Goal: Task Accomplishment & Management: Manage account settings

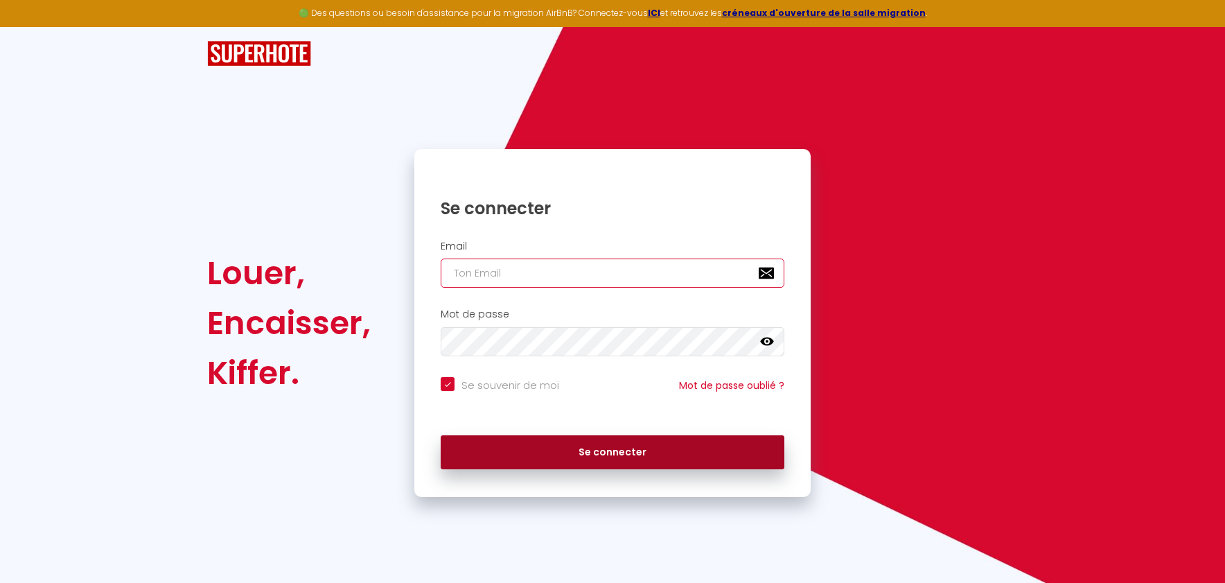
type input "[EMAIL_ADDRESS][DOMAIN_NAME]"
click at [596, 448] on button "Se connecter" at bounding box center [613, 452] width 344 height 35
checkbox input "true"
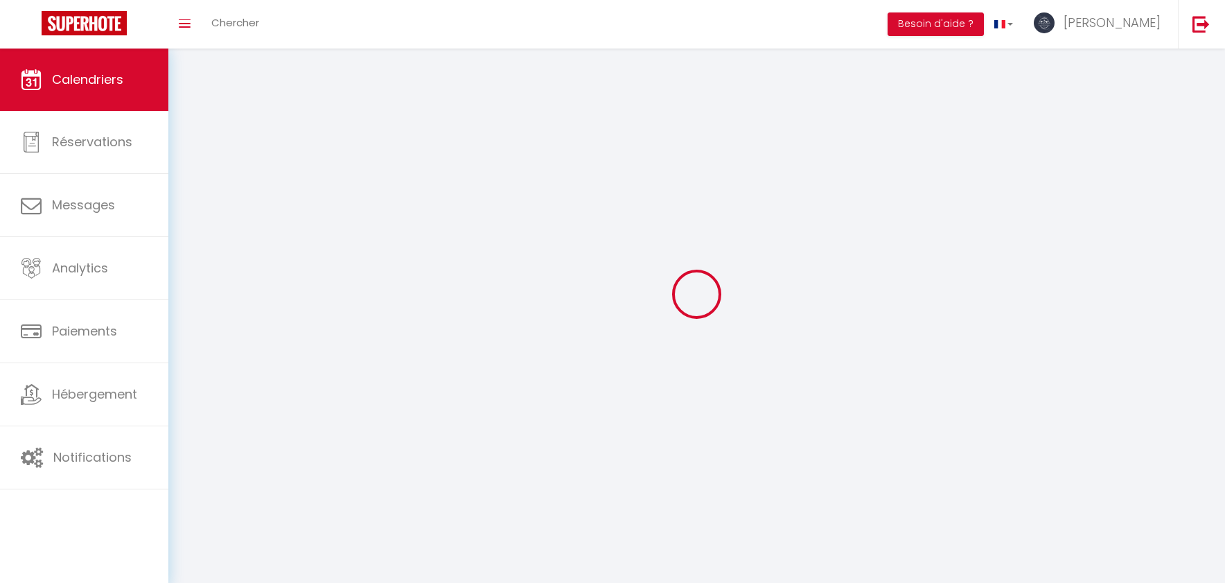
select select
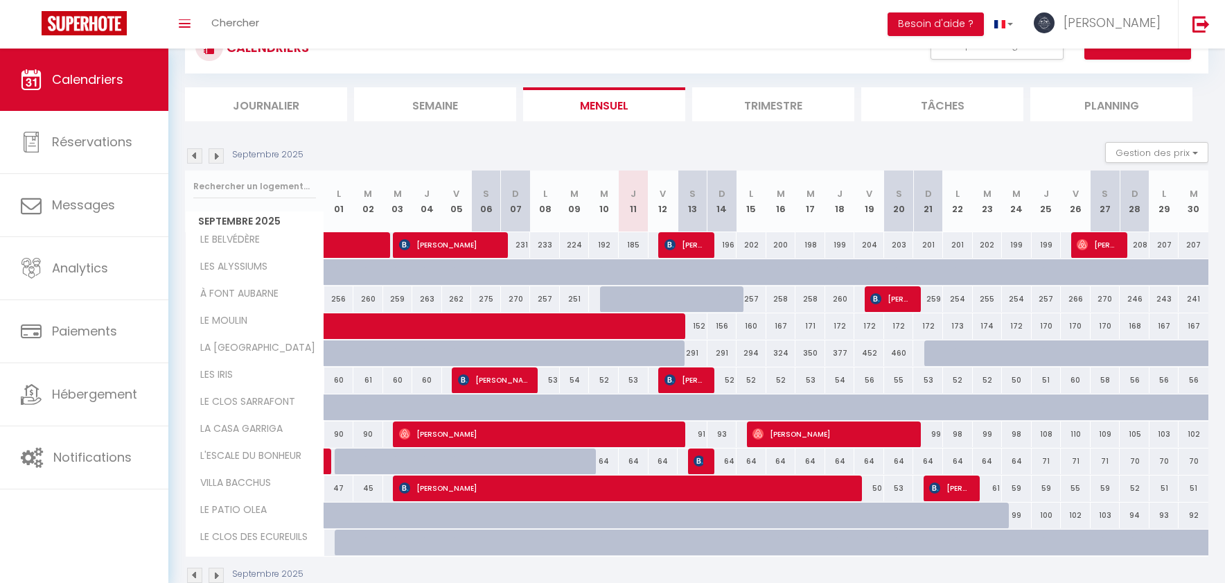
scroll to position [88, 0]
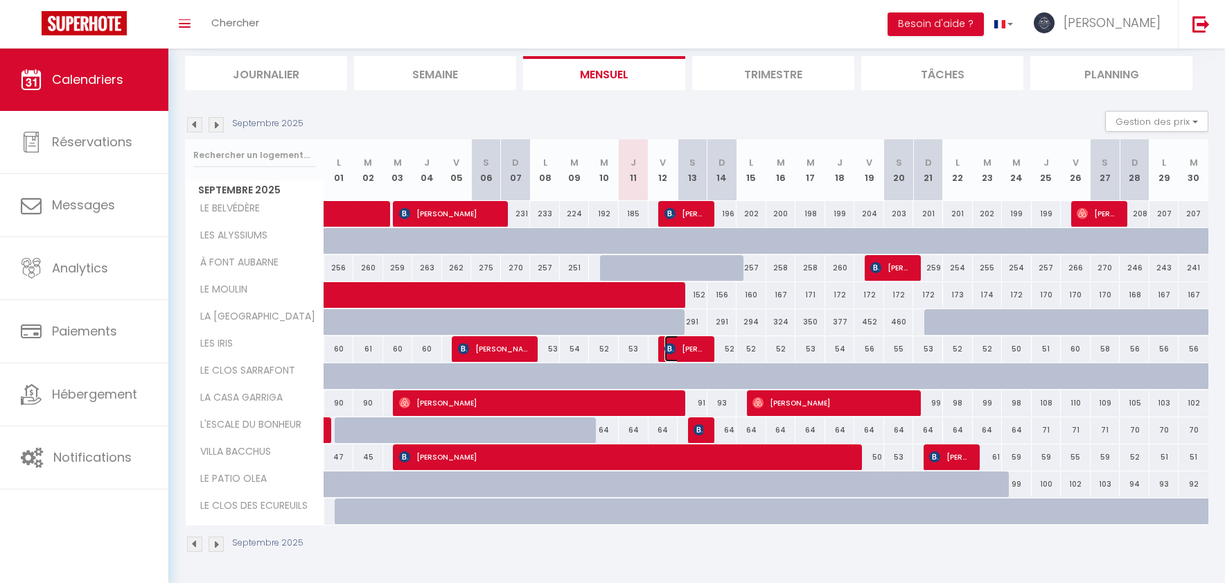
click at [693, 352] on span "[PERSON_NAME]" at bounding box center [683, 348] width 39 height 26
select select "OK"
select select "KO"
select select "0"
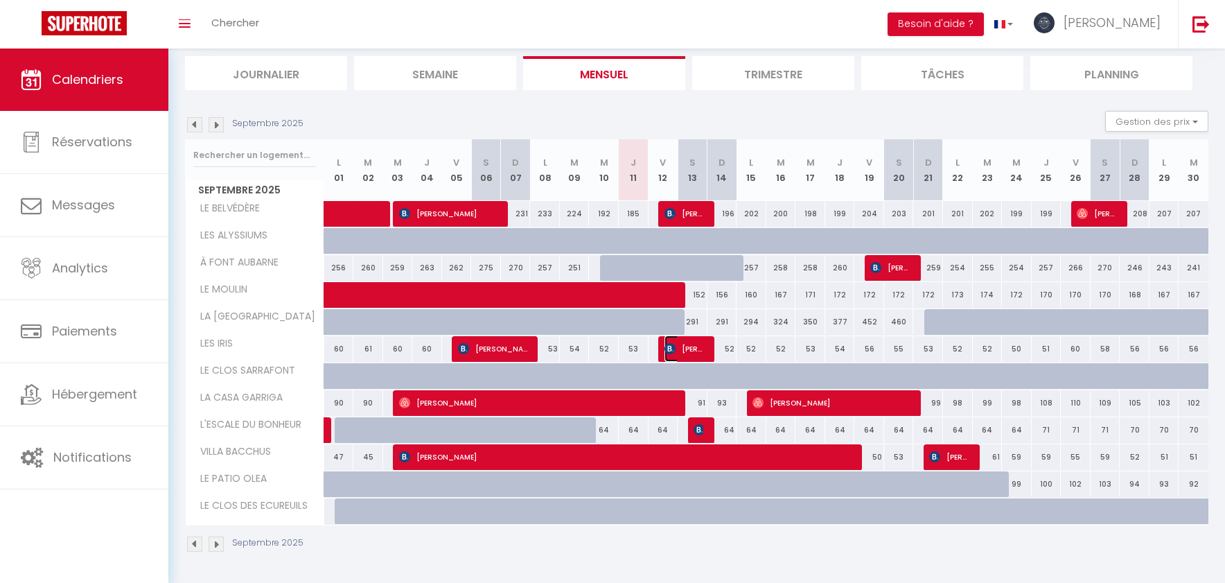
select select "1"
select select
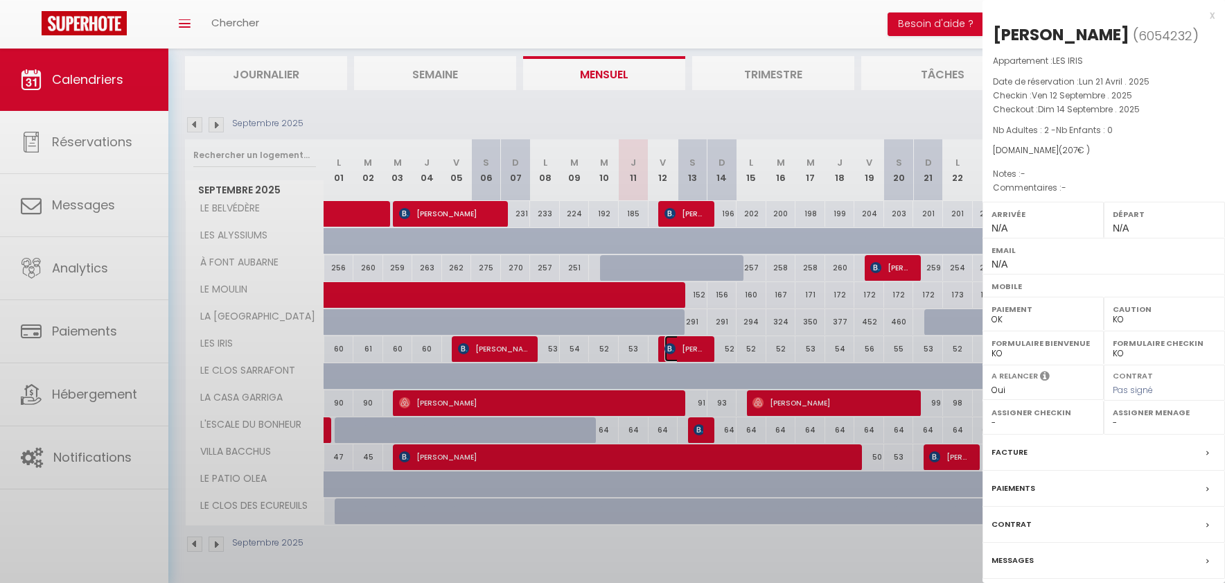
select select "30774"
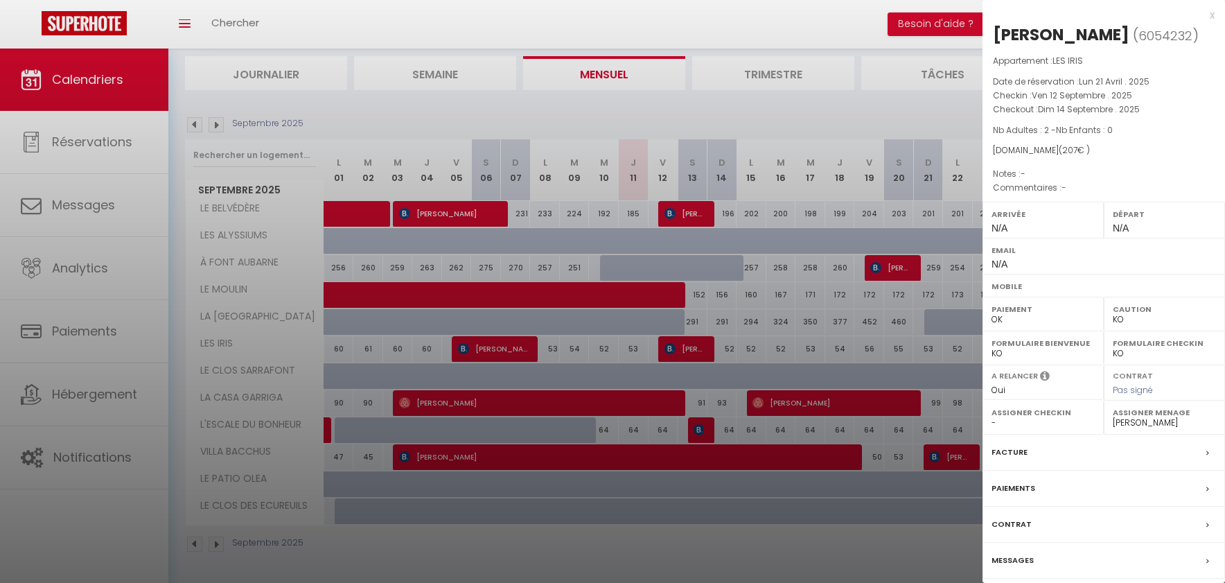
click at [1033, 495] on label "Paiements" at bounding box center [1013, 488] width 44 height 15
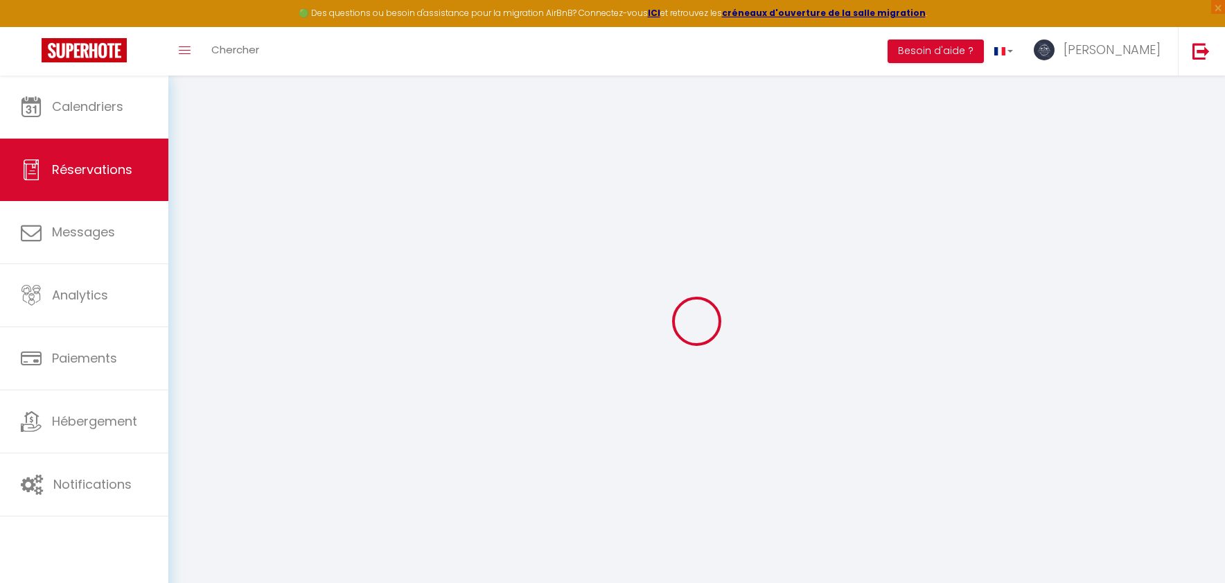
select select
checkbox input "false"
select select
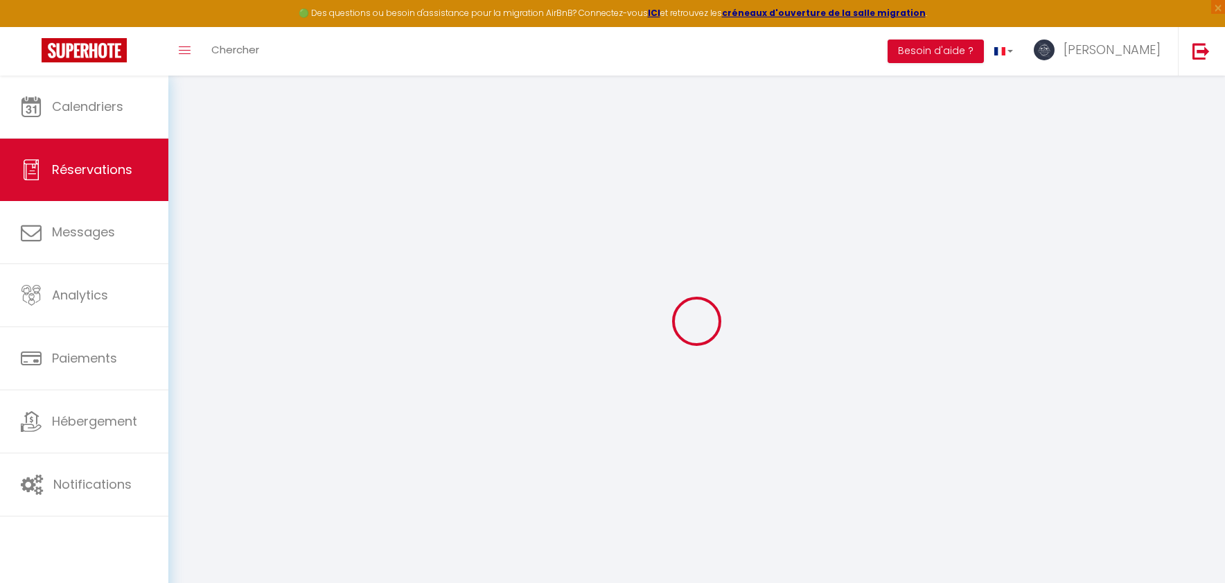
select select
checkbox input "false"
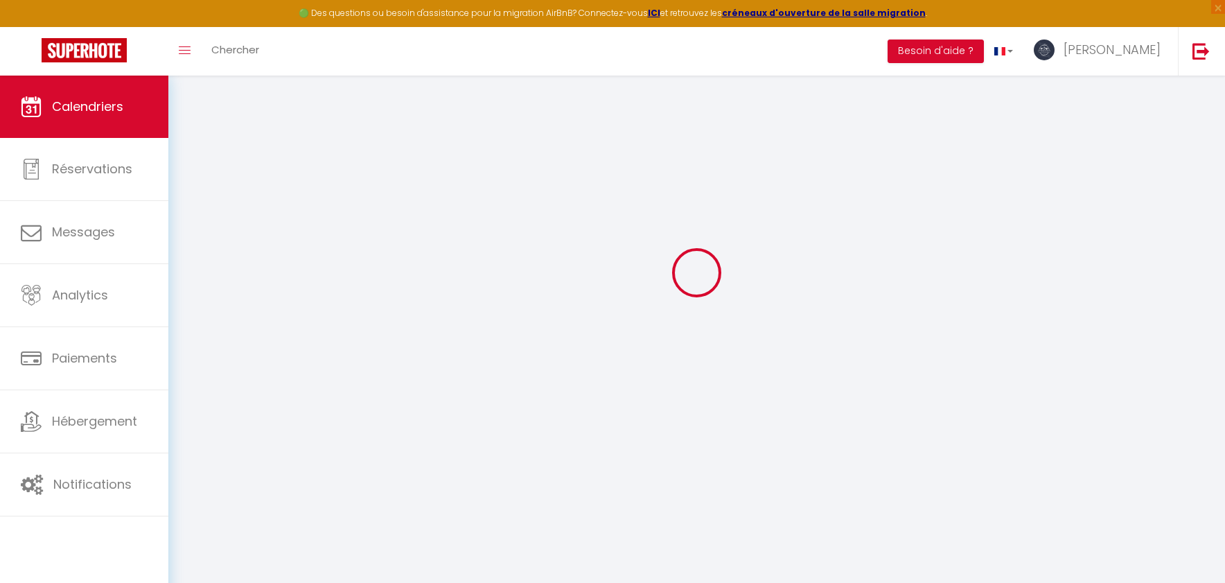
scroll to position [76, 0]
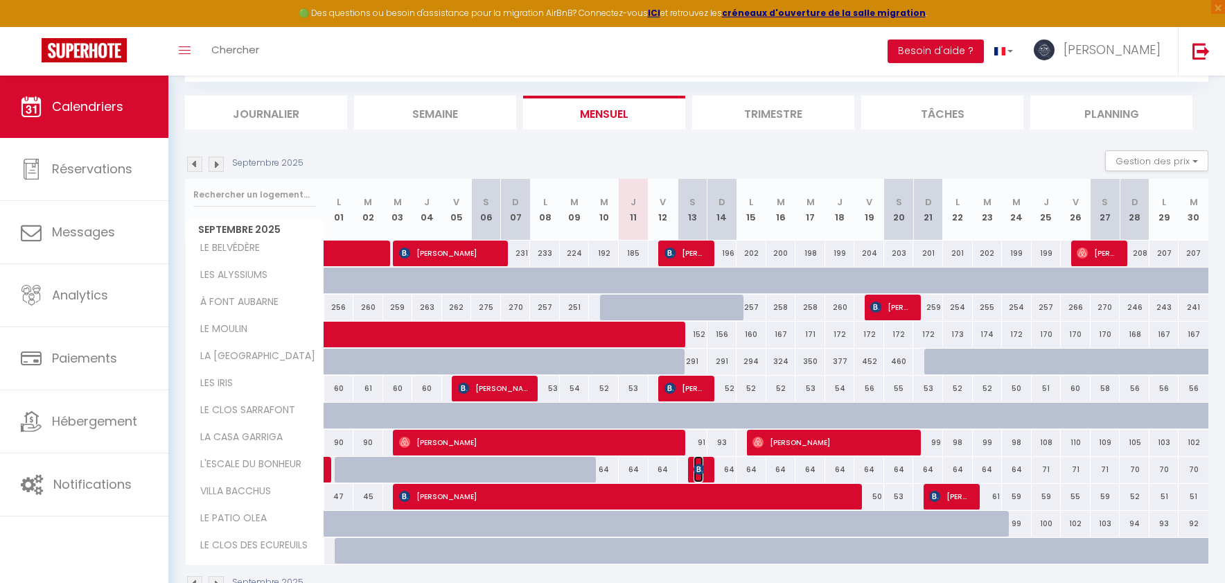
click at [703, 464] on img at bounding box center [698, 468] width 11 height 11
select select "OK"
select select "KO"
select select "1"
select select "0"
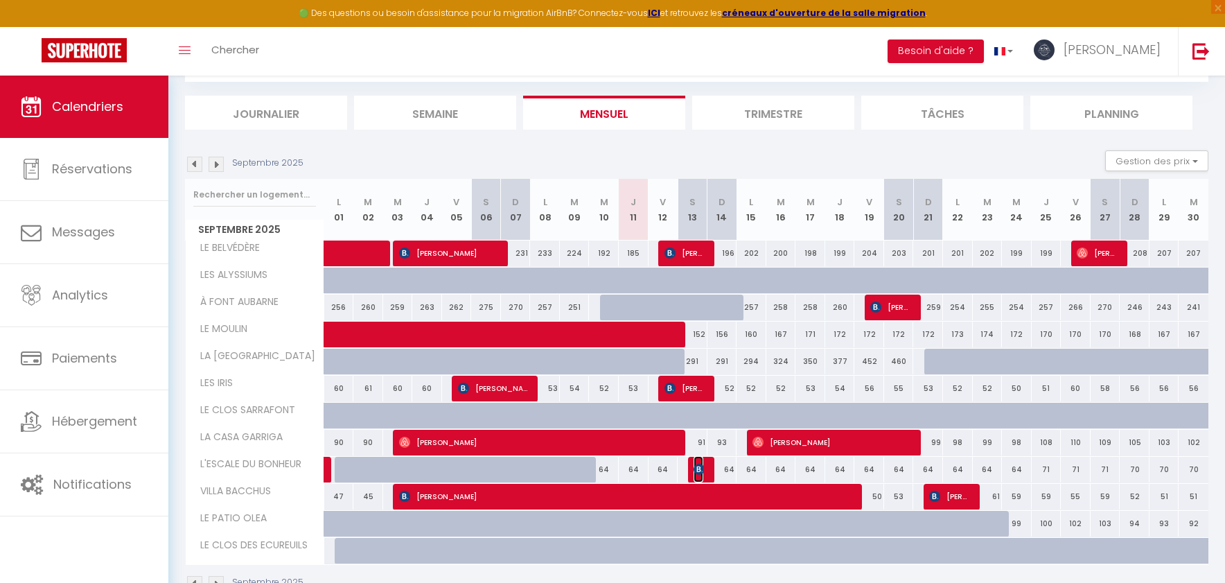
select select "1"
select select
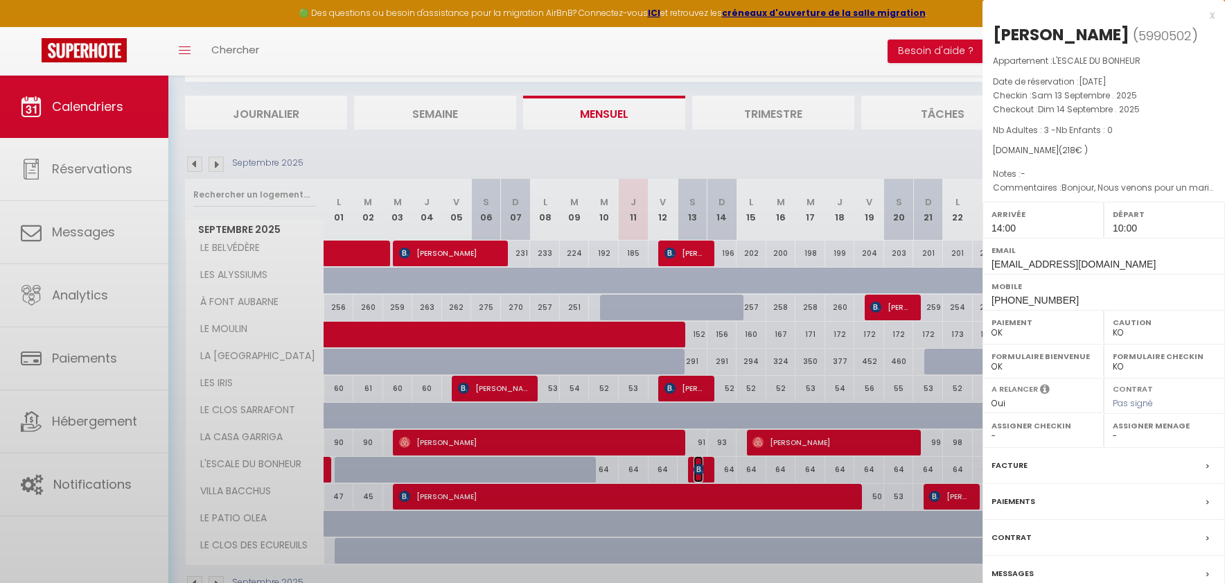
select select "45626"
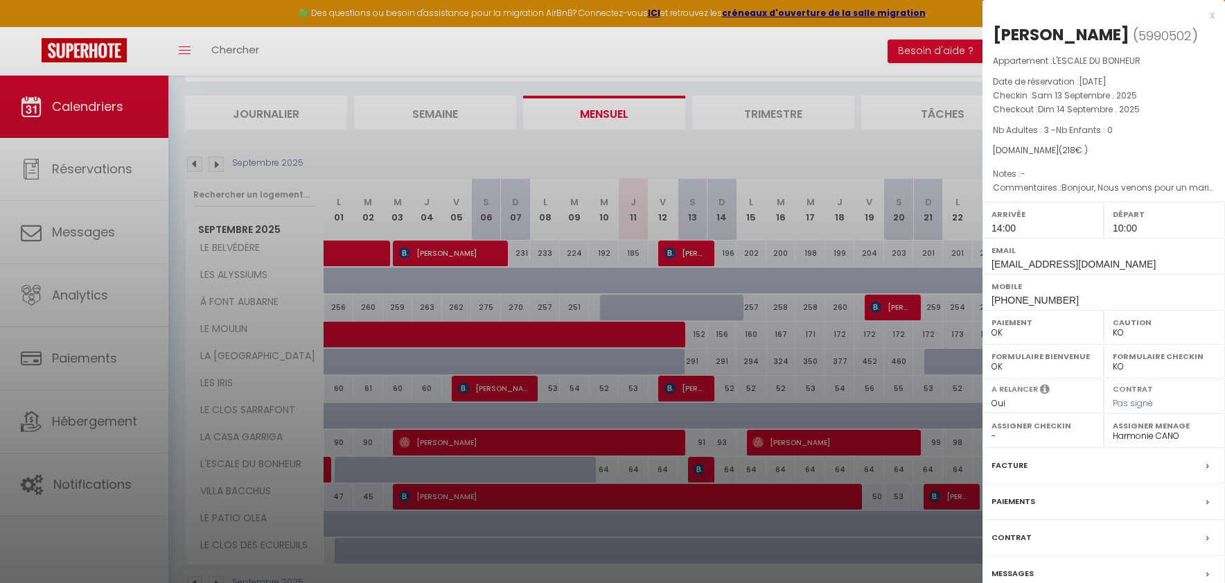
click at [1020, 509] on label "Paiements" at bounding box center [1013, 501] width 44 height 15
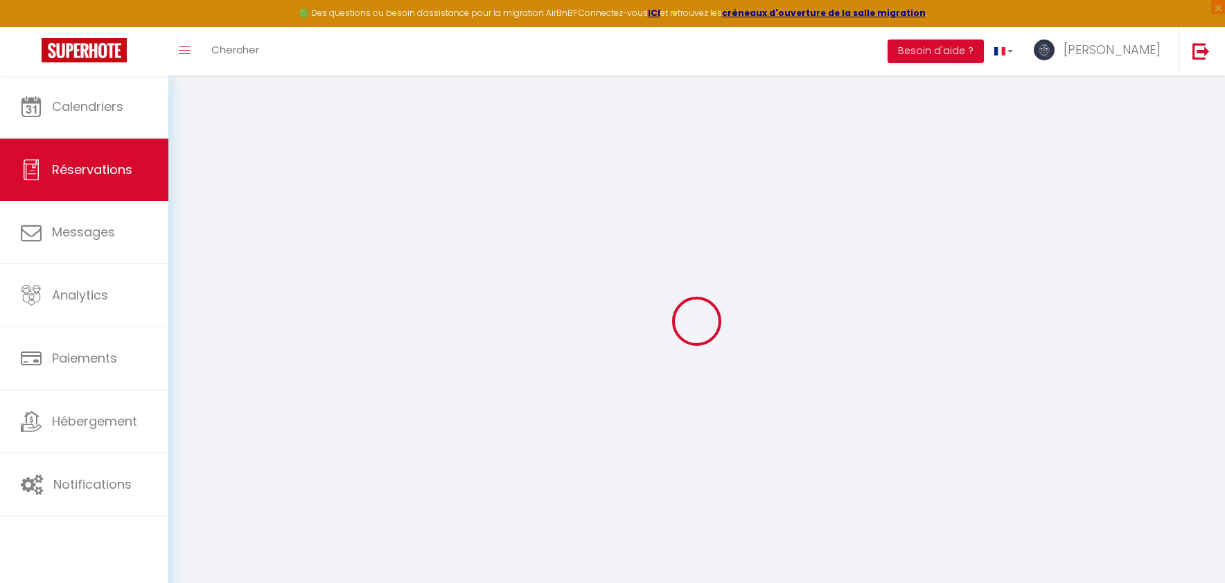
select select
checkbox input "false"
select select
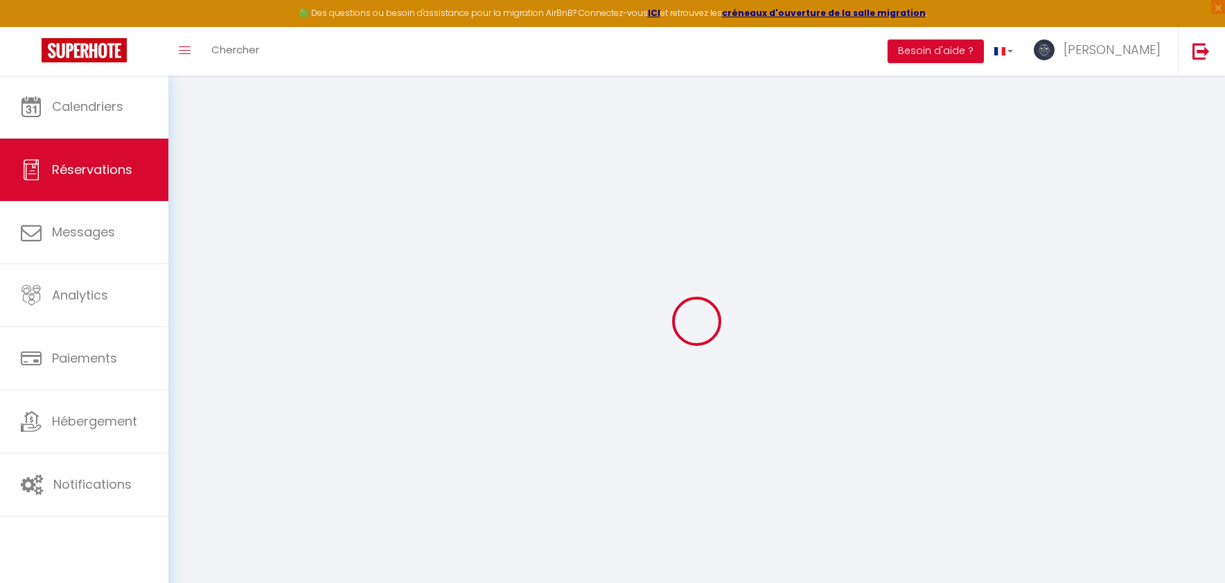
select select
checkbox input "false"
type textarea "Bonjour, Nous venons pour un mariage qui a lieu à [GEOGRAPHIC_DATA] à 15h45. Es…"
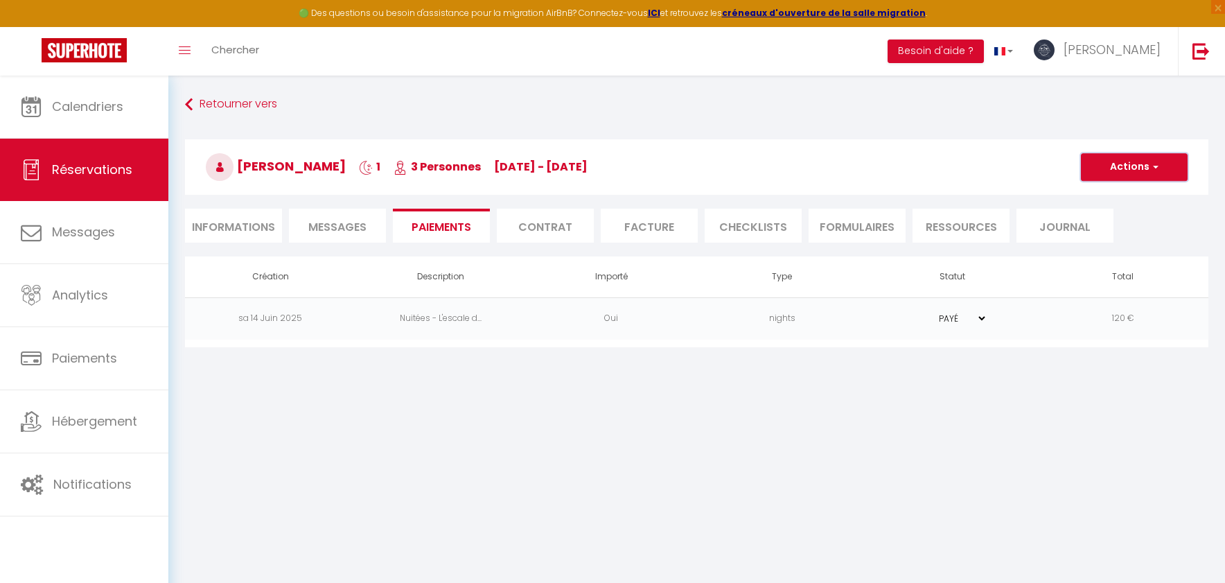
click at [1137, 161] on button "Actions" at bounding box center [1134, 167] width 107 height 28
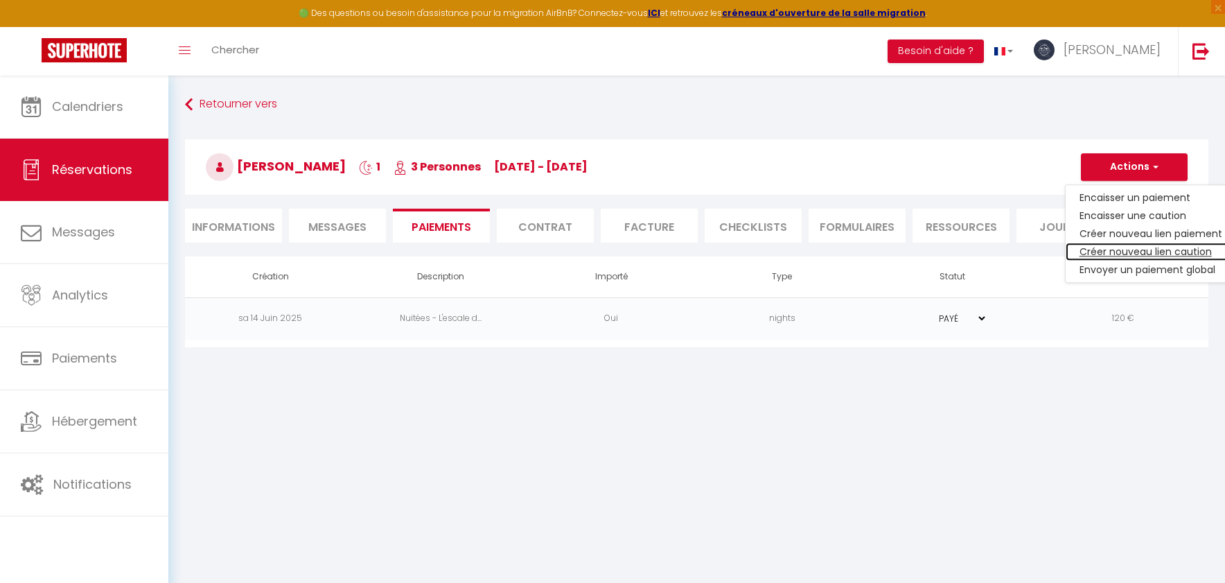
click at [1124, 252] on link "Créer nouveau lien caution" at bounding box center [1151, 251] width 170 height 18
select select "nights"
type input "[EMAIL_ADDRESS][DOMAIN_NAME]"
select select "14833"
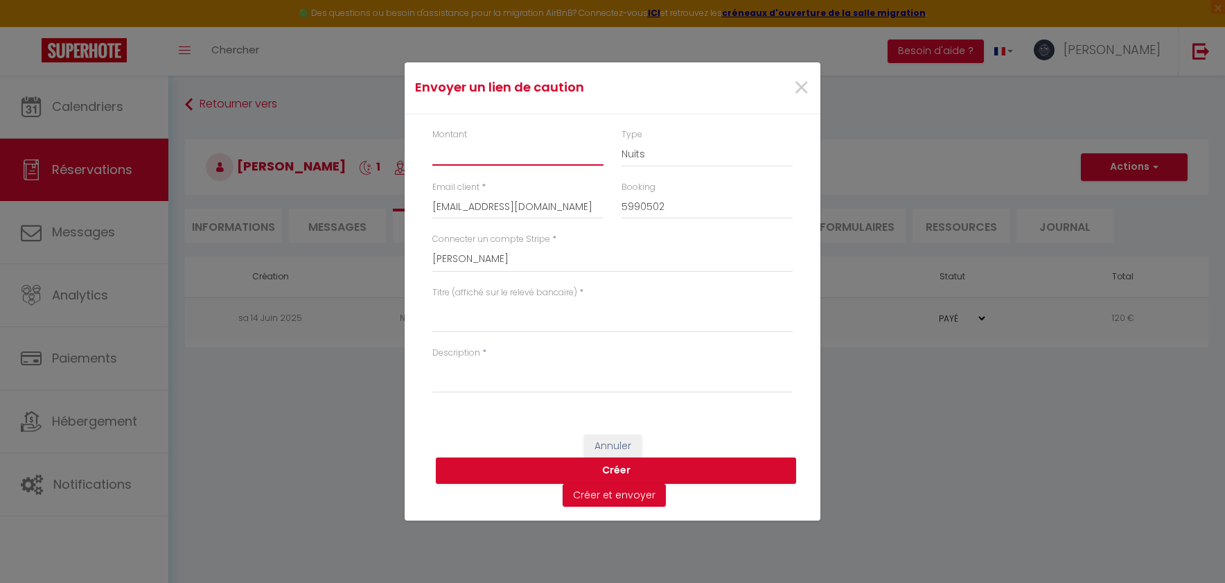
click at [502, 159] on input "Montant" at bounding box center [517, 153] width 171 height 25
click at [809, 98] on span "×" at bounding box center [801, 88] width 17 height 42
click at [806, 89] on div "Retourner vers [PERSON_NAME] 1 3 Personnes [DATE] - [DATE] Actions Enregistrer …" at bounding box center [696, 220] width 1057 height 288
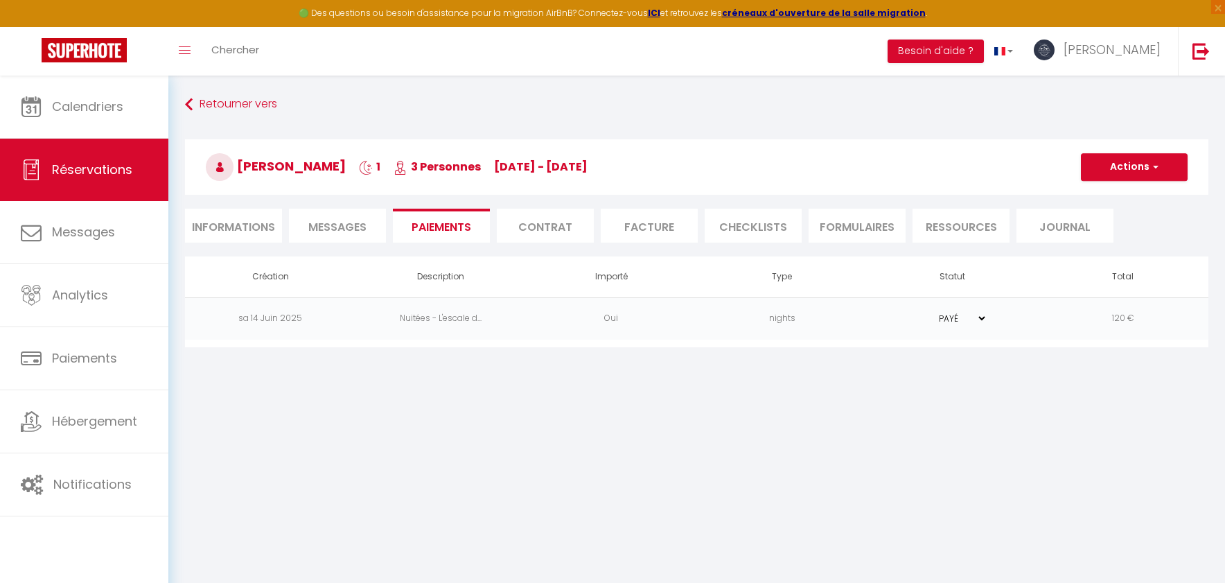
click at [248, 220] on li "Informations" at bounding box center [233, 226] width 97 height 34
select select
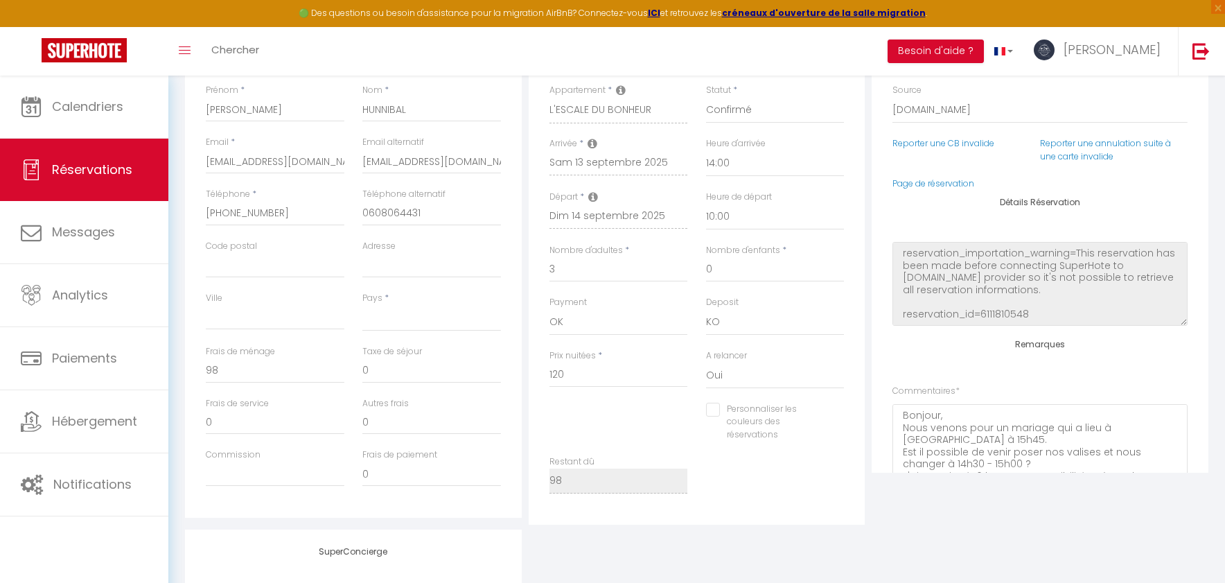
scroll to position [232, 0]
click at [757, 326] on select "OK KO" at bounding box center [775, 324] width 139 height 26
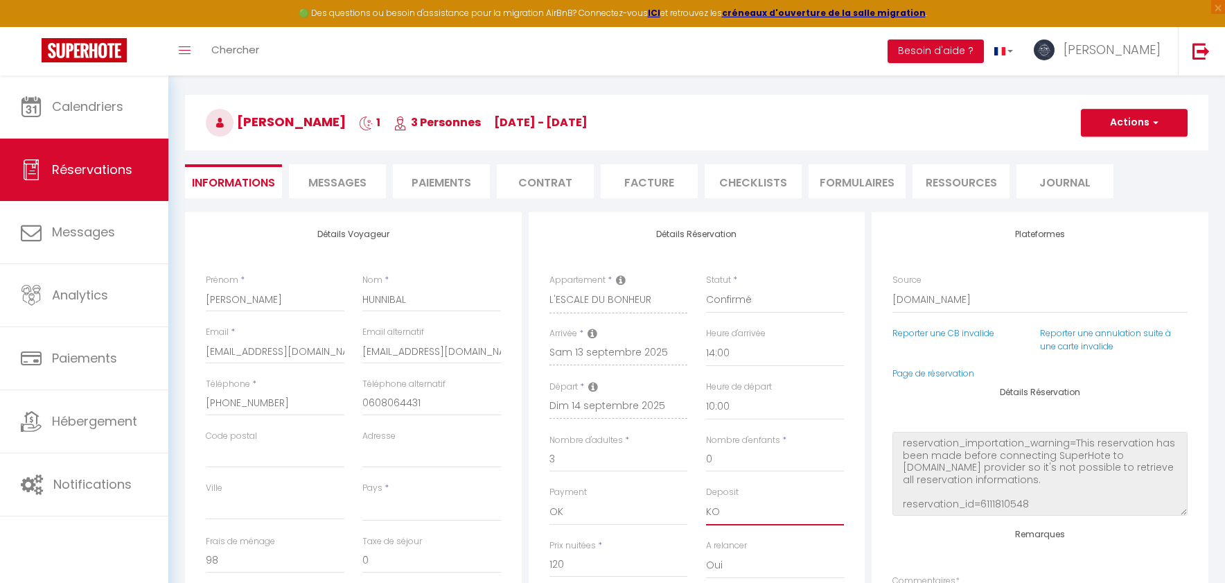
scroll to position [44, 0]
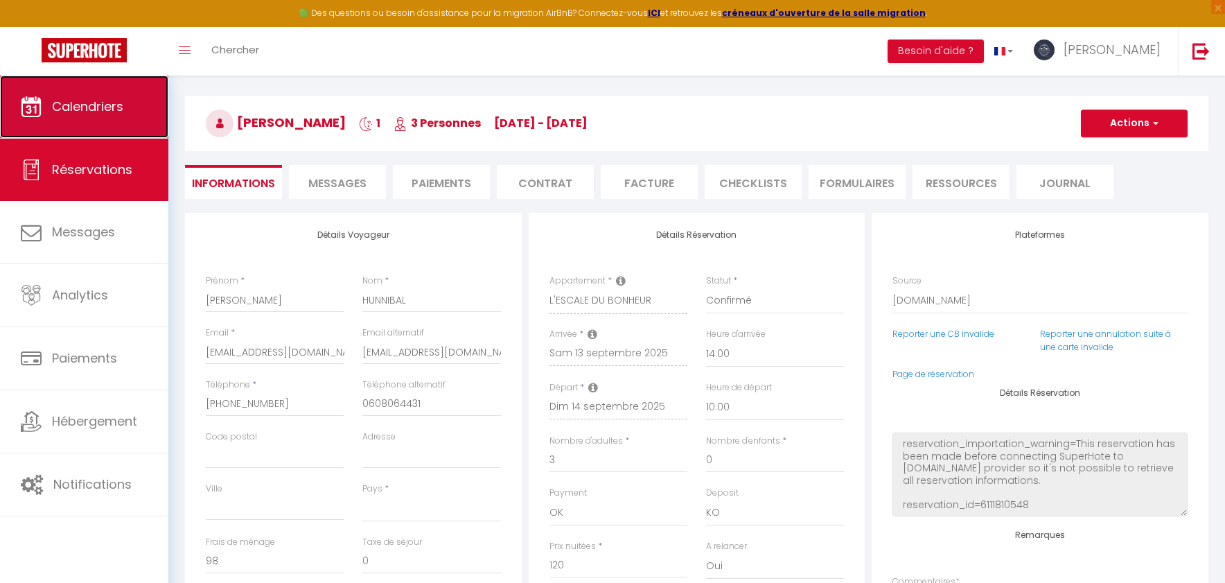
click at [62, 118] on link "Calendriers" at bounding box center [84, 107] width 168 height 62
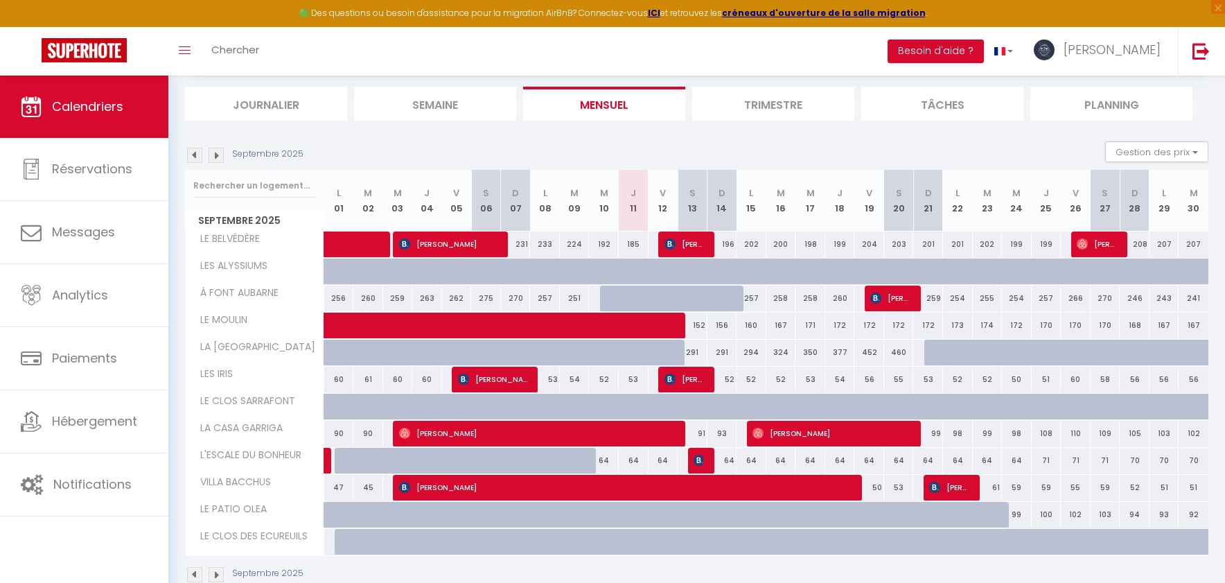
scroll to position [93, 0]
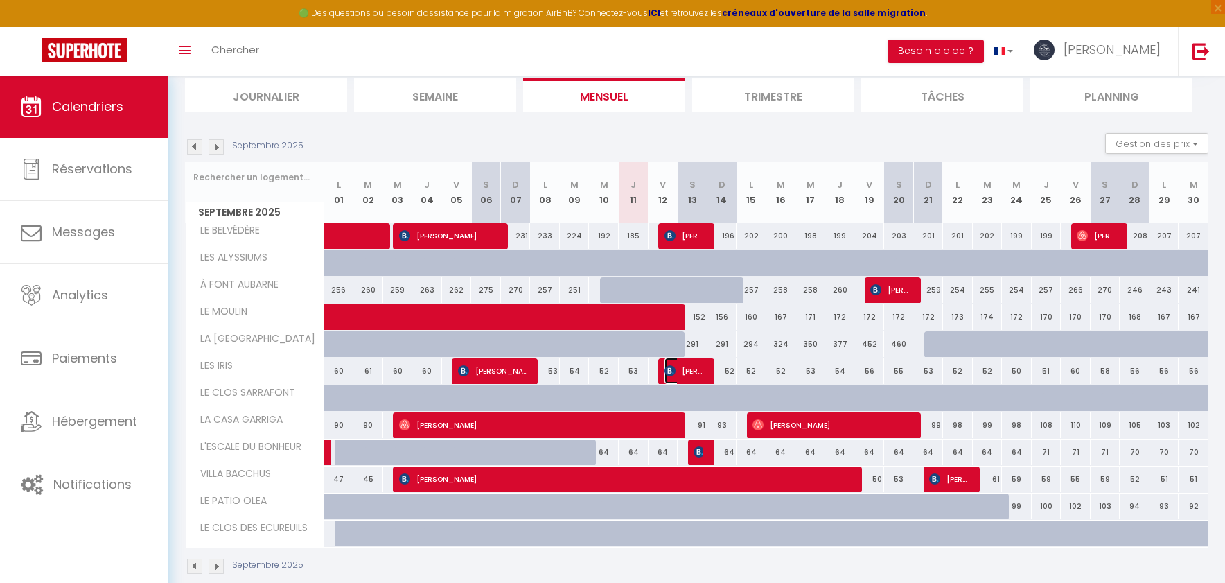
click at [684, 371] on span "[PERSON_NAME]" at bounding box center [683, 370] width 39 height 26
select select "OK"
select select "KO"
select select "0"
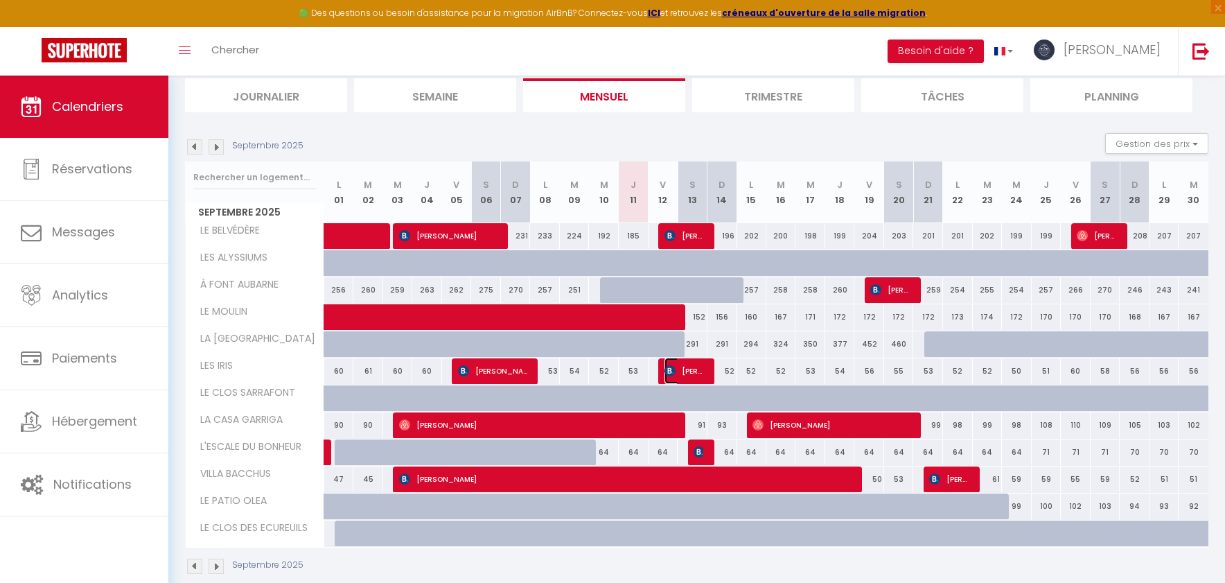
select select "1"
select select
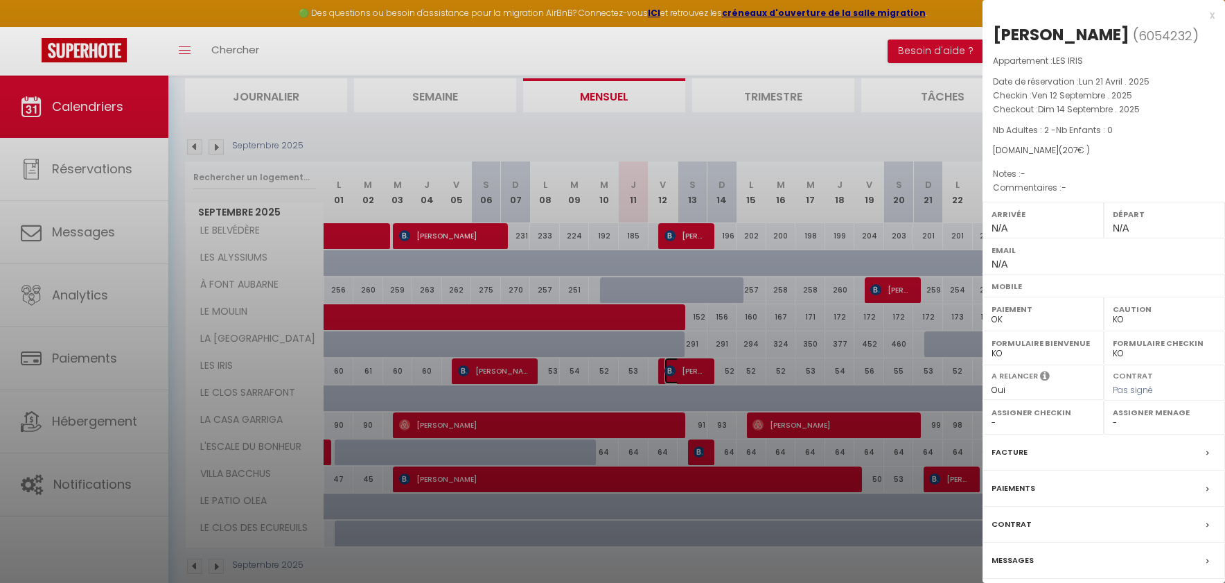
select select "30774"
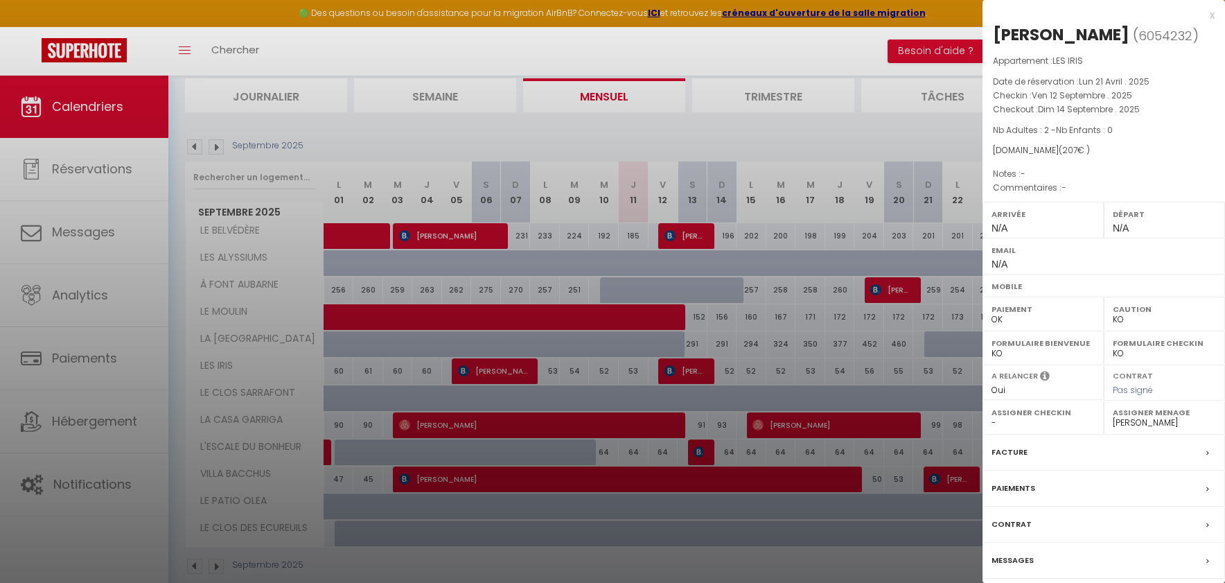
click at [1020, 495] on label "Paiements" at bounding box center [1013, 488] width 44 height 15
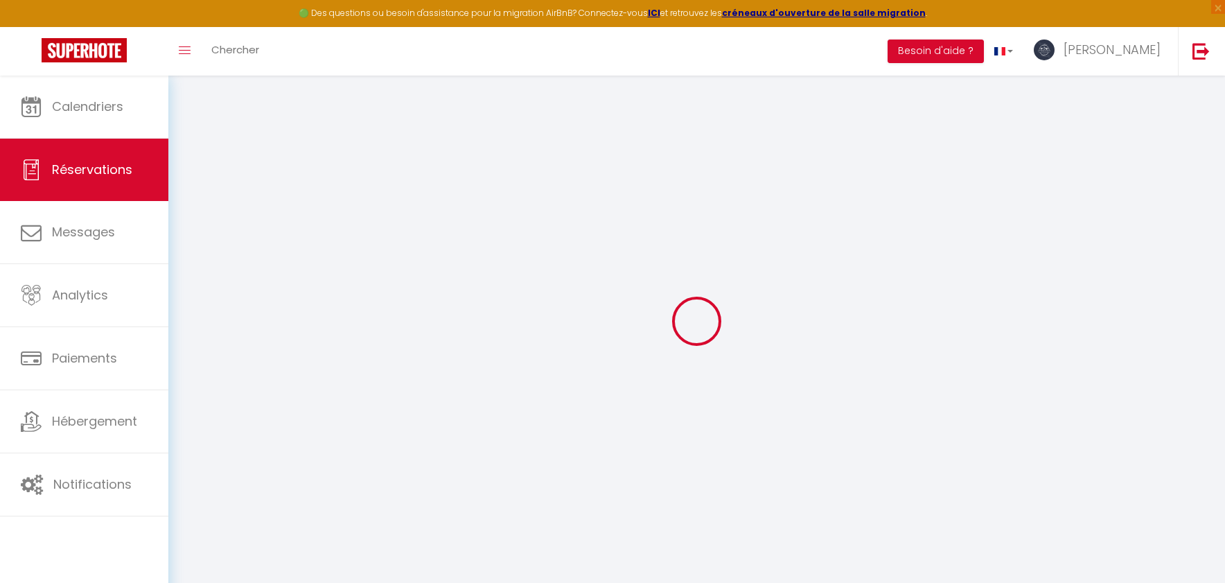
select select
checkbox input "false"
select select
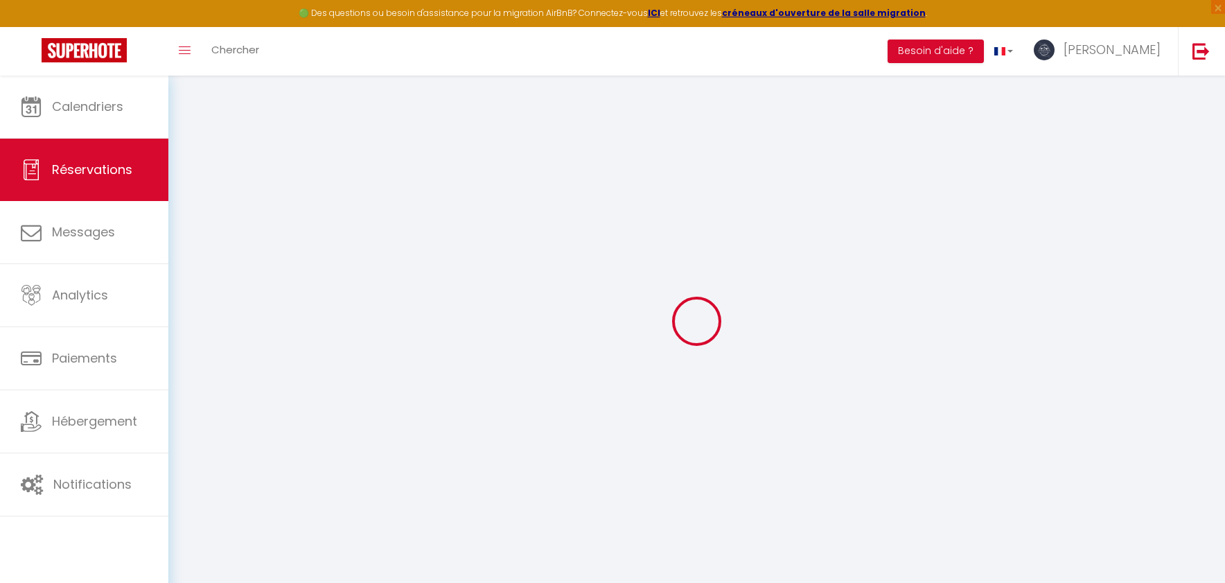
select select
checkbox input "false"
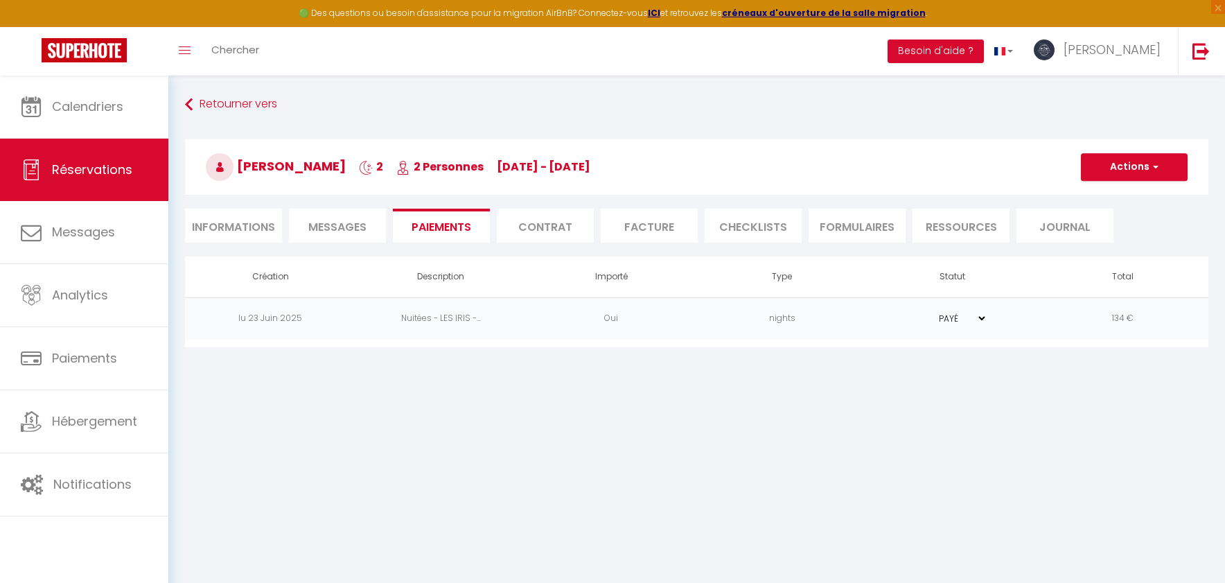
click at [241, 231] on li "Informations" at bounding box center [233, 226] width 97 height 34
select select
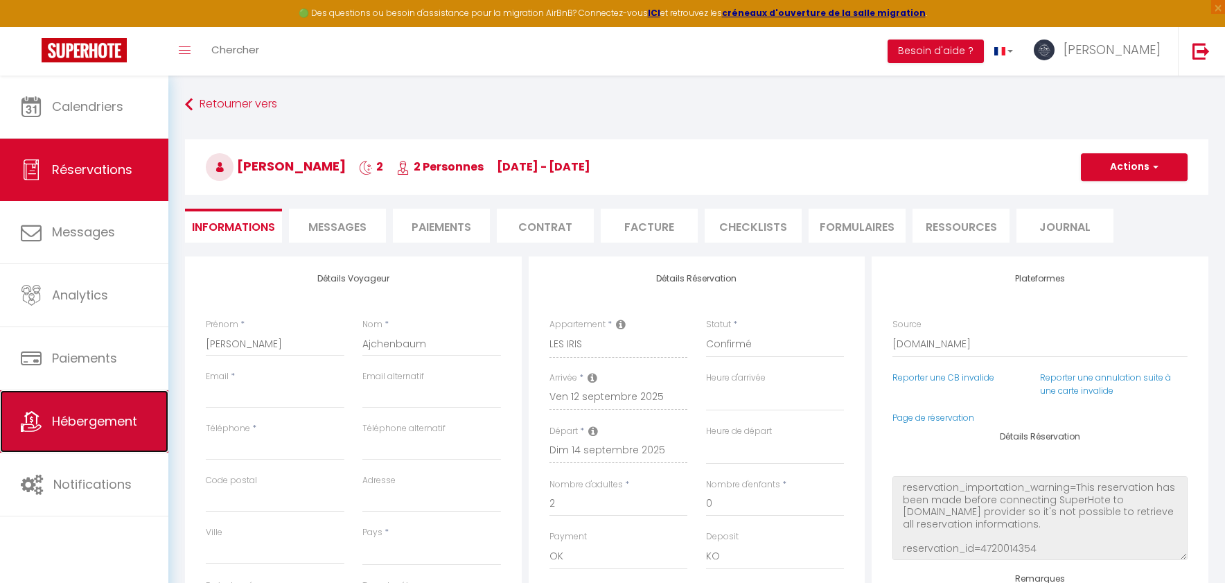
click at [73, 409] on link "Hébergement" at bounding box center [84, 421] width 168 height 62
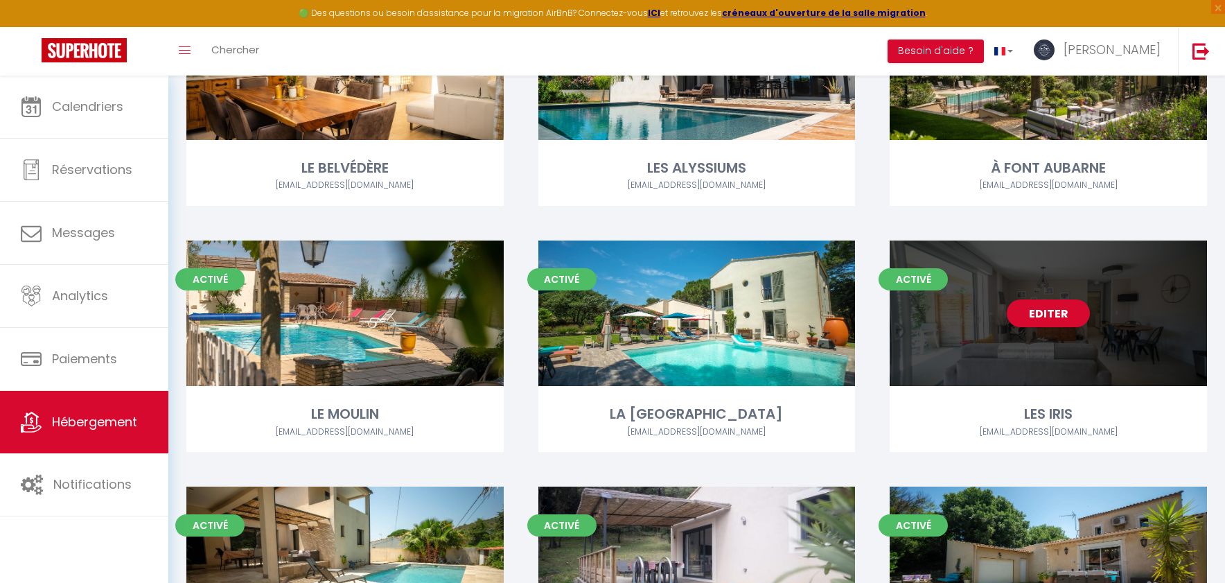
scroll to position [183, 0]
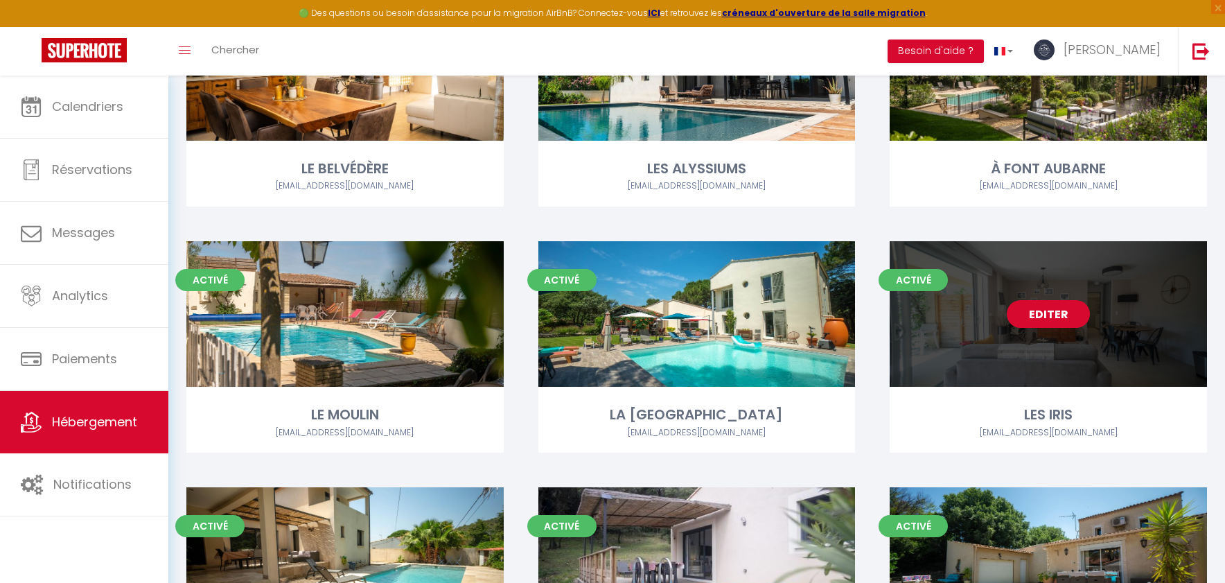
click at [1053, 315] on link "Editer" at bounding box center [1048, 314] width 83 height 28
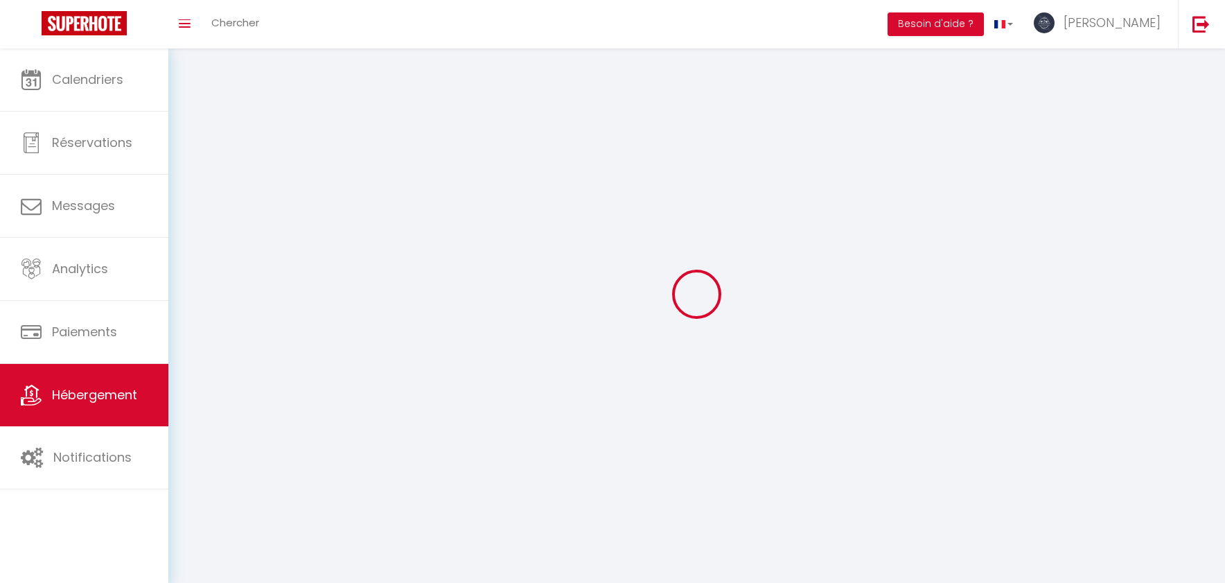
select select
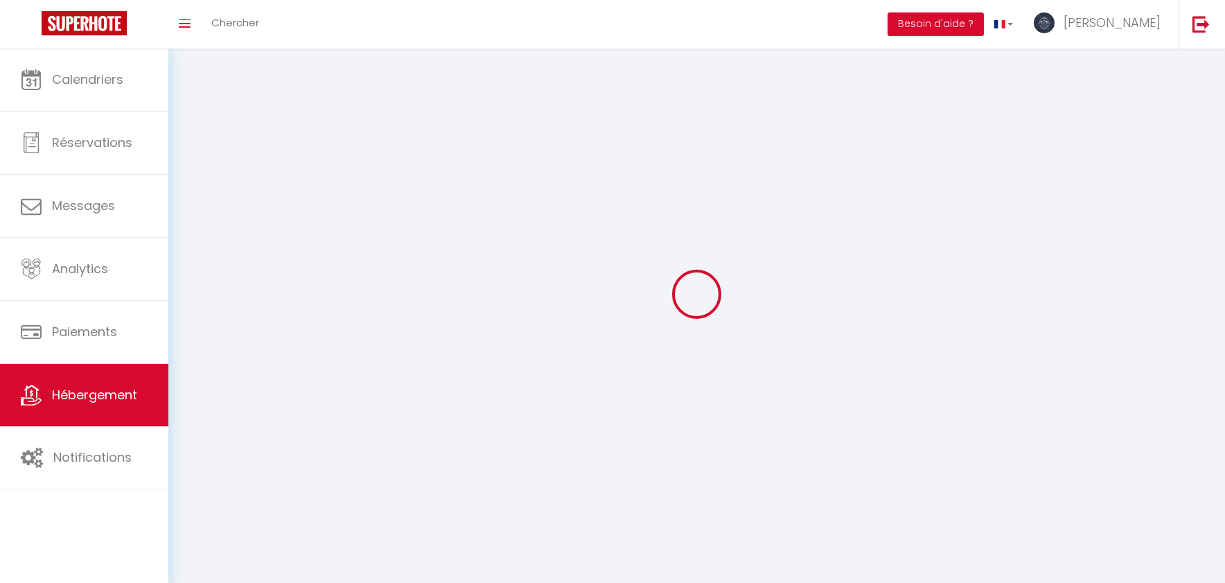
select select
select select "1"
select select
checkbox input "false"
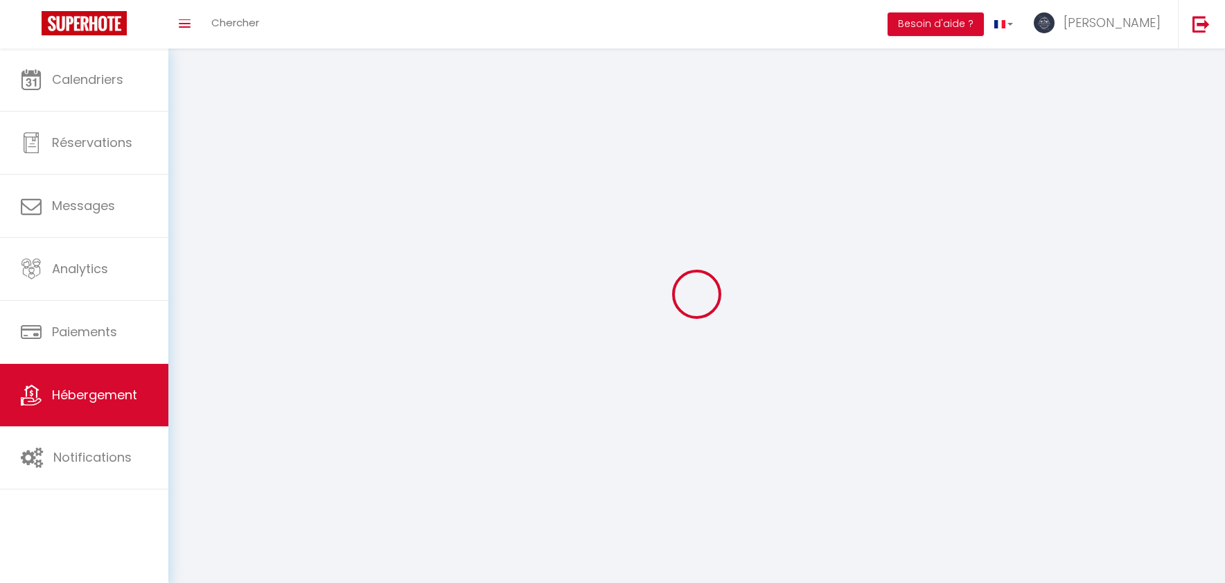
checkbox input "false"
select select "28"
select select
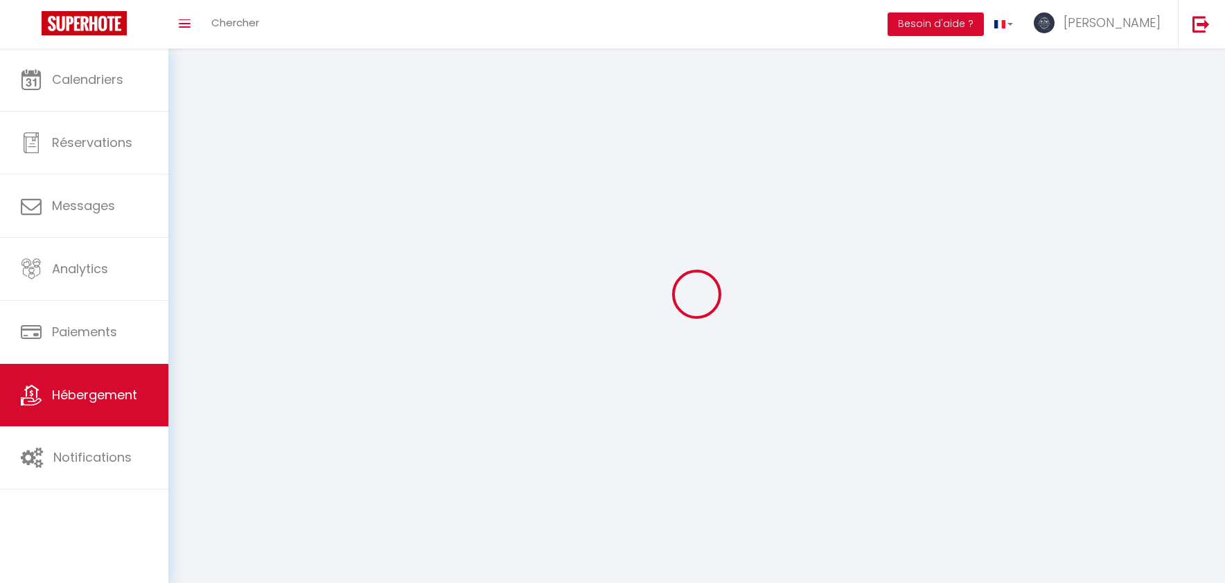
select select
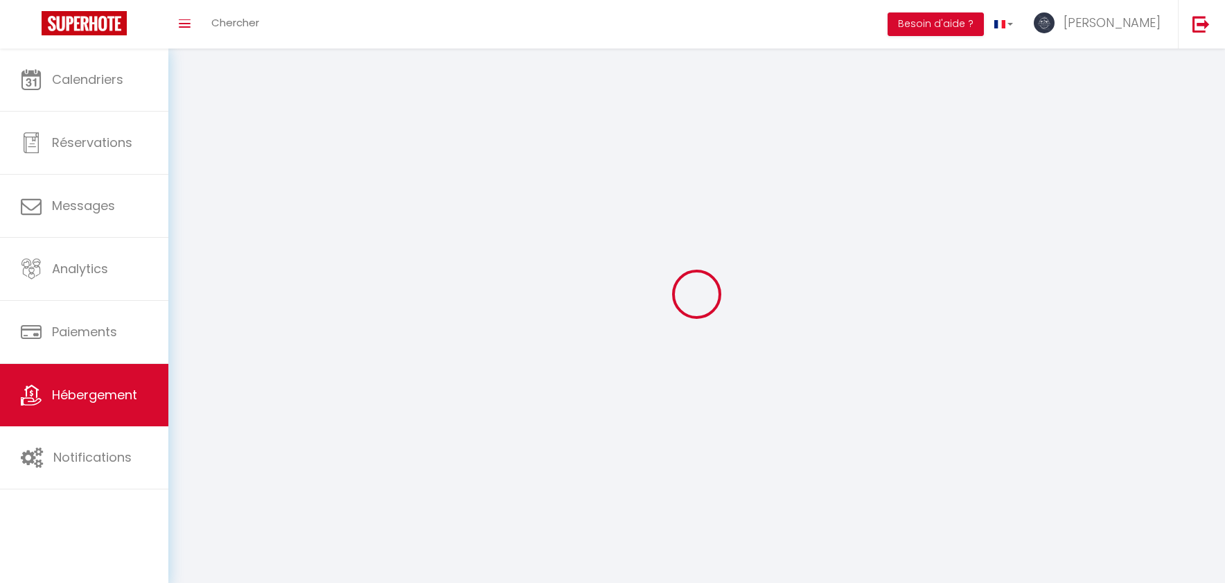
select select
checkbox input "false"
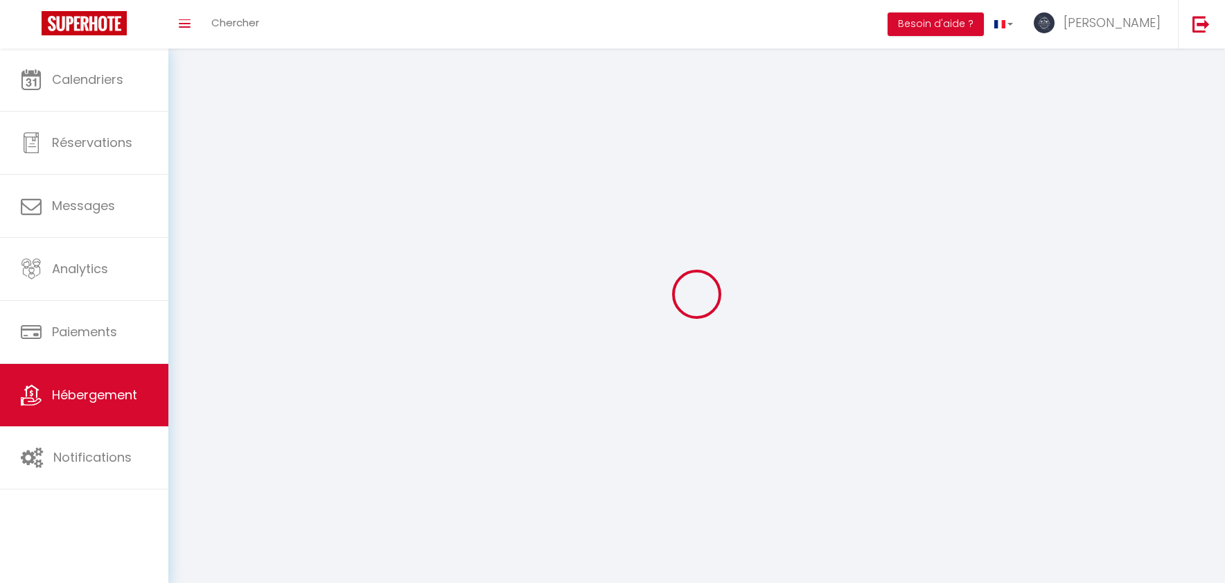
select select
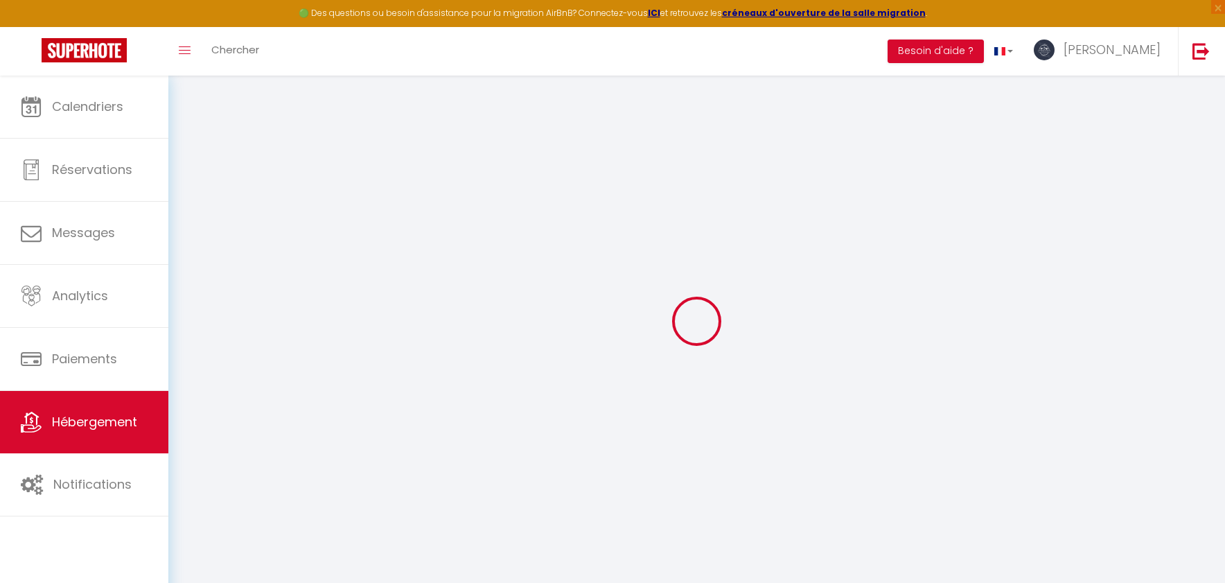
select select
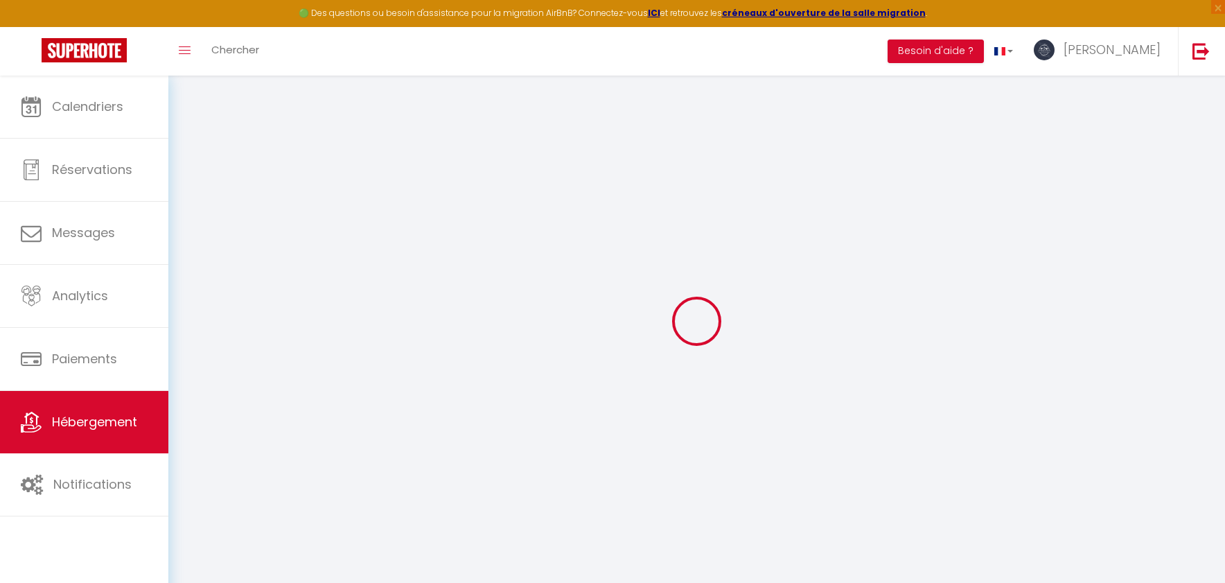
select select
checkbox input "false"
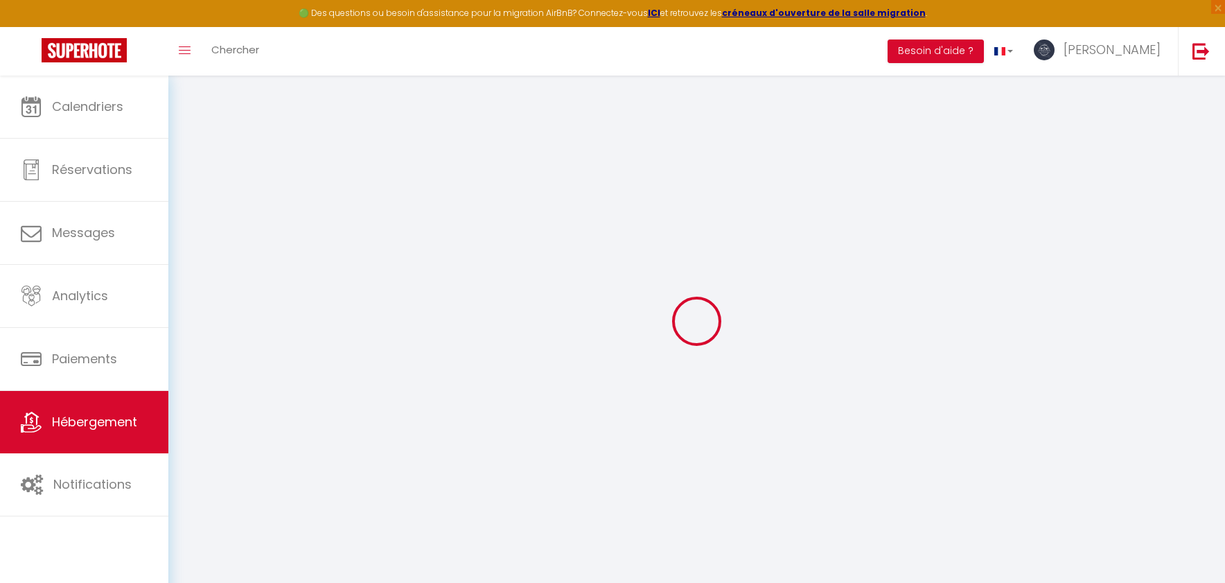
select select
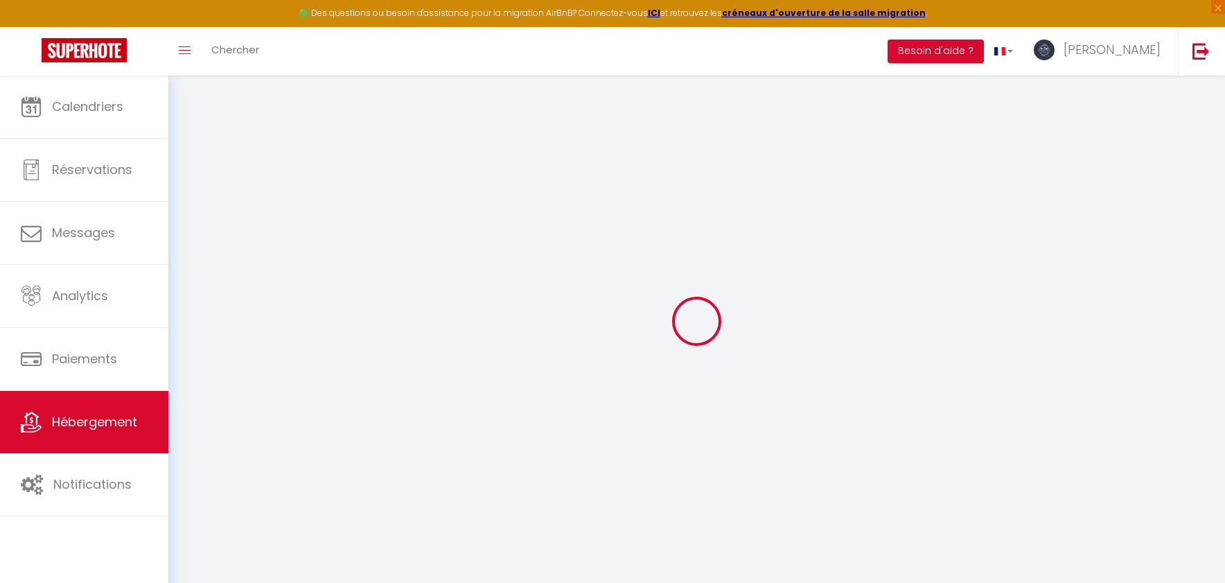
select select
checkbox input "false"
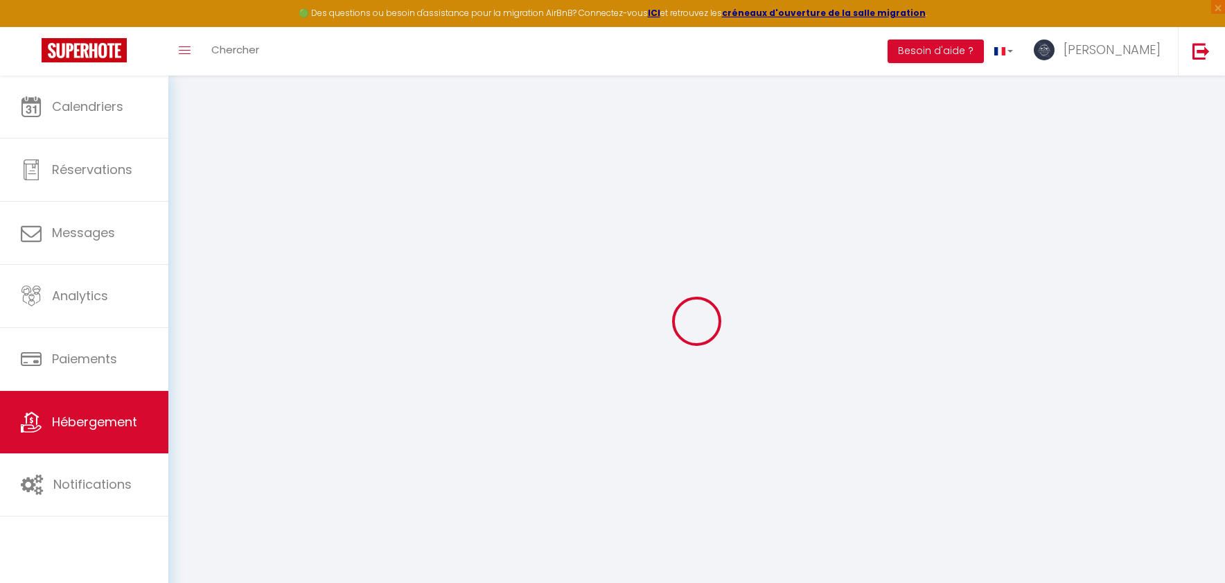
checkbox input "false"
select select
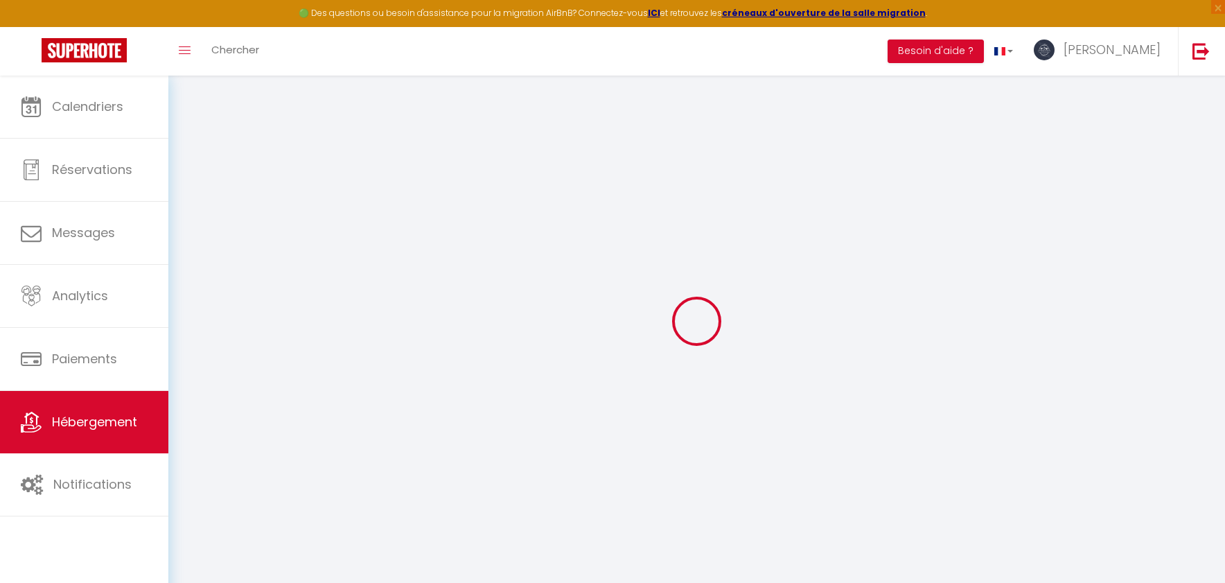
select select
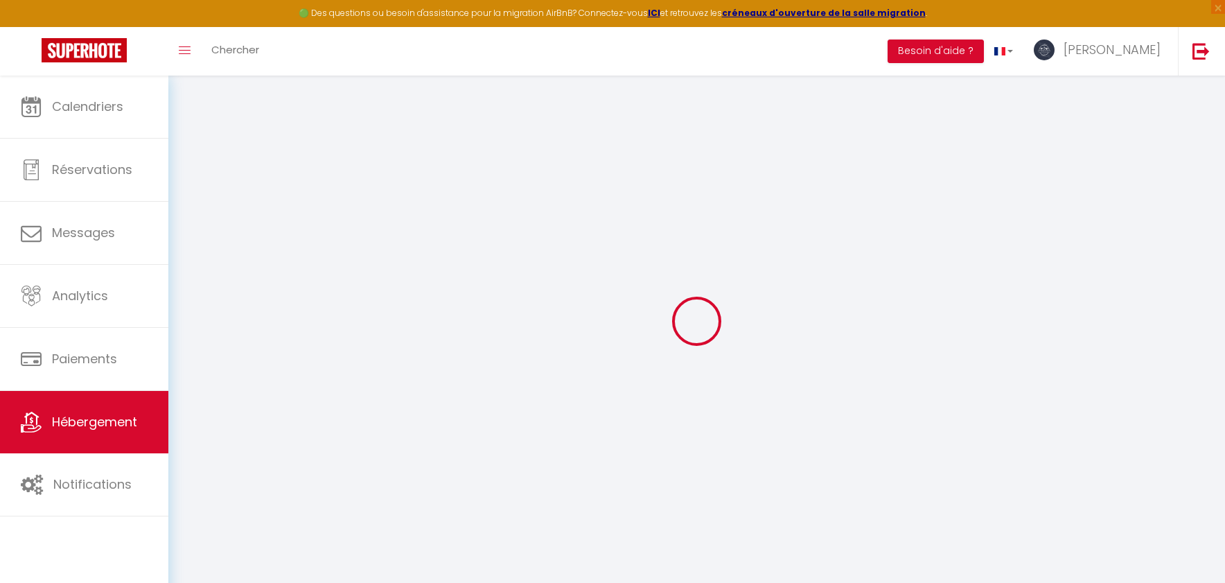
checkbox input "false"
select select
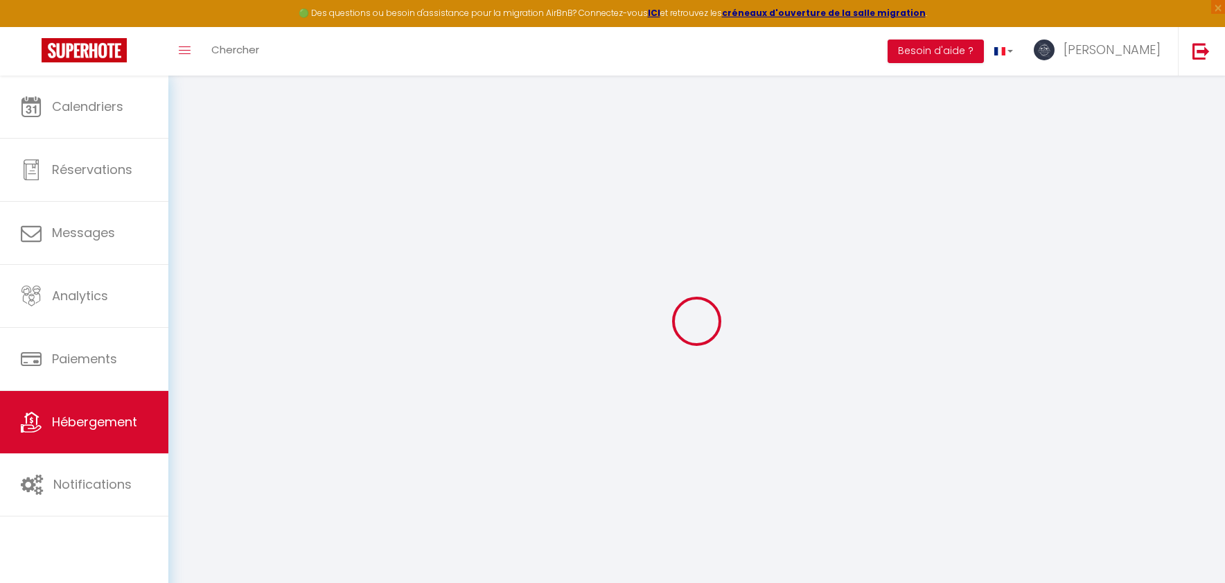
select select
type input "LES IRIS"
type input "[PERSON_NAME] Et Eddy"
type input "[PERSON_NAME] et [PERSON_NAME]"
type input "[STREET_ADDRESS]"
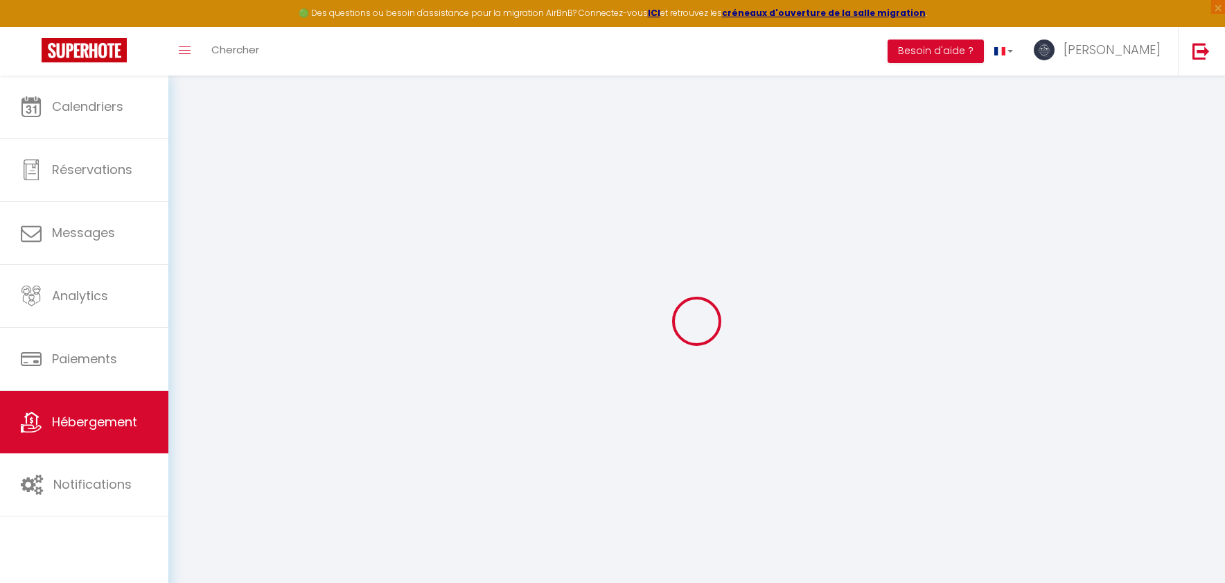
type input "30219"
type input "CABRIERES"
select select "bnb"
type input "50"
type input "5"
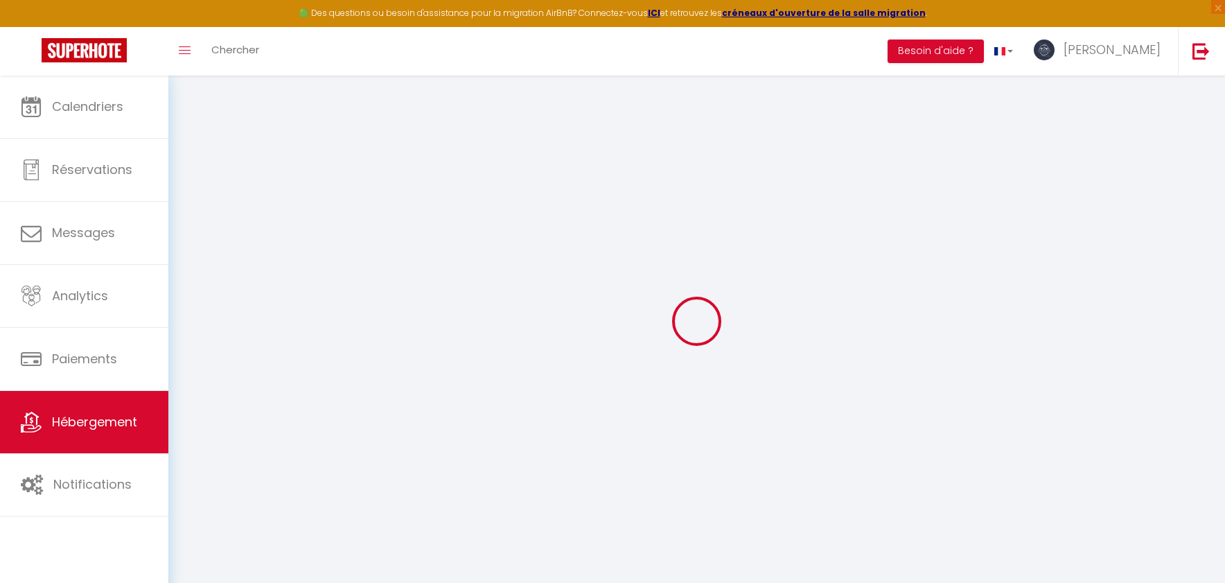
type input "73"
type input "500"
select select
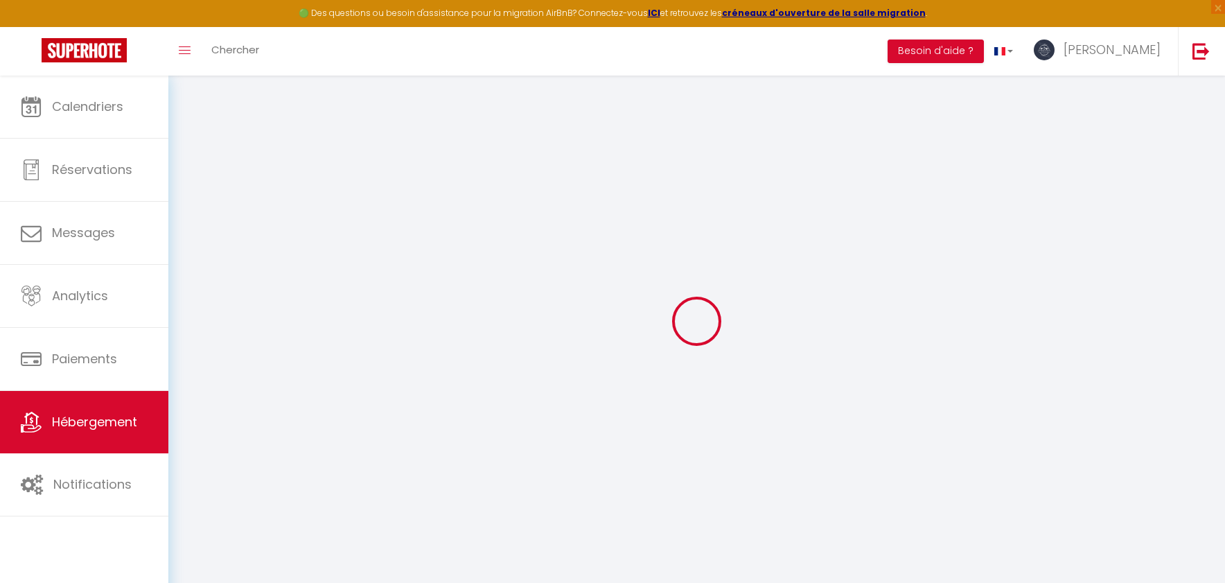
select select
type input "[STREET_ADDRESS]"
type input "30210"
type input "Lédenon"
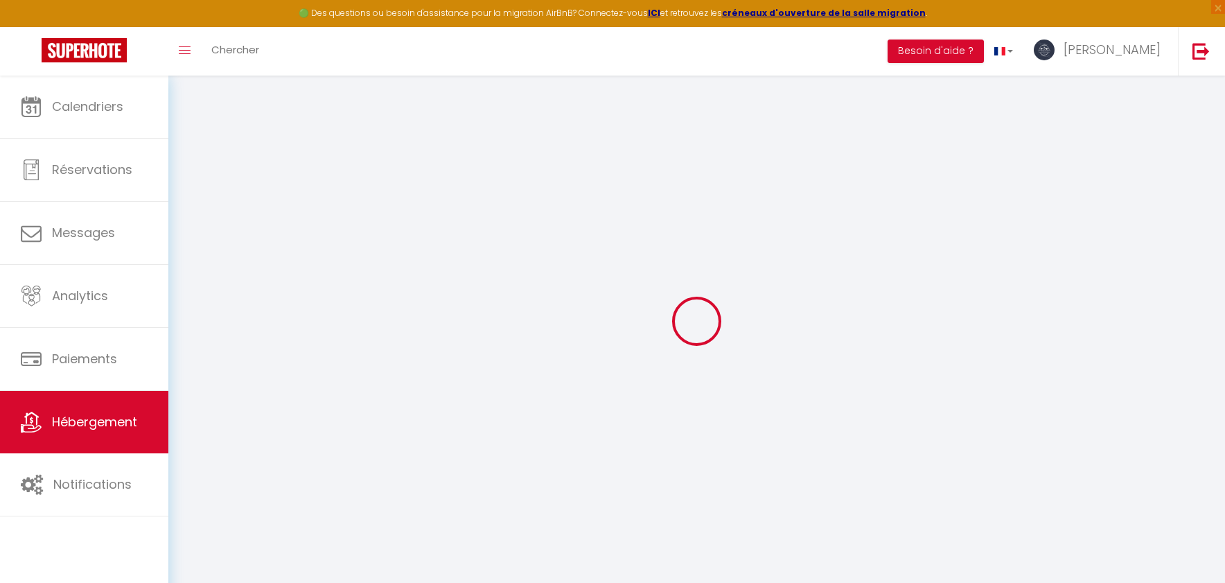
type input "[EMAIL_ADDRESS][DOMAIN_NAME]"
select select "14791"
checkbox input "false"
checkbox input "true"
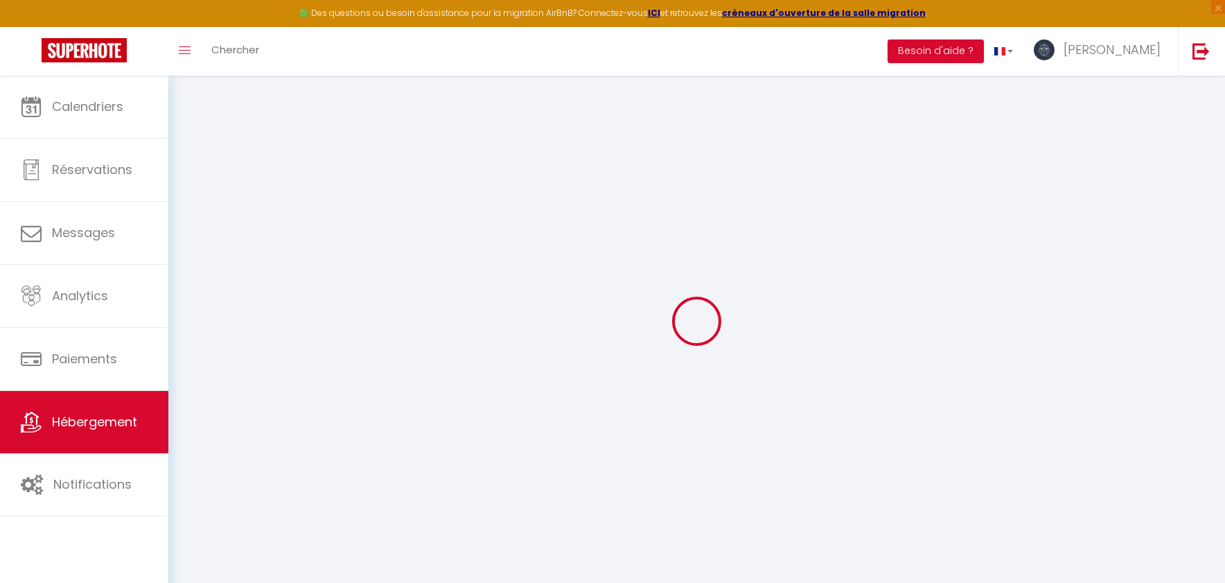
checkbox input "false"
type input "22"
type input "73"
type input "0"
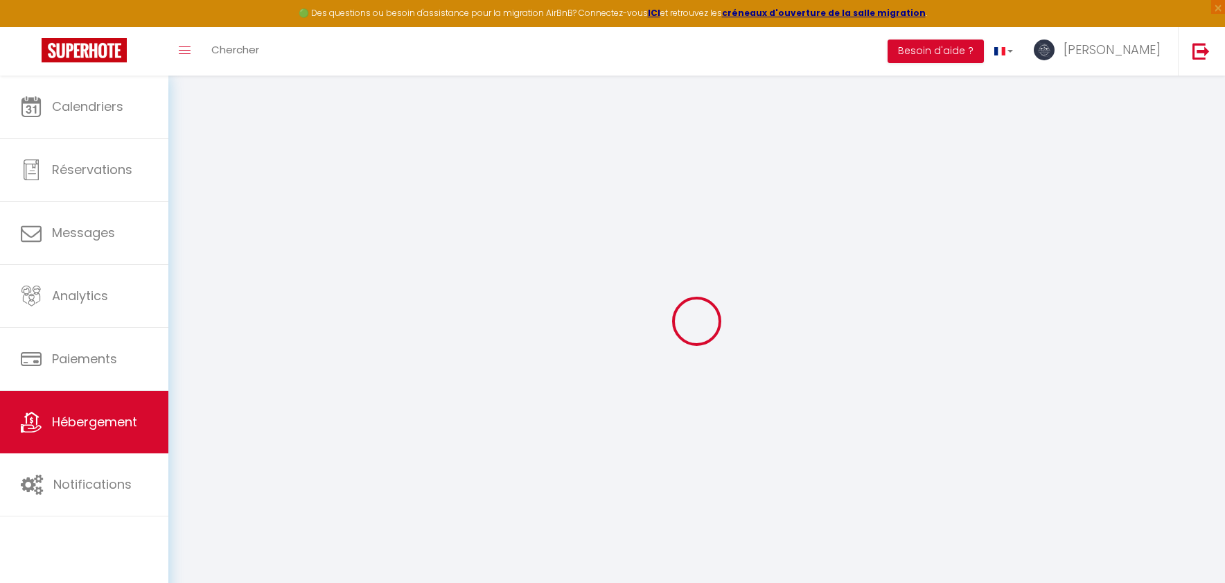
type input "0"
select select
checkbox input "false"
checkbox input "true"
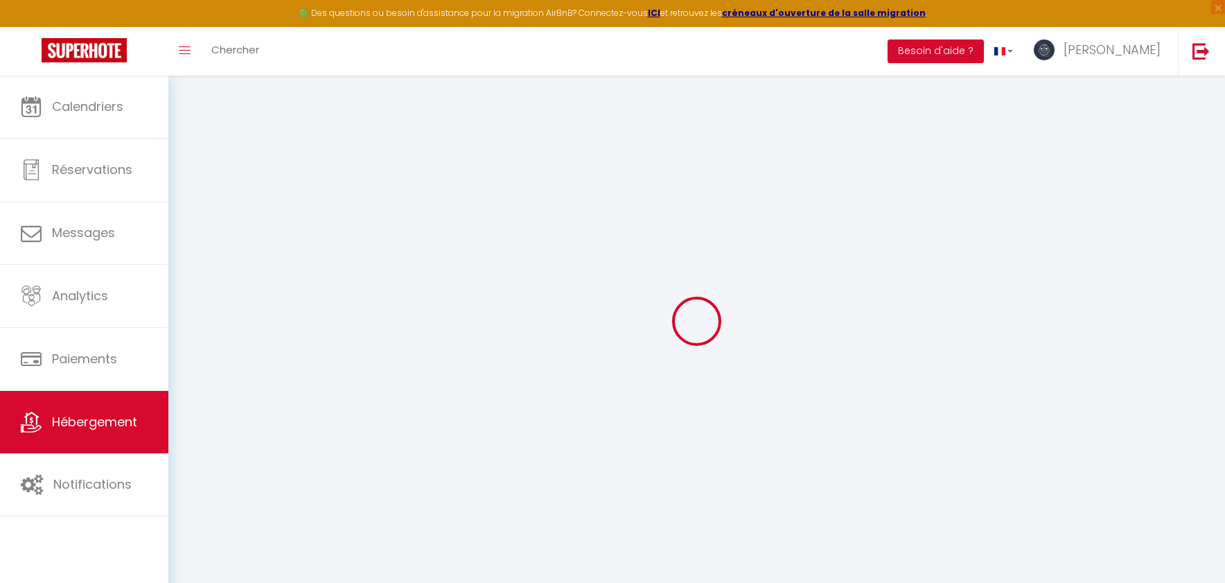
checkbox input "false"
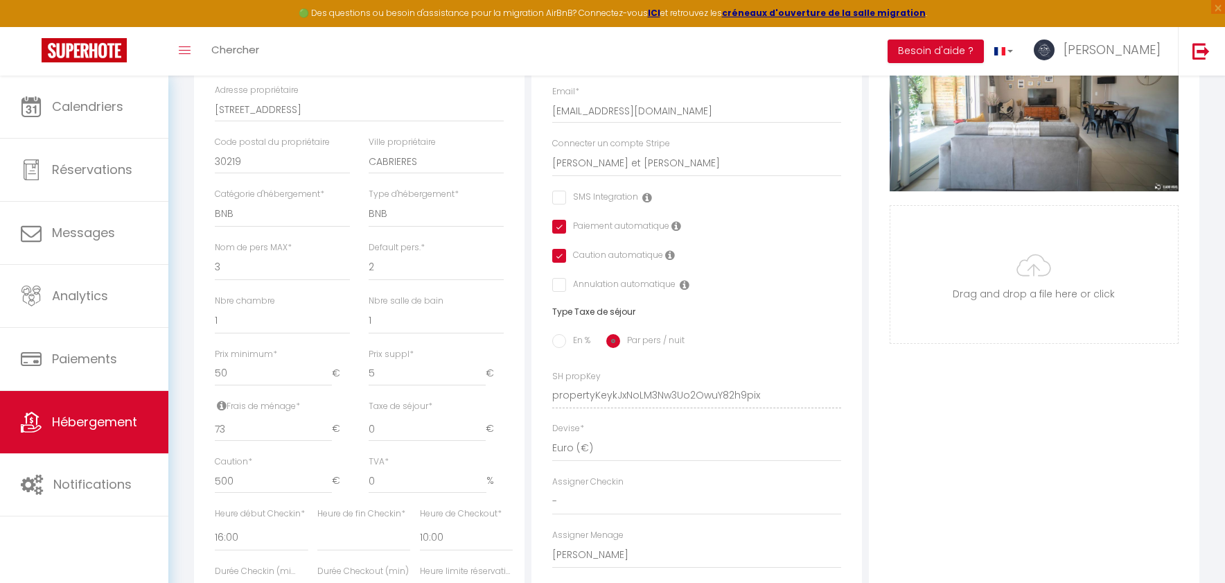
scroll to position [341, 0]
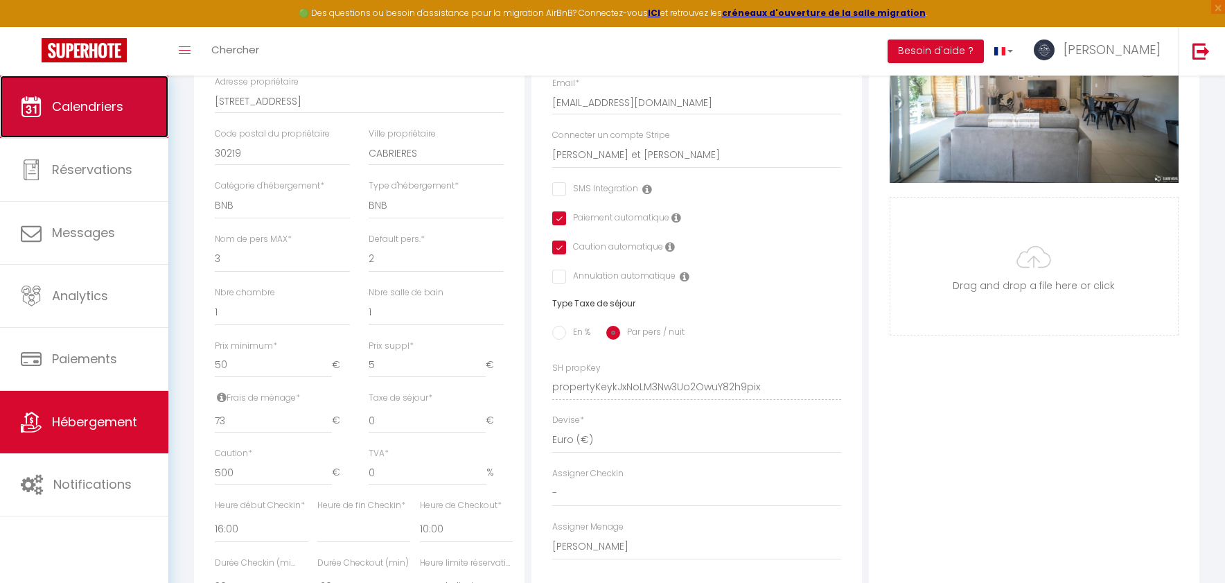
click at [86, 105] on span "Calendriers" at bounding box center [87, 106] width 71 height 17
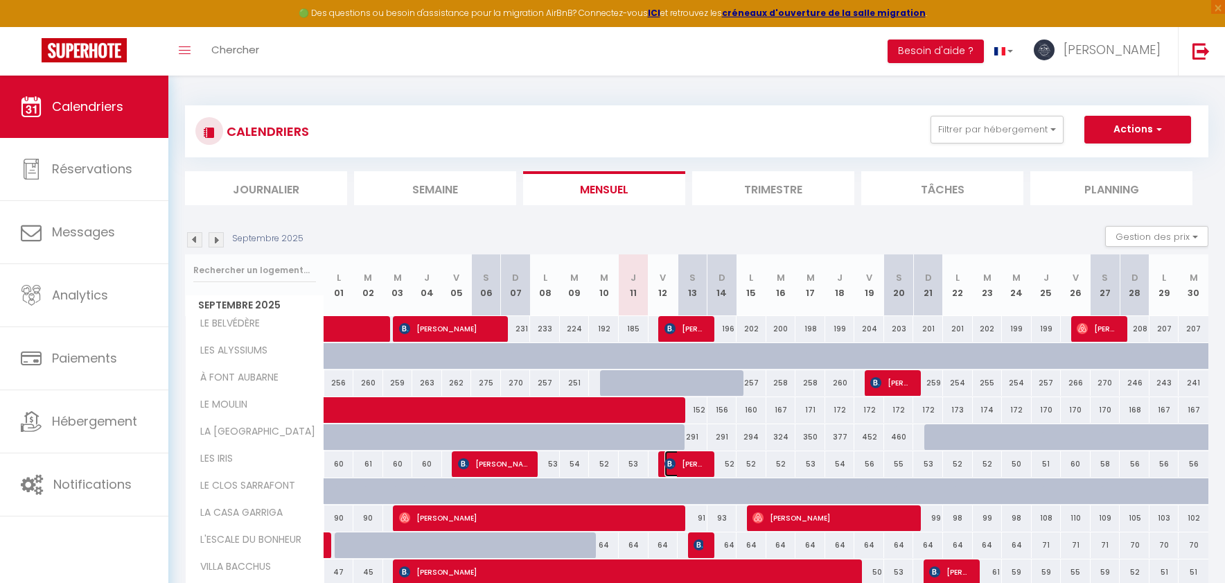
click at [693, 467] on span "[PERSON_NAME]" at bounding box center [683, 463] width 39 height 26
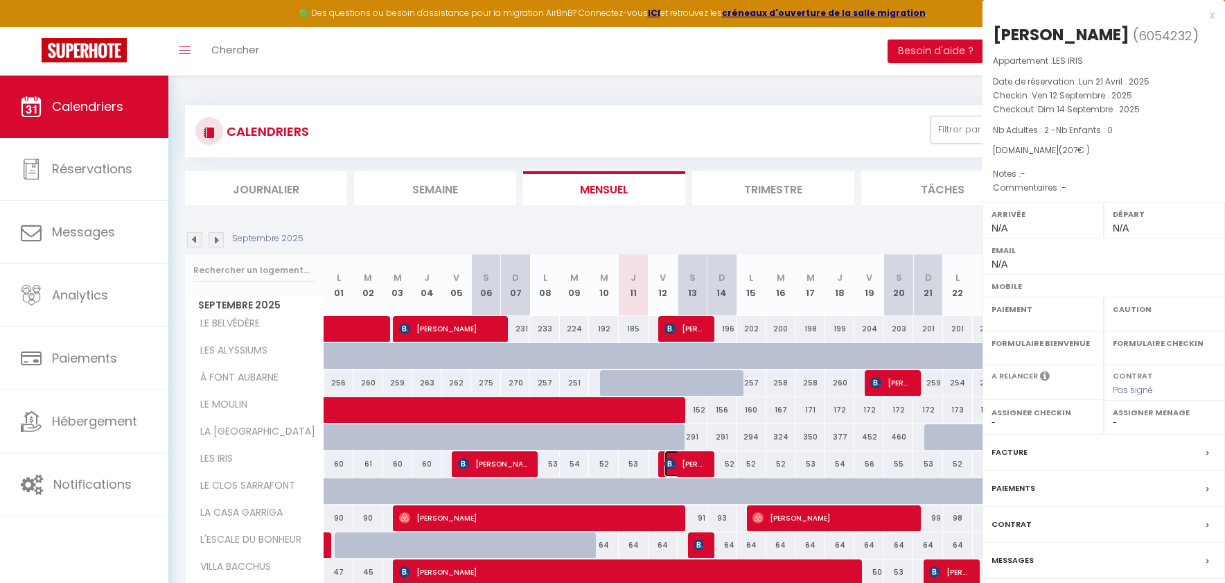
select select "OK"
select select "KO"
select select "0"
select select "1"
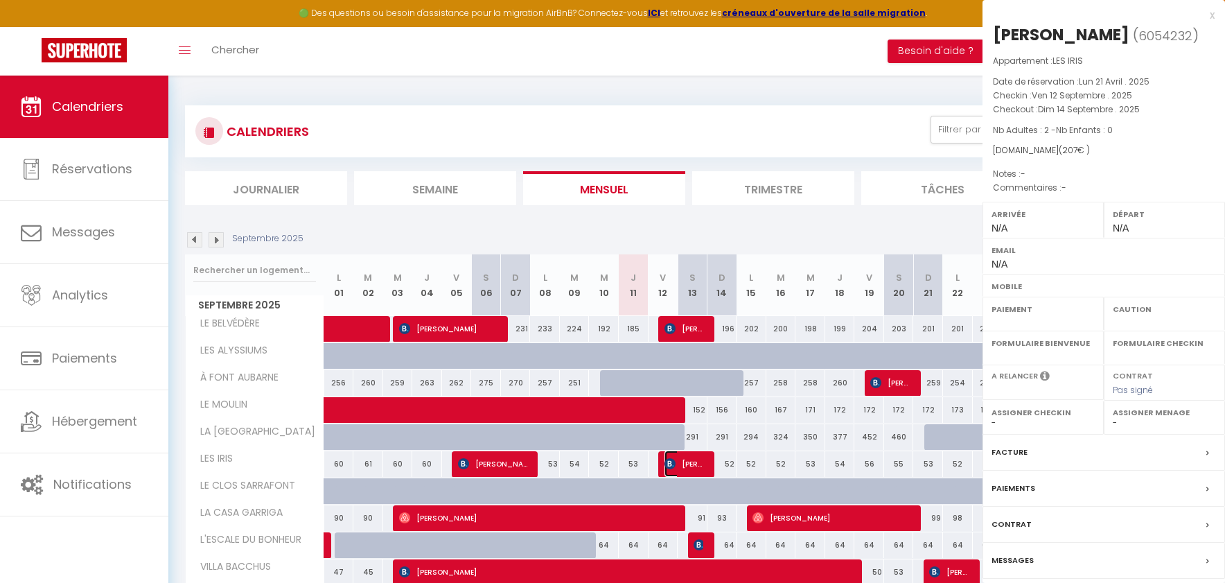
select select
select select "30774"
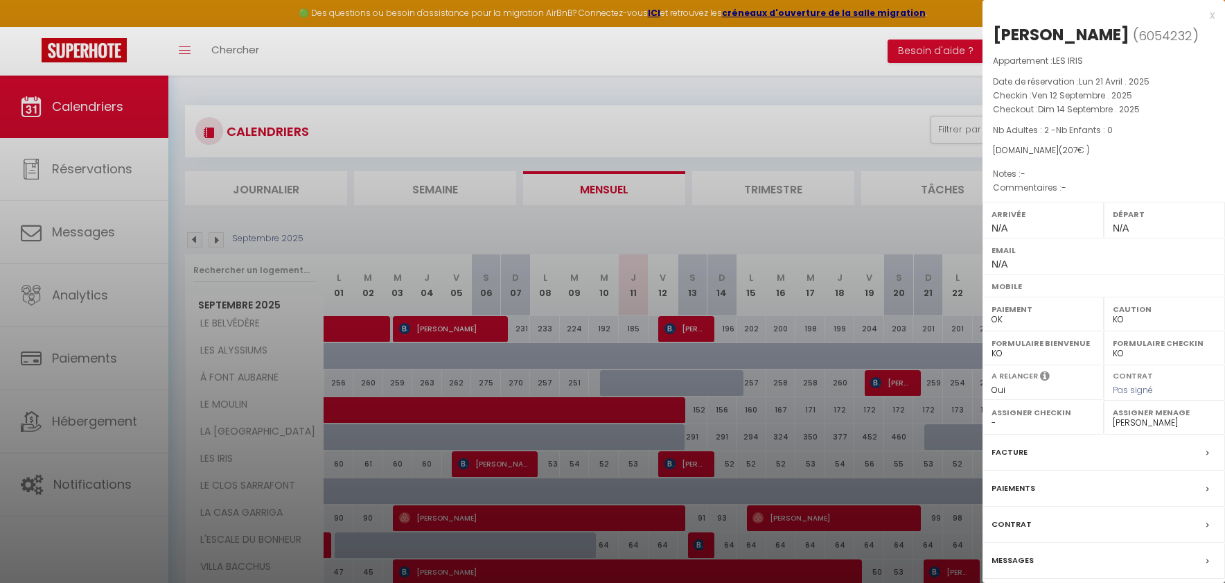
click at [1007, 495] on label "Paiements" at bounding box center [1013, 488] width 44 height 15
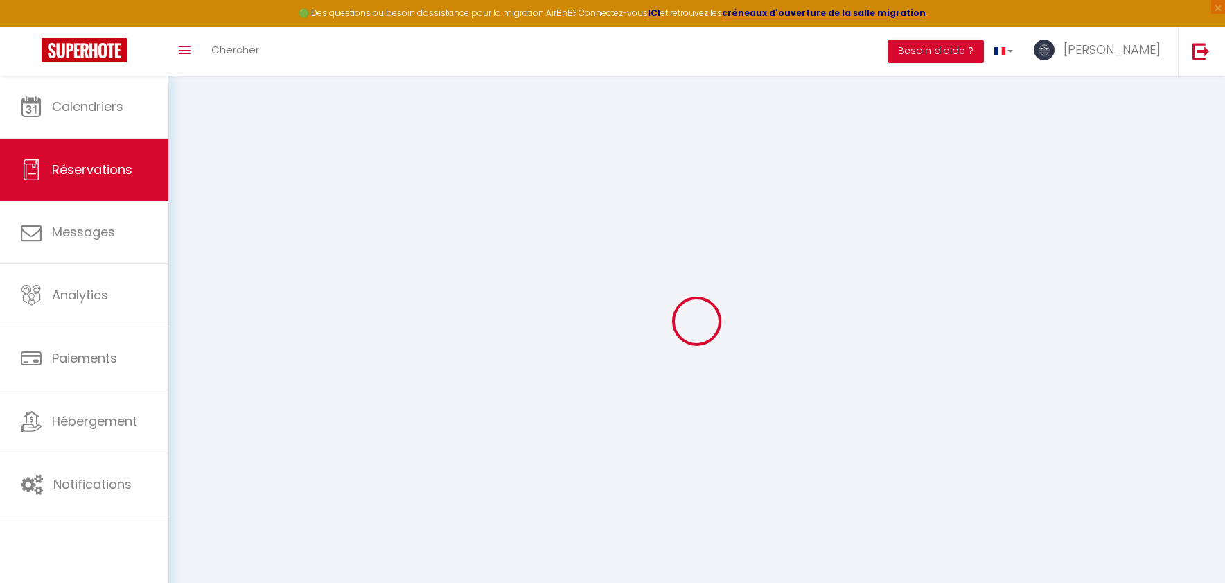
select select
checkbox input "false"
select select
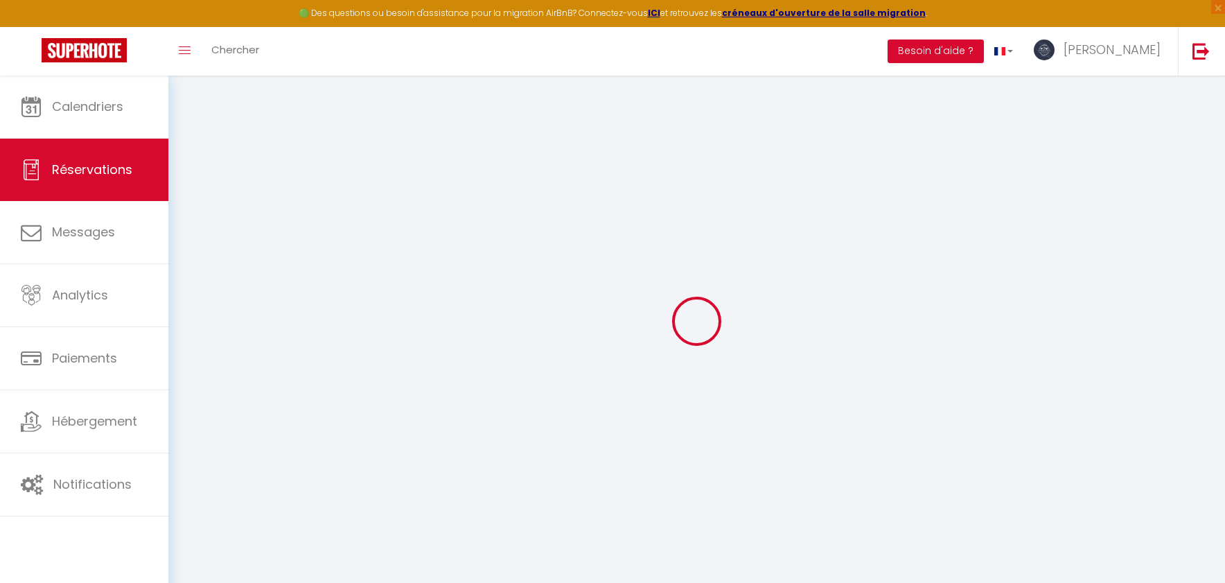
select select
checkbox input "false"
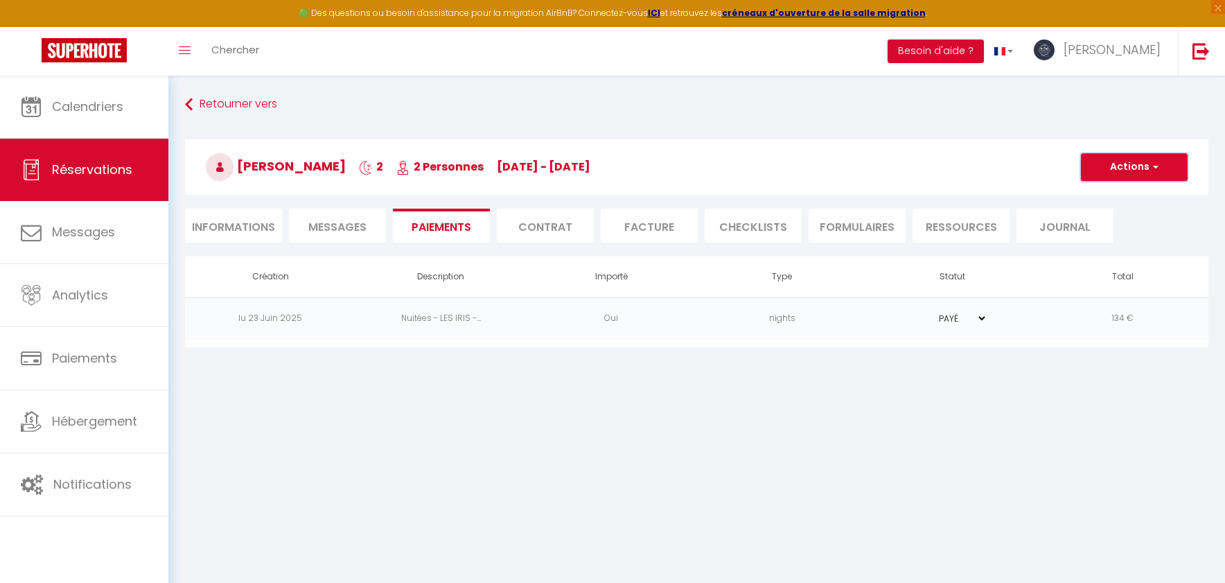
click at [1134, 166] on button "Actions" at bounding box center [1134, 167] width 107 height 28
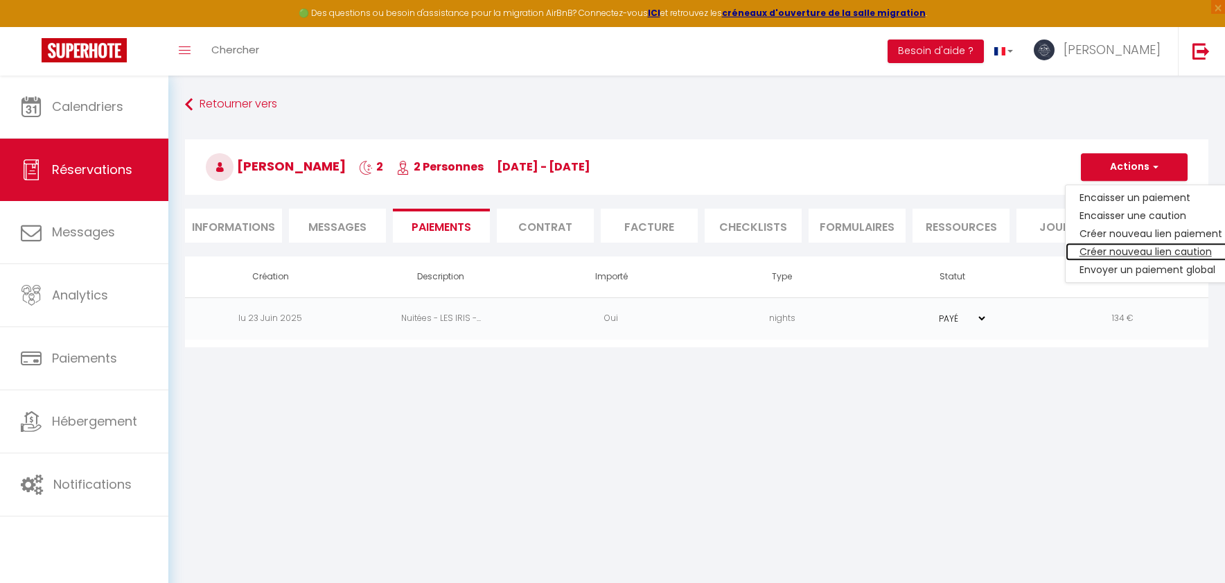
click at [1148, 247] on link "Créer nouveau lien caution" at bounding box center [1151, 251] width 170 height 18
select select "nights"
select select "14791"
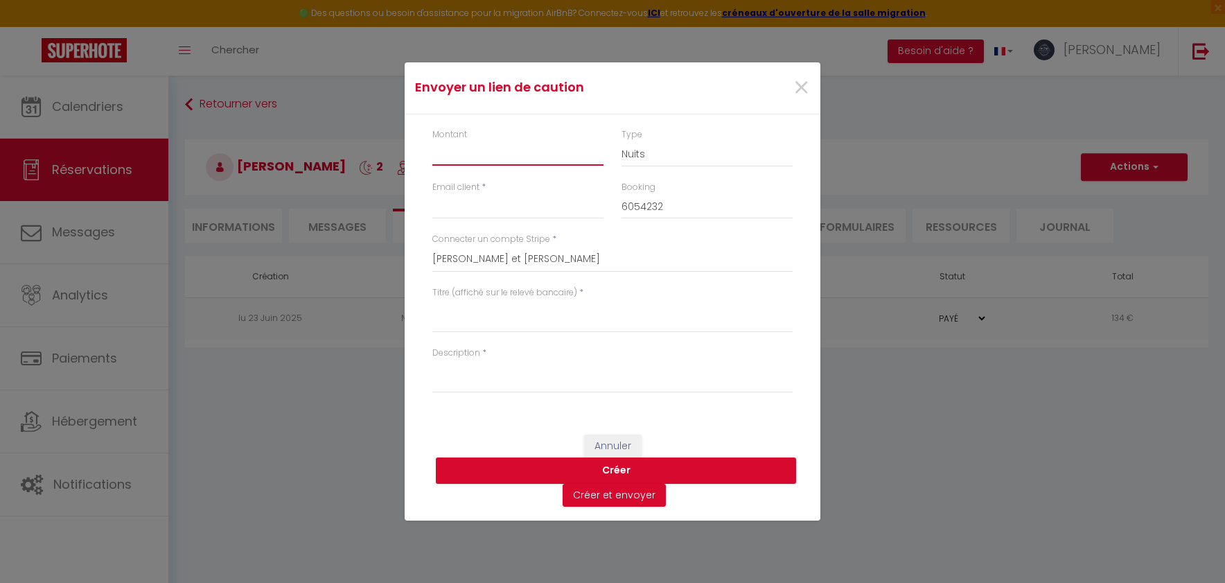
click at [495, 158] on input "Montant" at bounding box center [517, 153] width 171 height 25
type input "500"
click at [475, 215] on input "Email client" at bounding box center [517, 206] width 171 height 25
paste input "[EMAIL_ADDRESS][DOMAIN_NAME]"
type input "[EMAIL_ADDRESS][DOMAIN_NAME]"
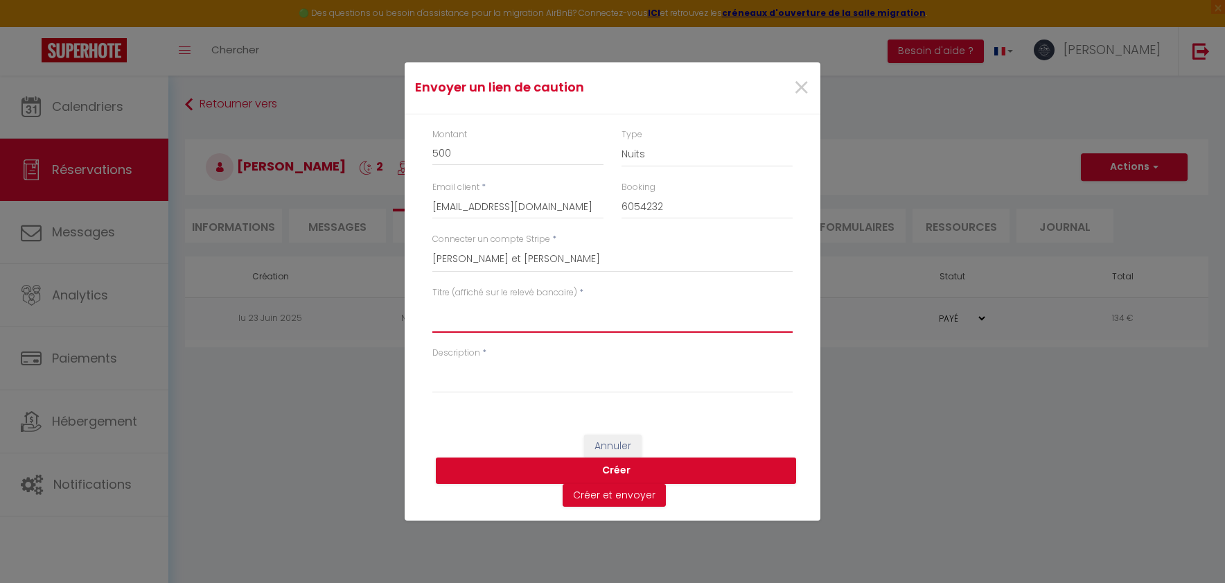
click at [470, 326] on textarea "Titre (affiché sur le relevé bancaire)" at bounding box center [612, 315] width 360 height 33
type textarea "CAUTION"
click at [457, 375] on textarea "Description" at bounding box center [612, 376] width 360 height 33
paste textarea "Bonjour Ajchenbaum [PERSON_NAME], Dans le cadre de votre réservation du logemen…"
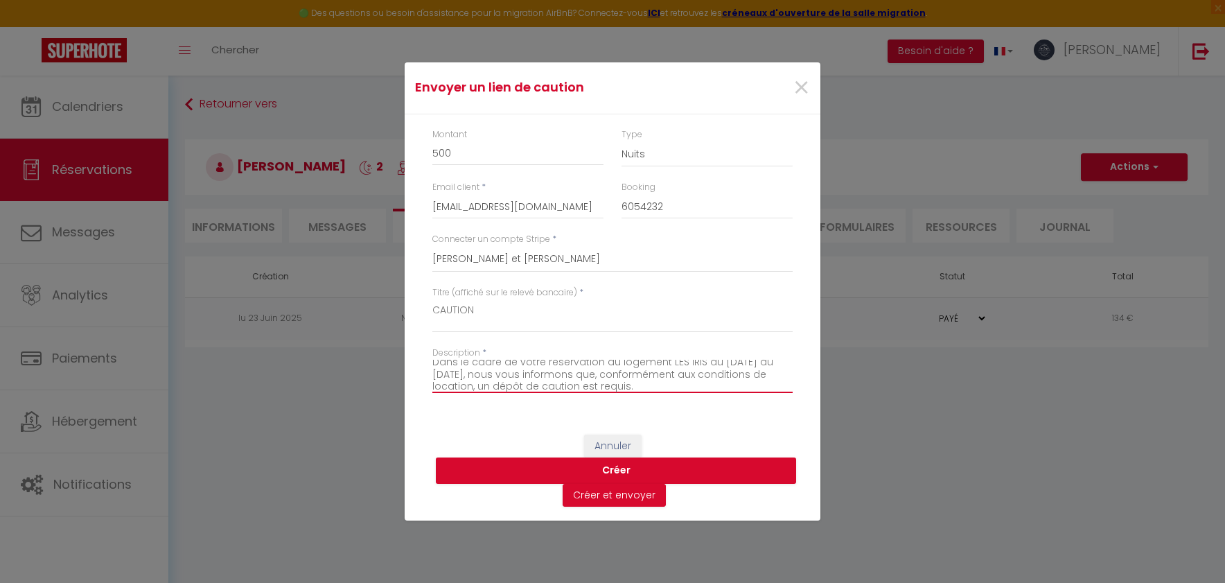
drag, startPoint x: 532, startPoint y: 379, endPoint x: 509, endPoint y: 379, distance: 23.6
click at [509, 379] on textarea "Bonjour Ajchenbaum [PERSON_NAME], Dans le cadre de votre réservation du logemen…" at bounding box center [612, 376] width 360 height 33
click at [515, 372] on textarea "Bonjour Ajchenbaum [PERSON_NAME], Dans le cadre de votre réservation du logemen…" at bounding box center [612, 376] width 360 height 33
type textarea "Bonjour Ajchenbaum [PERSON_NAME], Dans le cadre de votre réservation du logemen…"
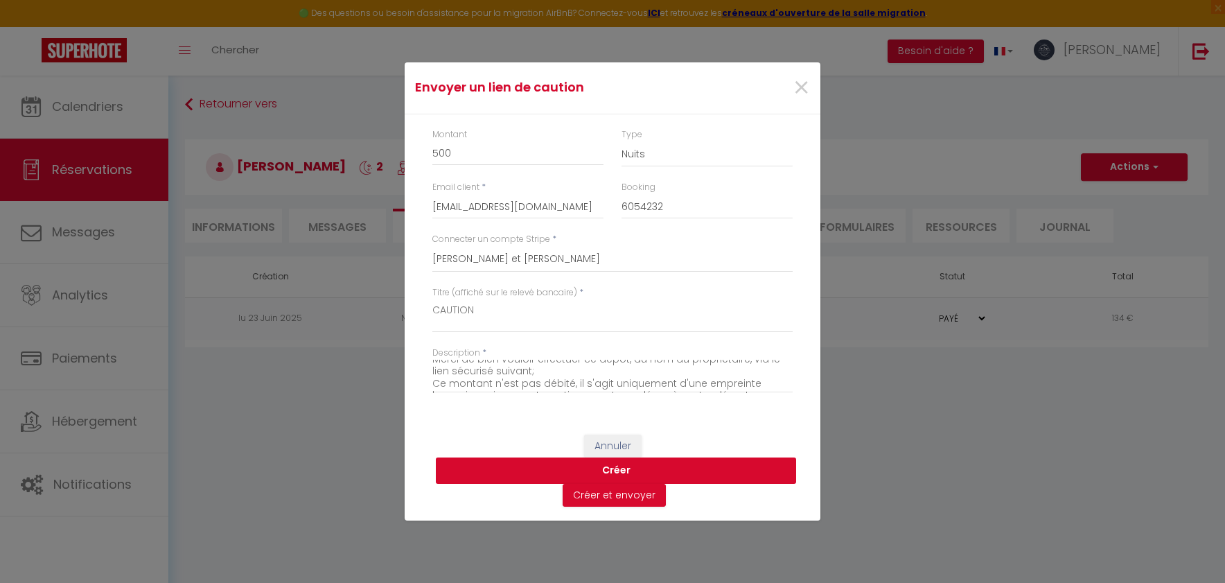
click at [619, 472] on button "Créer" at bounding box center [616, 470] width 360 height 26
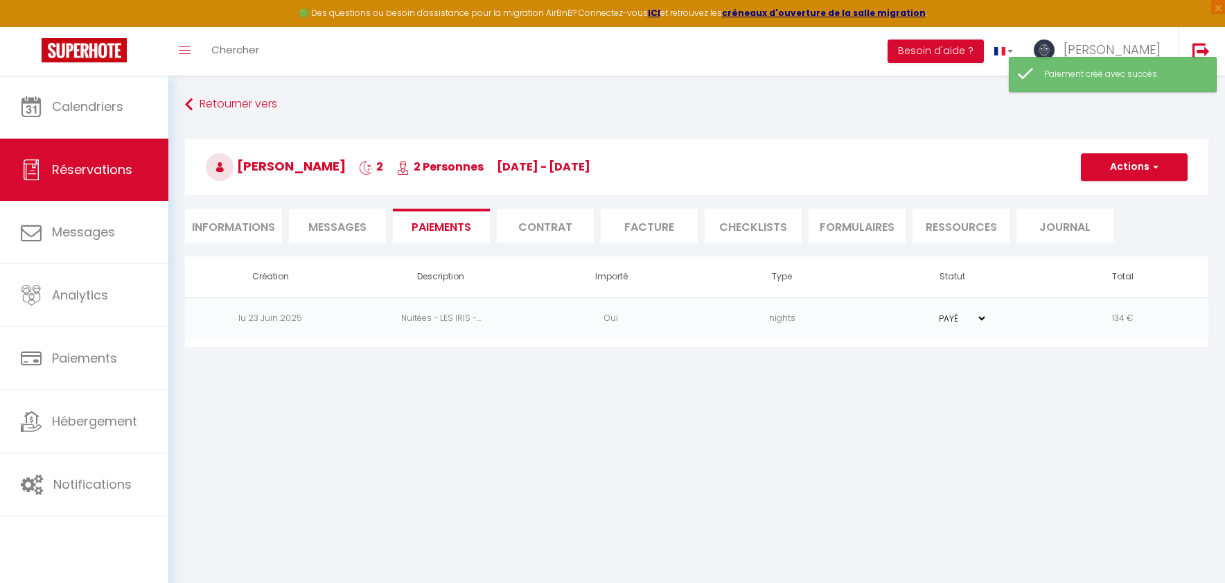
select select "0"
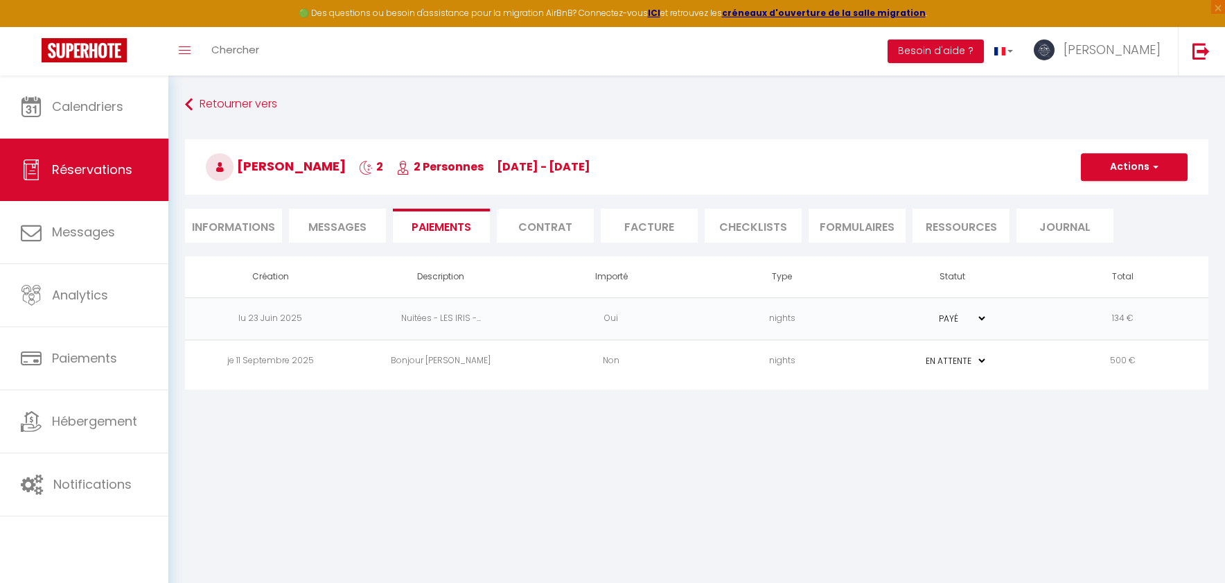
click at [810, 362] on td "nights" at bounding box center [781, 360] width 170 height 42
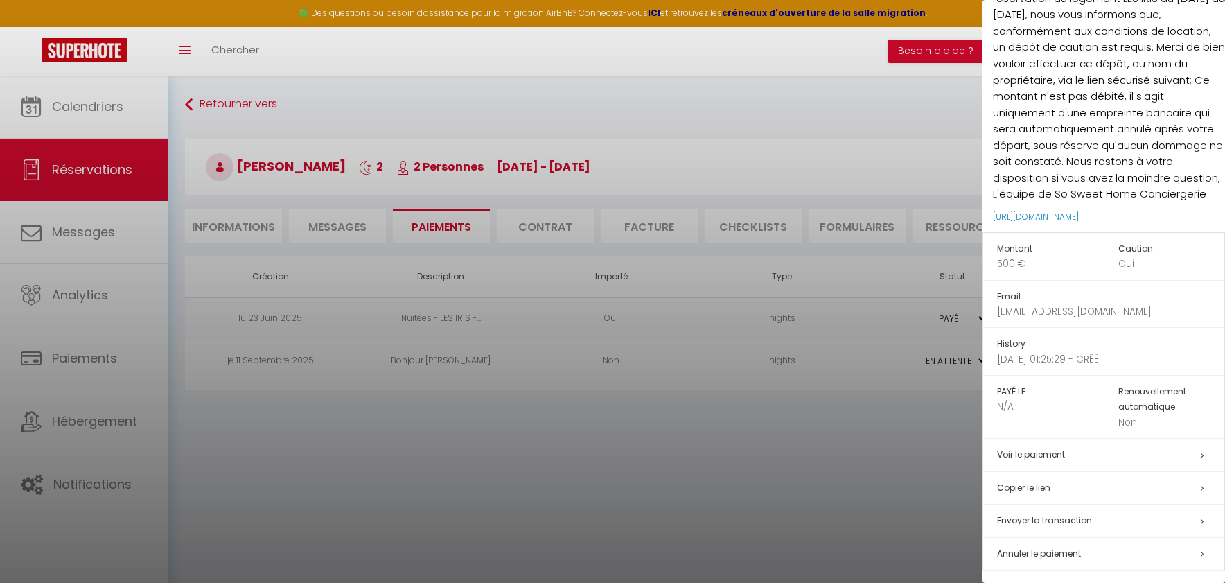
scroll to position [123, 0]
click at [1150, 394] on h5 "Renouvellement automatique" at bounding box center [1171, 395] width 107 height 31
click at [1150, 410] on h5 "Renouvellement automatique" at bounding box center [1171, 395] width 107 height 31
click at [1029, 515] on span "Envoyer la transaction" at bounding box center [1044, 516] width 95 height 12
type input "[EMAIL_ADDRESS][DOMAIN_NAME]"
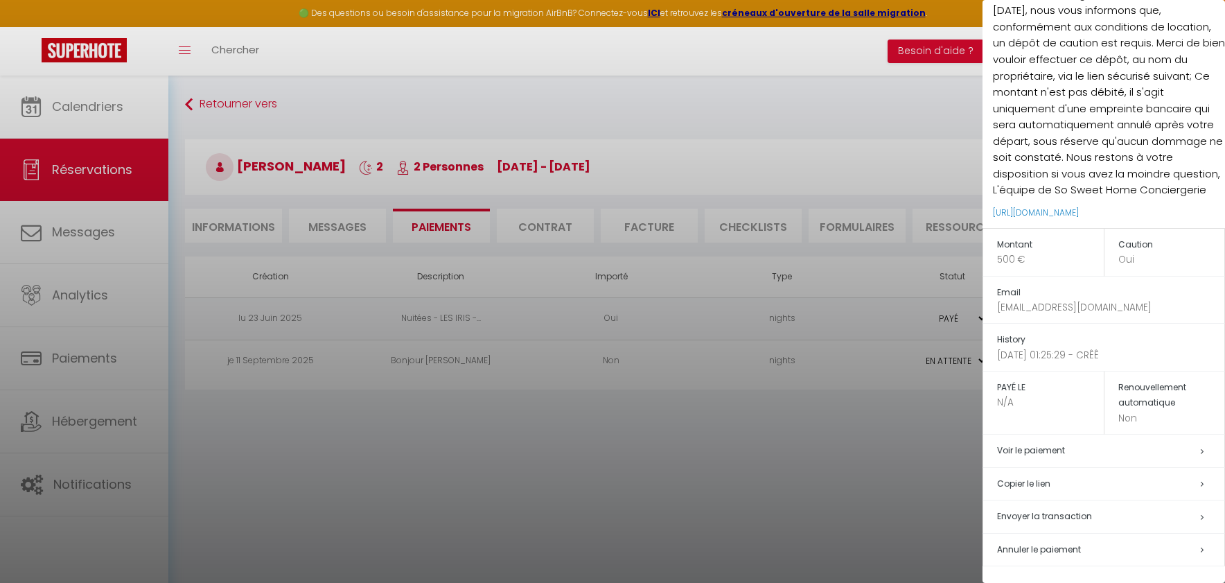
type input "Deposit request"
type textarea "Hi, We invite you to click on the link below to make the deposit: Title : CAUTI…"
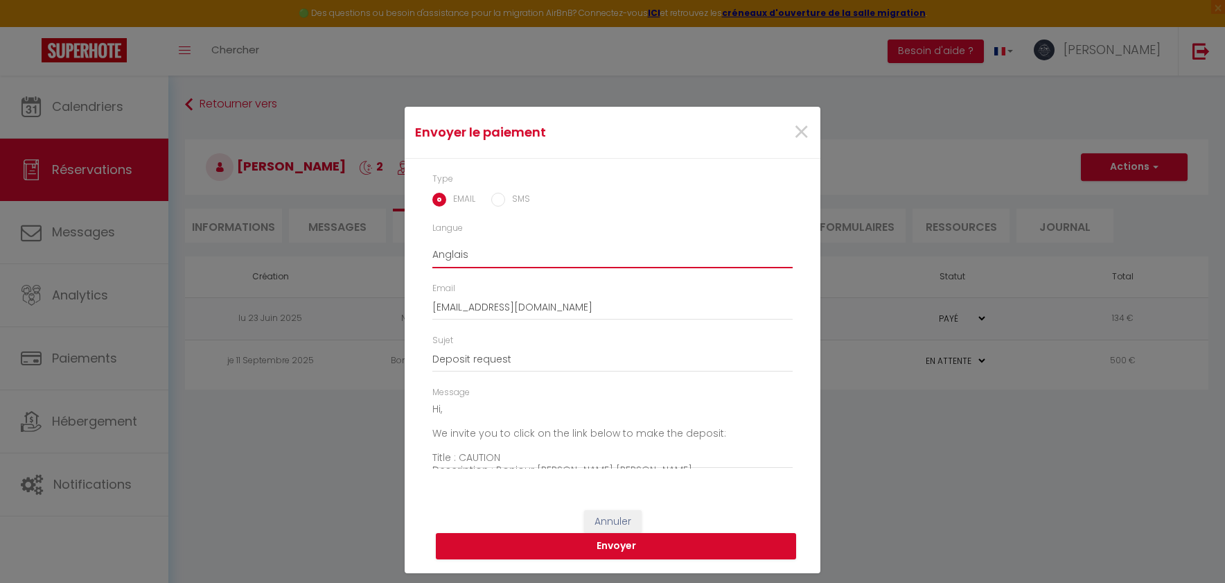
click at [482, 253] on select "Anglais Français Espagnol Portugais" at bounding box center [612, 255] width 360 height 26
select select "fr"
type input "Demande de paiement"
type textarea "Bonjour, Nous vous invitons à cliquer sur le lien ci-dessous pour effectuer le …"
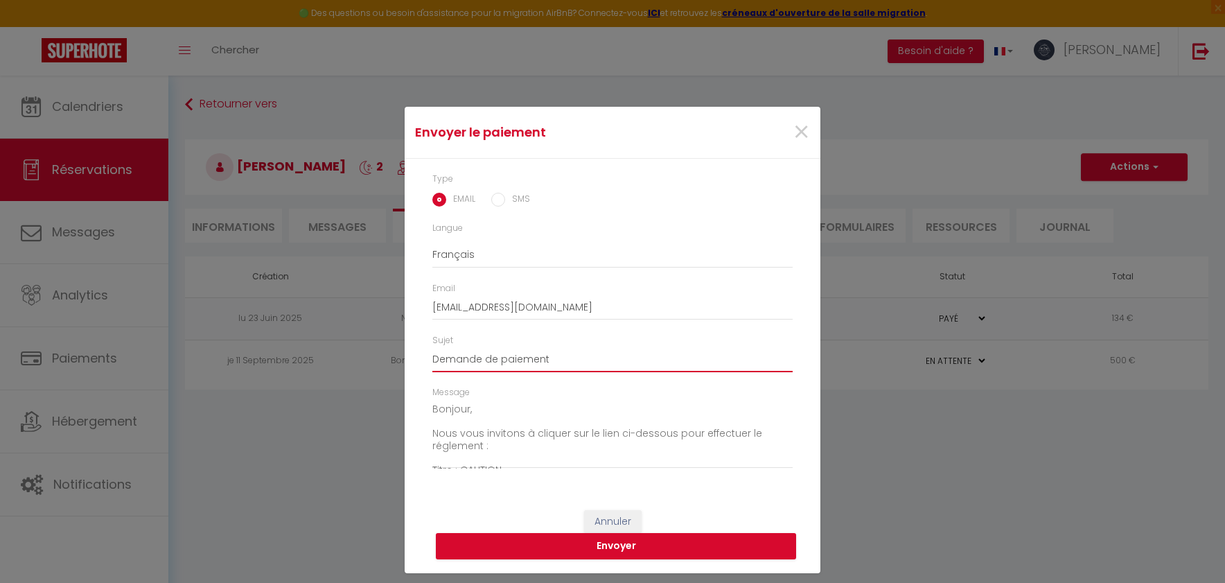
click at [551, 361] on input "Demande de paiement" at bounding box center [612, 359] width 360 height 25
drag, startPoint x: 551, startPoint y: 361, endPoint x: 500, endPoint y: 364, distance: 51.3
click at [500, 364] on input "Demande de paiement" at bounding box center [612, 359] width 360 height 25
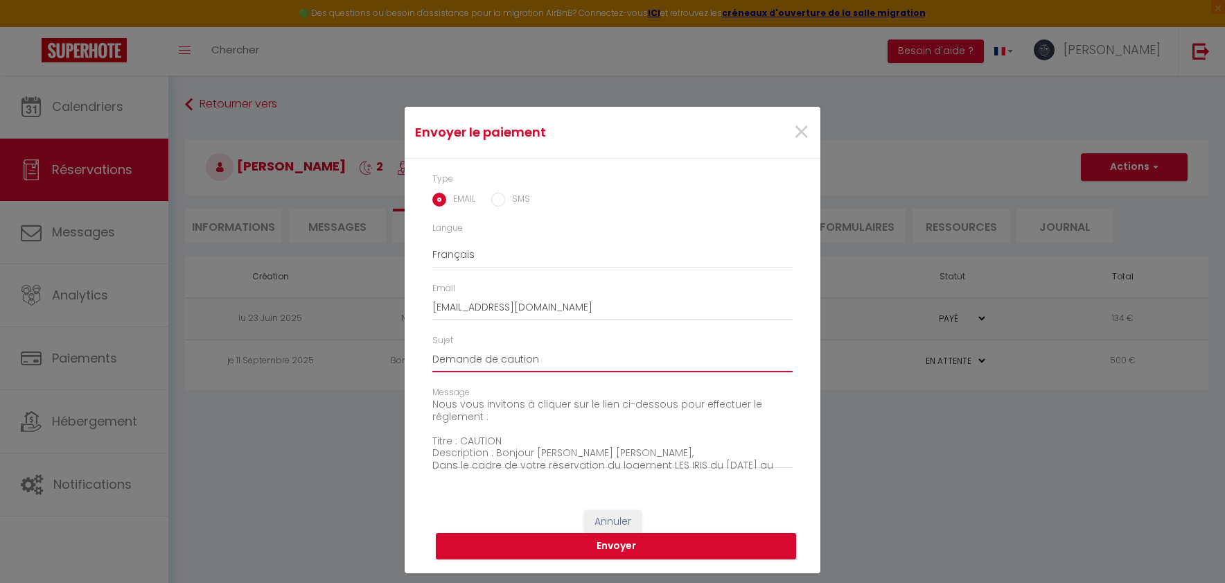
scroll to position [28, 0]
type input "Demande de caution"
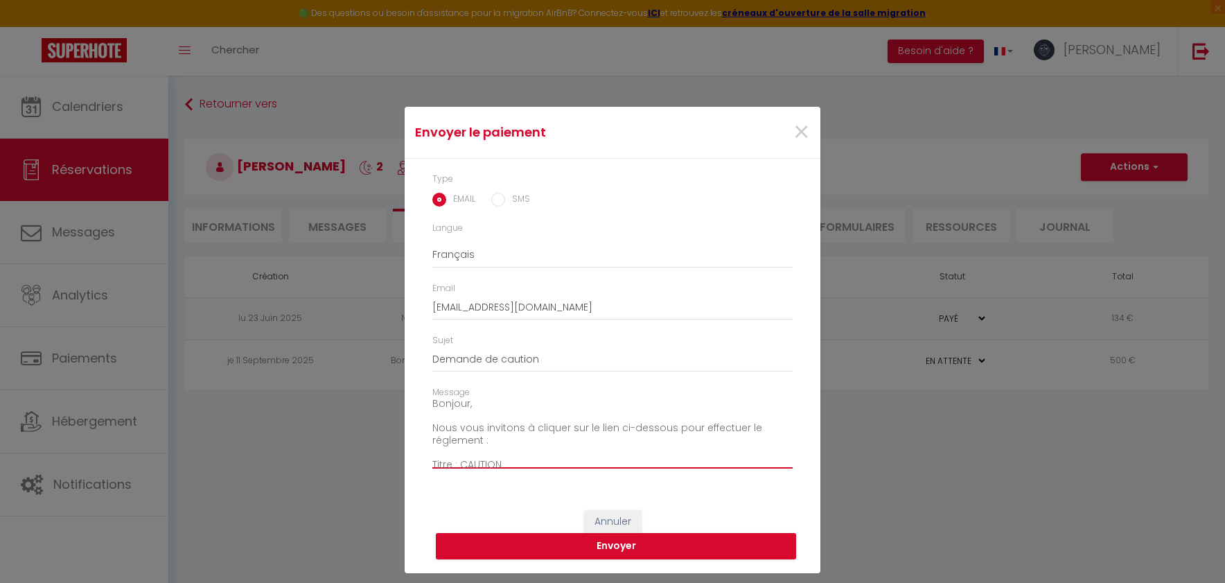
scroll to position [0, 0]
drag, startPoint x: 520, startPoint y: 420, endPoint x: 434, endPoint y: 407, distance: 86.8
click at [434, 409] on textarea "Bonjour, Nous vous invitons à cliquer sur le lien ci-dessous pour effectuer le …" at bounding box center [612, 433] width 360 height 70
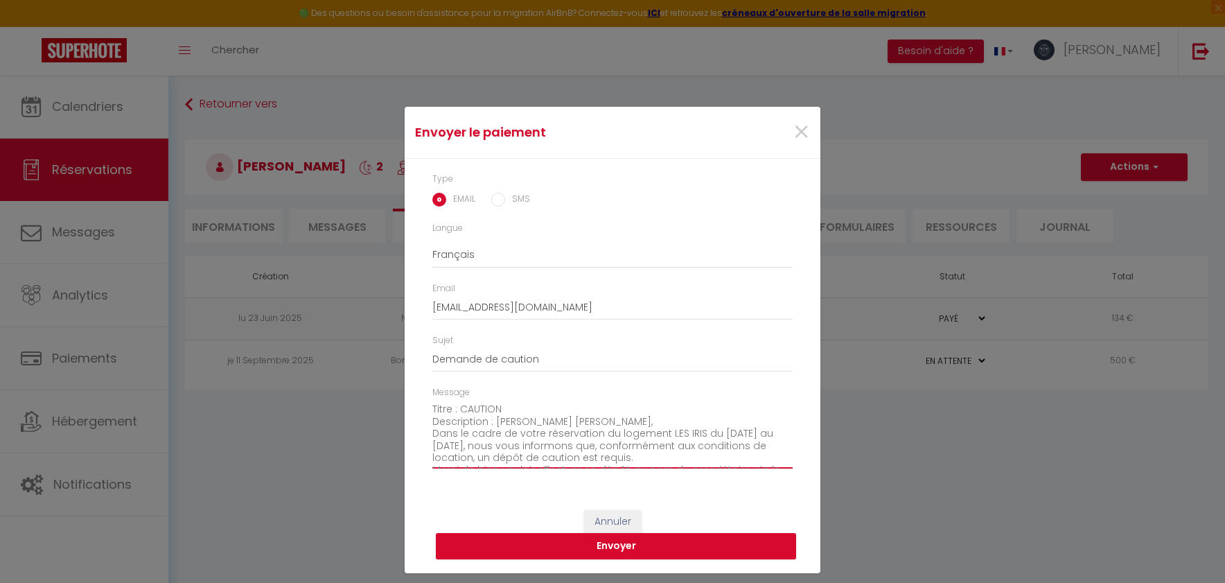
drag, startPoint x: 511, startPoint y: 419, endPoint x: 428, endPoint y: 408, distance: 83.2
click at [428, 408] on div "Message Titre : CAUTION Description : [PERSON_NAME] [PERSON_NAME], Dans le cadr…" at bounding box center [612, 434] width 378 height 96
drag, startPoint x: 494, startPoint y: 408, endPoint x: 432, endPoint y: 405, distance: 61.7
click at [432, 405] on textarea "Description : Bonjour [PERSON_NAME] [PERSON_NAME], Dans le cadre de votre réser…" at bounding box center [612, 433] width 360 height 70
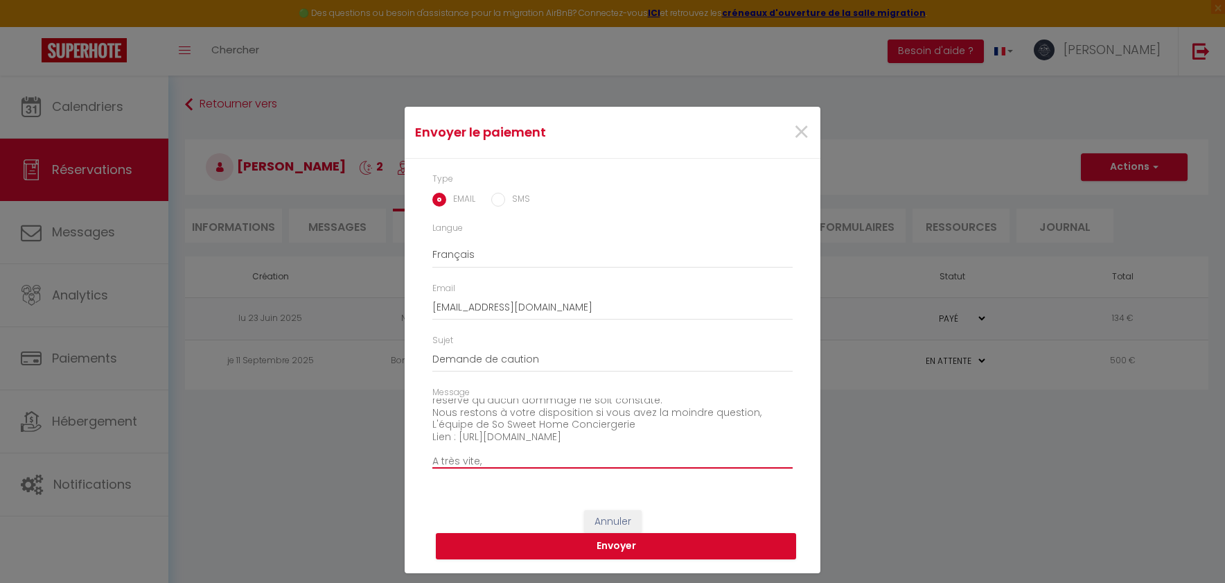
scroll to position [129, 0]
type textarea "Bonjour Ajchenbaum [PERSON_NAME], Dans le cadre de votre réservation du logemen…"
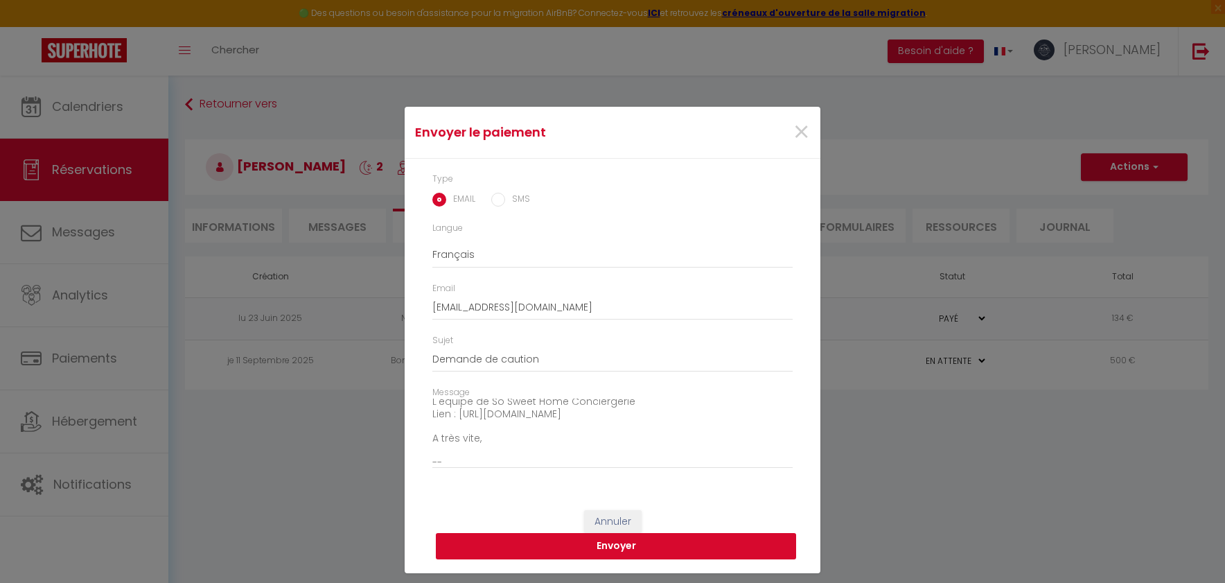
click at [640, 542] on button "Envoyer" at bounding box center [616, 546] width 360 height 26
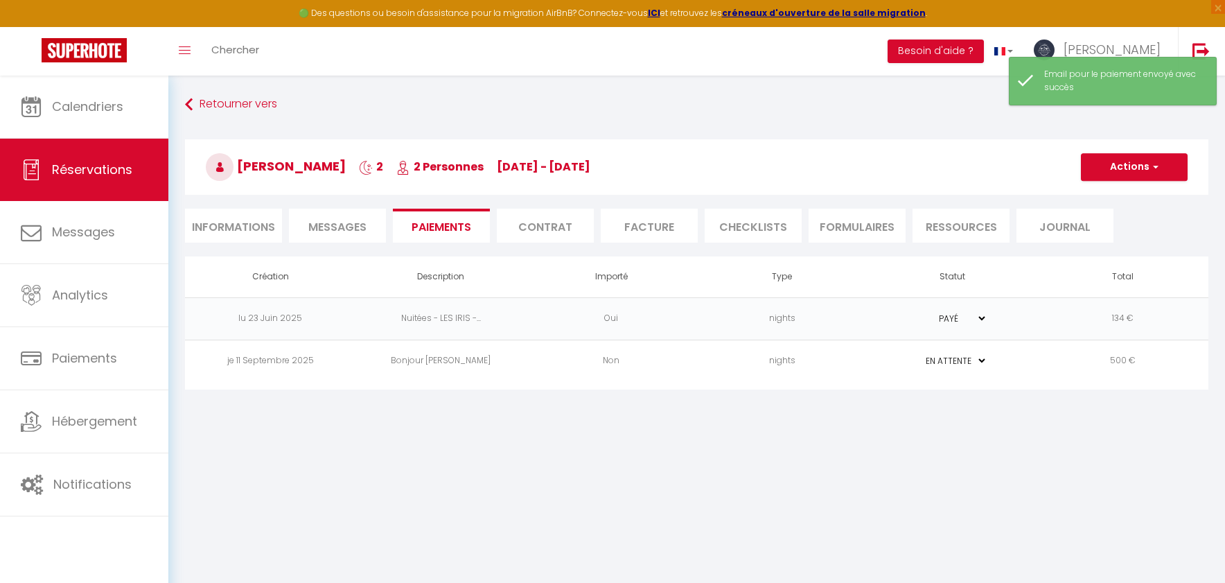
click at [358, 224] on span "Messages" at bounding box center [337, 227] width 58 height 16
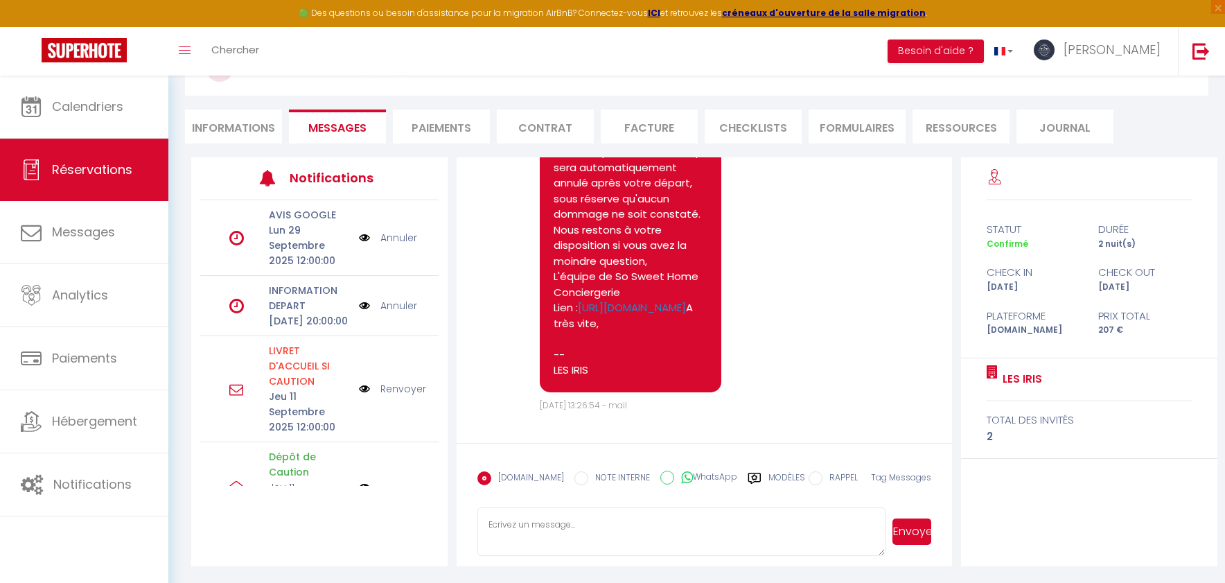
scroll to position [1625, 0]
click at [558, 515] on textarea at bounding box center [681, 531] width 408 height 48
click at [527, 515] on textarea "Bonjour, Je viens de vous renvoyer le lien, il est à la fin du message. Je rest…" at bounding box center [681, 531] width 408 height 48
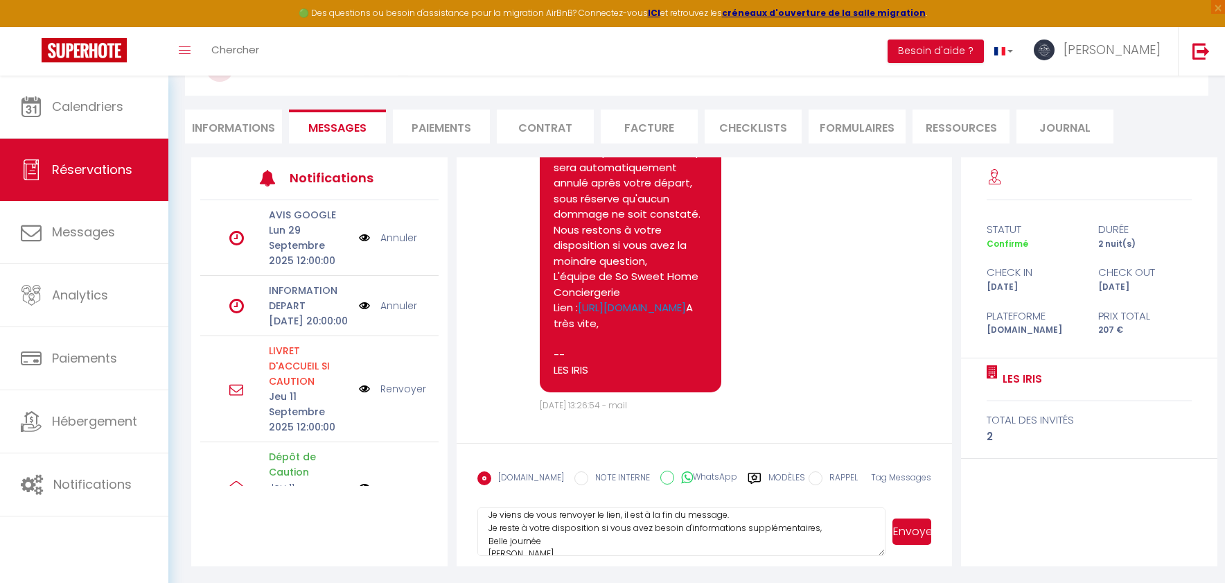
click at [622, 515] on textarea "Bonjour, Je viens de vous renvoyer le lien, il est à la fin du message. Je rest…" at bounding box center [681, 531] width 408 height 48
type textarea "Bonjour, Je viens de vous renvoyer le lien, il est à la fin du message. Je rest…"
click at [921, 535] on button "Envoyer" at bounding box center [911, 531] width 39 height 26
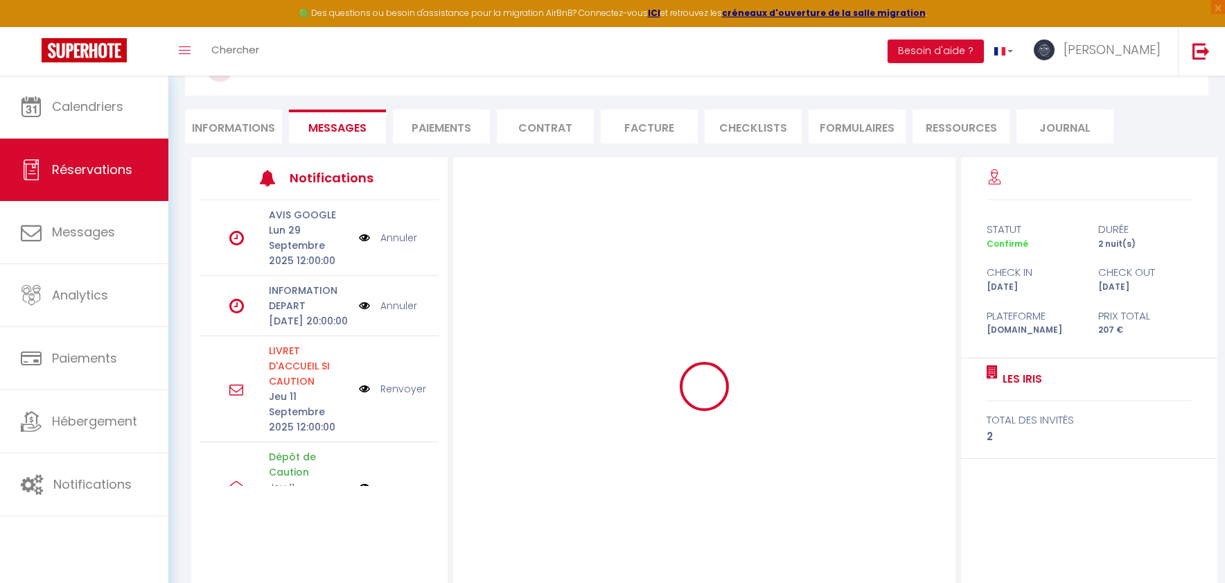
scroll to position [0, 0]
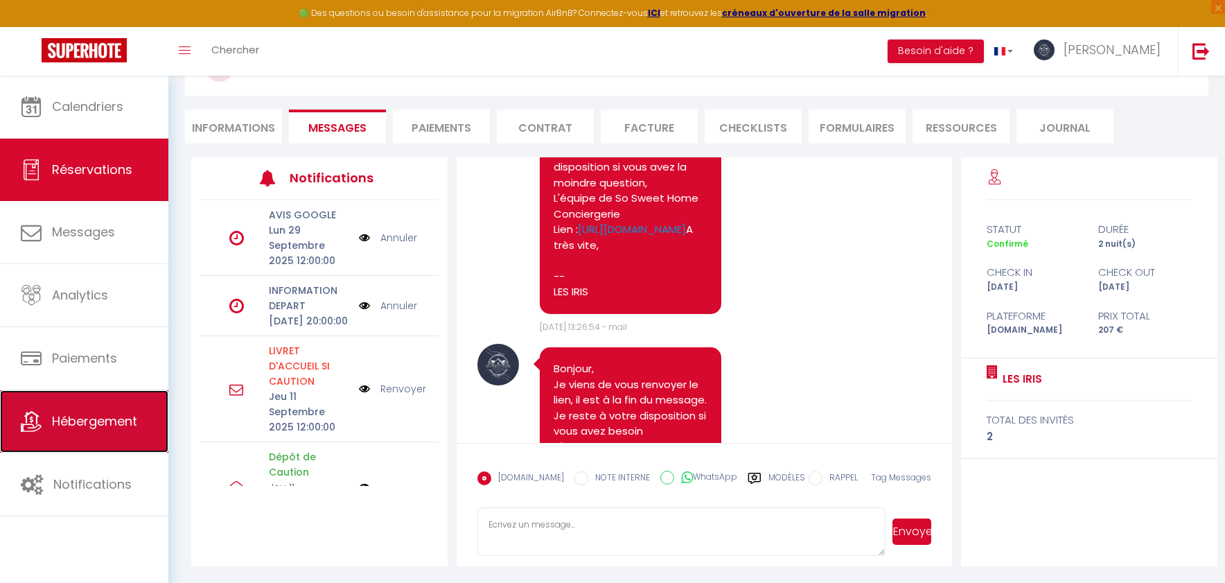
click at [36, 431] on icon at bounding box center [31, 421] width 21 height 21
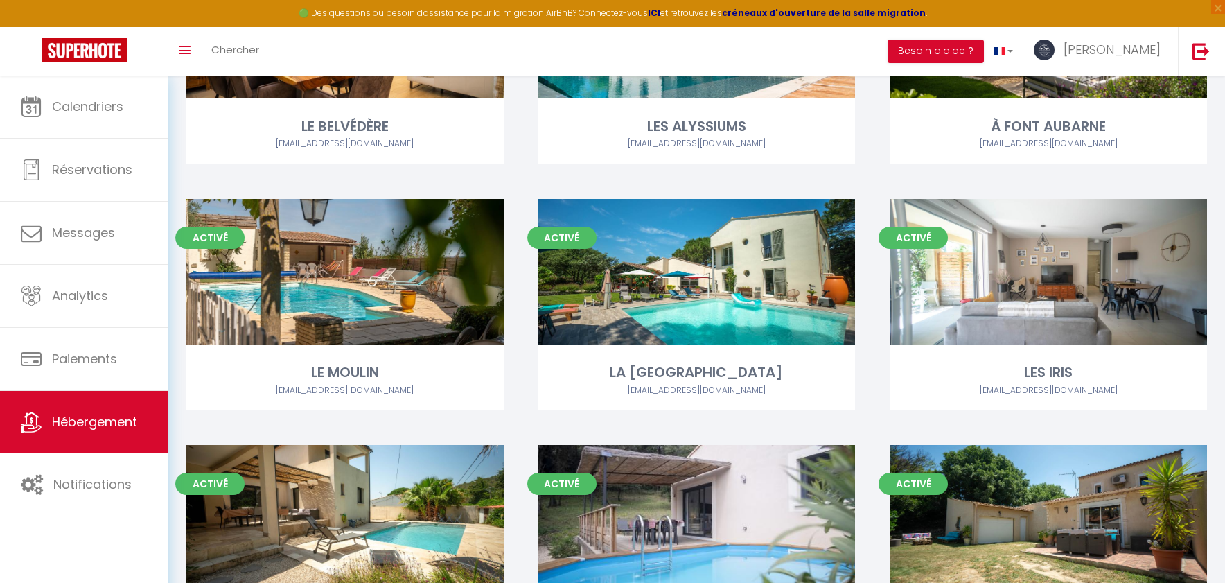
scroll to position [596, 0]
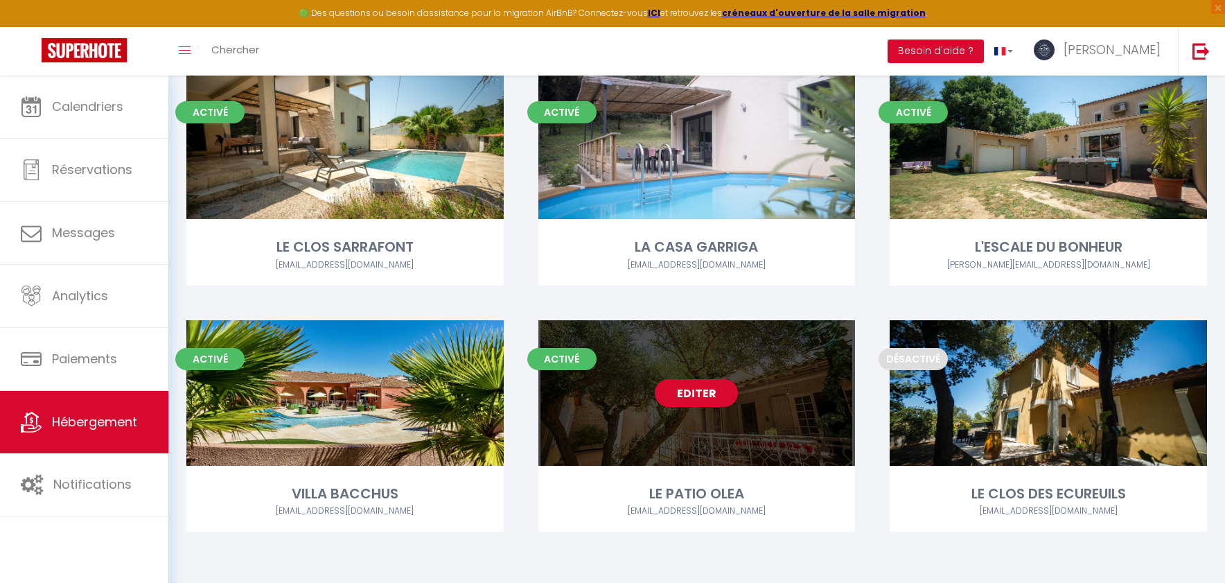
click at [699, 392] on link "Editer" at bounding box center [696, 393] width 83 height 28
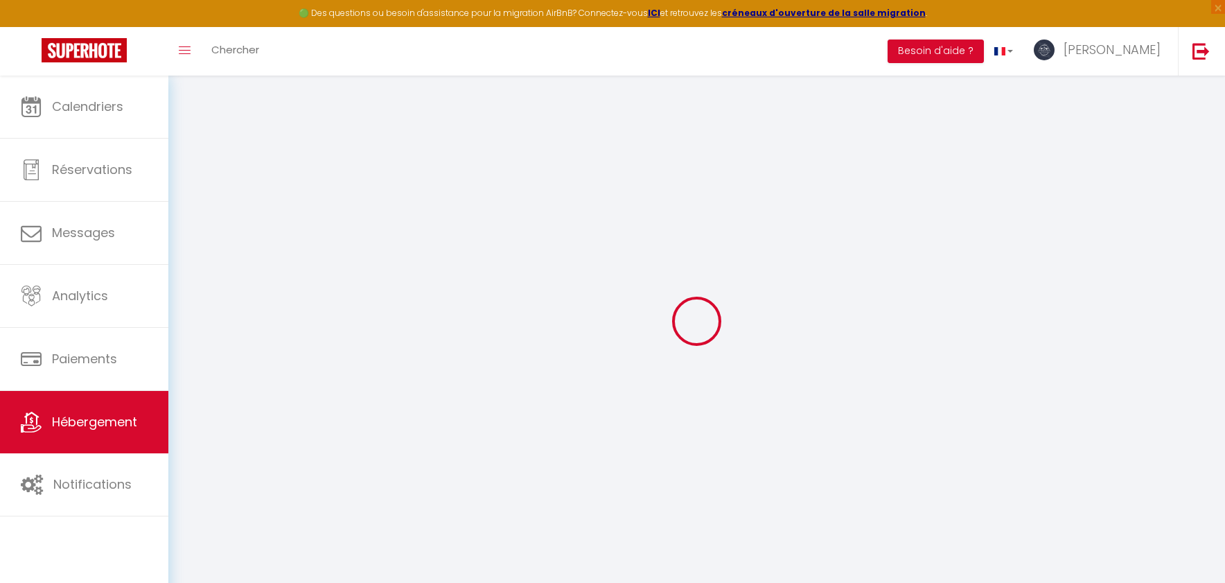
select select "+ 44 %"
select select "+ 40 %"
select select "+ 2 %"
select select "16:00"
select select "23:45"
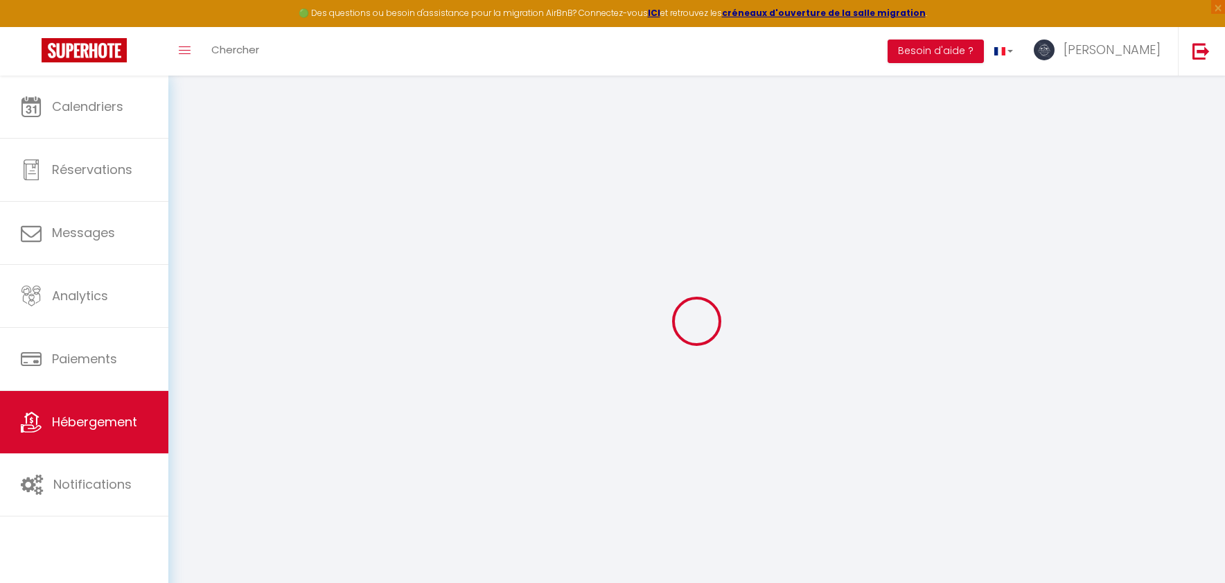
select select "10:00"
select select "30"
select select "120"
checkbox input "false"
checkbox input "true"
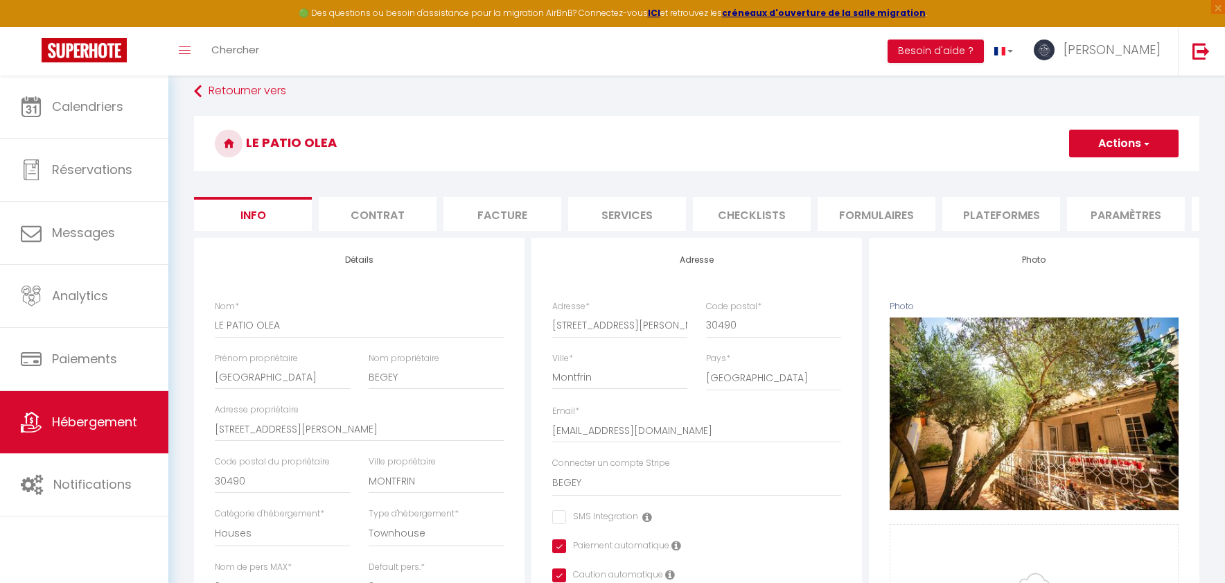
scroll to position [16, 0]
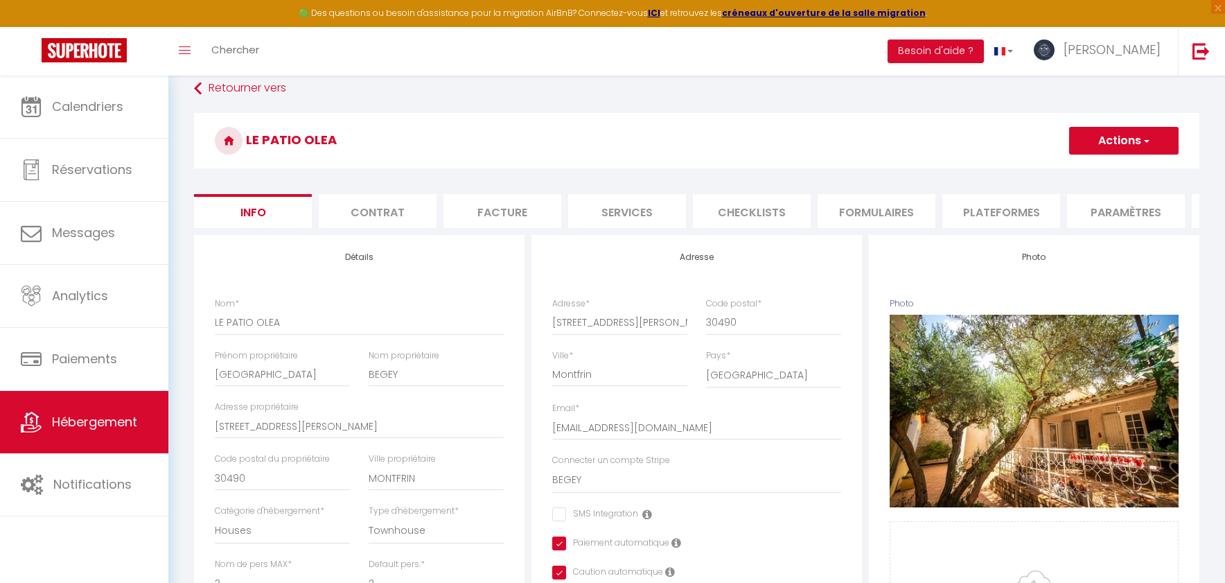
click at [982, 210] on li "Plateformes" at bounding box center [1001, 211] width 118 height 34
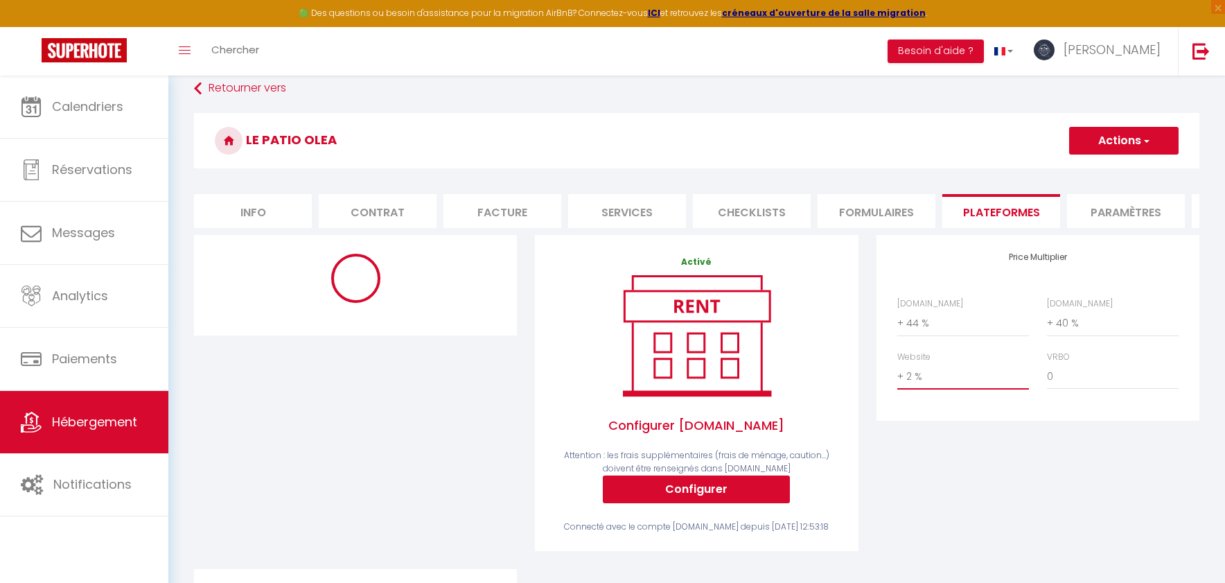
click at [931, 380] on select "0 + 1 % + 2 % + 3 % + 4 % + 5 % + 6 % + 7 % + 8 % + 9 %" at bounding box center [963, 376] width 132 height 26
click at [1121, 146] on button "Actions" at bounding box center [1123, 141] width 109 height 28
click at [1104, 170] on link "Enregistrer" at bounding box center [1122, 171] width 109 height 18
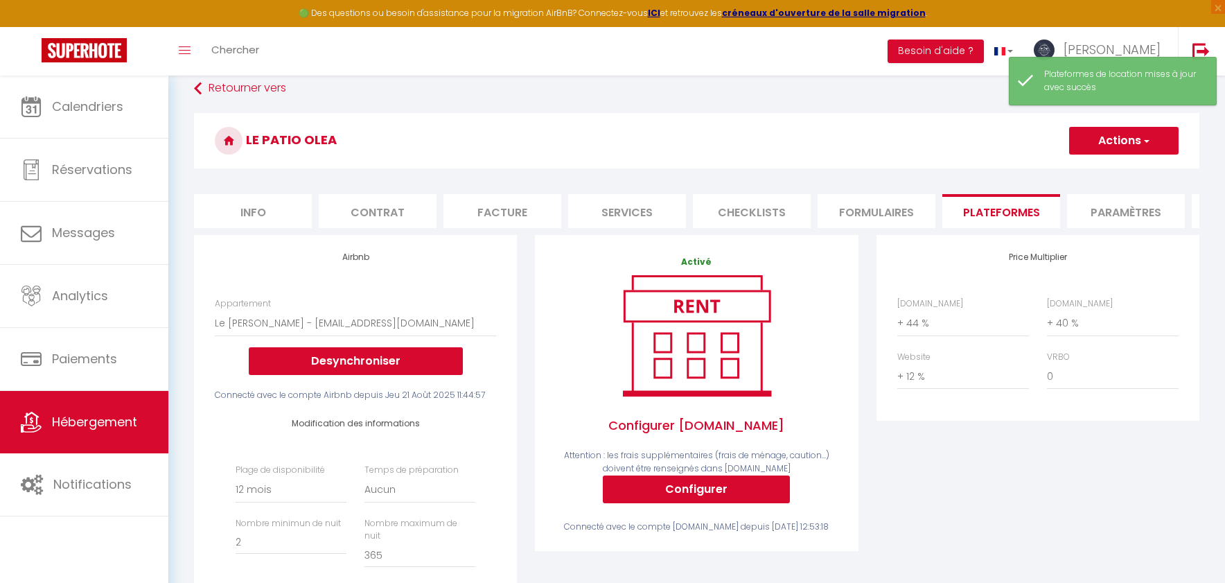
click at [273, 217] on li "Info" at bounding box center [253, 211] width 118 height 34
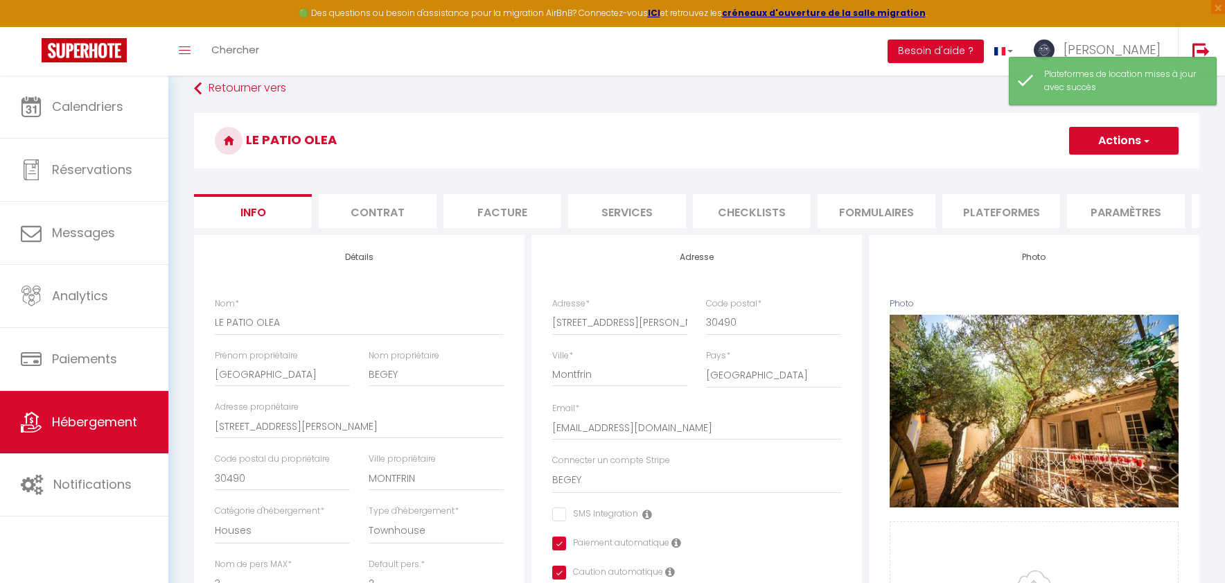
click at [1119, 139] on button "Actions" at bounding box center [1123, 141] width 109 height 28
click at [1068, 172] on input "Enregistrer" at bounding box center [1068, 171] width 51 height 14
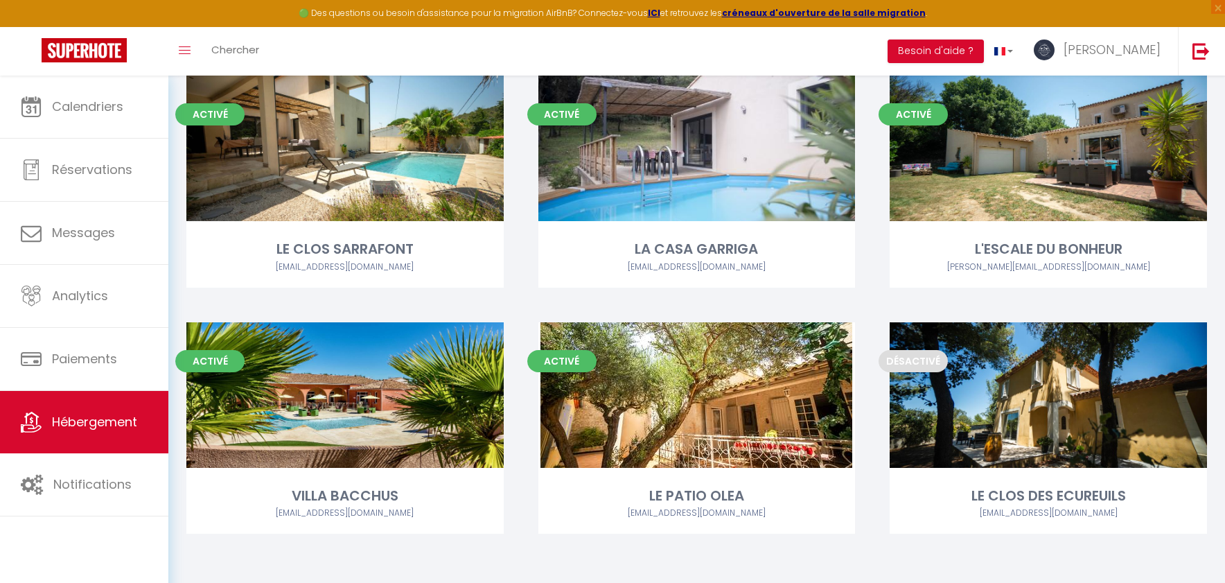
scroll to position [596, 0]
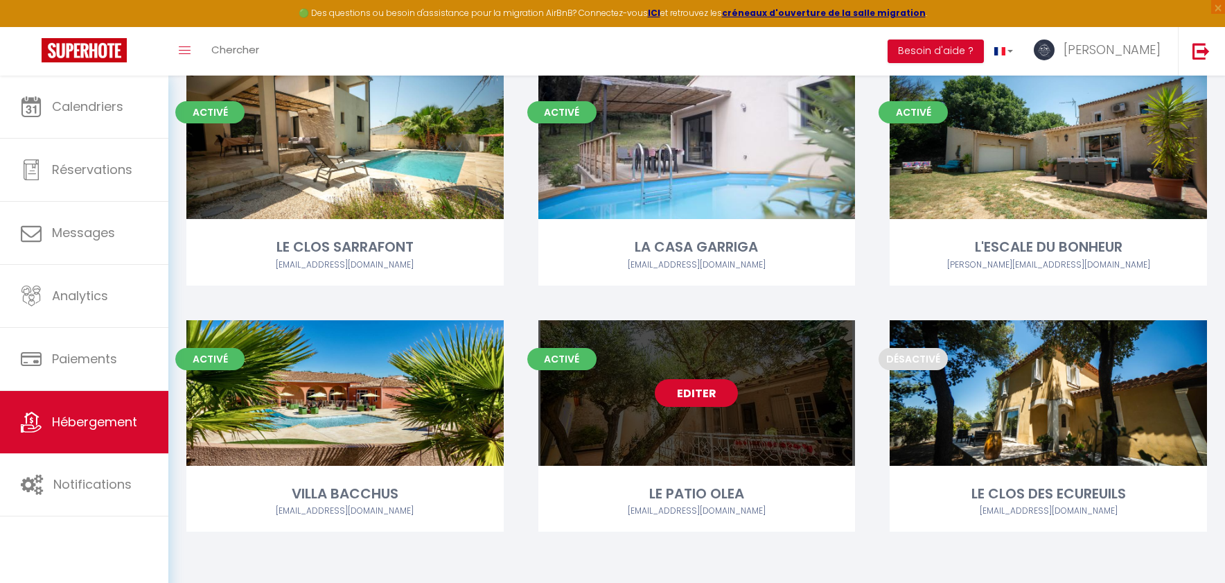
click at [706, 391] on link "Editer" at bounding box center [696, 393] width 83 height 28
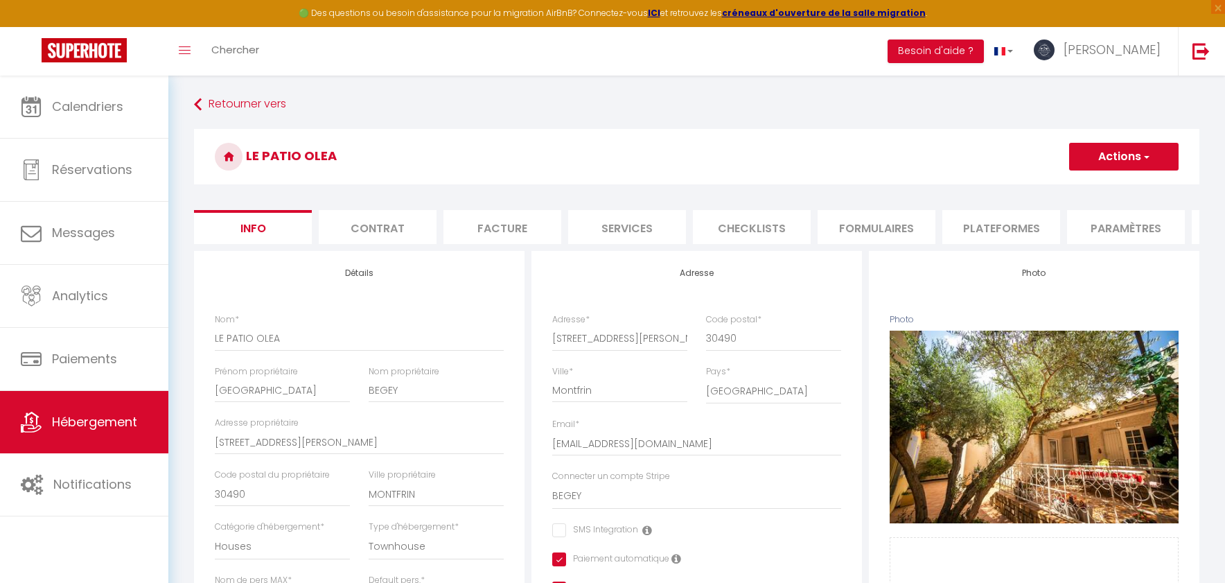
click at [1001, 224] on li "Plateformes" at bounding box center [1001, 227] width 118 height 34
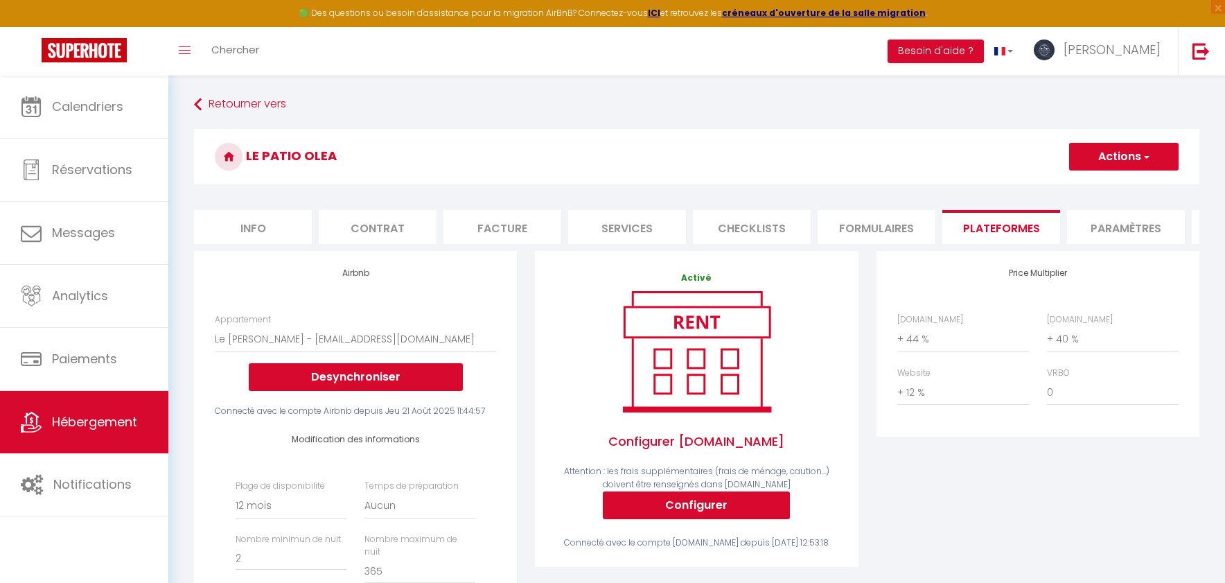
click at [1092, 231] on li "Paramètres" at bounding box center [1126, 227] width 118 height 34
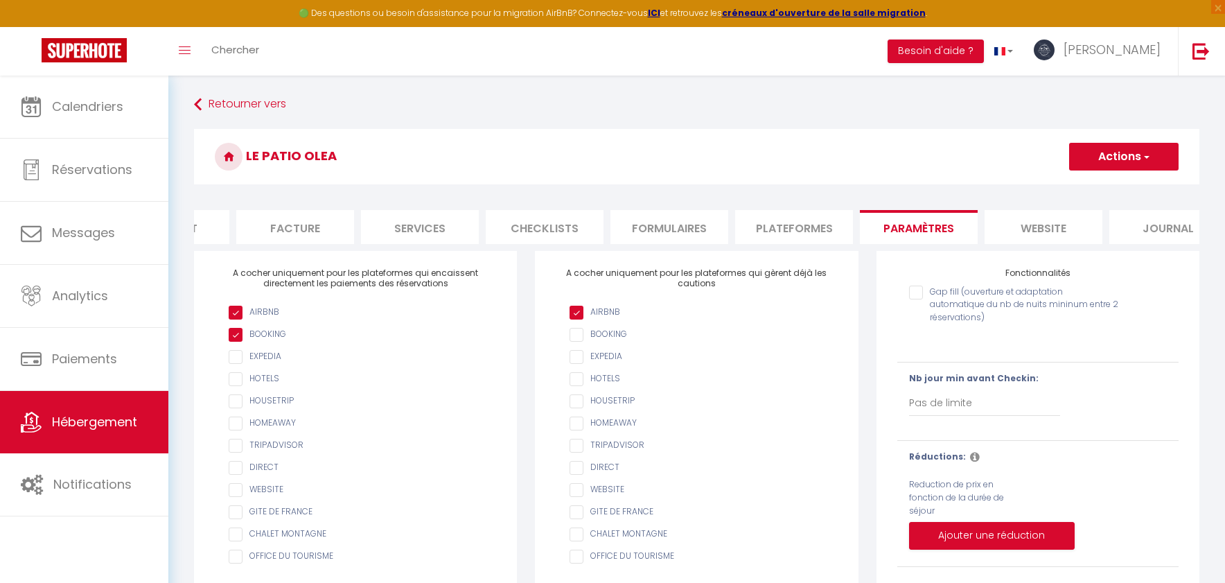
scroll to position [0, 242]
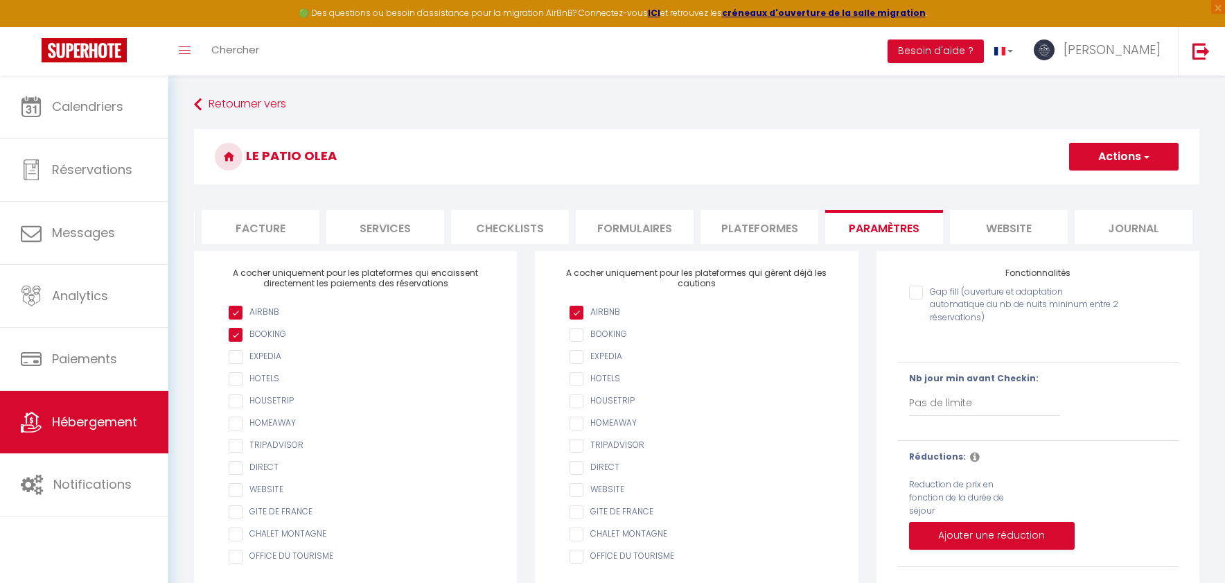
click at [1007, 219] on li "website" at bounding box center [1009, 227] width 118 height 34
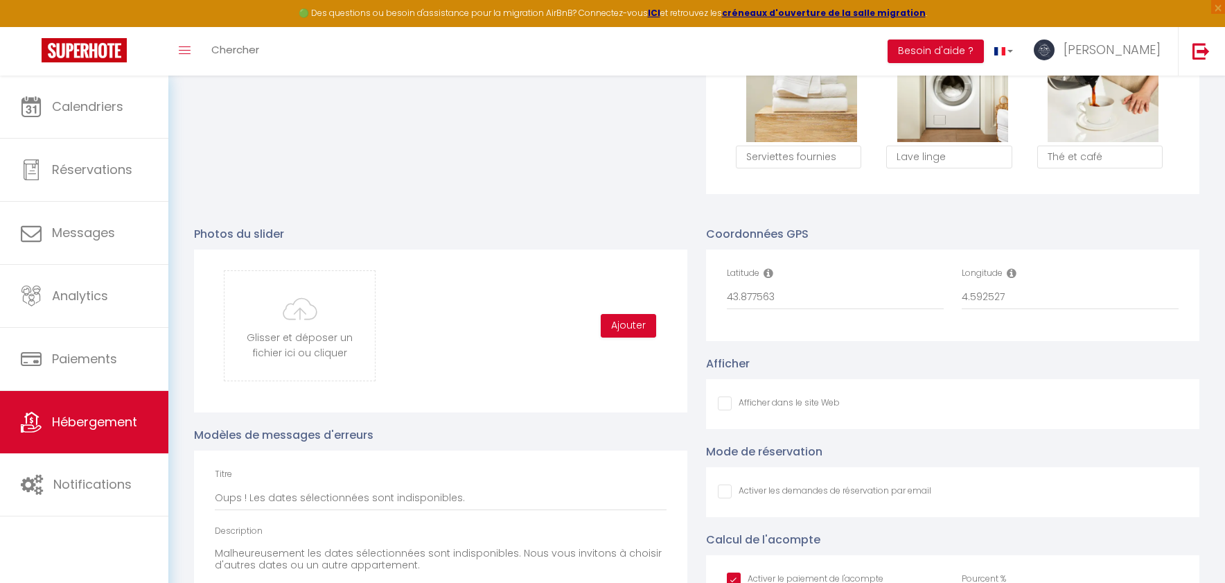
scroll to position [1313, 0]
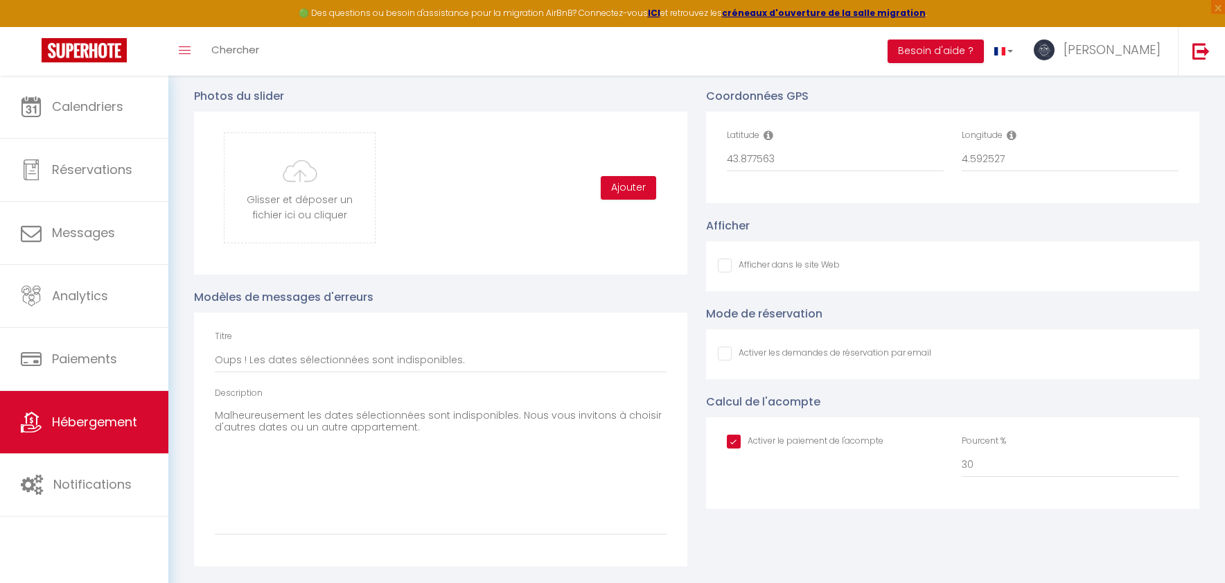
click at [720, 268] on input "Afficher dans le site Web" at bounding box center [779, 265] width 122 height 14
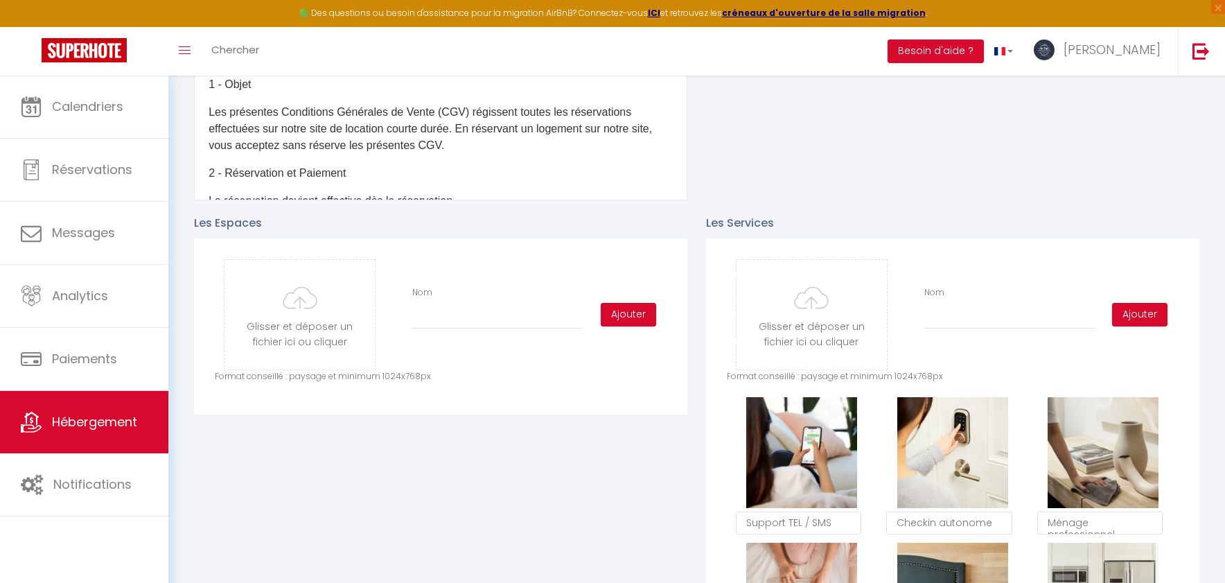
scroll to position [506, 0]
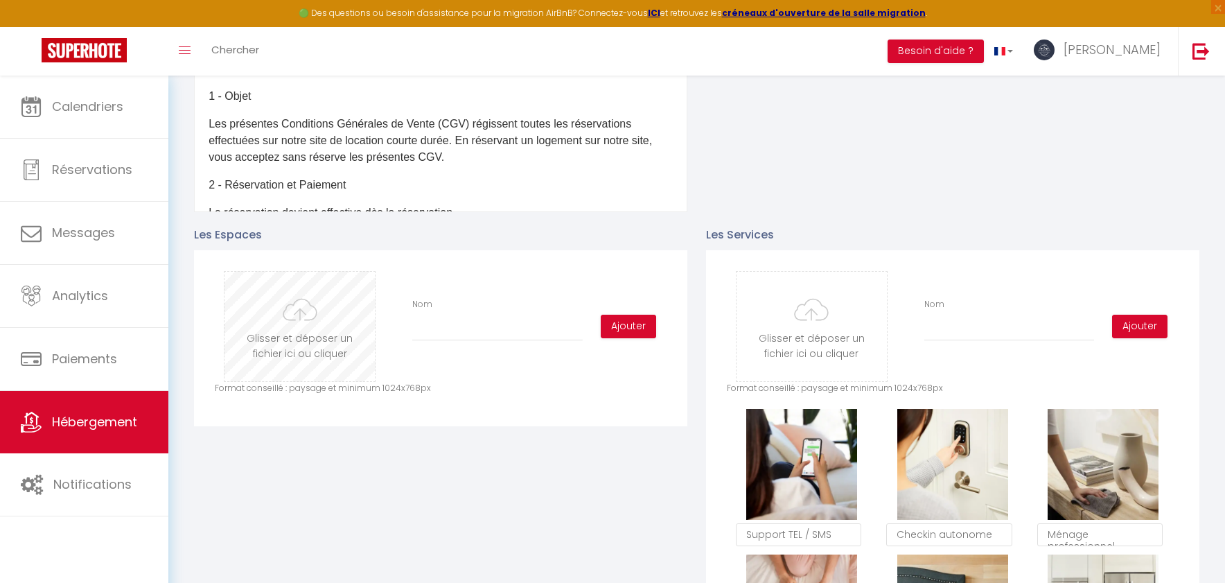
click at [310, 342] on input "file" at bounding box center [299, 326] width 150 height 109
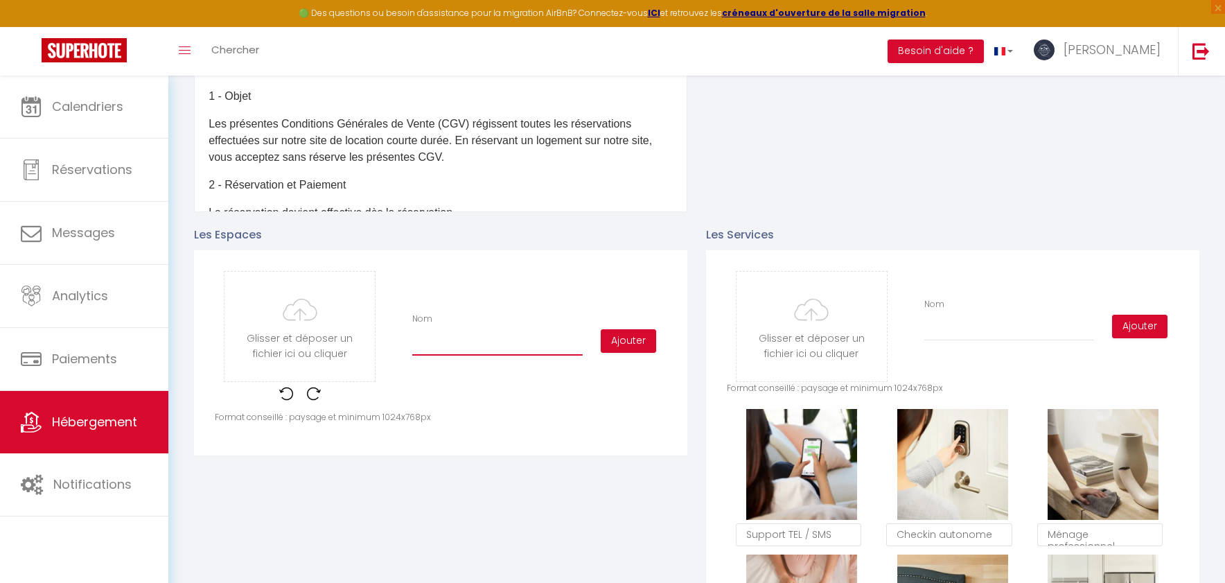
click at [487, 351] on input "Nom" at bounding box center [497, 342] width 170 height 25
click at [479, 343] on input "Nom" at bounding box center [497, 342] width 170 height 25
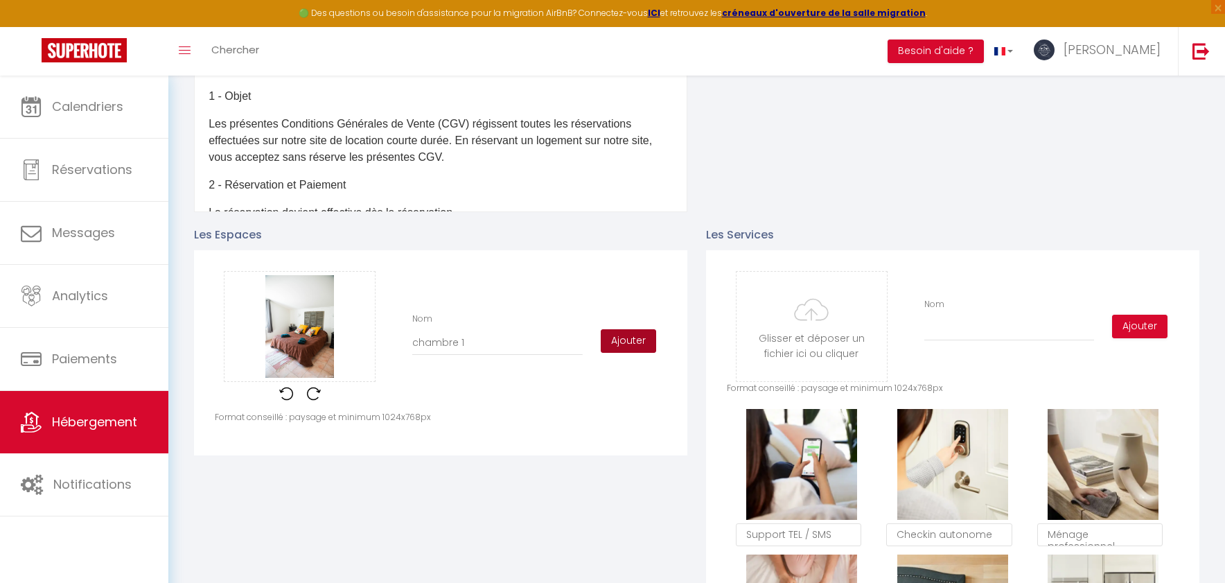
click at [628, 342] on button "Ajouter" at bounding box center [628, 341] width 55 height 24
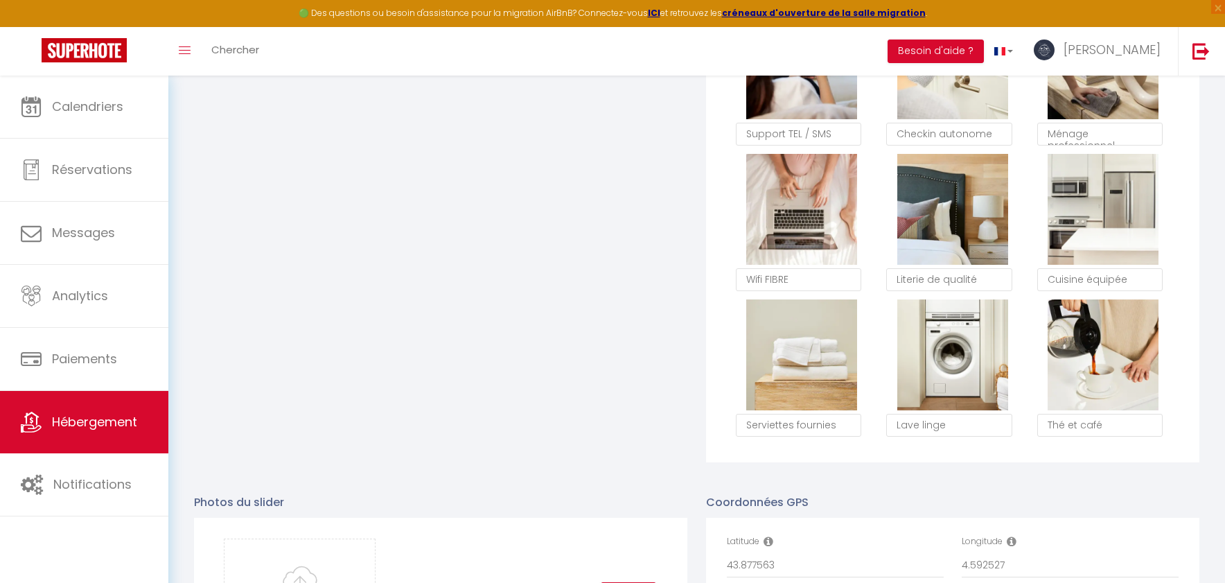
scroll to position [634, 0]
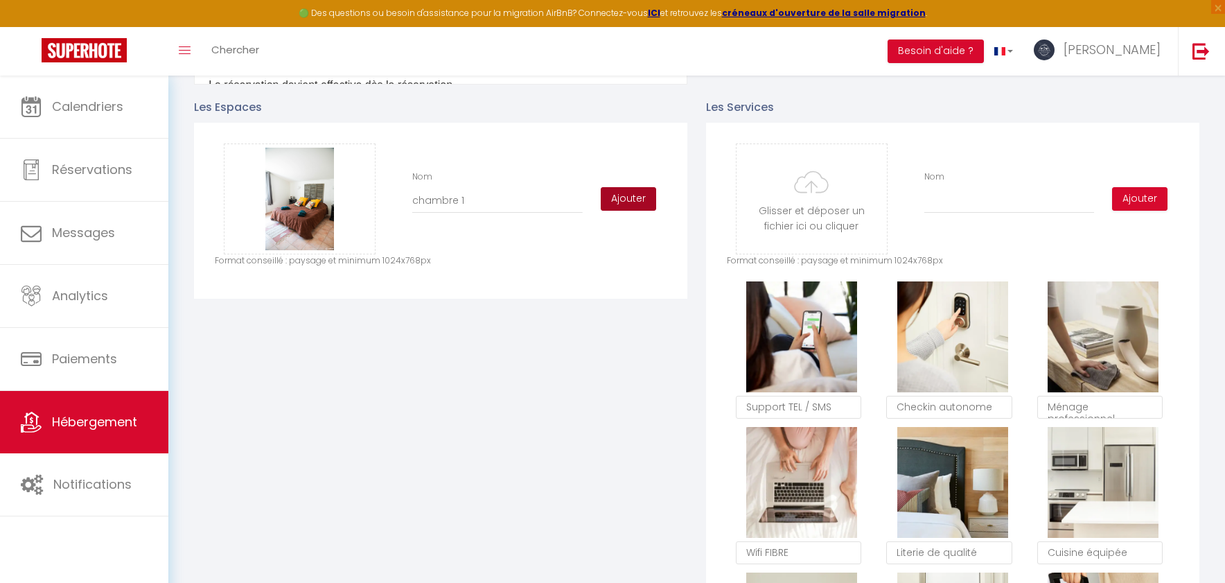
click at [642, 193] on button "Ajouter" at bounding box center [628, 199] width 55 height 24
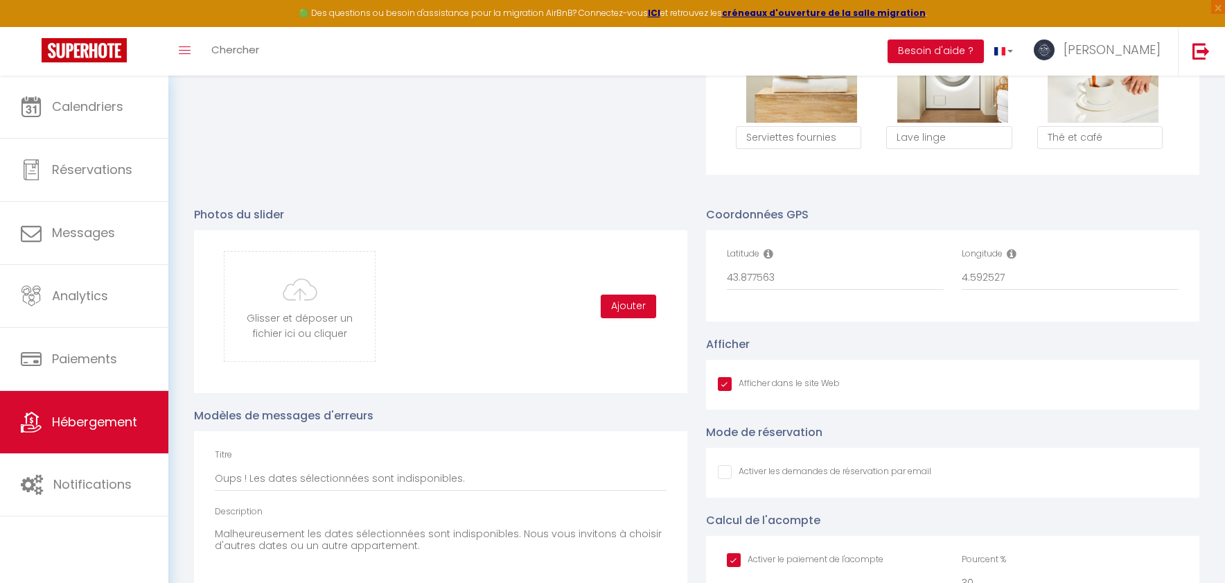
scroll to position [1209, 0]
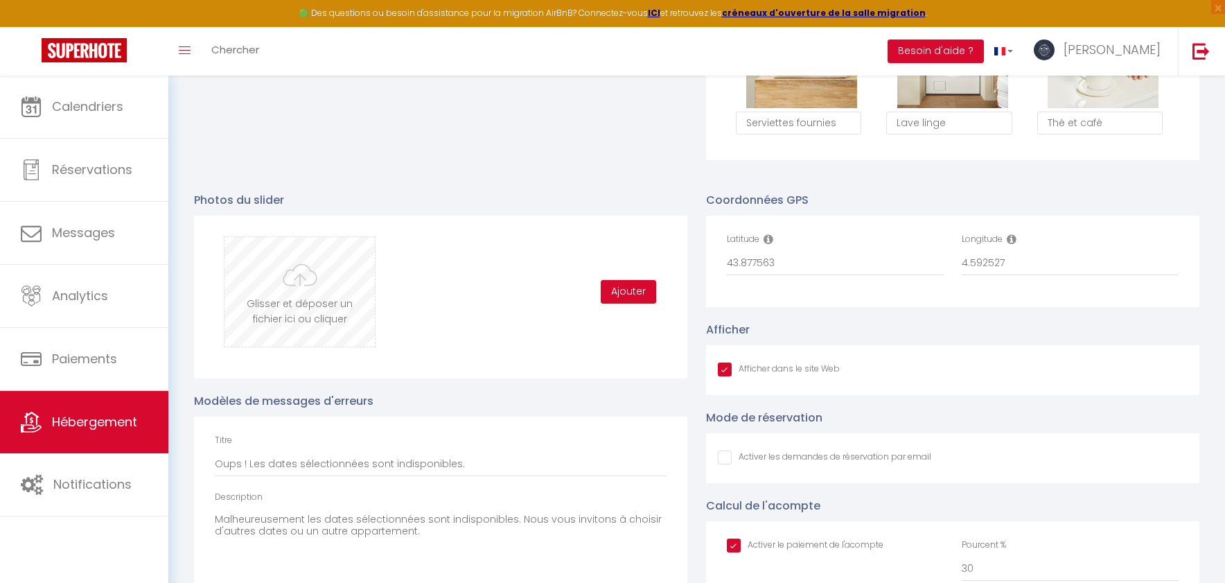
click at [312, 297] on input "file" at bounding box center [299, 291] width 150 height 109
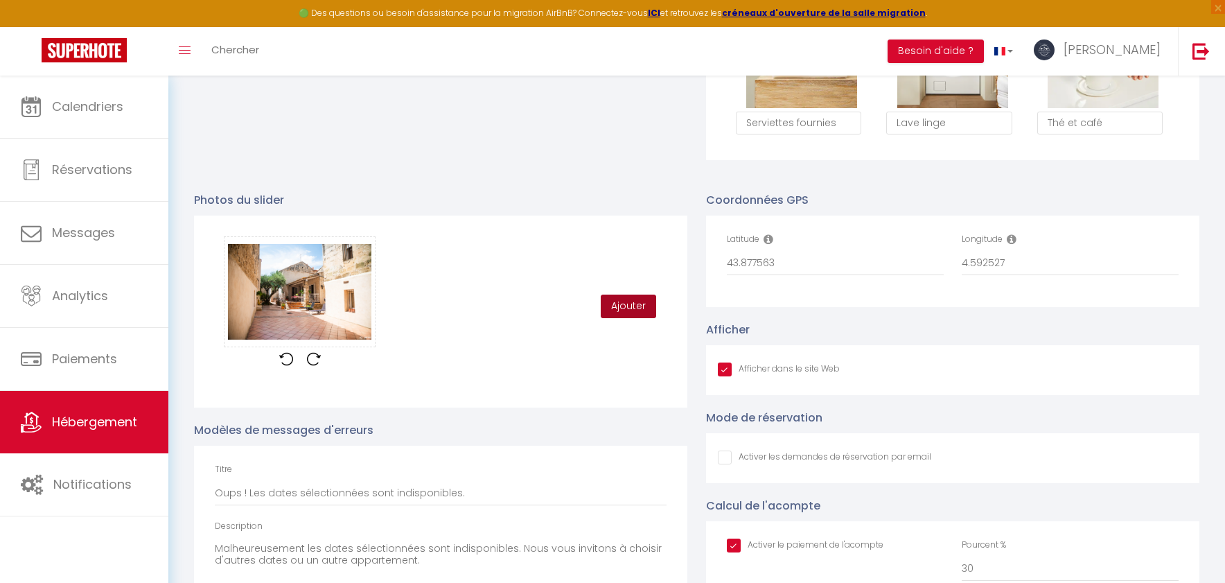
click at [628, 309] on button "Ajouter" at bounding box center [628, 306] width 55 height 24
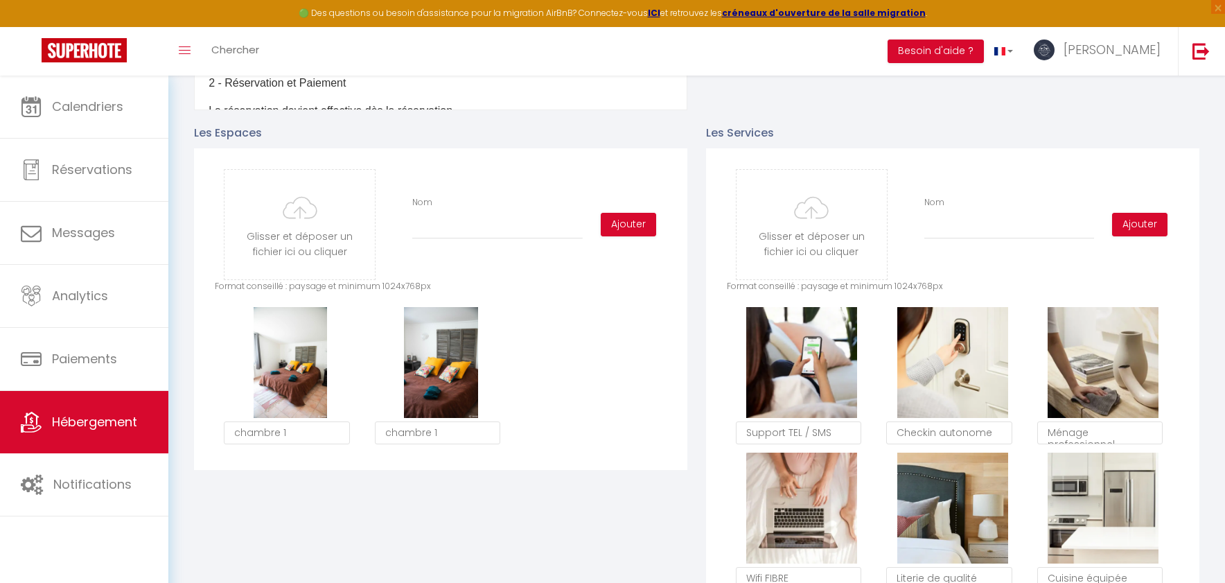
scroll to position [615, 0]
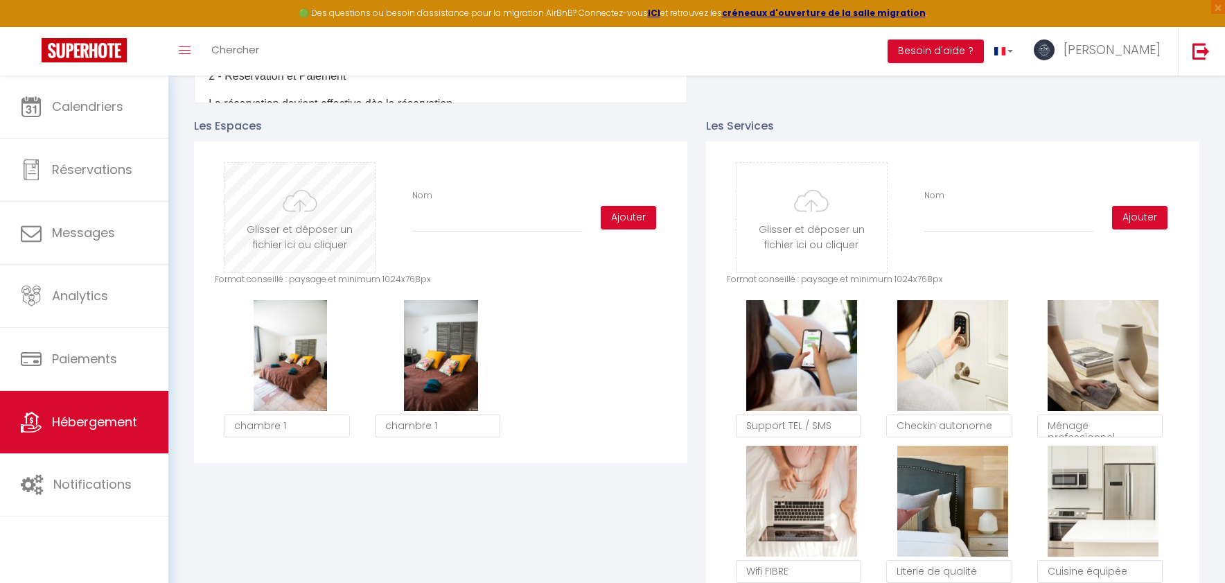
click at [285, 224] on input "file" at bounding box center [299, 217] width 150 height 109
click at [434, 232] on input "Nom" at bounding box center [497, 219] width 170 height 25
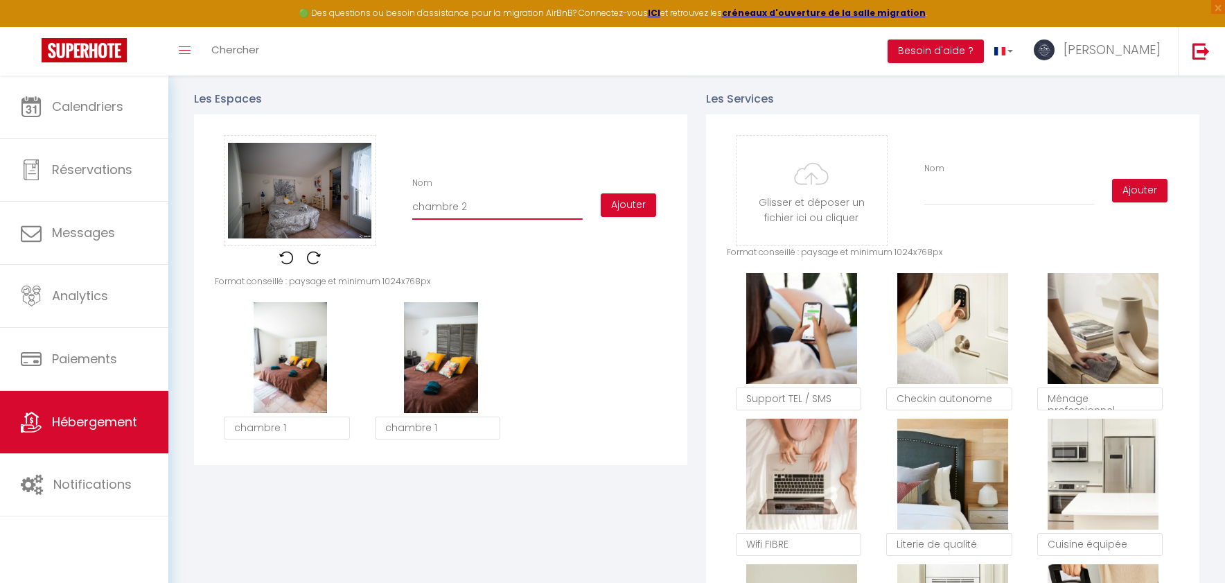
scroll to position [665, 0]
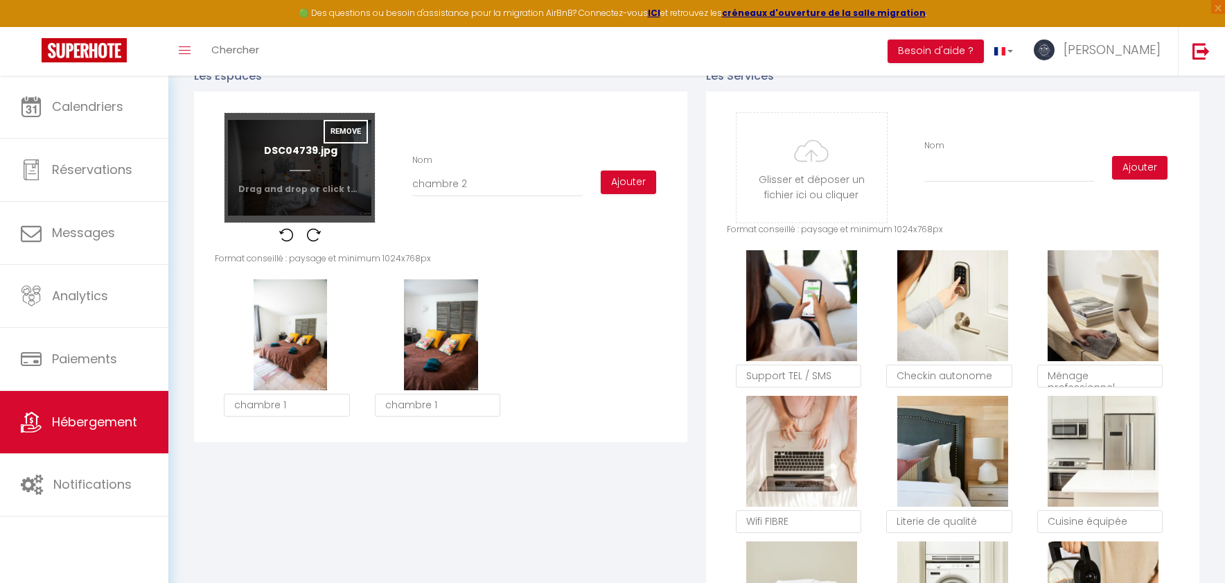
click at [299, 168] on input "file" at bounding box center [299, 167] width 150 height 109
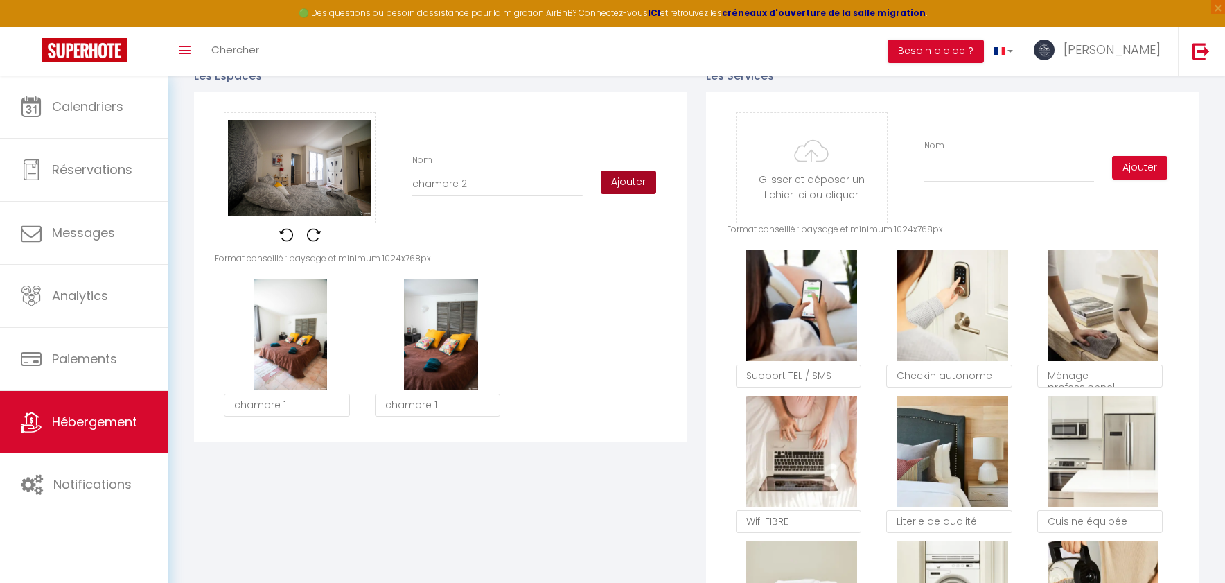
click at [628, 189] on button "Ajouter" at bounding box center [628, 182] width 55 height 24
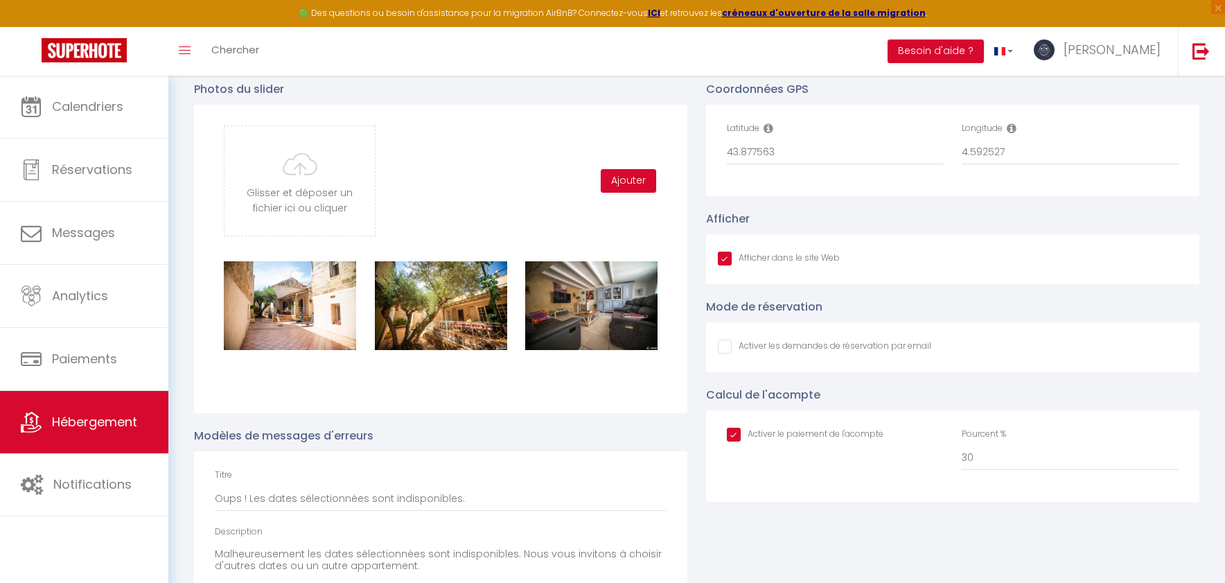
scroll to position [1399, 0]
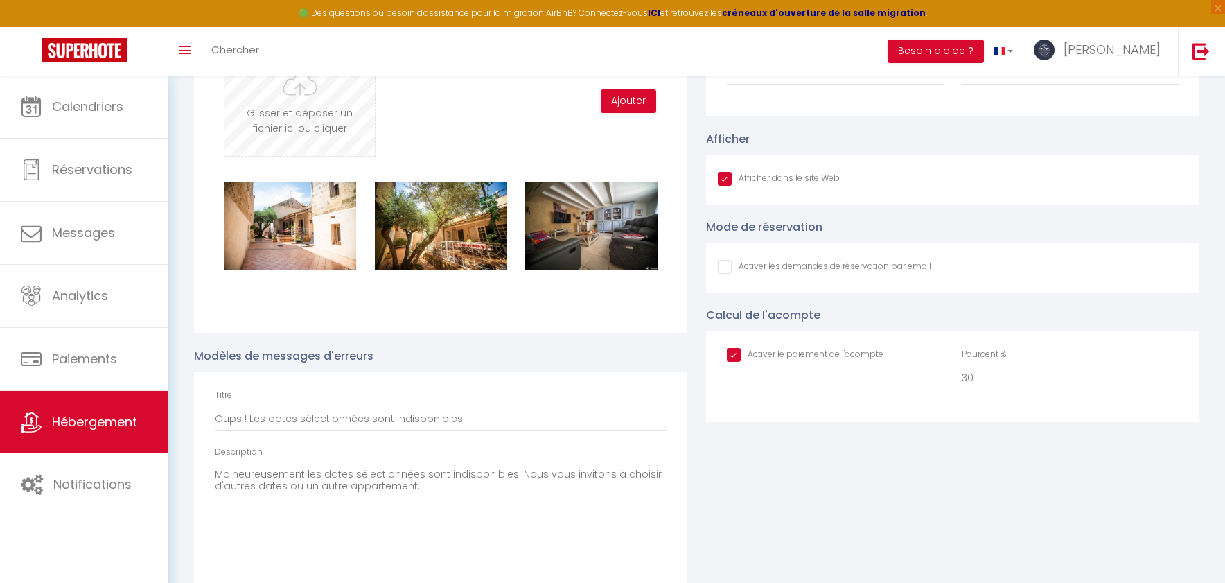
click at [287, 123] on input "file" at bounding box center [299, 100] width 150 height 109
checkbox input "false"
checkbox input "true"
type input "C:\fakepath\DSC04775.jpg"
checkbox input "false"
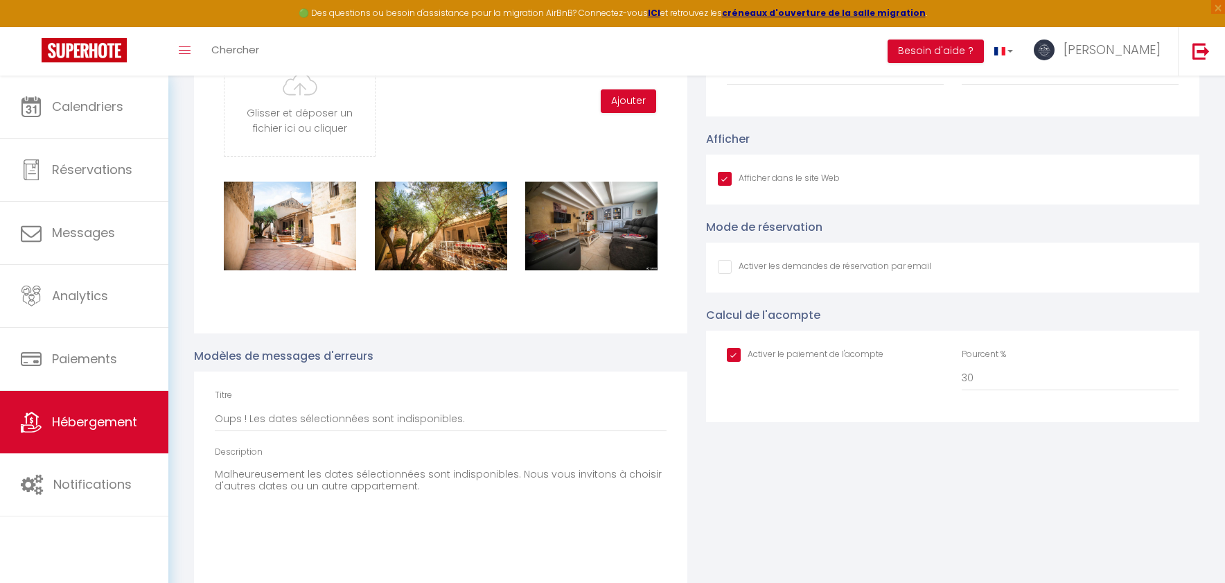
checkbox input "true"
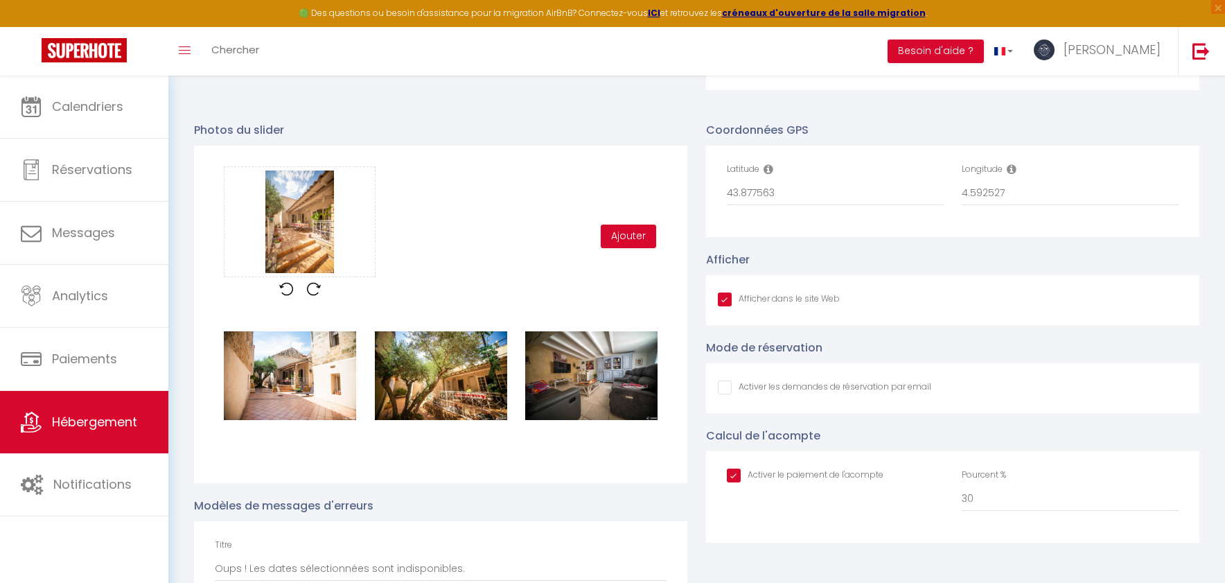
scroll to position [1273, 0]
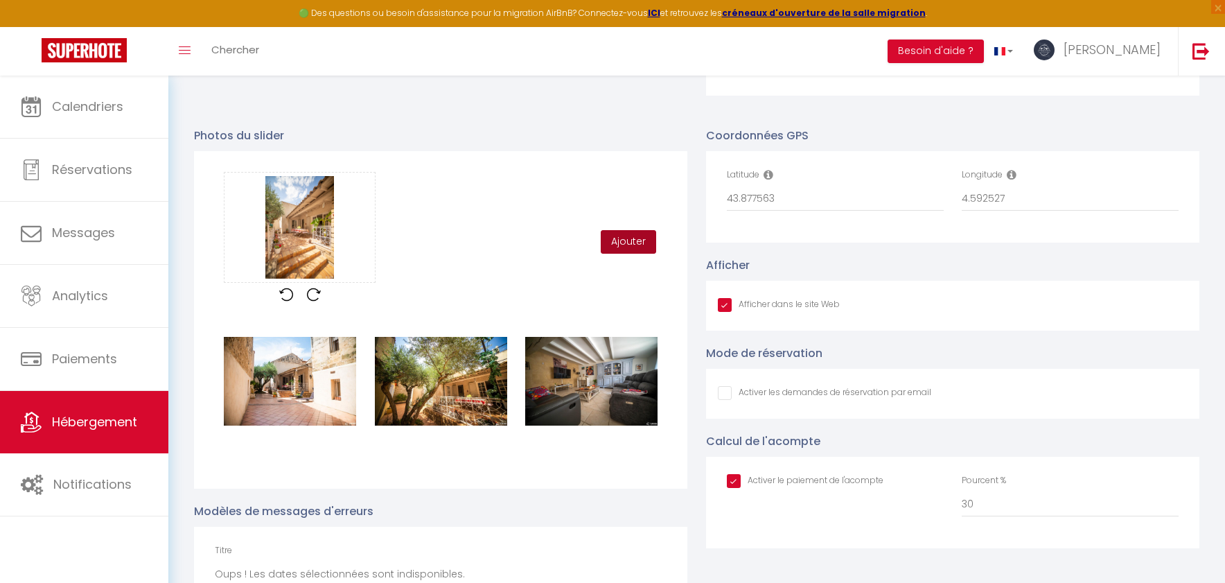
click at [626, 240] on button "Ajouter" at bounding box center [628, 242] width 55 height 24
checkbox input "false"
checkbox input "true"
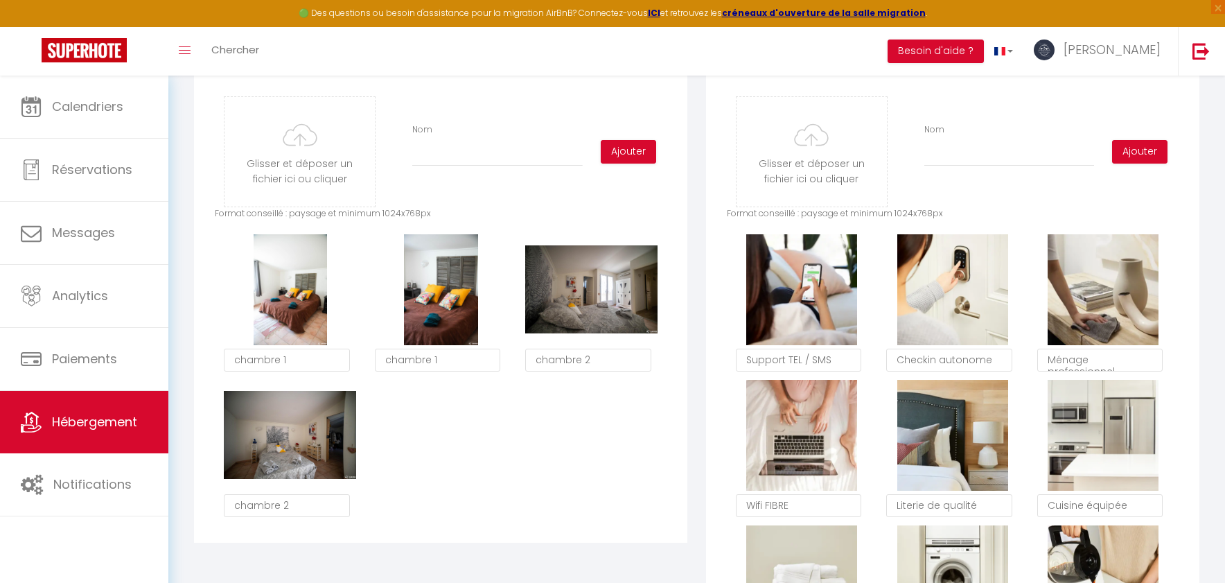
scroll to position [692, 0]
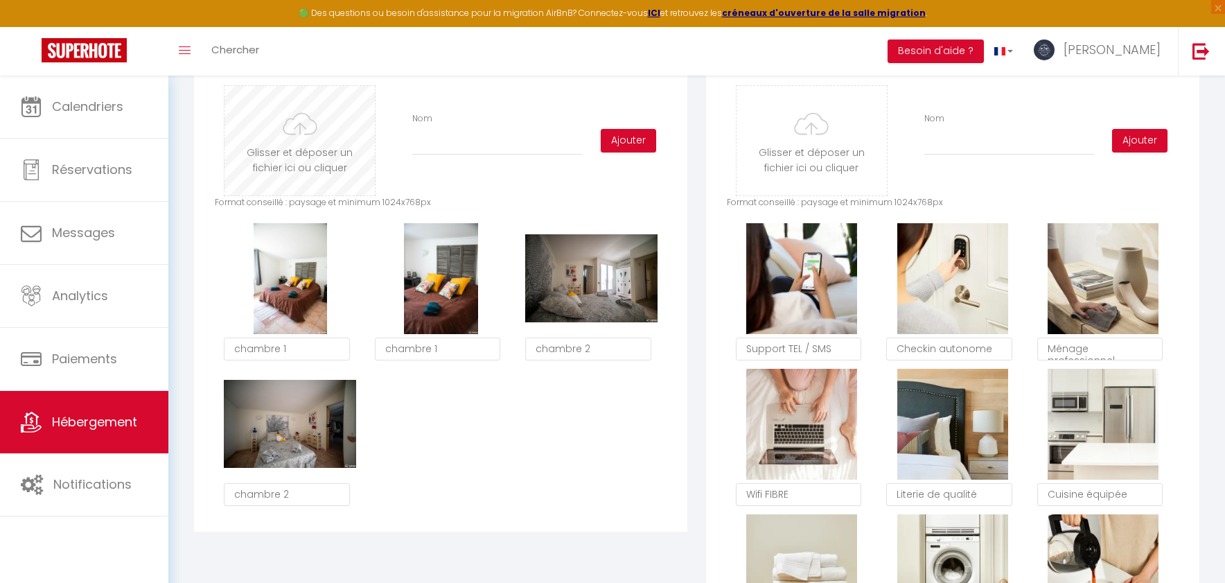
click at [323, 154] on input "file" at bounding box center [299, 140] width 150 height 109
checkbox input "false"
checkbox input "true"
type input "C:\fakepath\DSC04759.jpg"
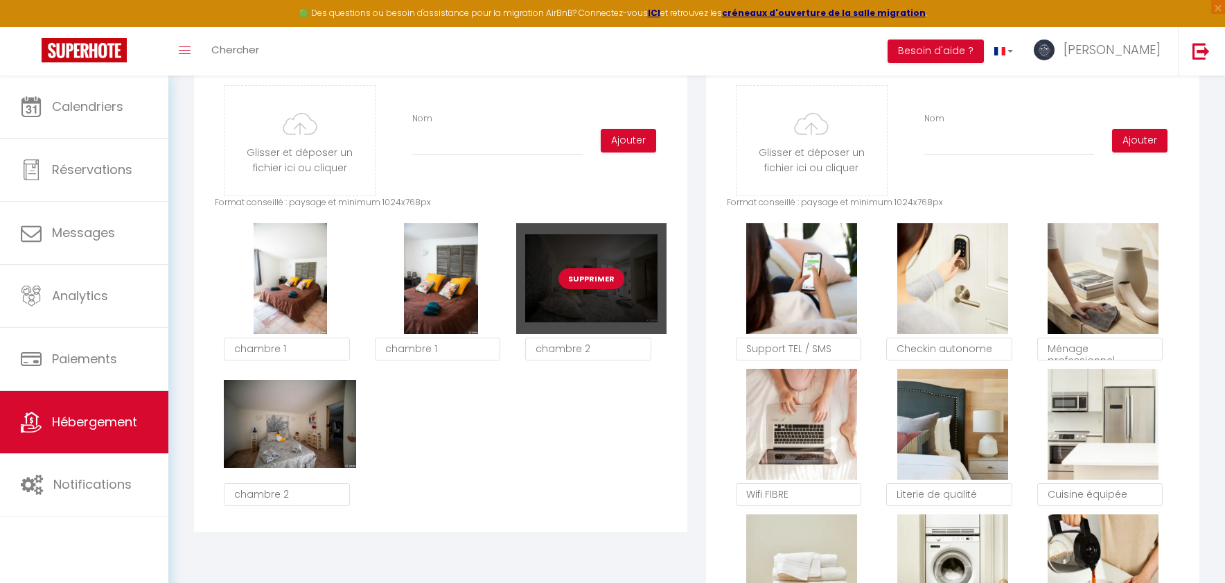
checkbox input "false"
checkbox input "true"
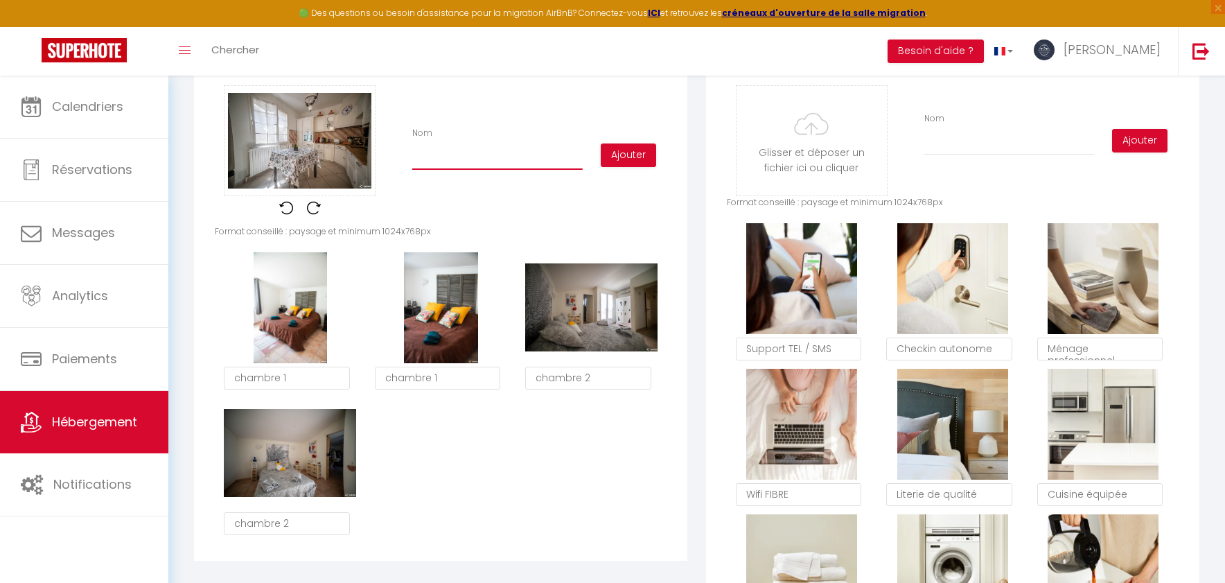
click at [449, 154] on input "Nom" at bounding box center [497, 157] width 170 height 25
type input "c"
checkbox input "false"
checkbox input "true"
type input "cu"
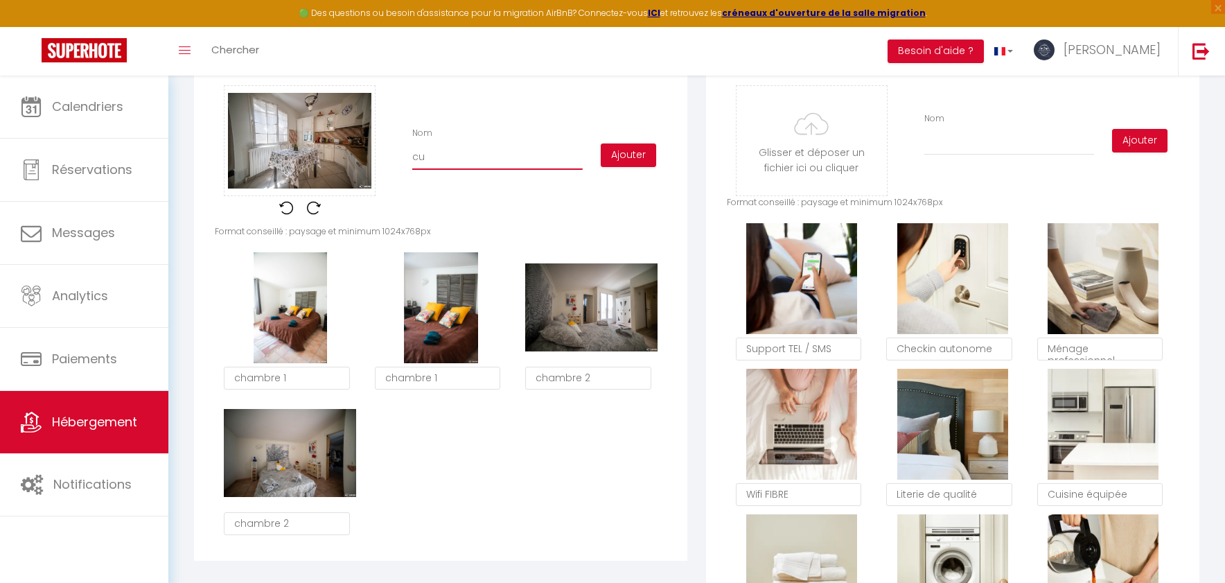
checkbox input "false"
checkbox input "true"
type input "cui"
checkbox input "false"
checkbox input "true"
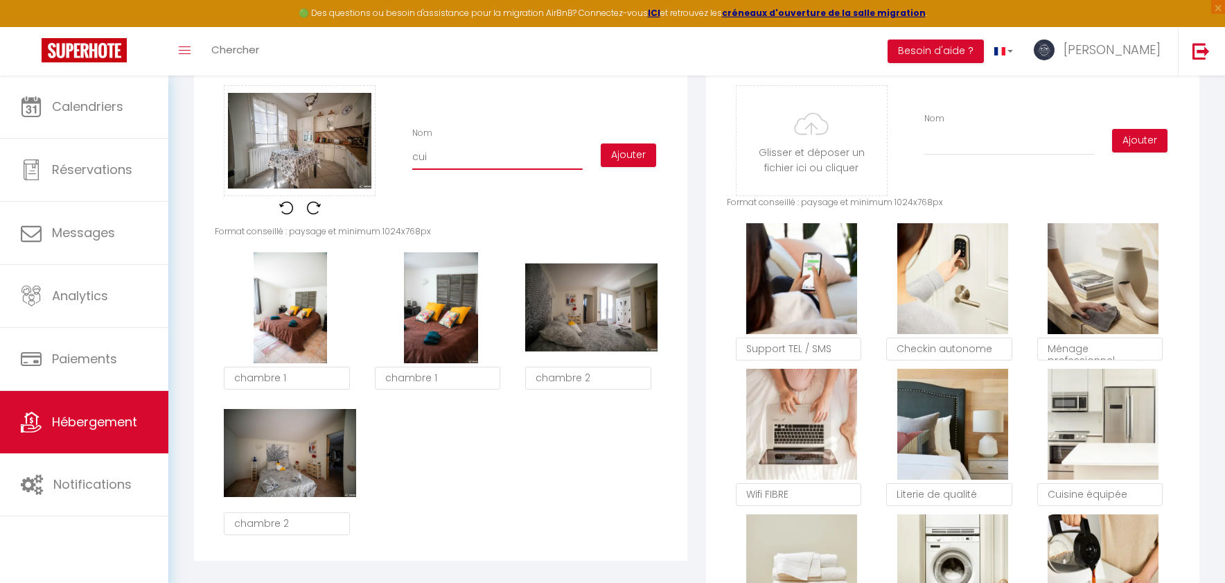
type input "cuis"
checkbox input "false"
checkbox input "true"
type input "cuisi"
checkbox input "false"
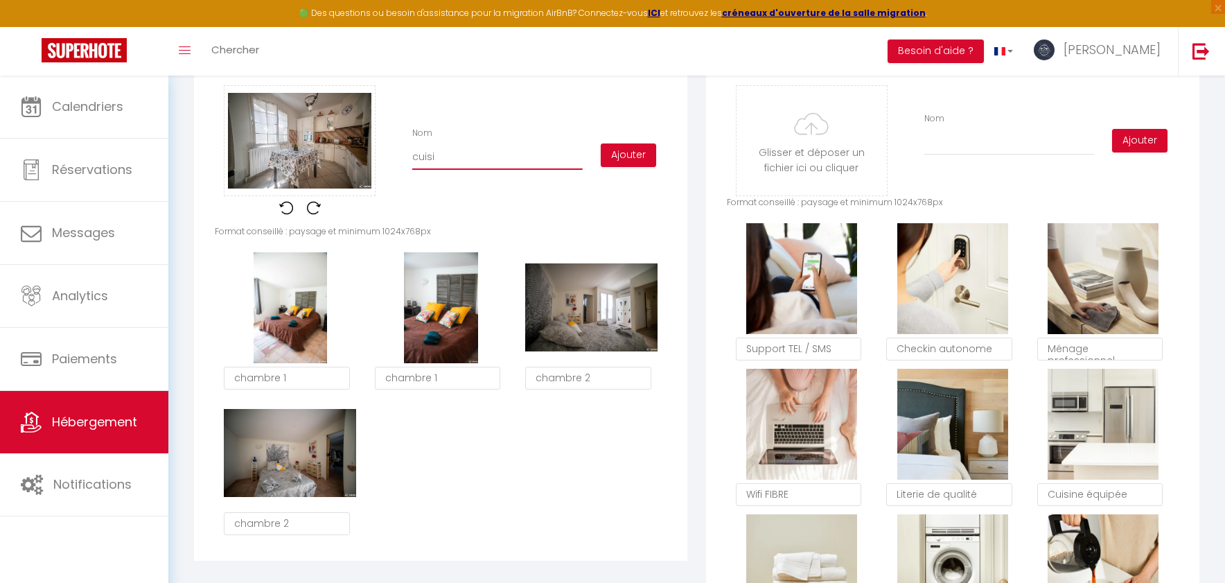
checkbox input "true"
type input "cuisin"
checkbox input "false"
checkbox input "true"
type input "cuisine"
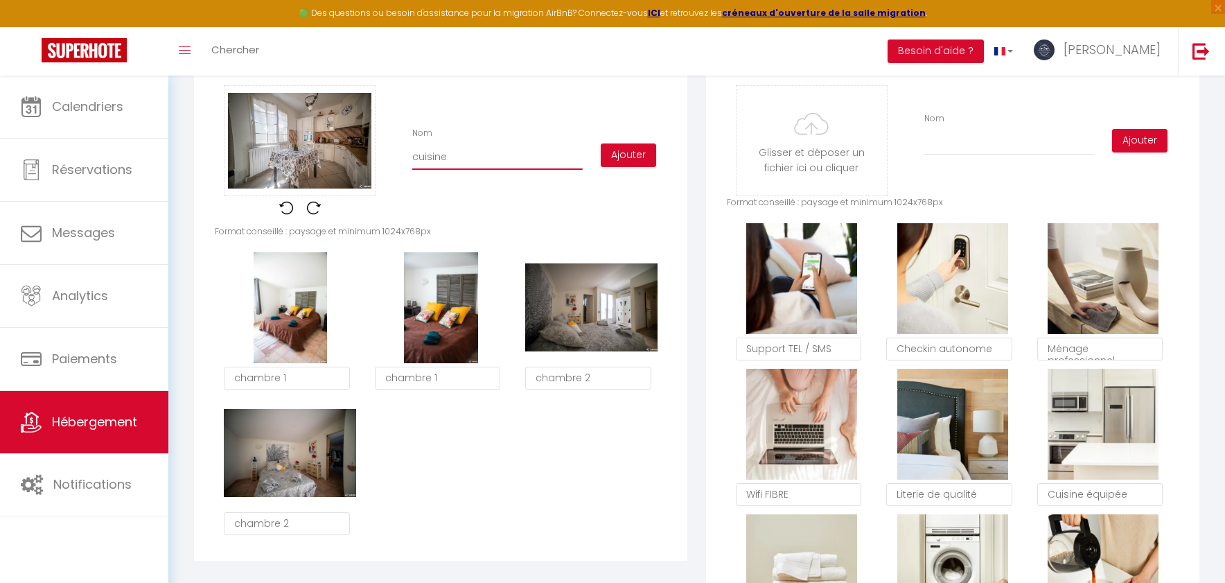
checkbox input "false"
checkbox input "true"
type input "uisine"
checkbox input "false"
checkbox input "true"
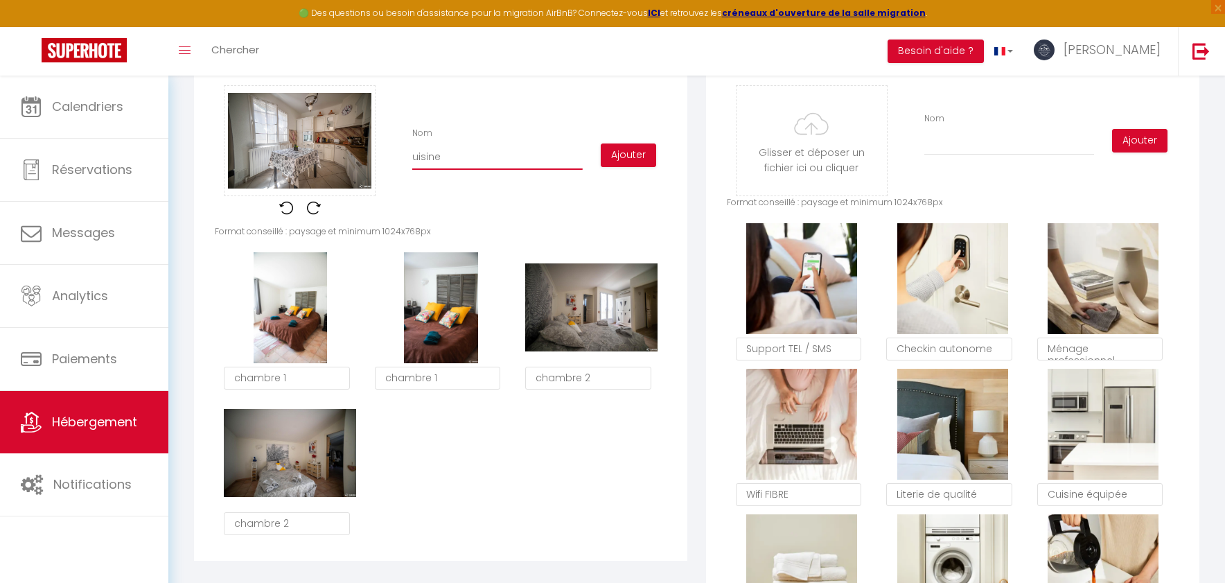
type input "Cuisine"
checkbox input "false"
checkbox input "true"
type input "Cuisine"
click at [636, 155] on button "Ajouter" at bounding box center [628, 155] width 55 height 24
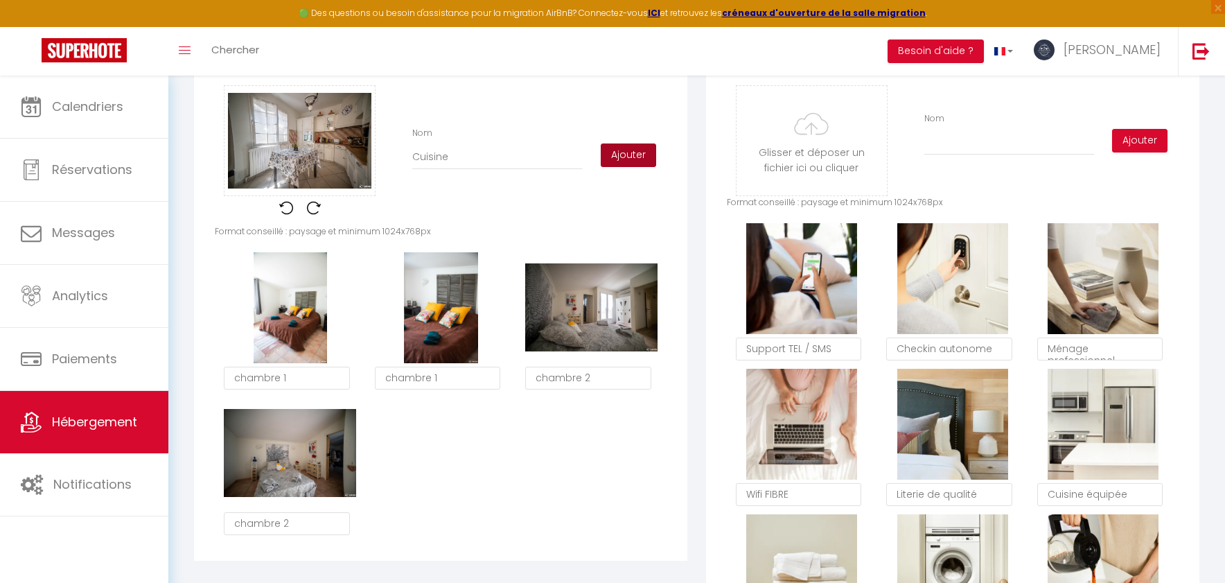
checkbox input "false"
checkbox input "true"
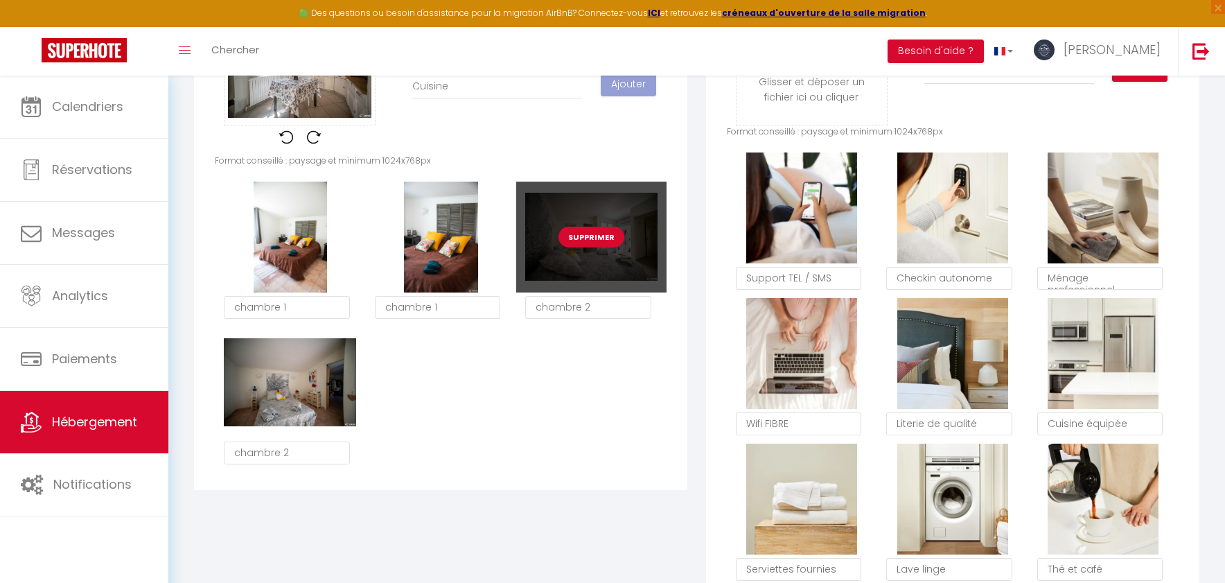
scroll to position [775, 0]
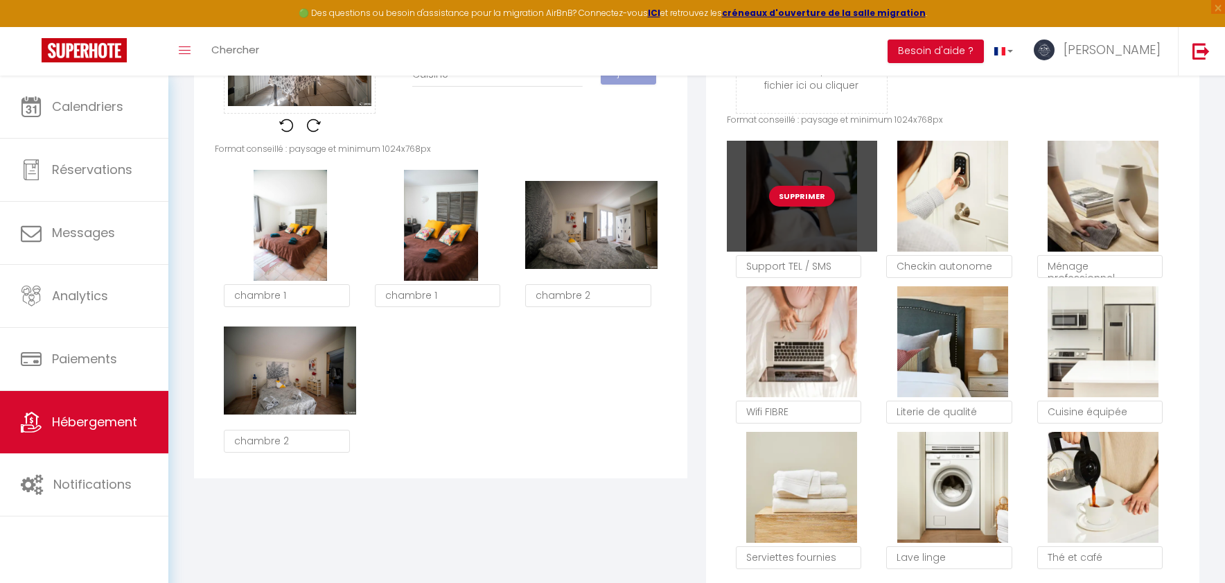
click at [813, 195] on button "Supprimer" at bounding box center [802, 196] width 66 height 21
checkbox input "false"
checkbox input "true"
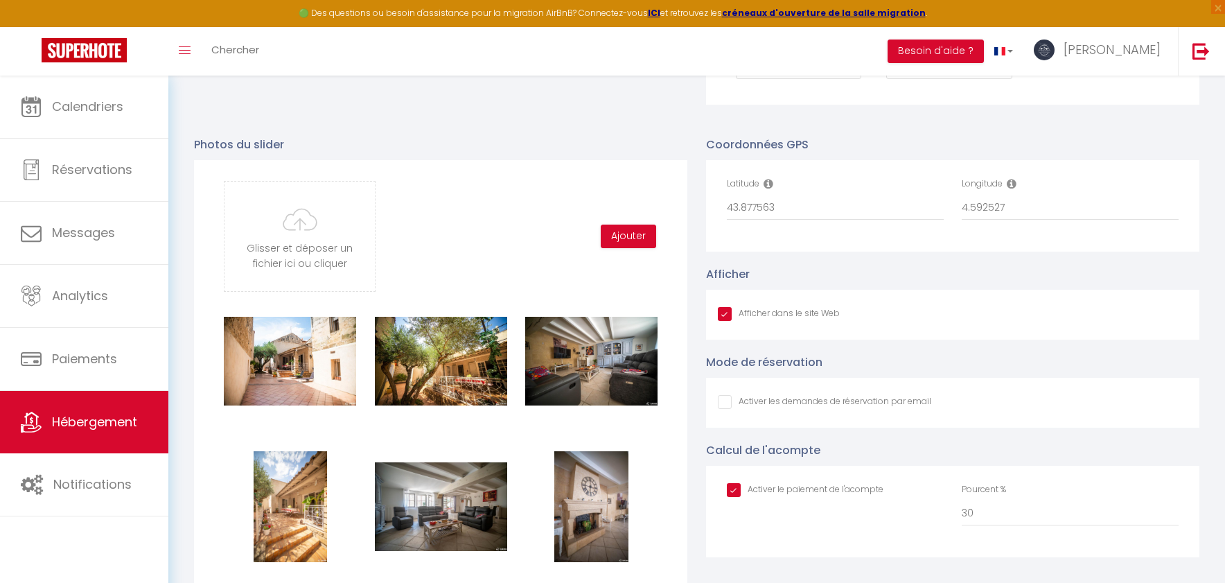
scroll to position [1253, 0]
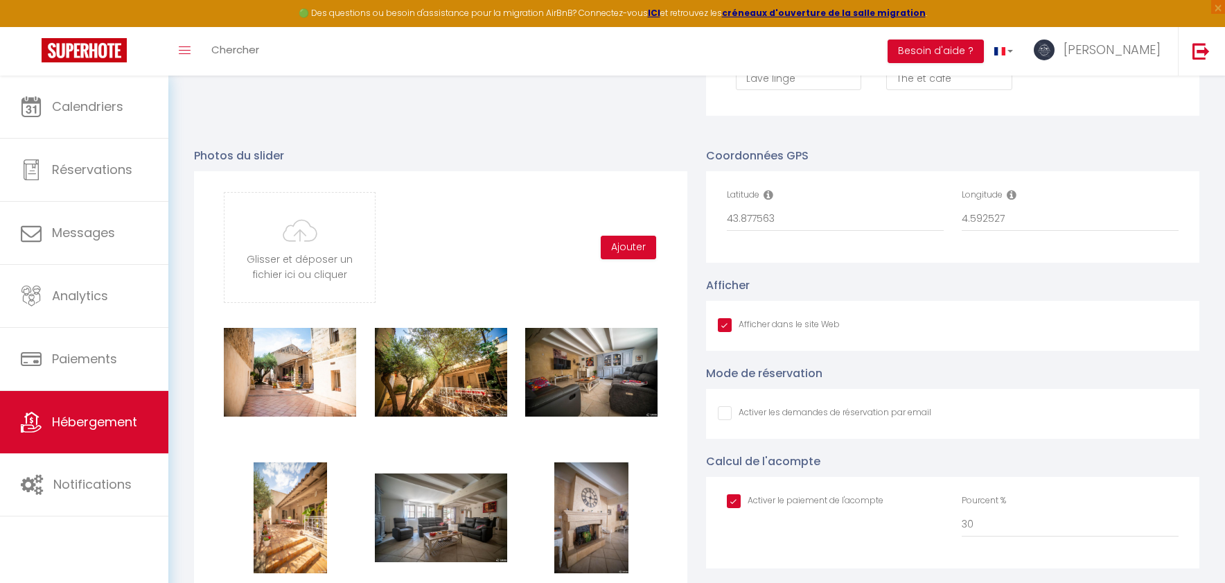
checkbox input "false"
checkbox input "true"
click at [297, 236] on input "file" at bounding box center [299, 247] width 150 height 109
type input "C:\fakepath\DSC01075.jpg"
checkbox input "false"
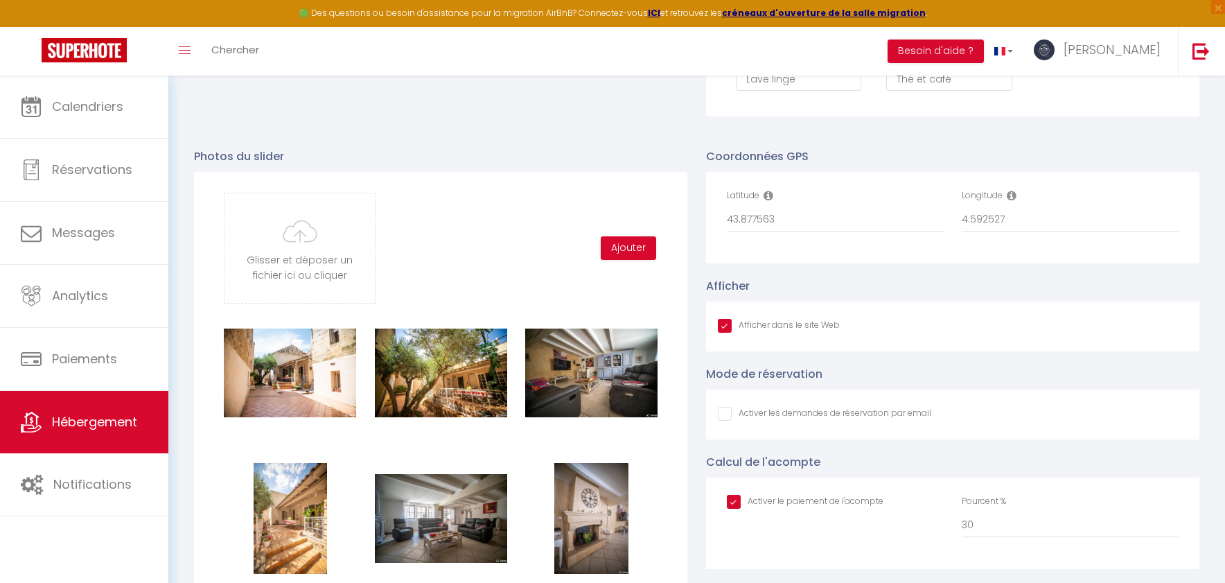
checkbox input "true"
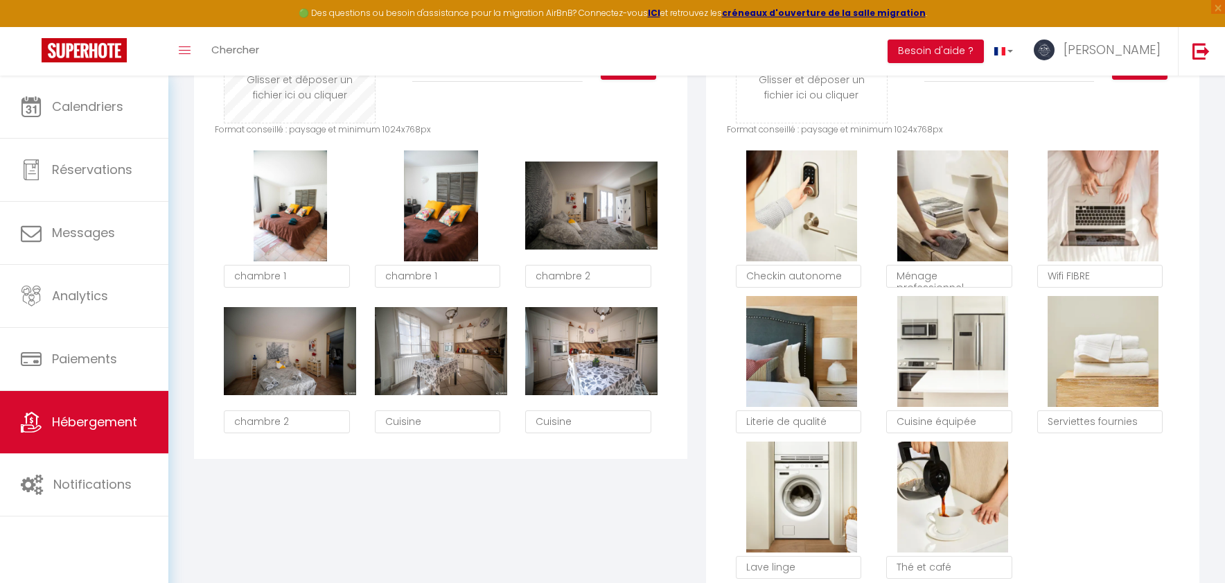
scroll to position [766, 0]
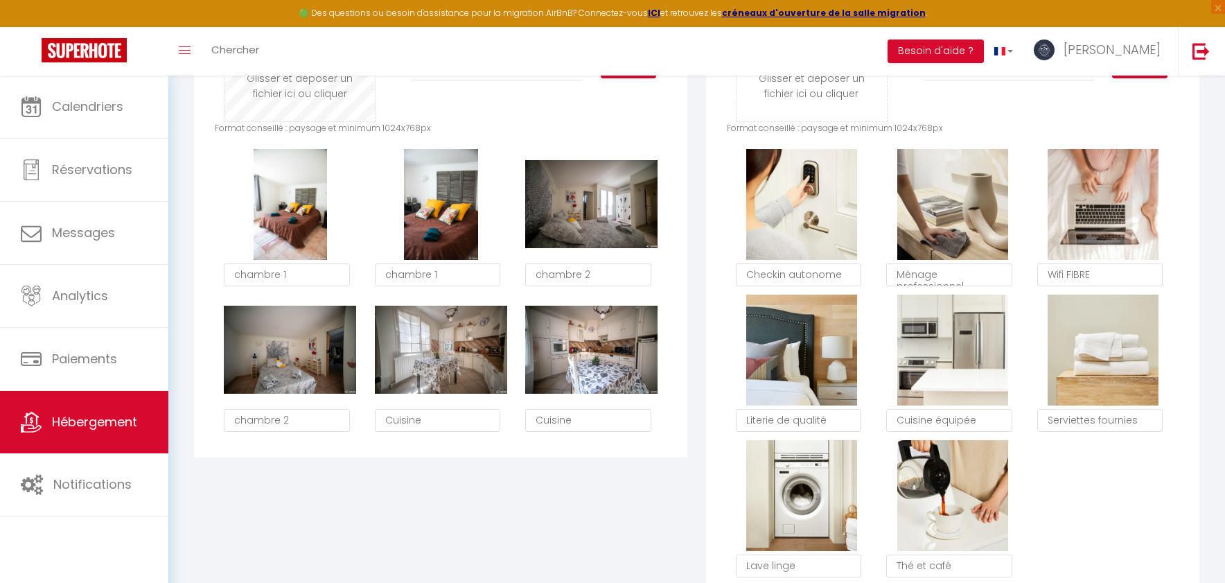
click at [304, 97] on input "file" at bounding box center [299, 66] width 150 height 109
type input "C:\fakepath\DSC04765.jpg"
checkbox input "false"
checkbox input "true"
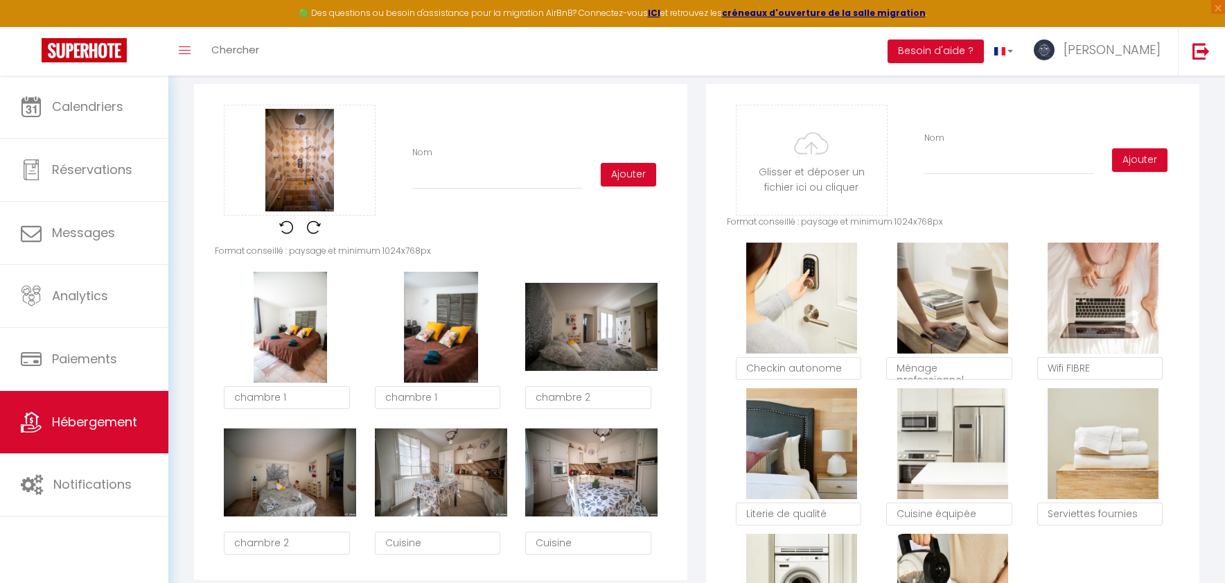
scroll to position [674, 0]
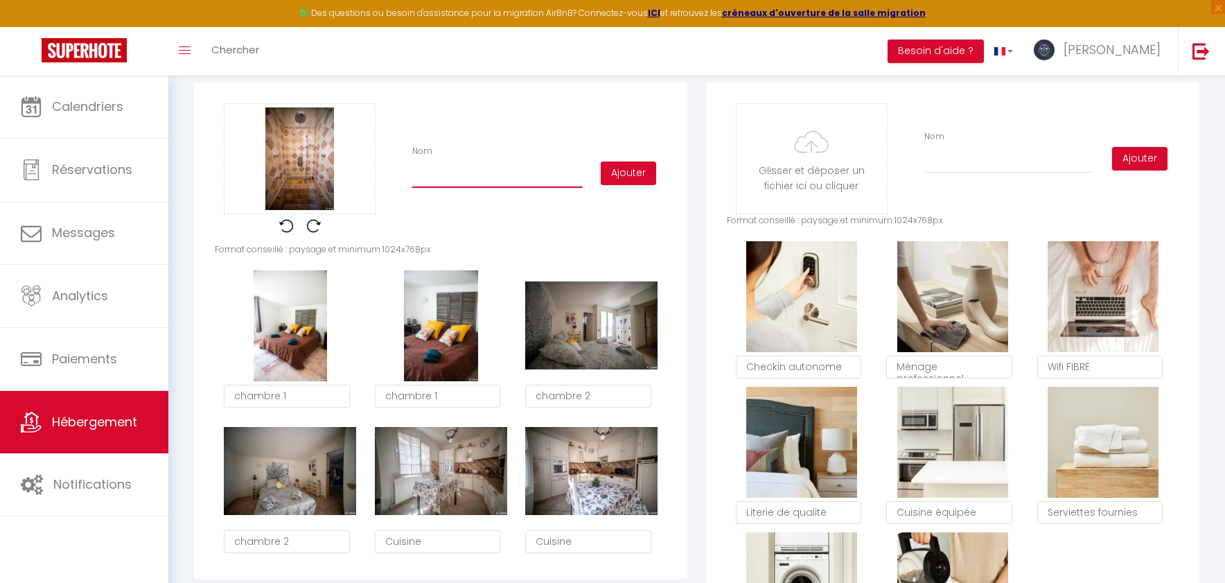
click at [436, 173] on input "Nom" at bounding box center [497, 175] width 170 height 25
type input "s"
checkbox input "false"
checkbox input "true"
checkbox input "false"
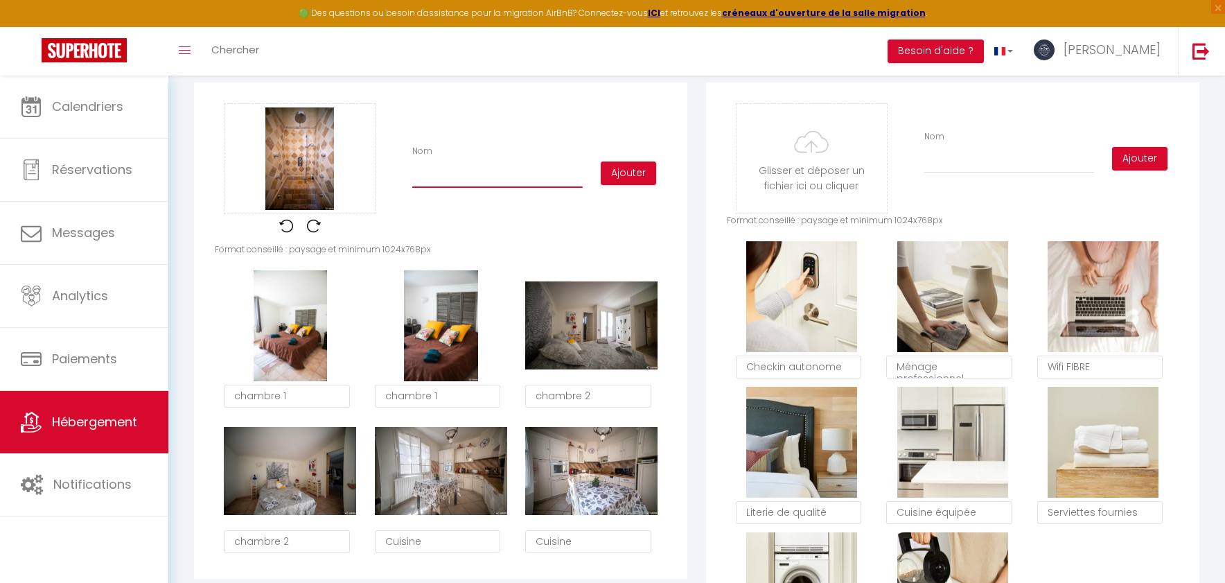
checkbox input "true"
type input "S"
checkbox input "false"
checkbox input "true"
type input "Sa"
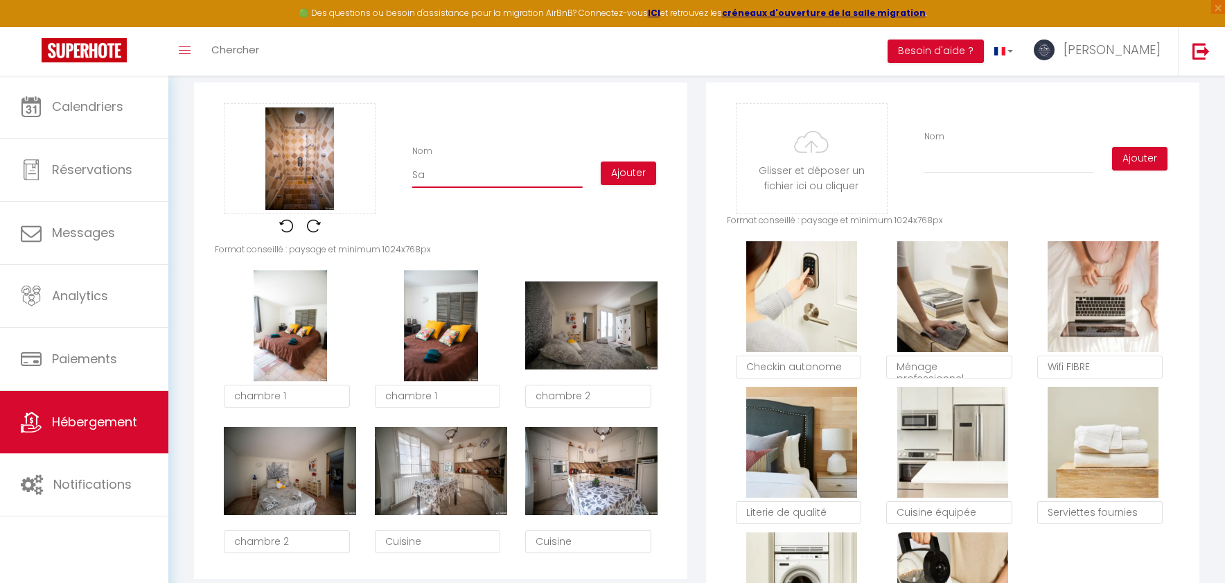
checkbox input "false"
checkbox input "true"
type input "Sal"
checkbox input "false"
checkbox input "true"
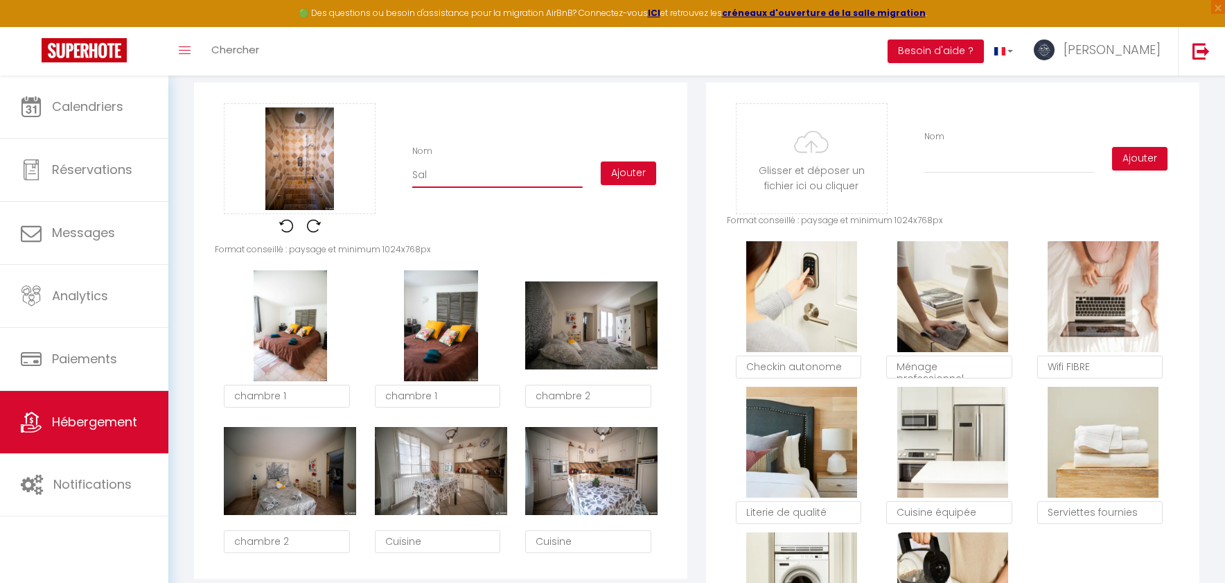
type input "Sall"
checkbox input "false"
checkbox input "true"
type input "Salle"
checkbox input "false"
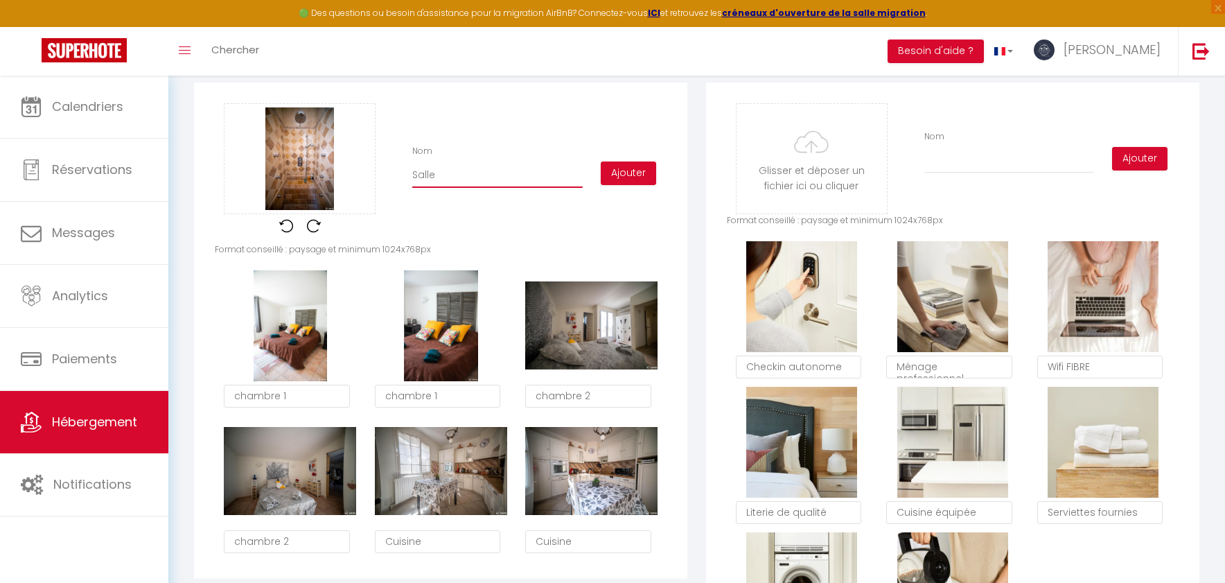
checkbox input "true"
type input "Salle"
checkbox input "false"
checkbox input "true"
type input "Salle d"
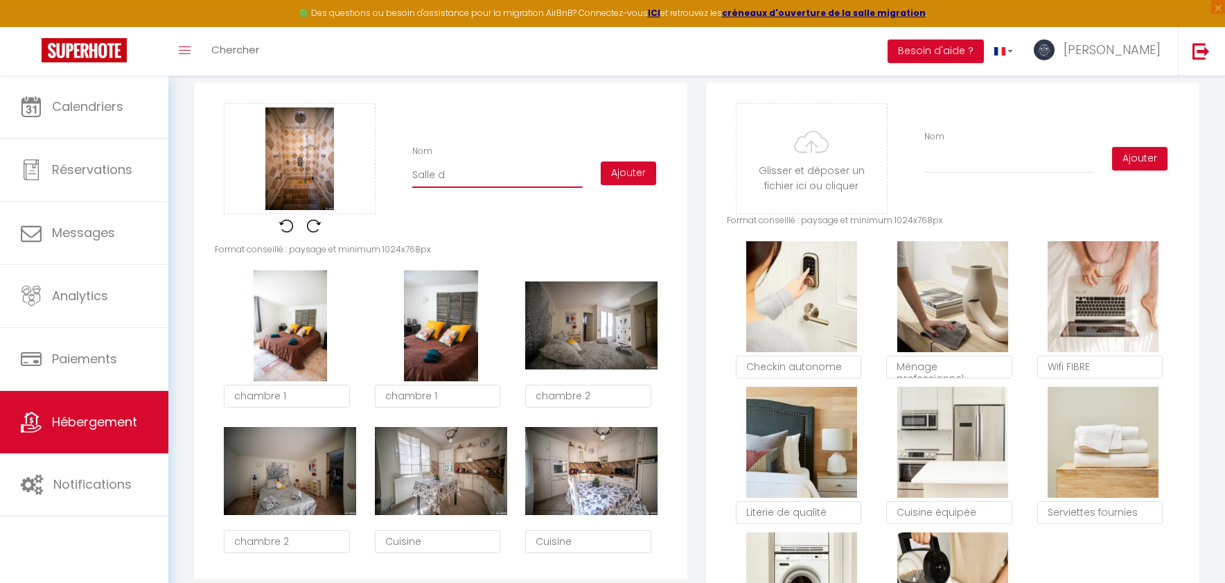
checkbox input "false"
checkbox input "true"
type input "Salle d'"
checkbox input "false"
checkbox input "true"
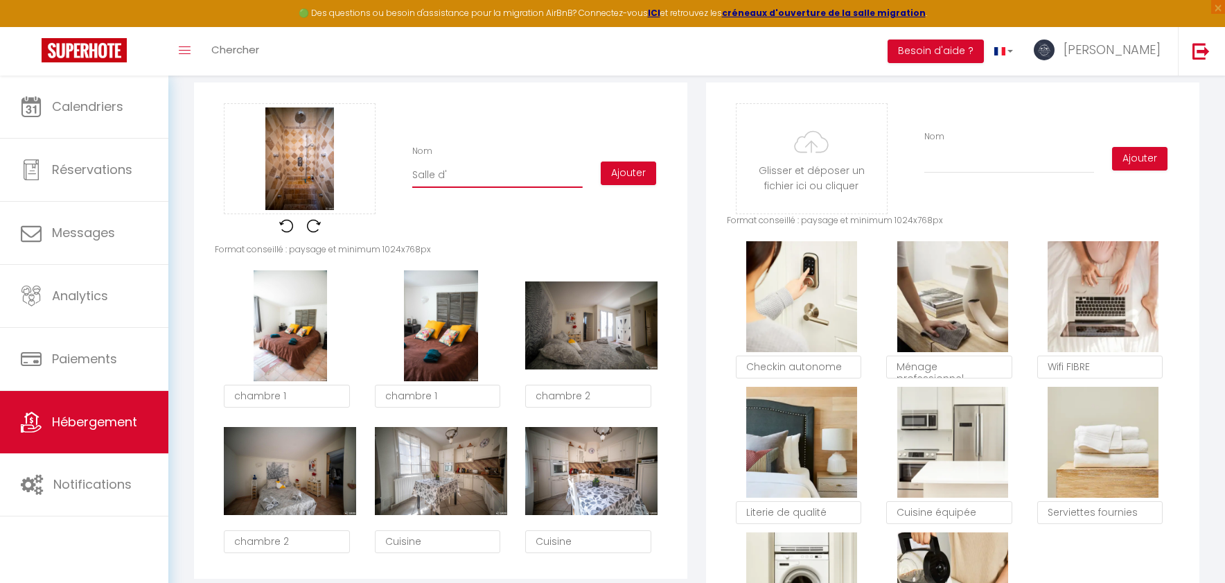
type input "Salle d'e"
checkbox input "false"
checkbox input "true"
type input "Salle d'ea"
checkbox input "false"
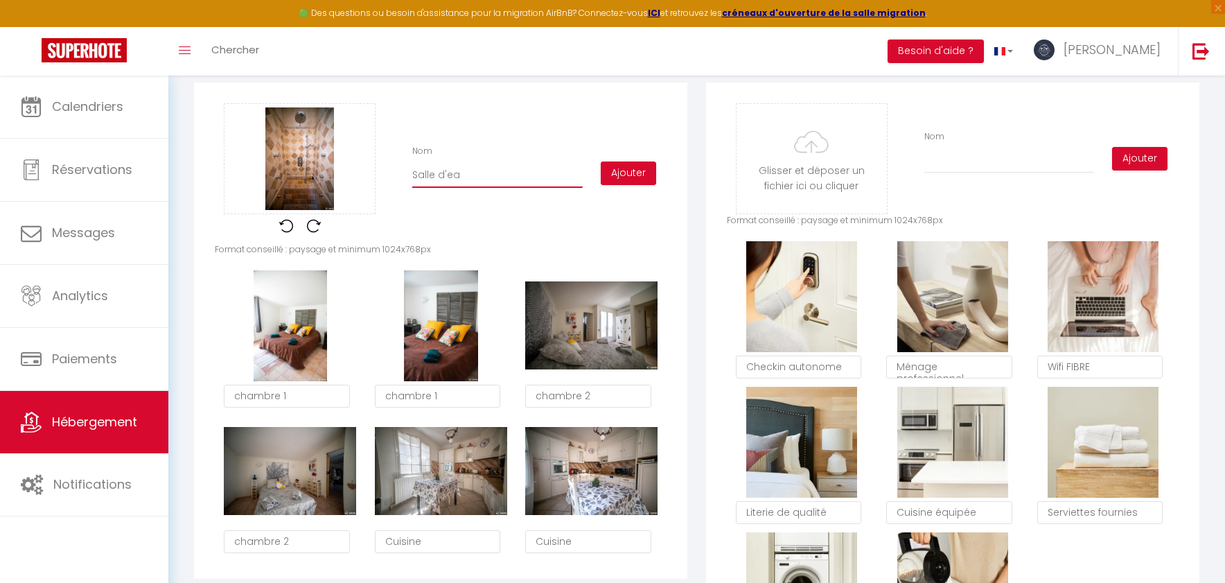
checkbox input "true"
type input "Salle d'eau"
checkbox input "false"
checkbox input "true"
type input "Salle d'eau"
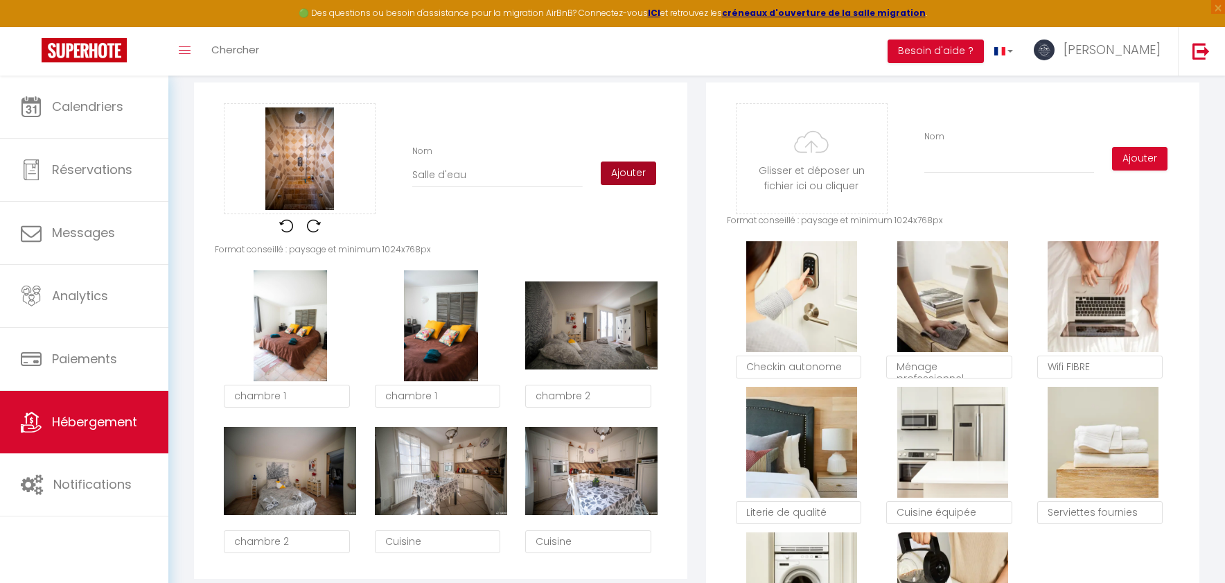
click at [638, 169] on button "Ajouter" at bounding box center [628, 173] width 55 height 24
checkbox input "false"
checkbox input "true"
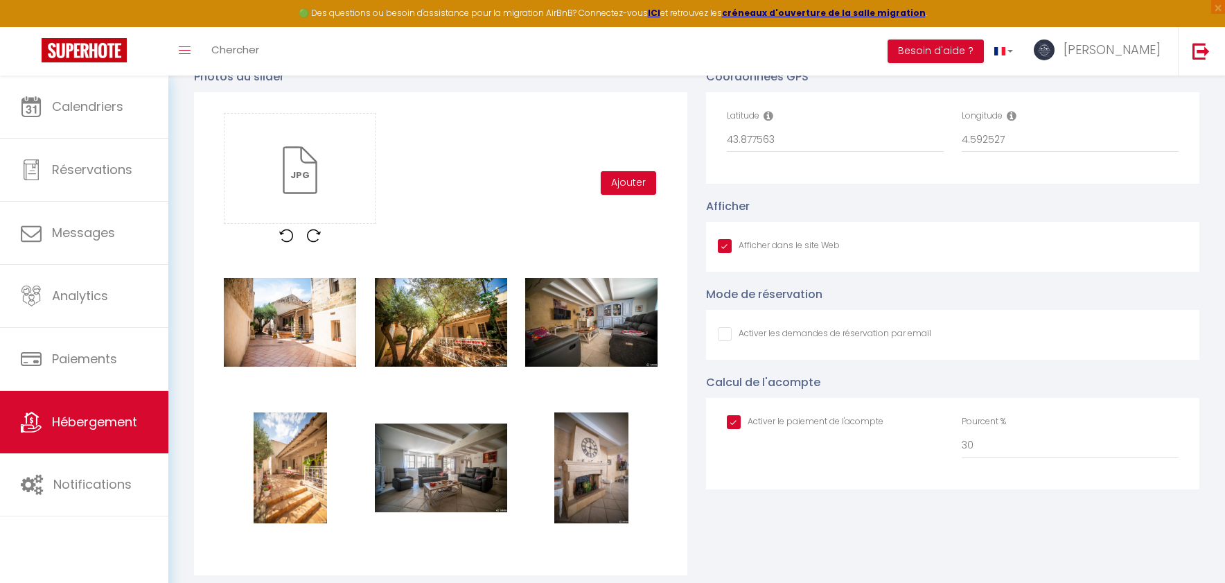
scroll to position [1329, 0]
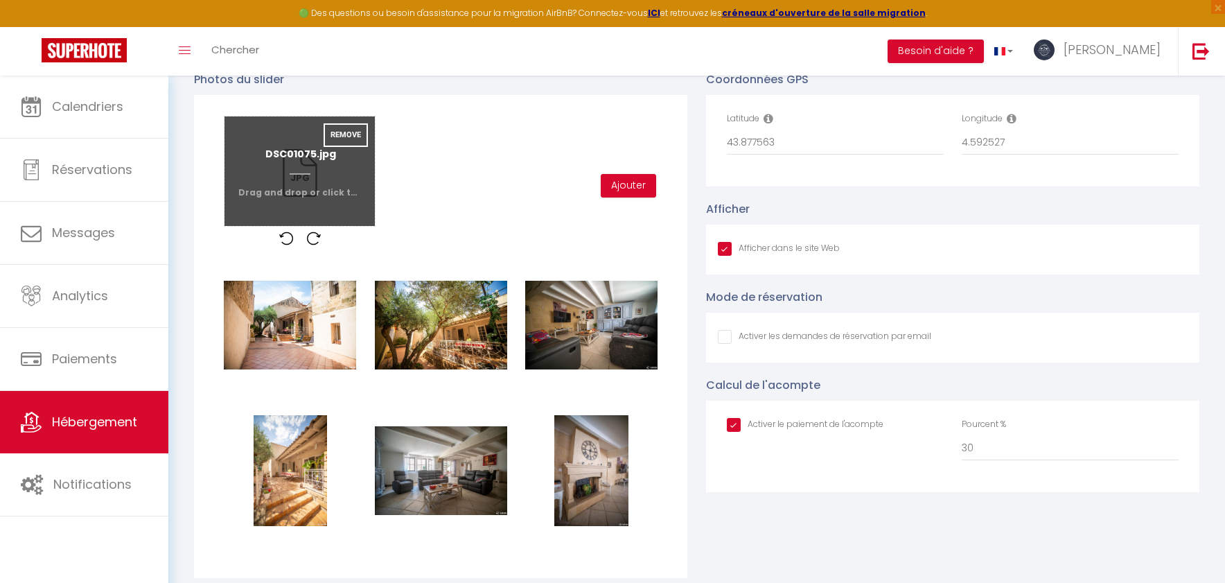
click at [287, 178] on input "file" at bounding box center [299, 170] width 150 height 109
checkbox input "false"
checkbox input "true"
type input "C:\fakepath\DSC01075.jpg"
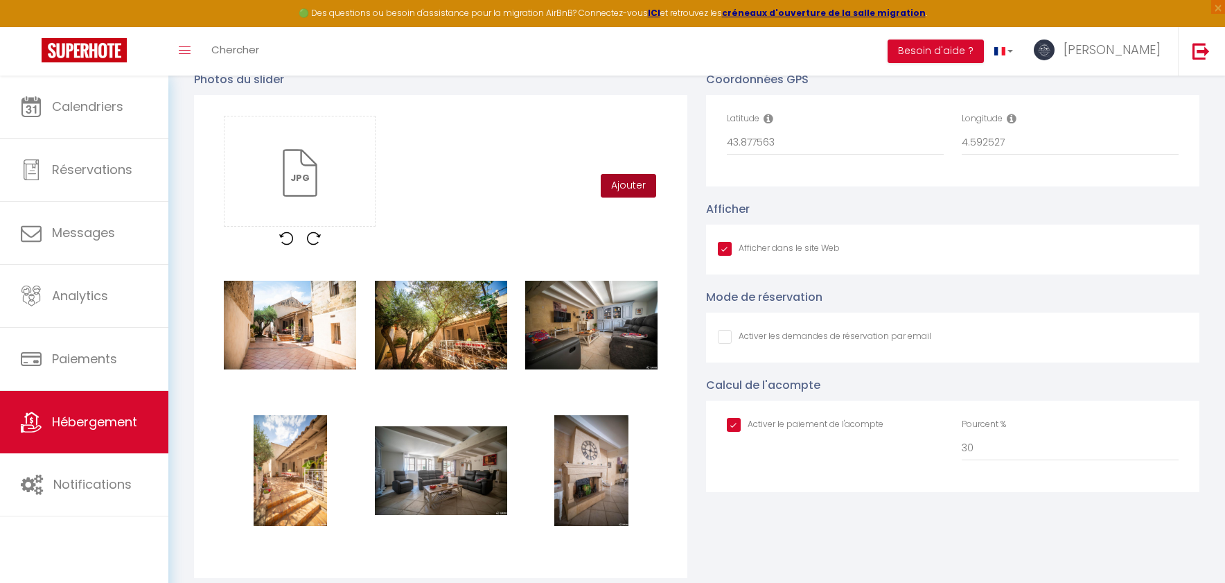
click at [632, 175] on button "Ajouter" at bounding box center [628, 186] width 55 height 24
checkbox input "false"
checkbox input "true"
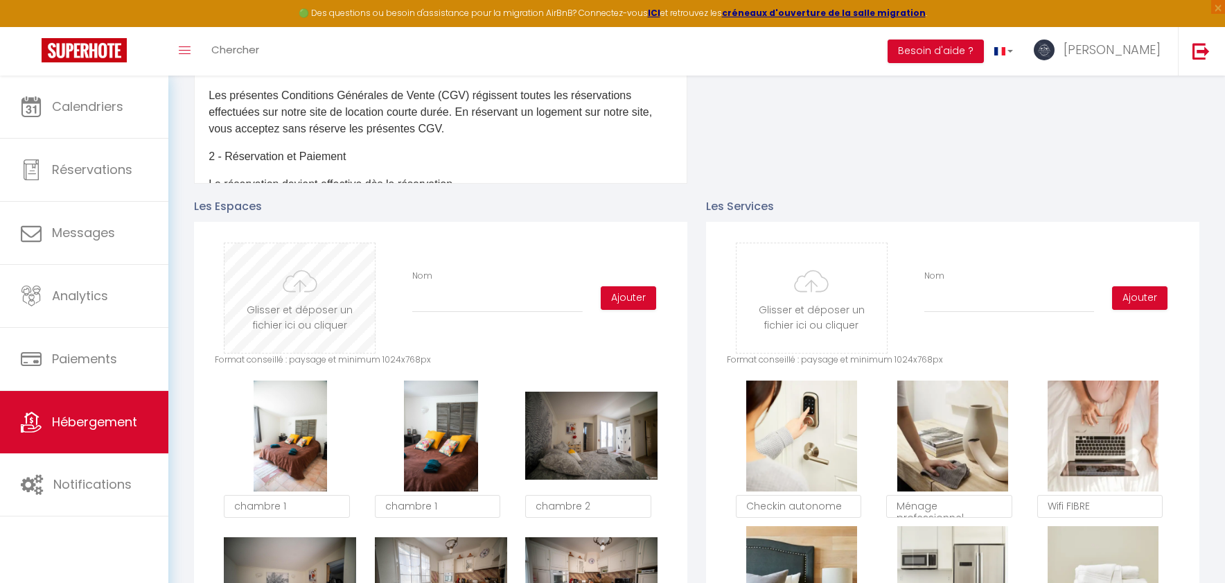
scroll to position [530, 0]
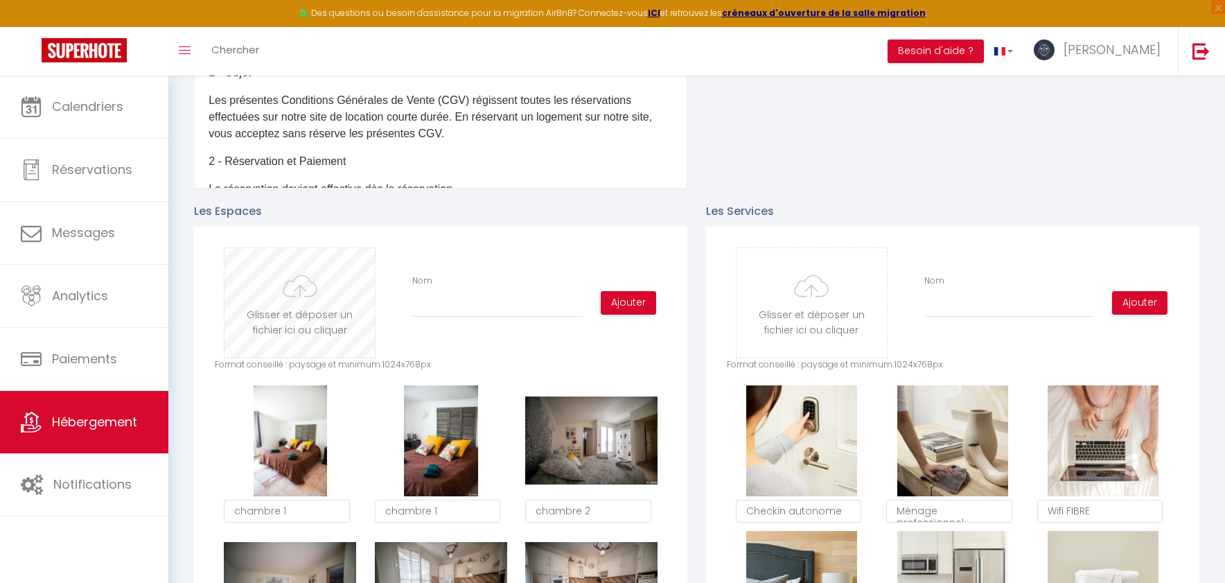
click at [310, 291] on input "file" at bounding box center [299, 302] width 150 height 109
type input "C:\fakepath\DSC04753.jpg"
checkbox input "false"
checkbox input "true"
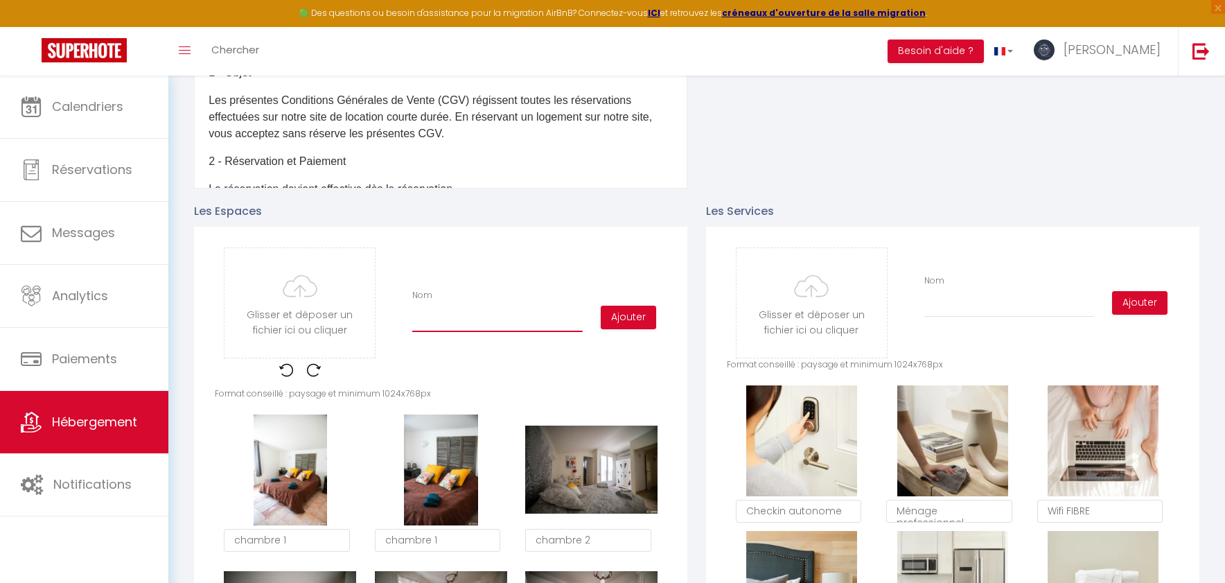
click at [504, 319] on input "Nom" at bounding box center [497, 319] width 170 height 25
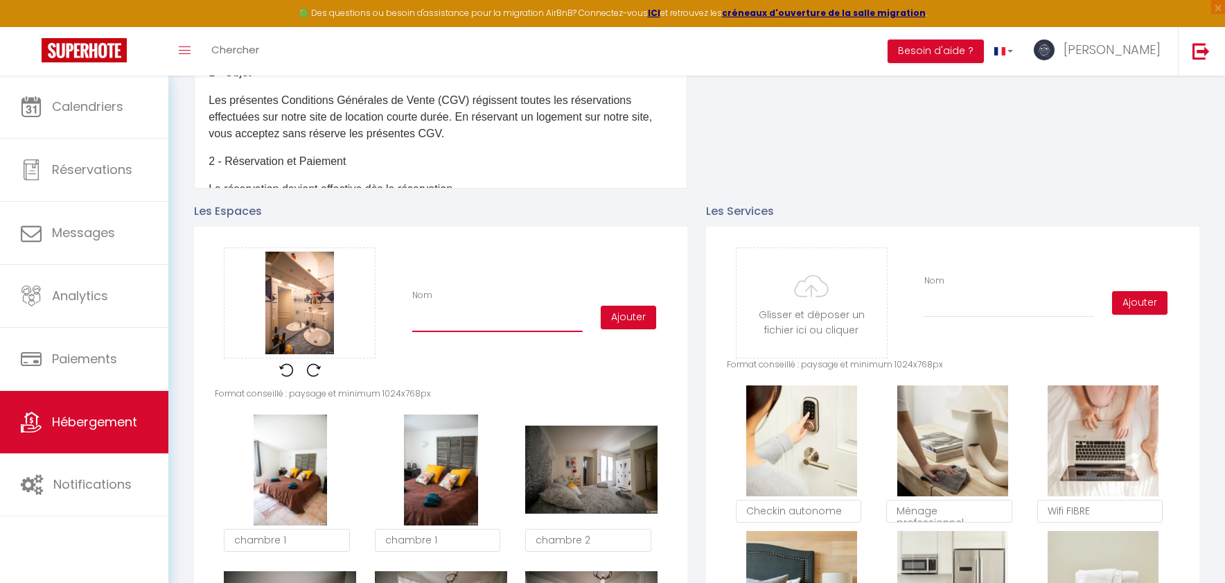
type input "S"
checkbox input "false"
checkbox input "true"
type input "Sa"
checkbox input "false"
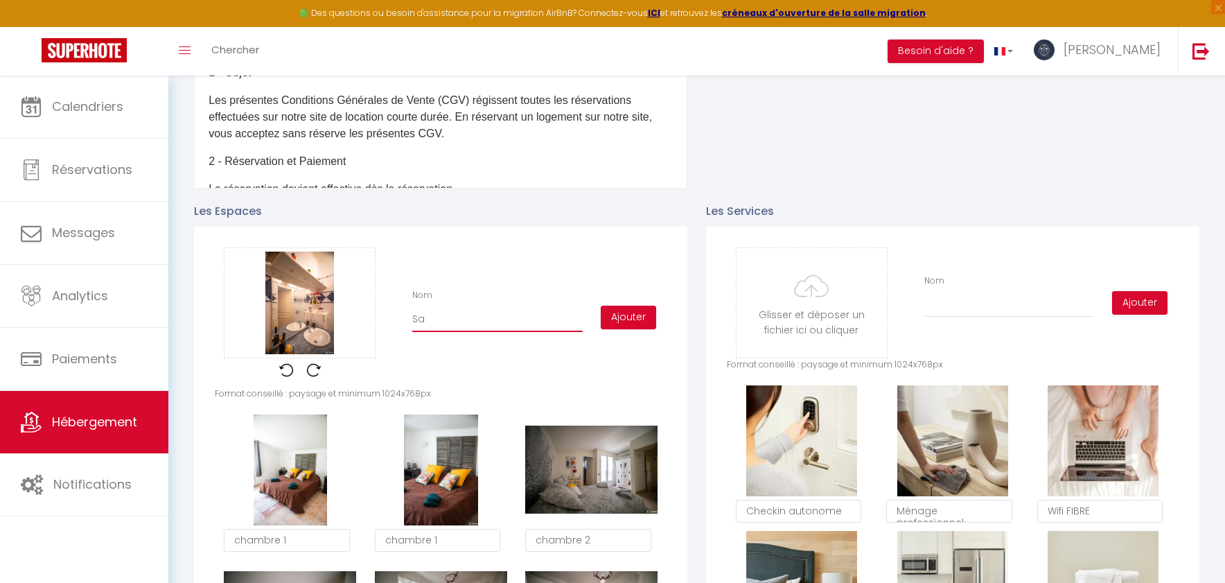
checkbox input "true"
type input "Sal"
checkbox input "false"
checkbox input "true"
type input "Sall"
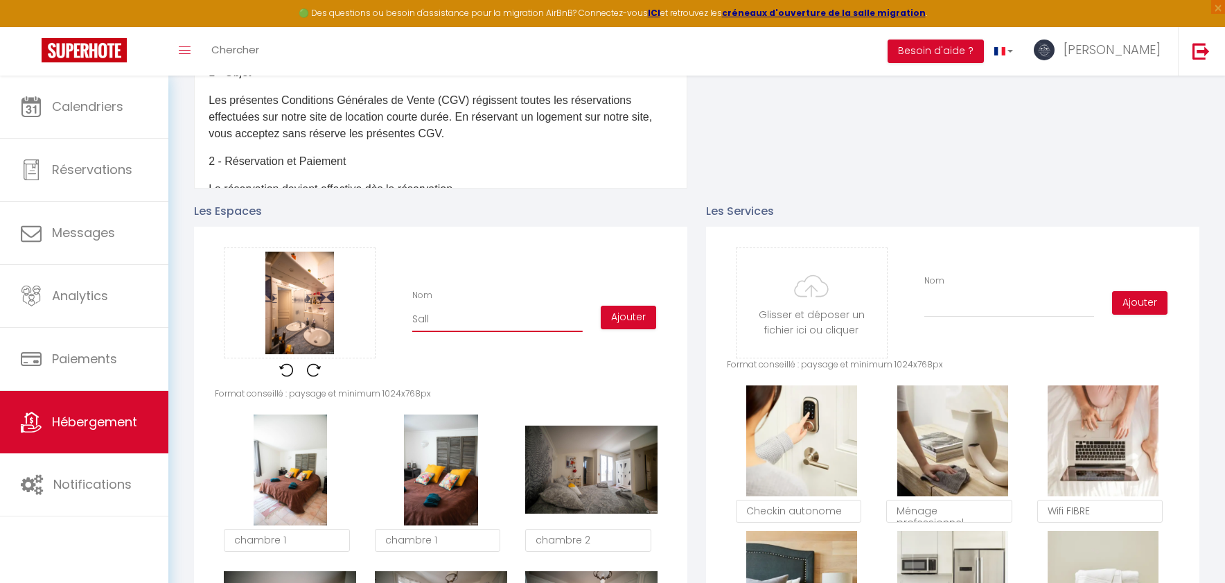
checkbox input "false"
checkbox input "true"
type input "Salle"
checkbox input "false"
checkbox input "true"
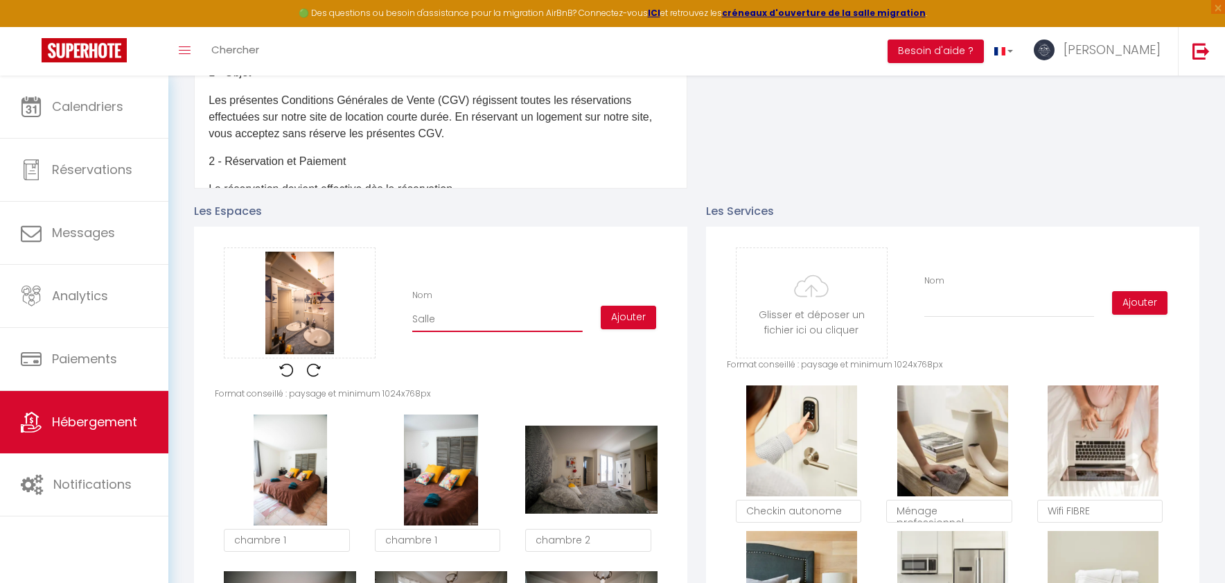
type input "Salle"
checkbox input "false"
checkbox input "true"
type input "Salle d"
checkbox input "false"
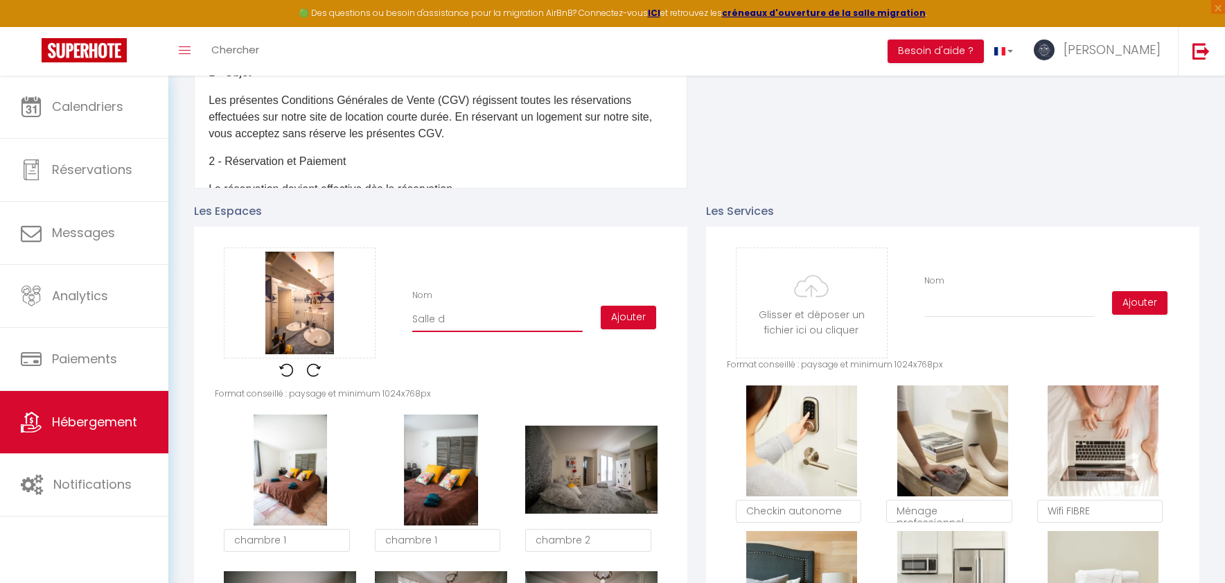
checkbox input "true"
type input "Salle d'"
checkbox input "false"
checkbox input "true"
type input "Salle d'e"
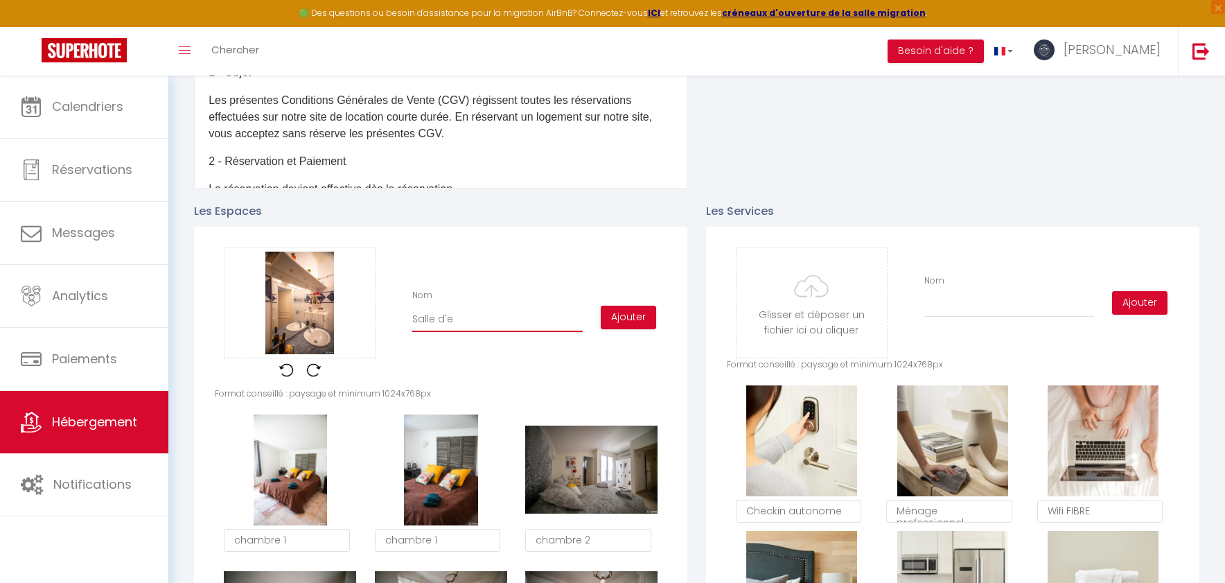
checkbox input "false"
checkbox input "true"
type input "Salle d'ea"
checkbox input "false"
checkbox input "true"
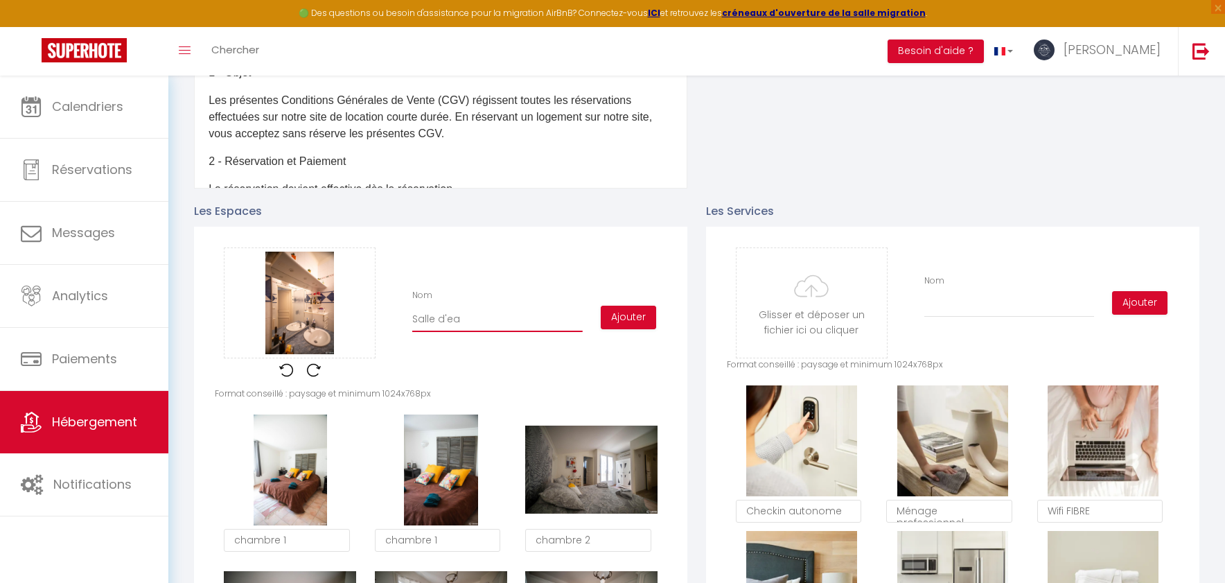
type input "Salle d'eau"
checkbox input "false"
checkbox input "true"
type input "Salle d'eau"
checkbox input "false"
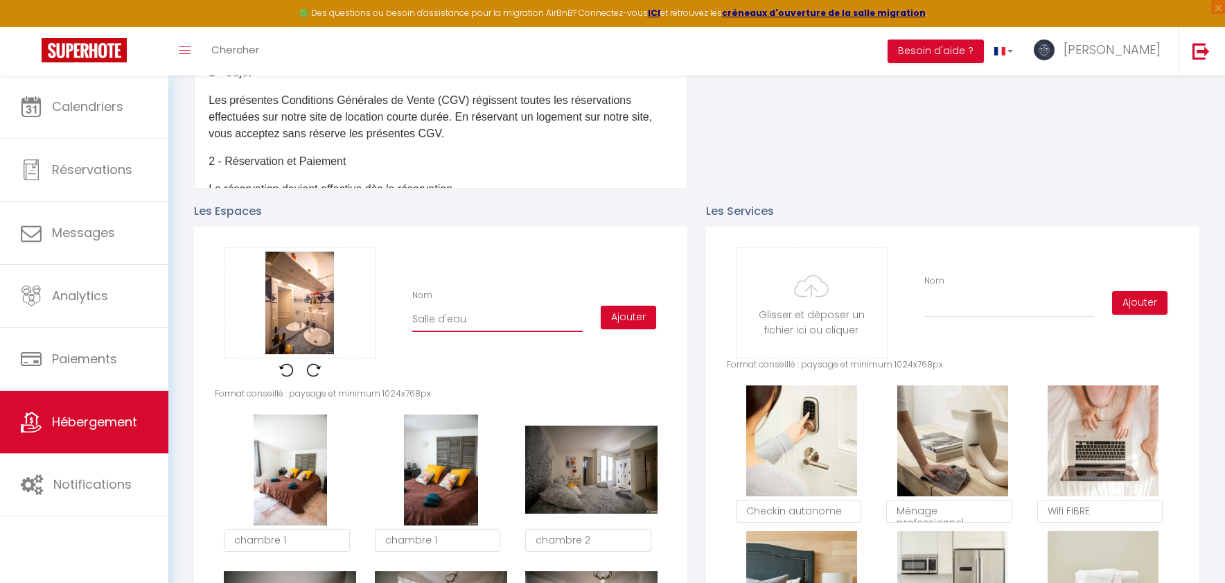
checkbox input "true"
type input "Salle d'eau 2"
checkbox input "false"
checkbox input "true"
type input "Salle d'eau 2"
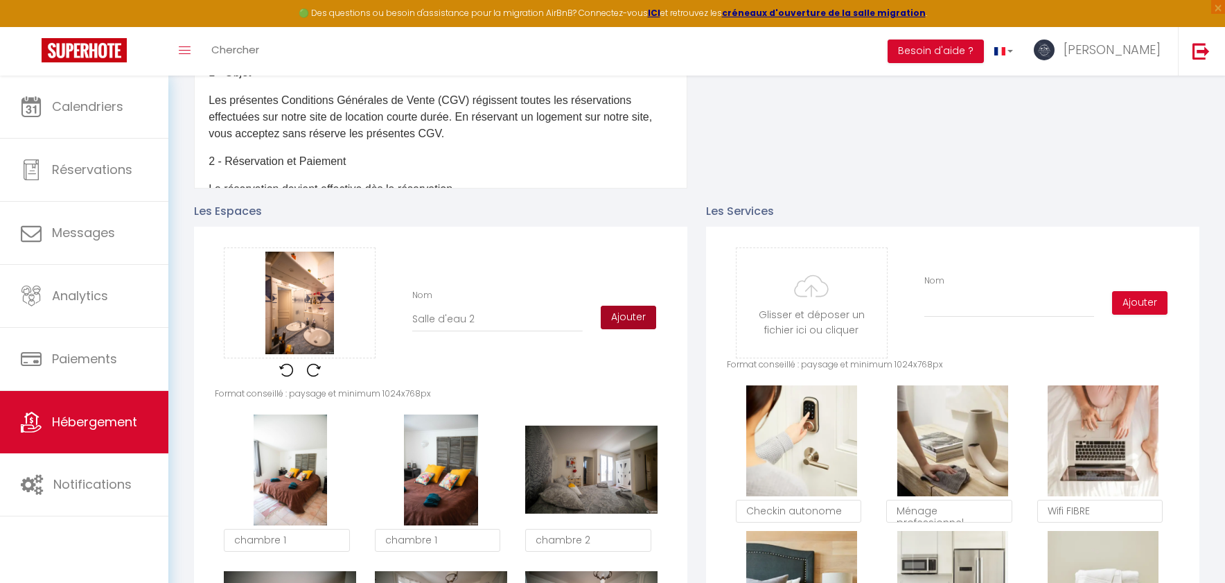
click at [621, 321] on button "Ajouter" at bounding box center [628, 318] width 55 height 24
checkbox input "false"
checkbox input "true"
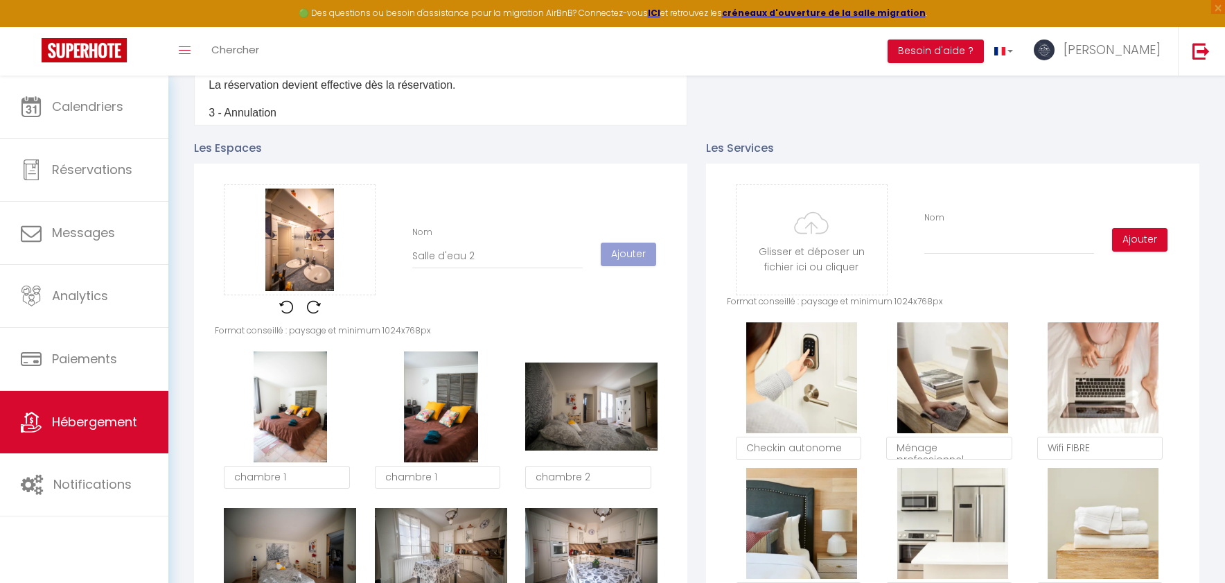
scroll to position [0, 0]
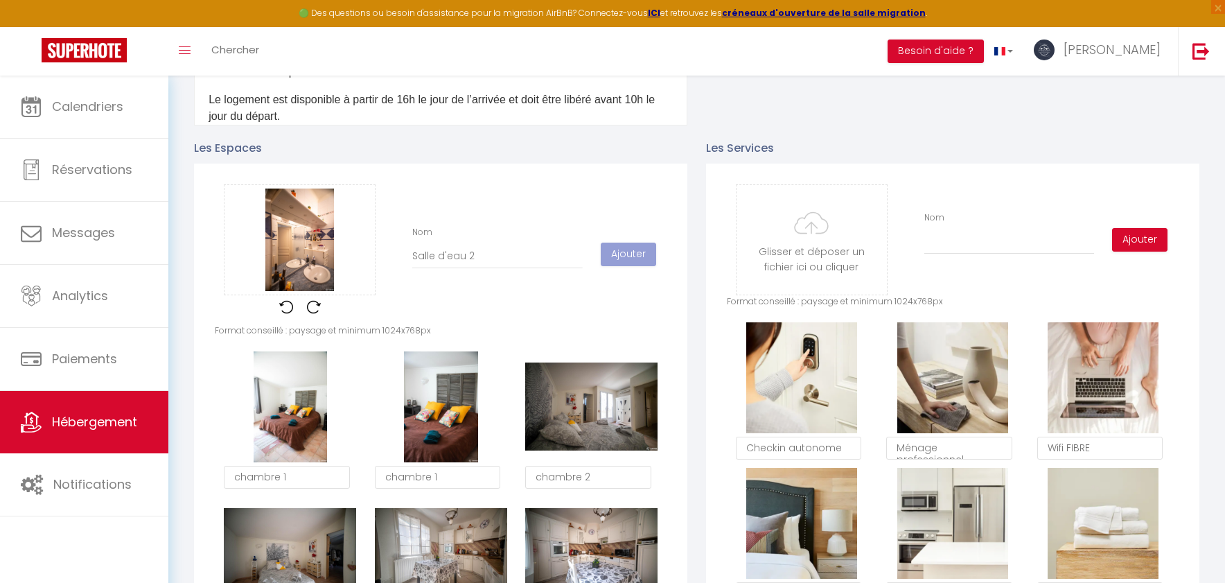
checkbox input "false"
checkbox input "true"
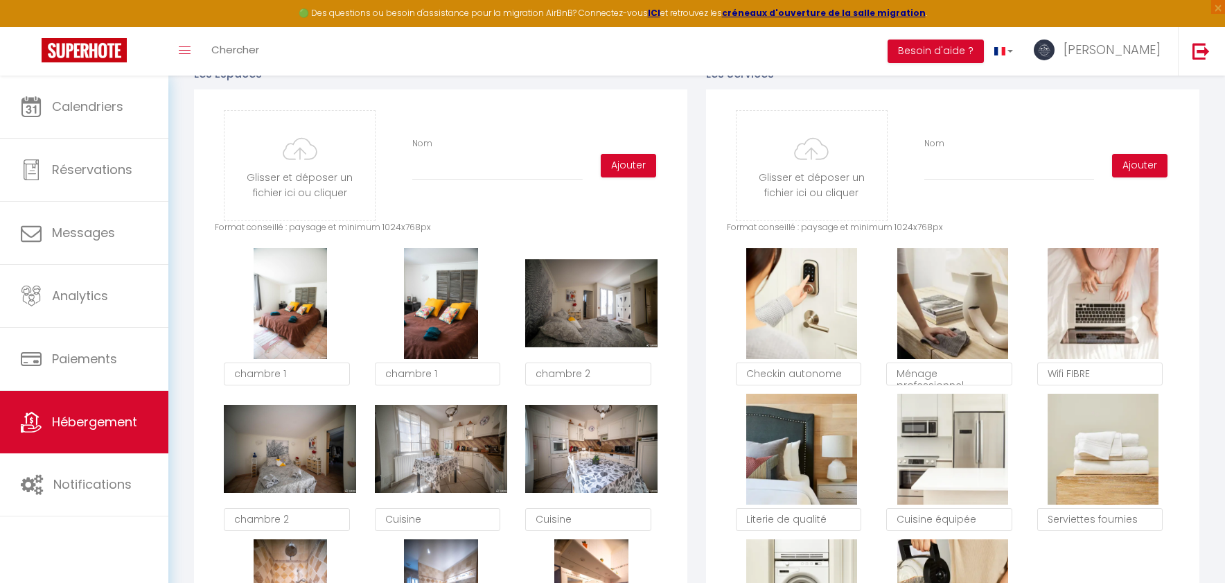
scroll to position [663, 0]
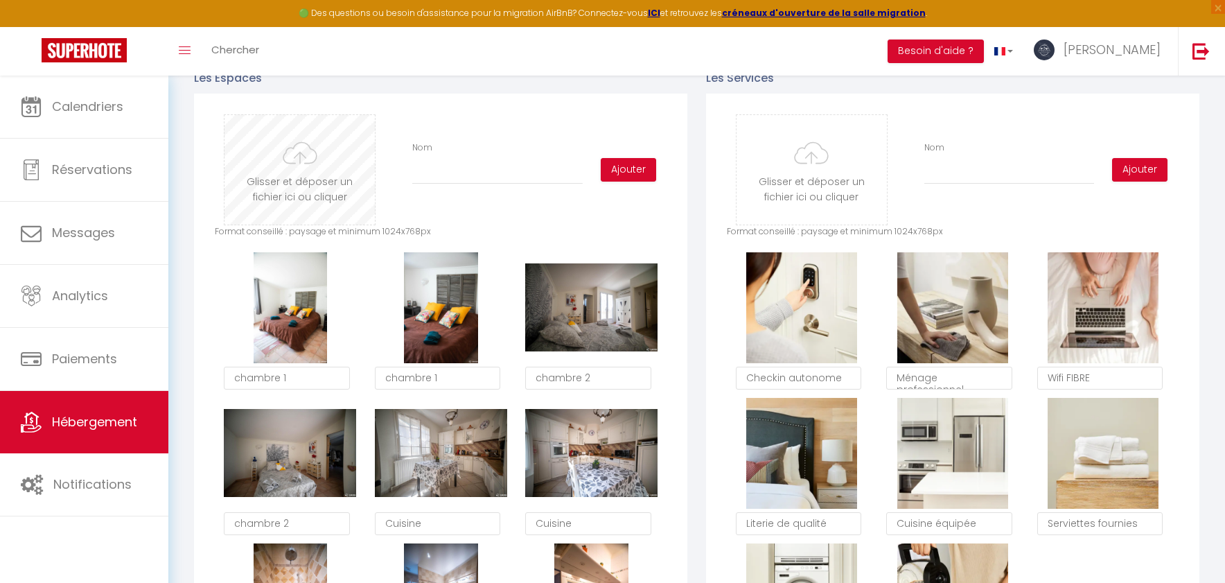
click at [343, 181] on input "file" at bounding box center [299, 169] width 150 height 109
type input "C:\fakepath\DSC04793.jpg"
checkbox input "false"
checkbox input "true"
click at [423, 184] on input "Nom" at bounding box center [497, 171] width 170 height 25
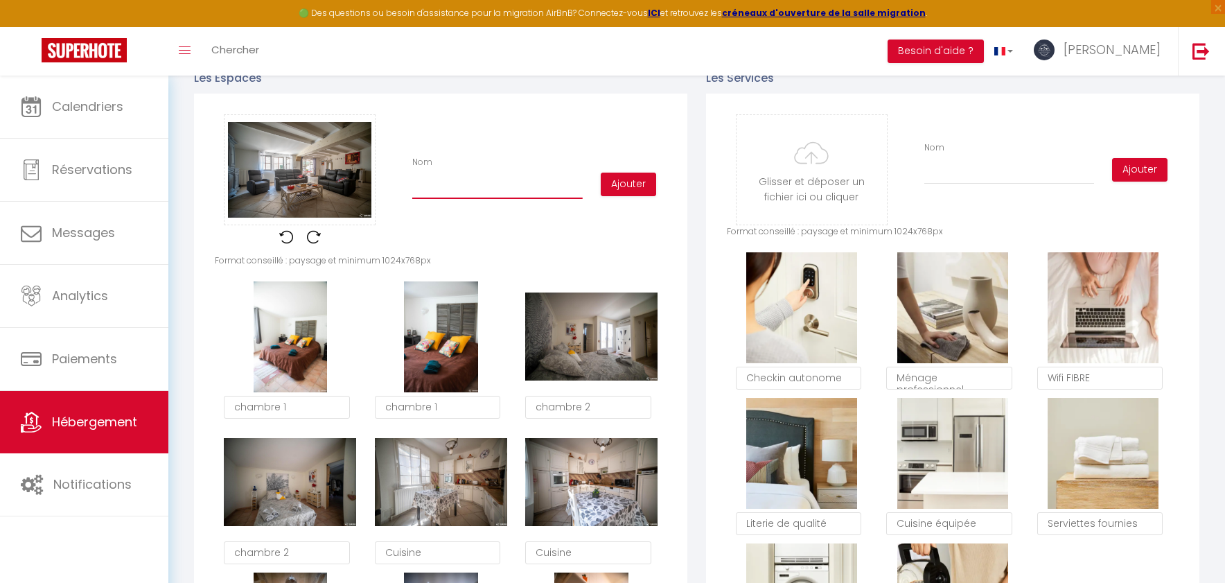
type input "S"
checkbox input "false"
checkbox input "true"
type input "S&"
checkbox input "false"
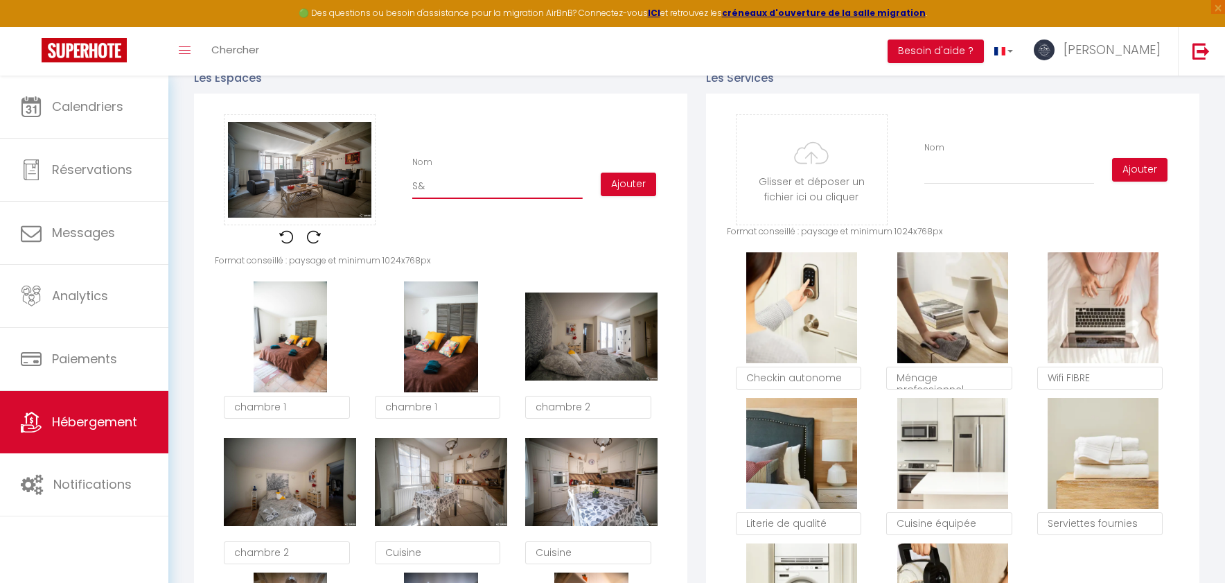
checkbox input "true"
type input "S&j"
checkbox input "false"
checkbox input "true"
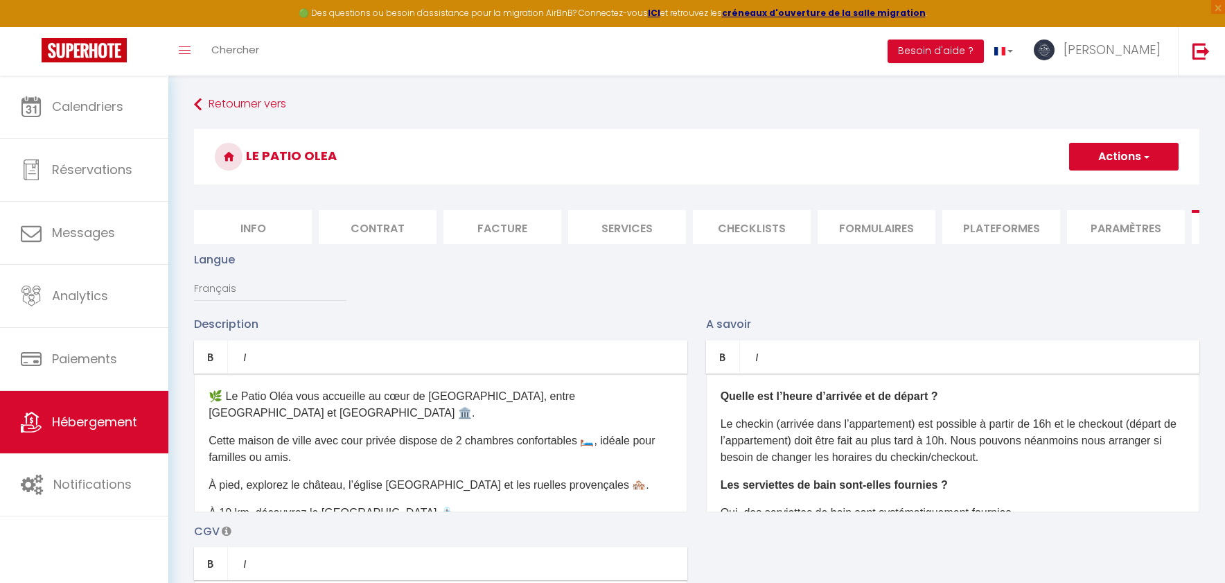
checkbox input "false"
checkbox input "true"
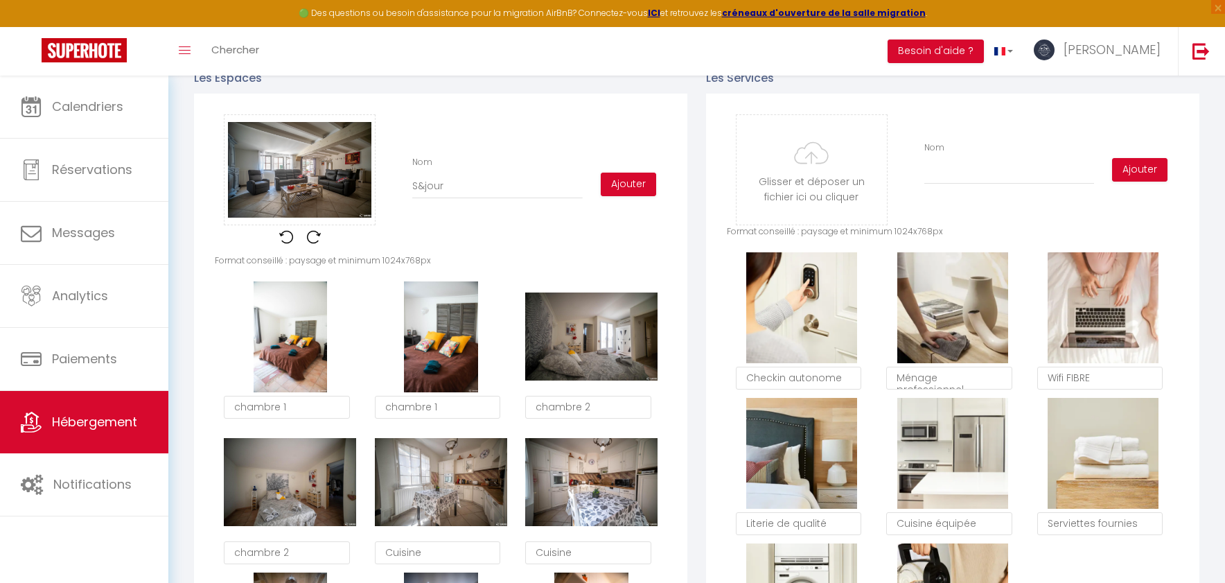
scroll to position [486, 0]
type input "Sjour"
checkbox input "false"
checkbox input "true"
type input "Séjour"
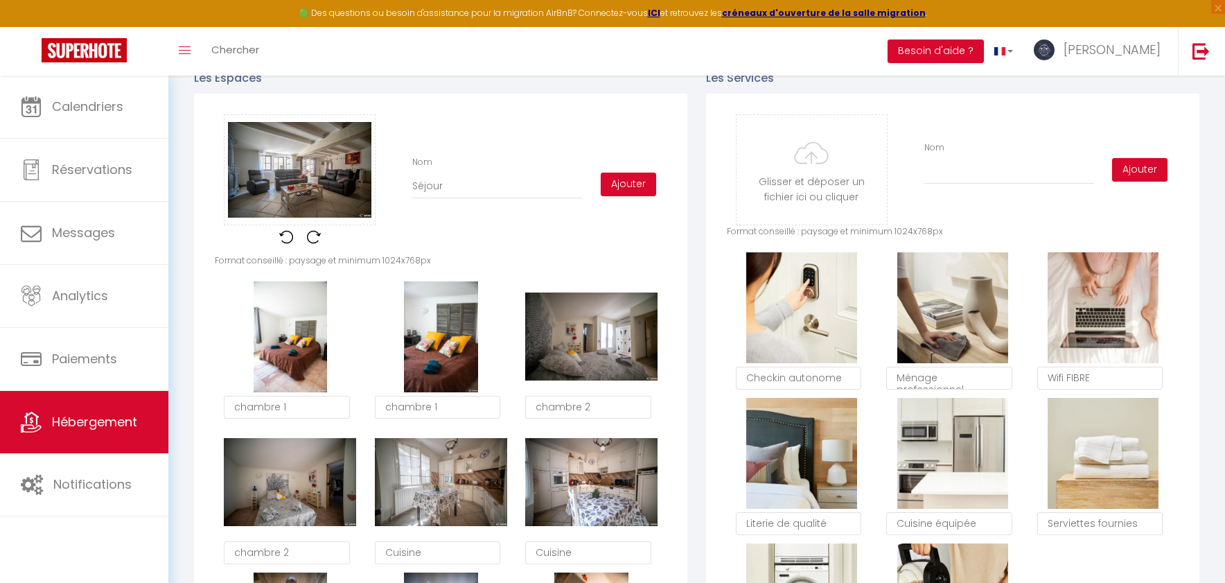
checkbox input "false"
checkbox input "true"
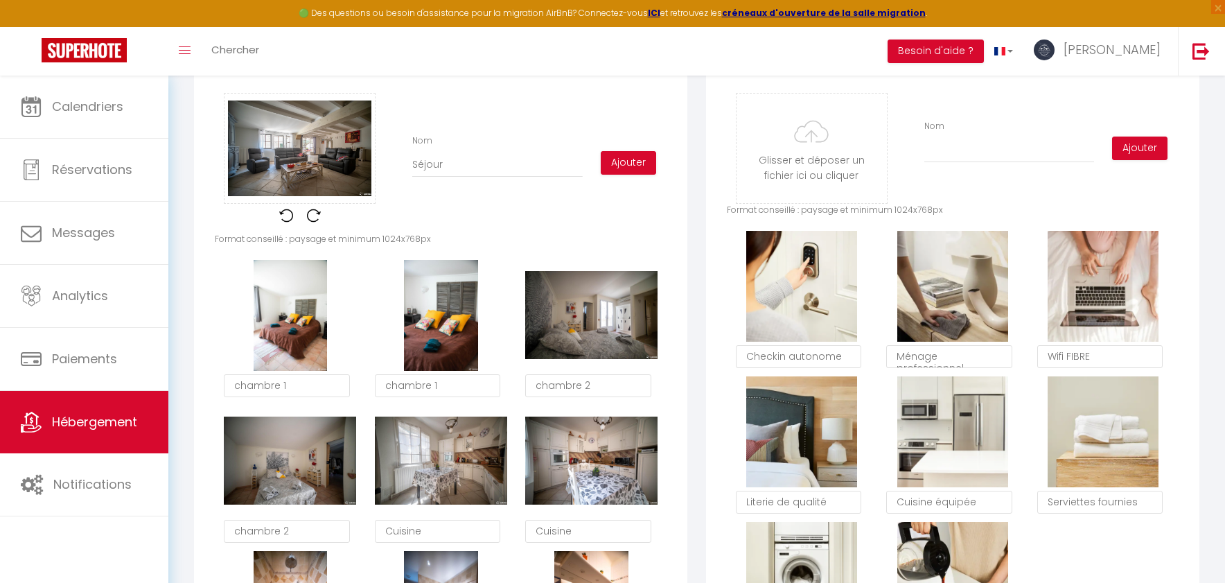
scroll to position [695, 0]
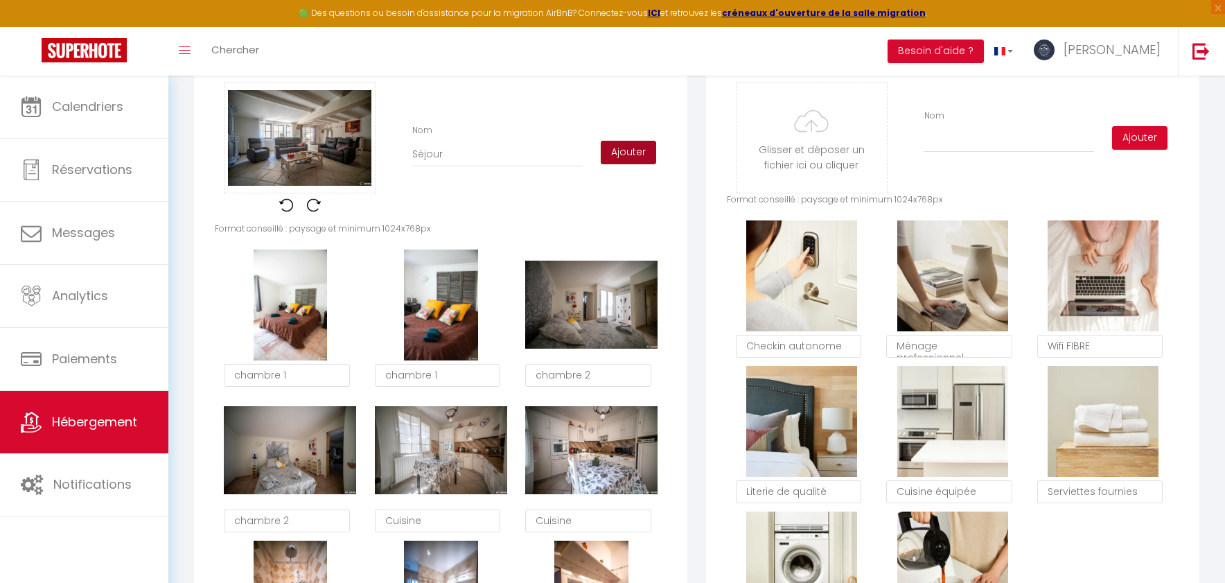
type input "Séjour"
click at [632, 154] on button "Ajouter" at bounding box center [628, 153] width 55 height 24
checkbox input "false"
checkbox input "true"
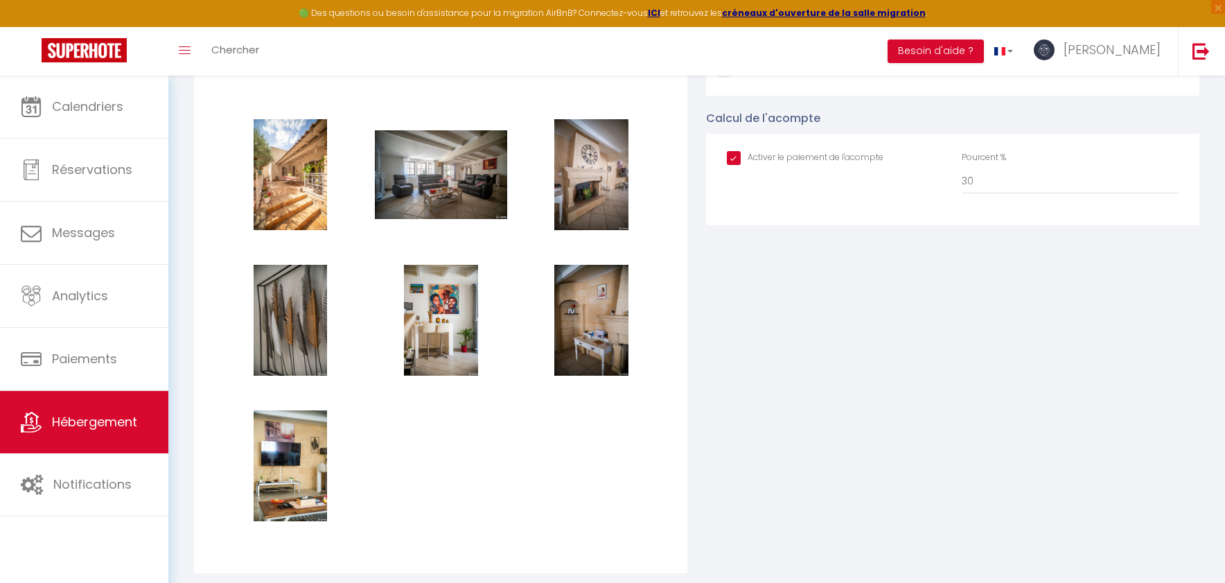
scroll to position [1626, 0]
checkbox input "false"
checkbox input "true"
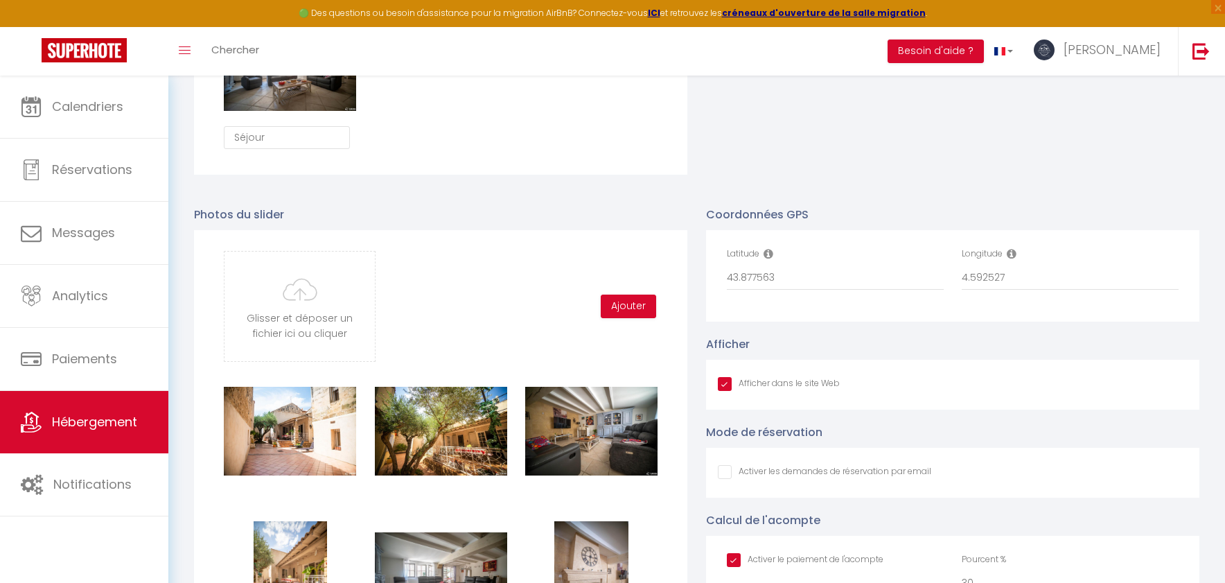
scroll to position [1329, 0]
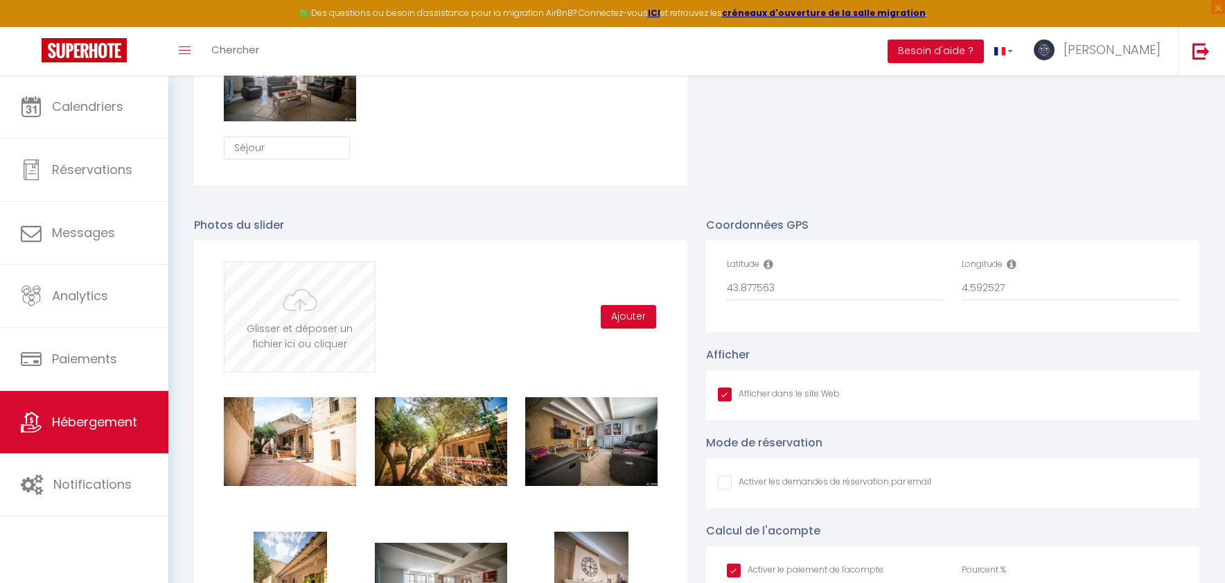
click at [288, 331] on input "file" at bounding box center [299, 316] width 150 height 109
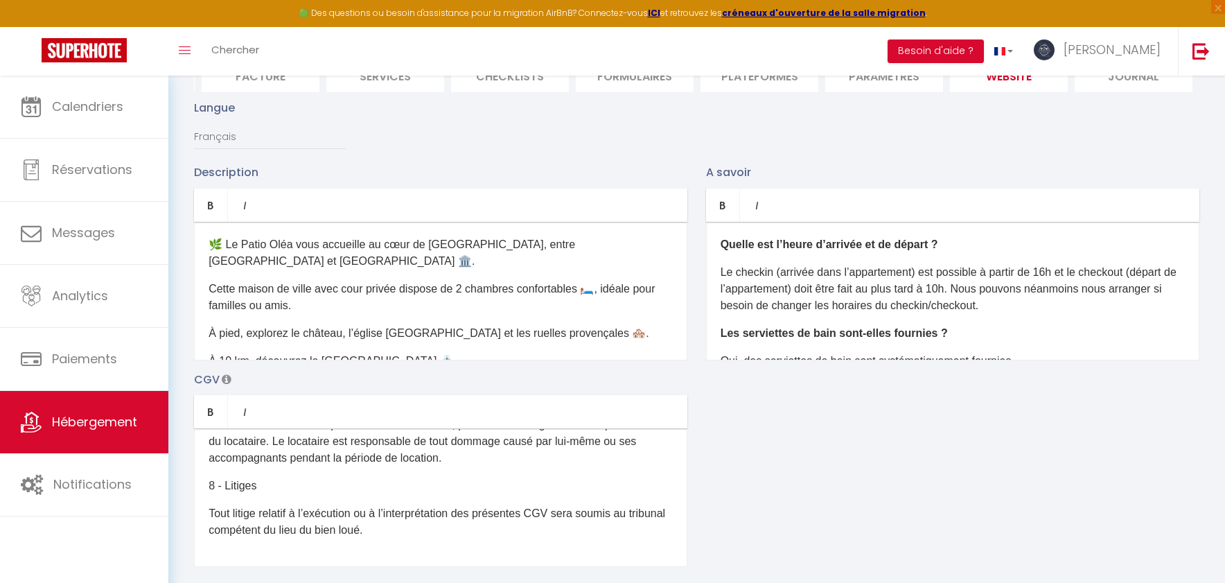
scroll to position [7, 0]
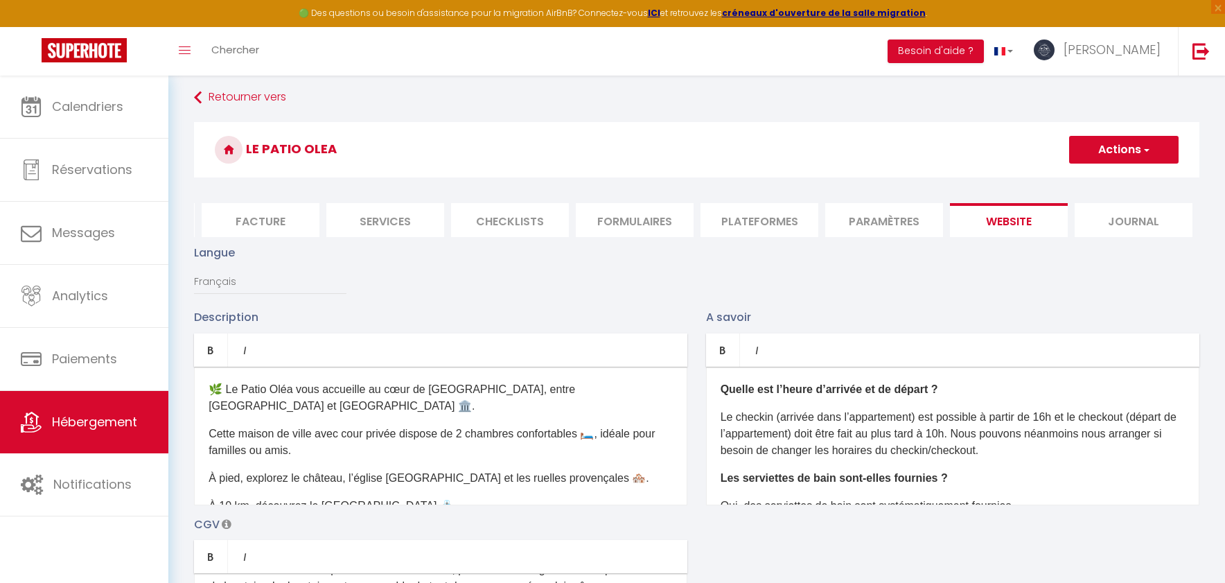
click at [1109, 152] on button "Actions" at bounding box center [1123, 150] width 109 height 28
click at [1099, 178] on input "Enregistrer" at bounding box center [1107, 180] width 51 height 14
checkbox input "false"
checkbox input "true"
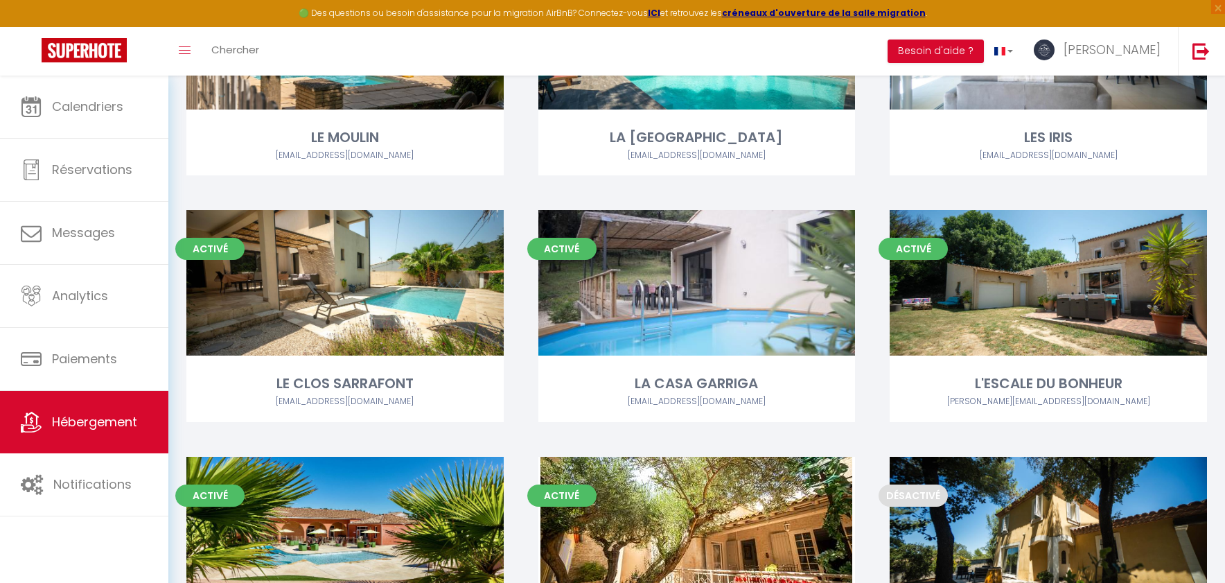
scroll to position [596, 0]
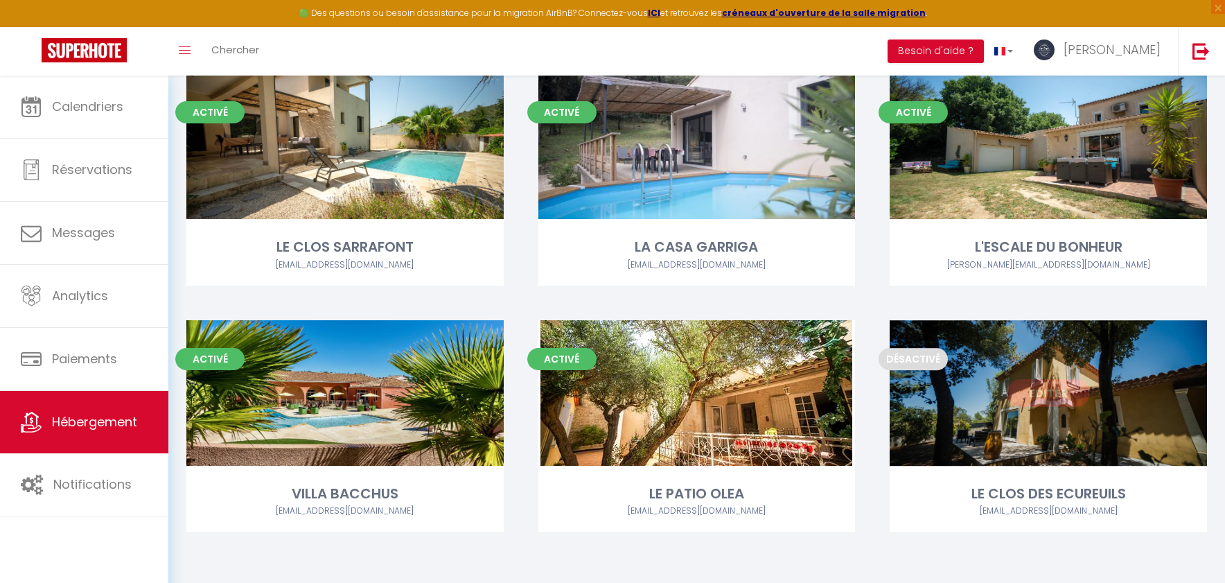
click at [1068, 391] on link "Editer" at bounding box center [1048, 393] width 83 height 28
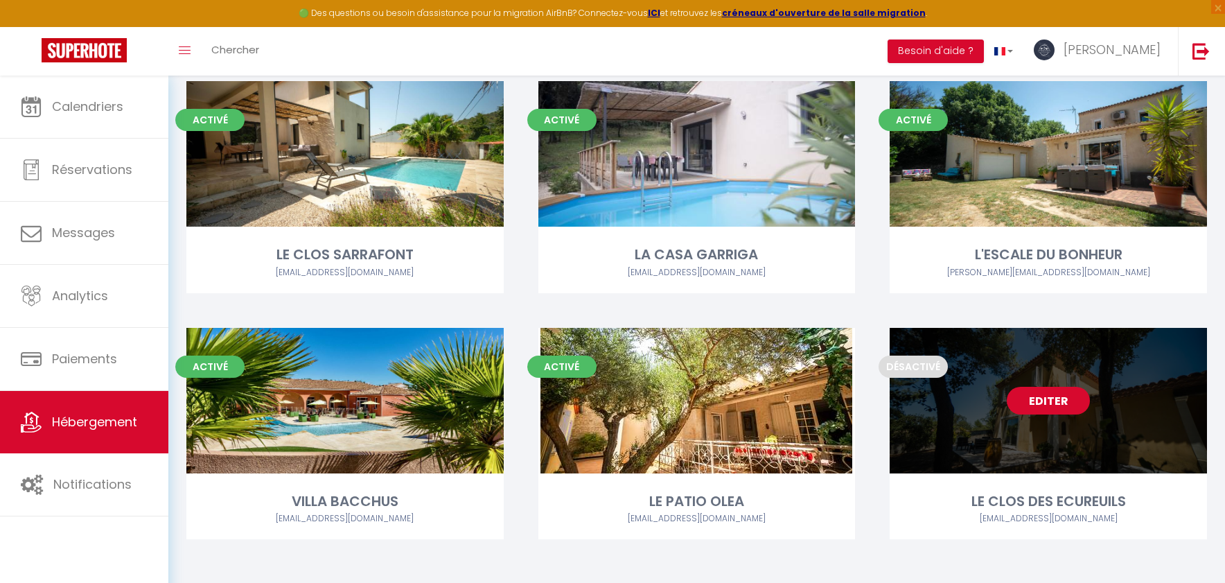
scroll to position [578, 0]
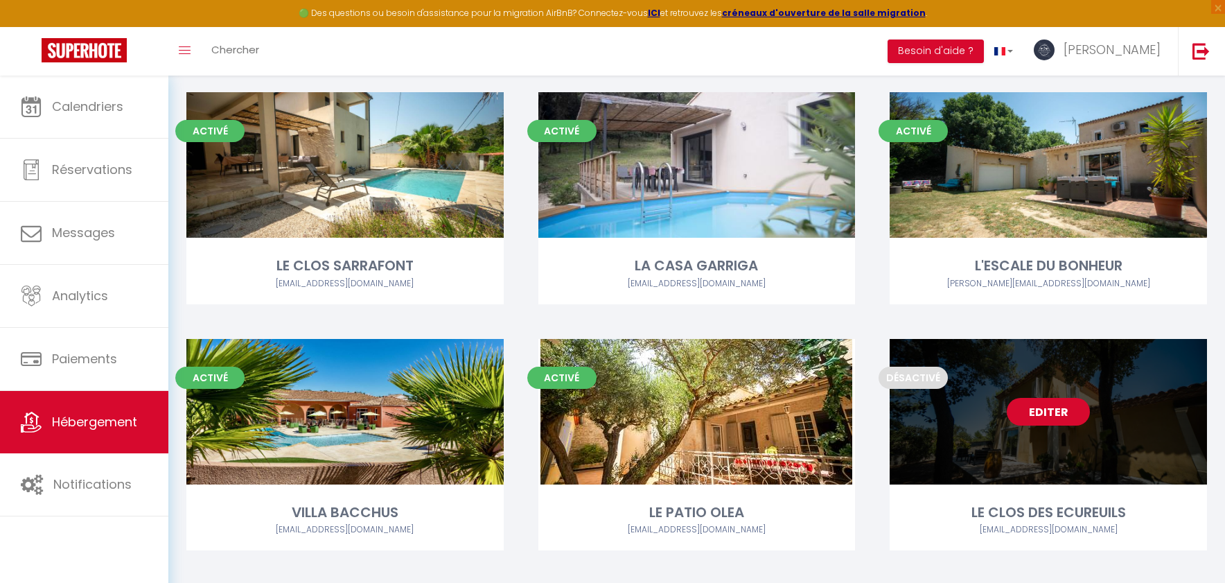
click at [1036, 412] on link "Editer" at bounding box center [1048, 412] width 83 height 28
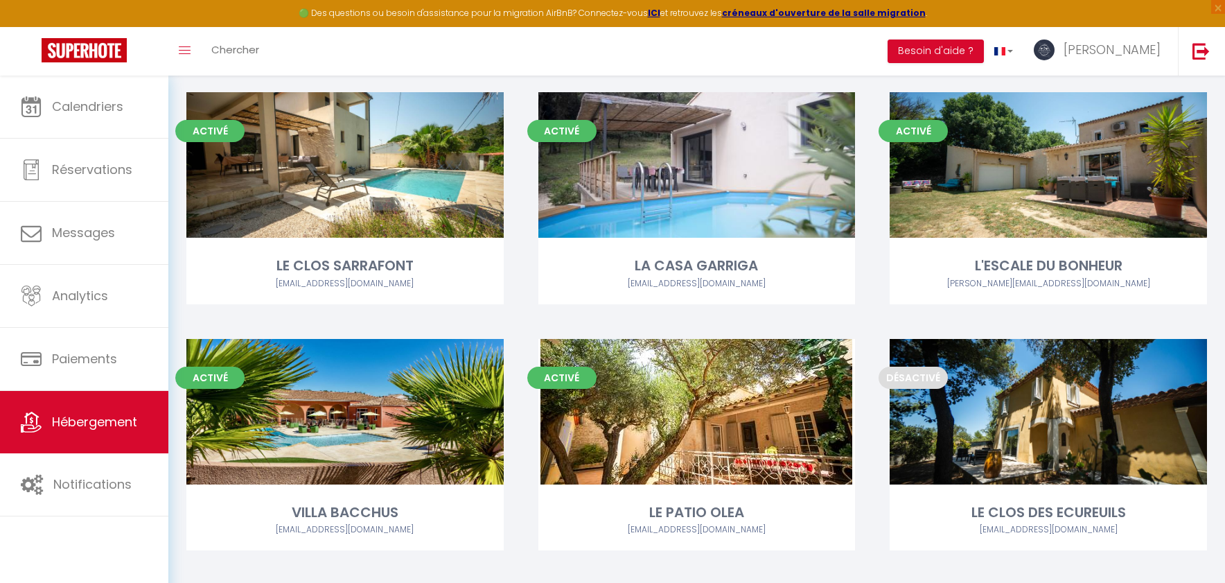
scroll to position [596, 0]
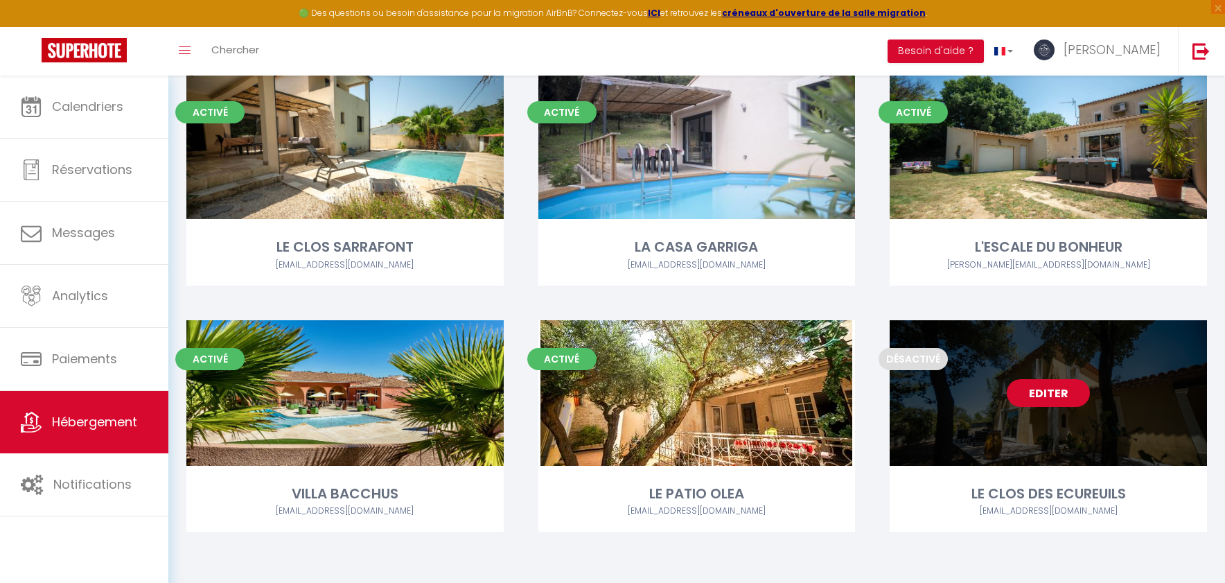
click at [1043, 400] on link "Editer" at bounding box center [1048, 393] width 83 height 28
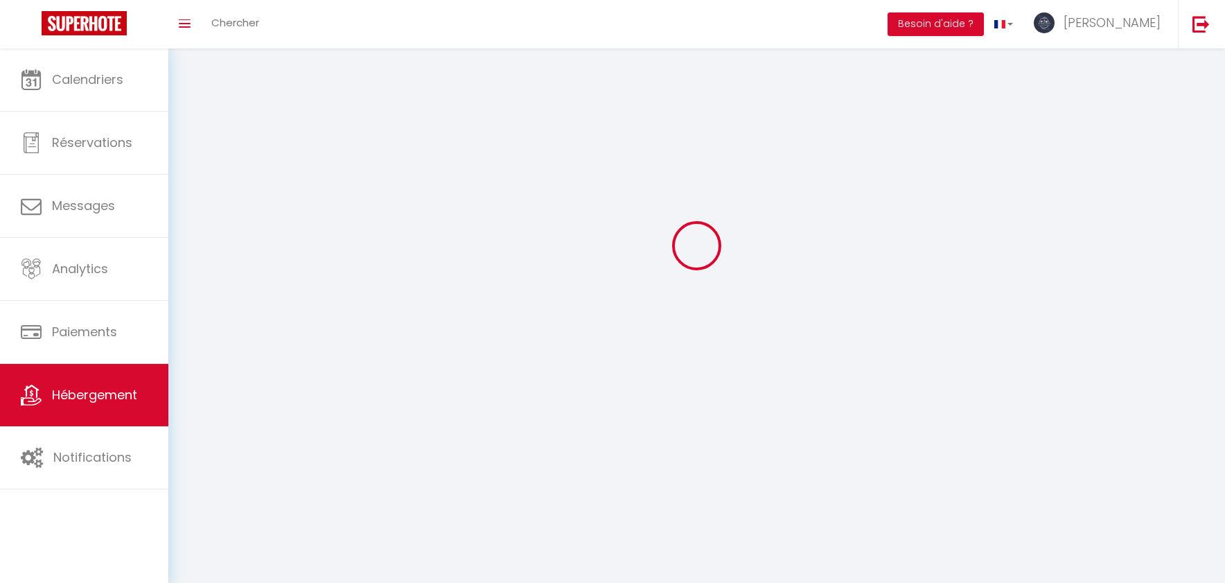
click at [1043, 400] on div at bounding box center [696, 246] width 1023 height 458
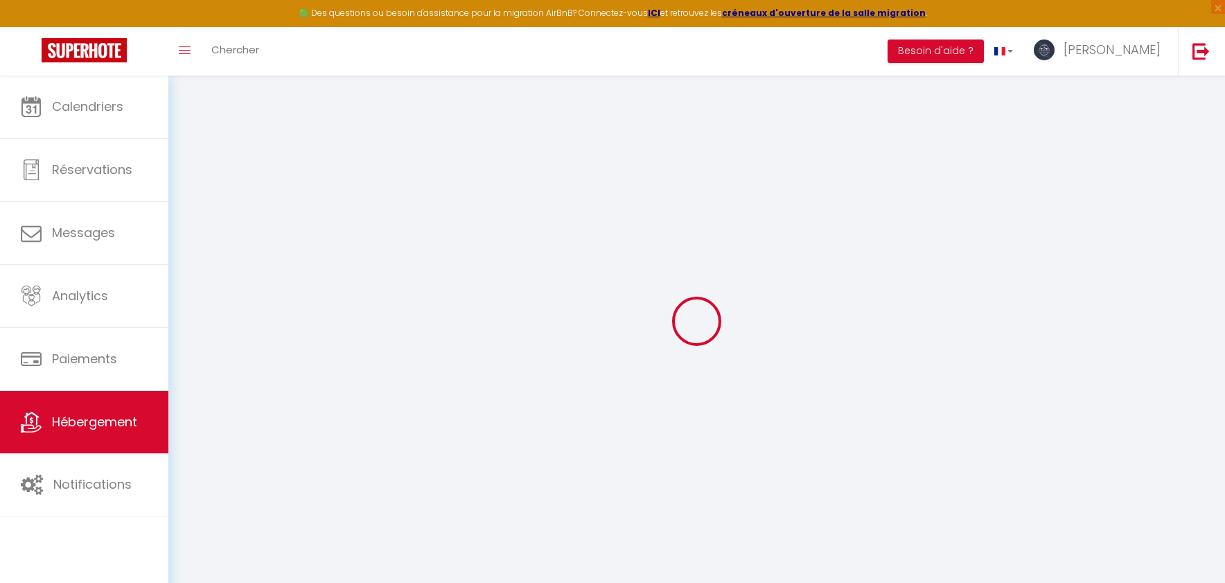
select select
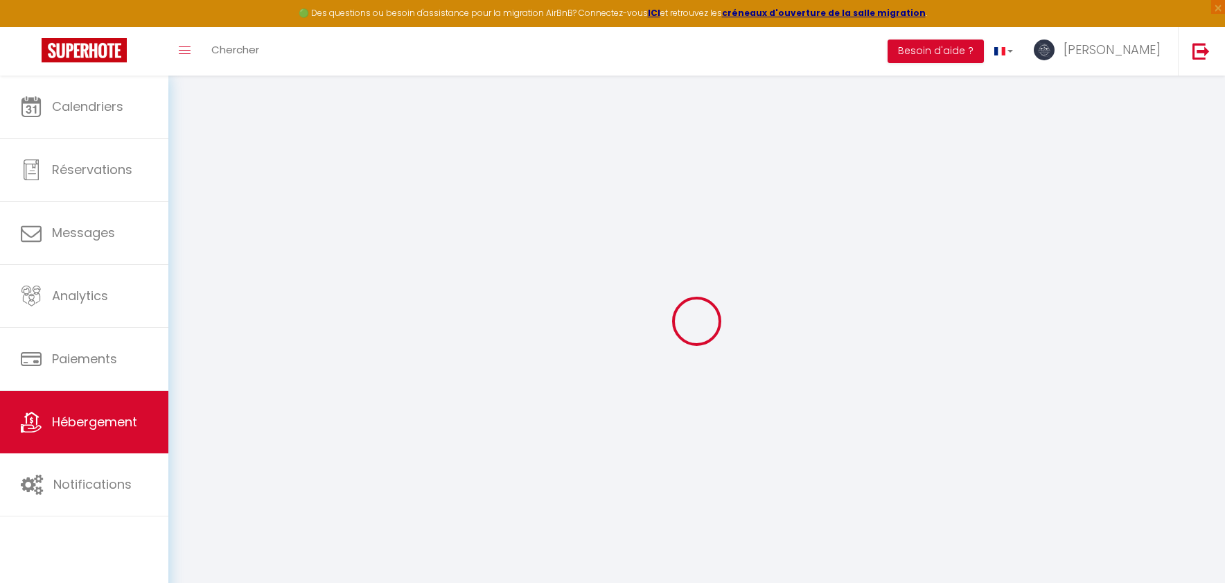
select select
checkbox input "false"
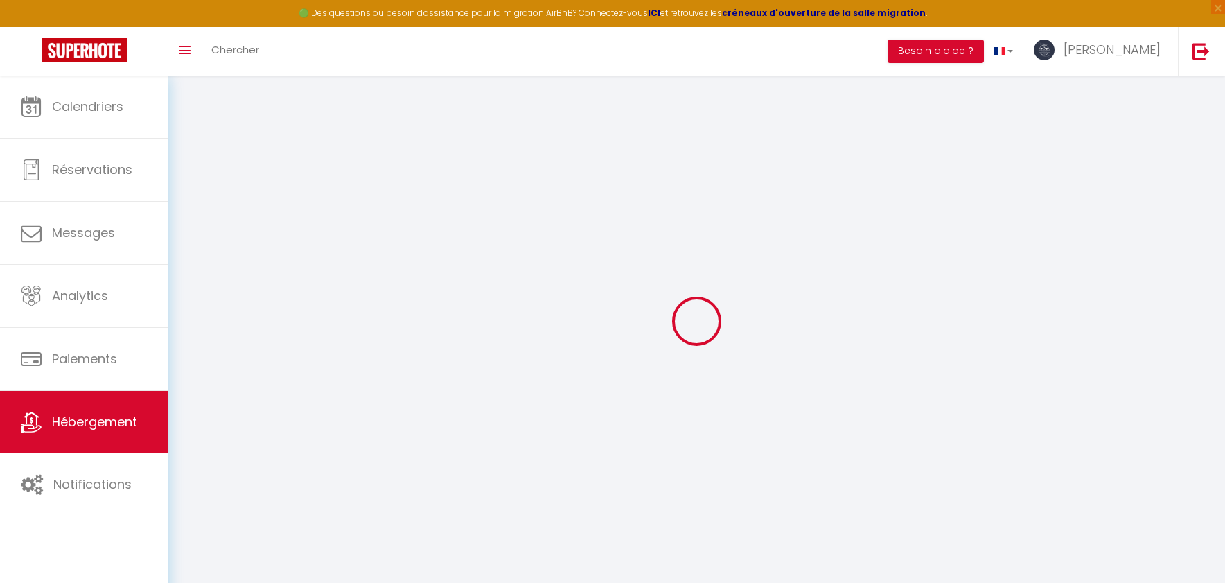
select select
type input "LE CLOS DES ECUREUILS"
type input "Serge"
type input "VEYSSEYRE"
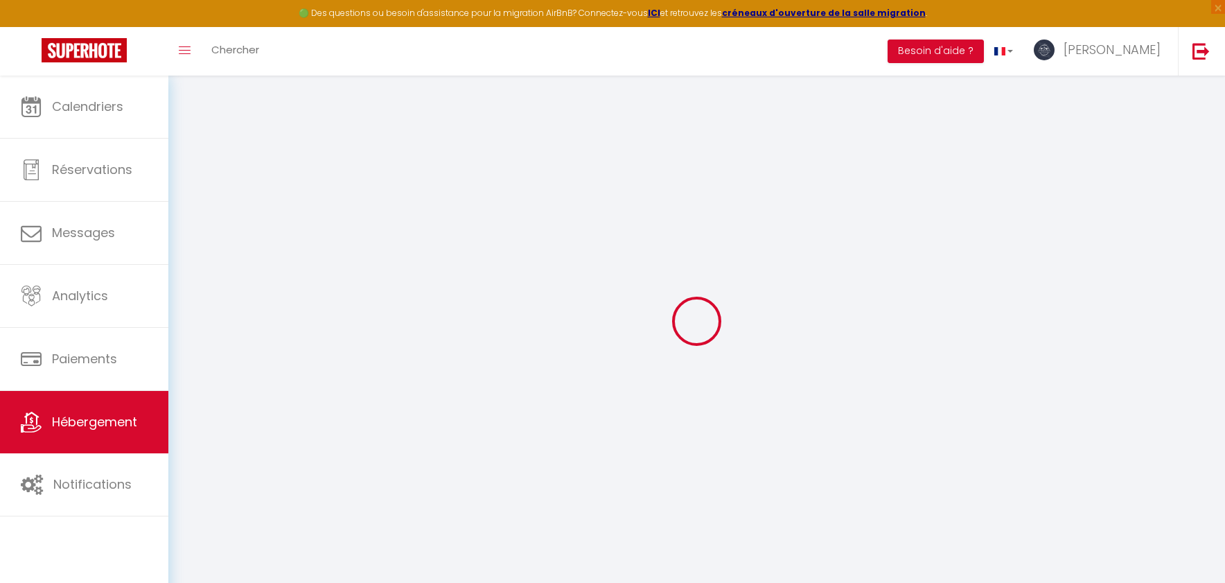
type input "320 Impasse des Surelles"
type input "30000"
type input "Nîmes"
select select "houses"
select select "6"
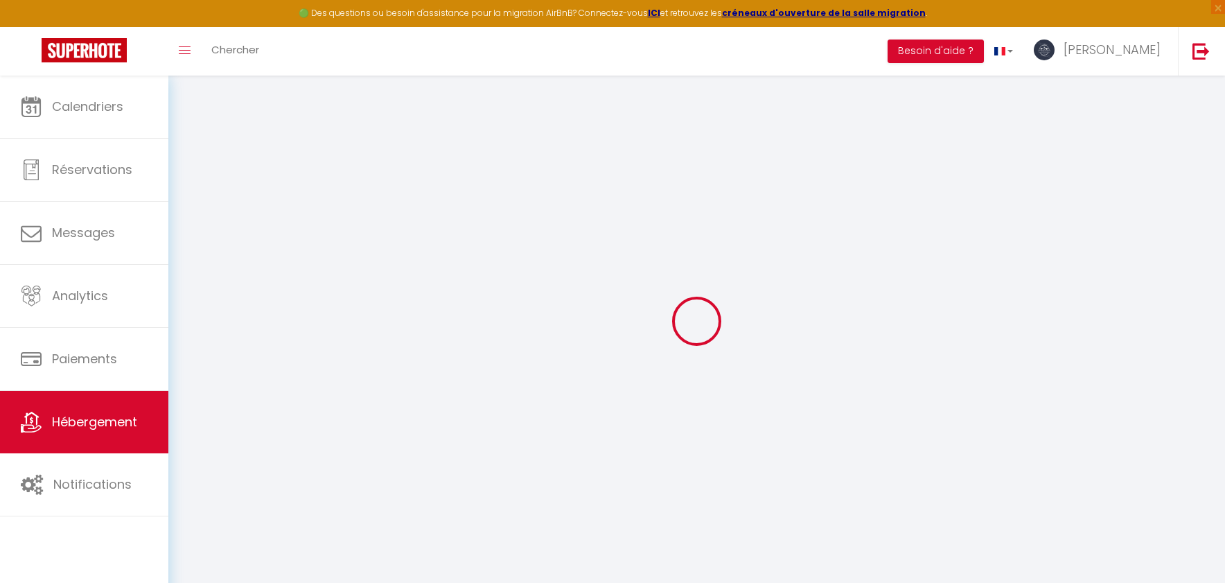
select select "3"
type input "159"
type input "205"
type input "5.5"
type input "3.3"
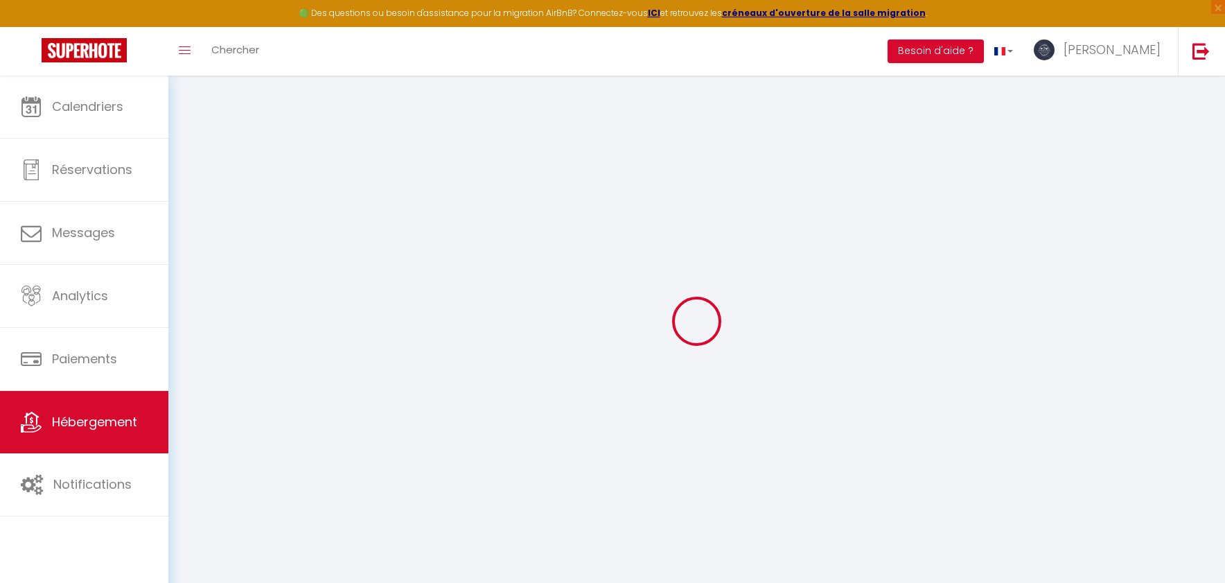
type input "500"
select select
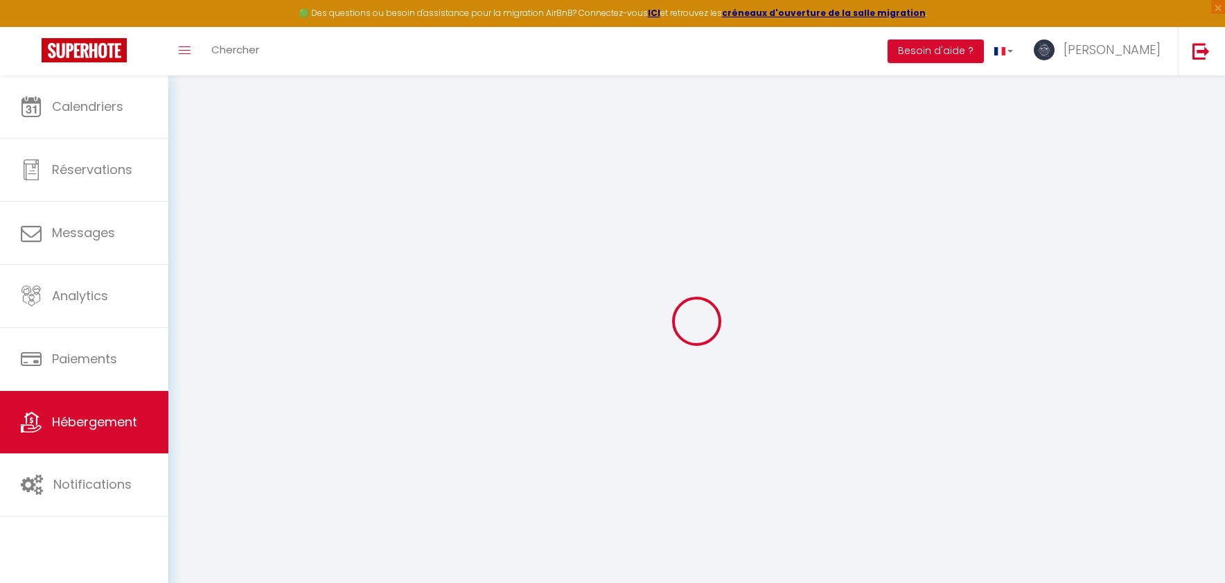
select select
type input "312 impasse des Surelles 30000 Nîmes"
type input "30900"
type input "Nîmes"
type input "[EMAIL_ADDRESS][DOMAIN_NAME]"
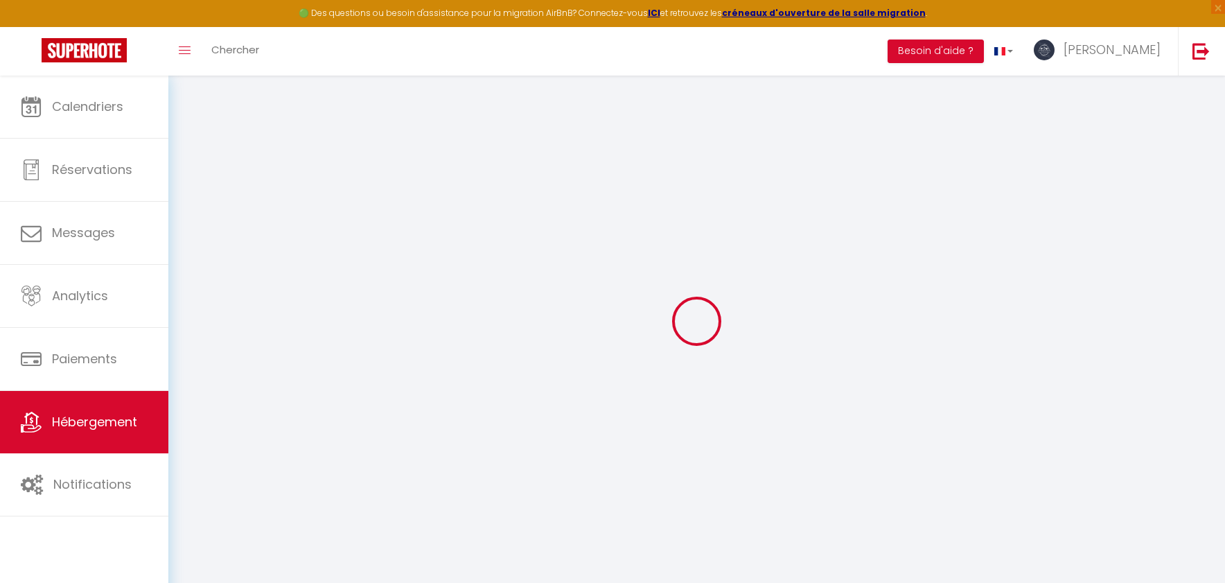
select select "15085"
checkbox input "false"
checkbox input "true"
checkbox input "false"
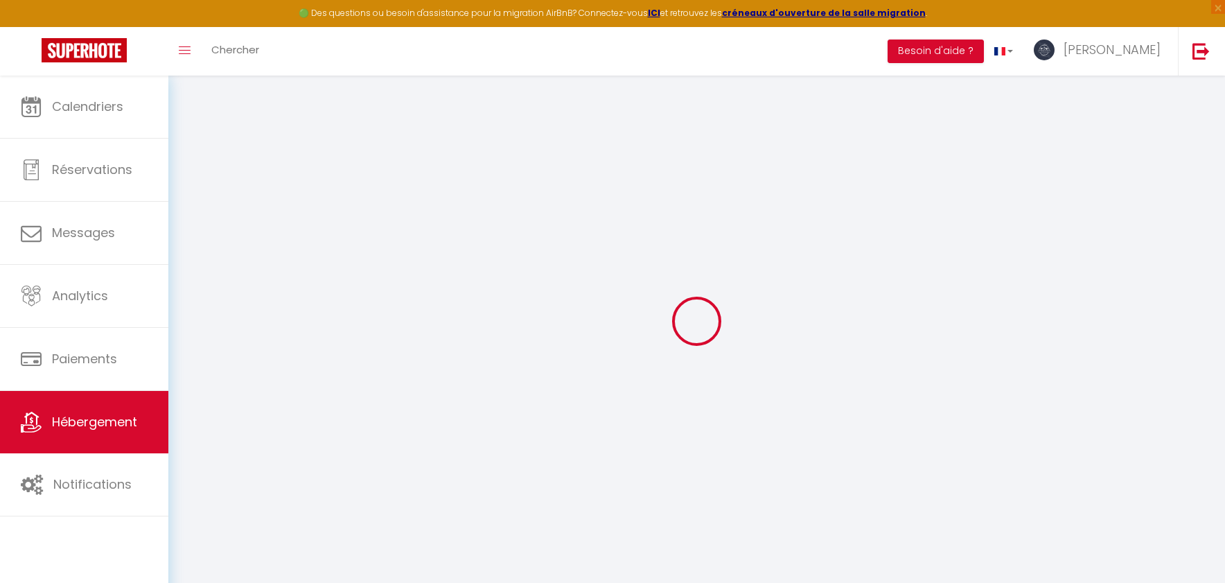
radio input "true"
type input "22"
type input "207"
type input "0"
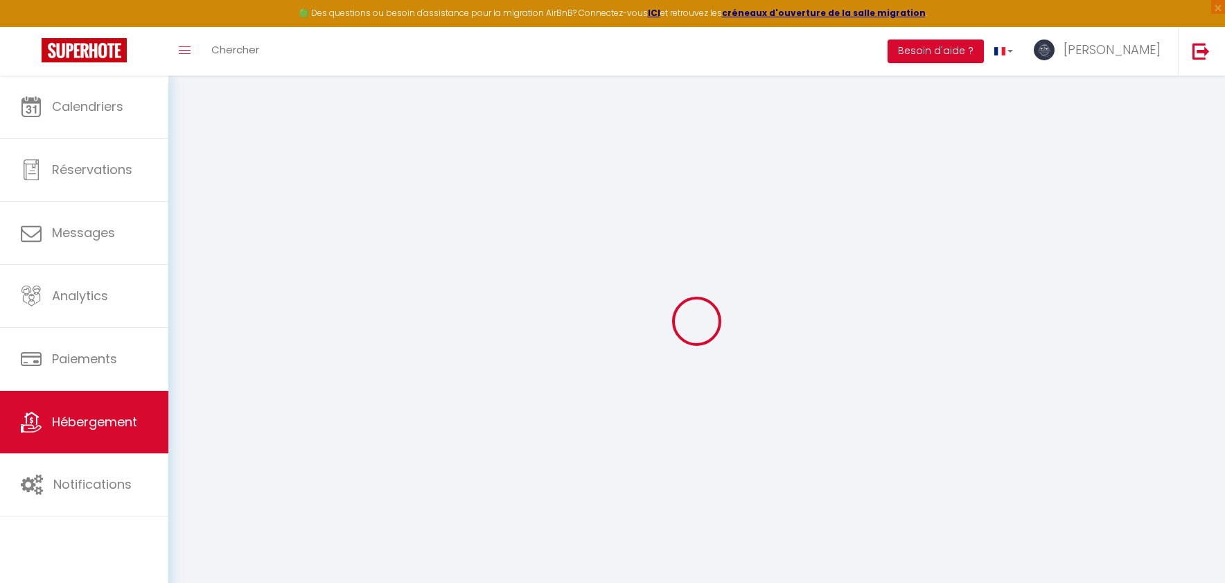
type input "0"
select select "45626"
select select
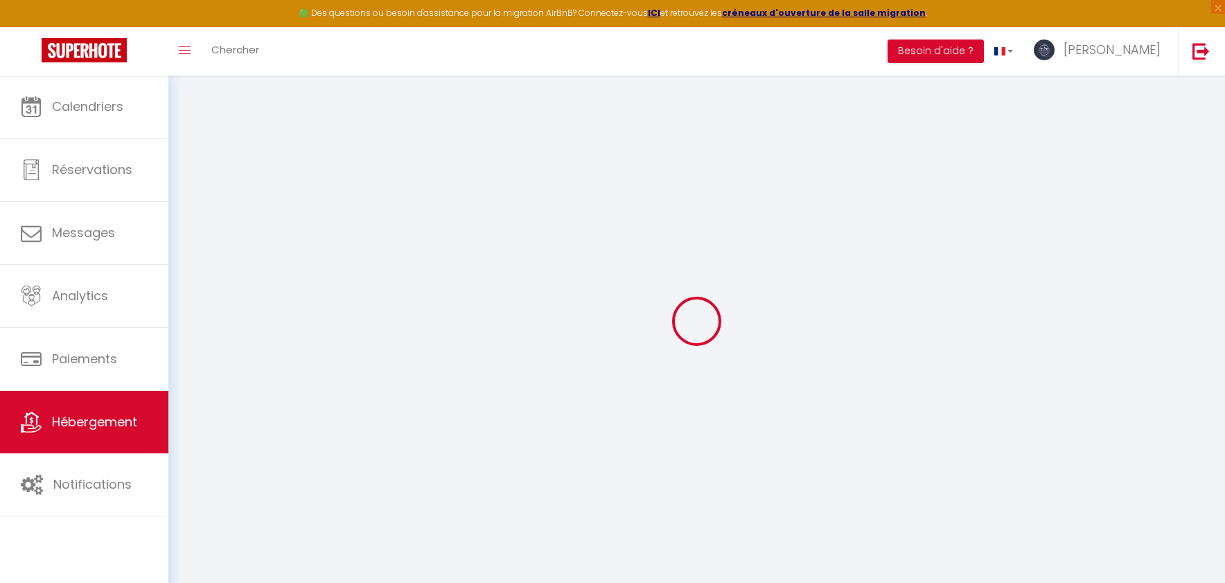
select select
checkbox input "false"
checkbox input "true"
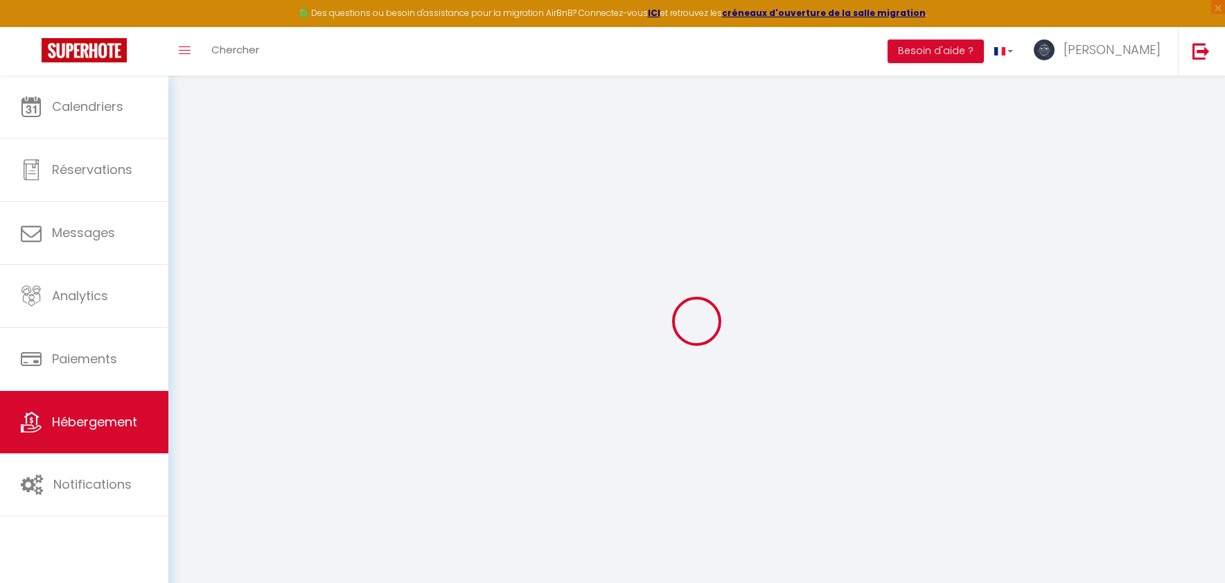
checkbox input "false"
select select
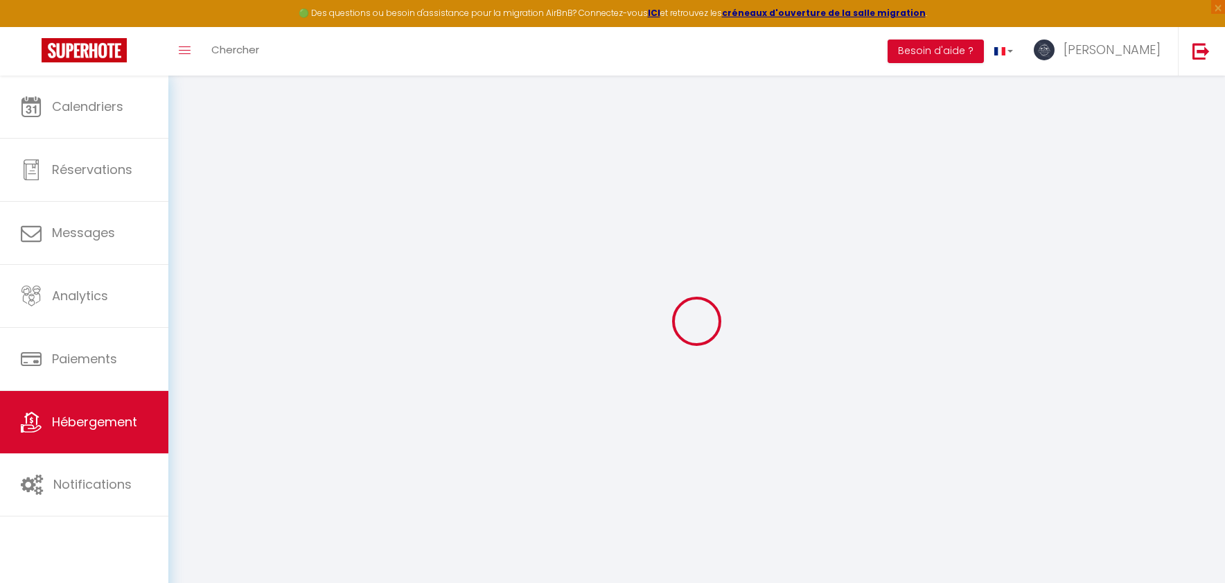
select select
checkbox input "false"
checkbox input "true"
checkbox input "false"
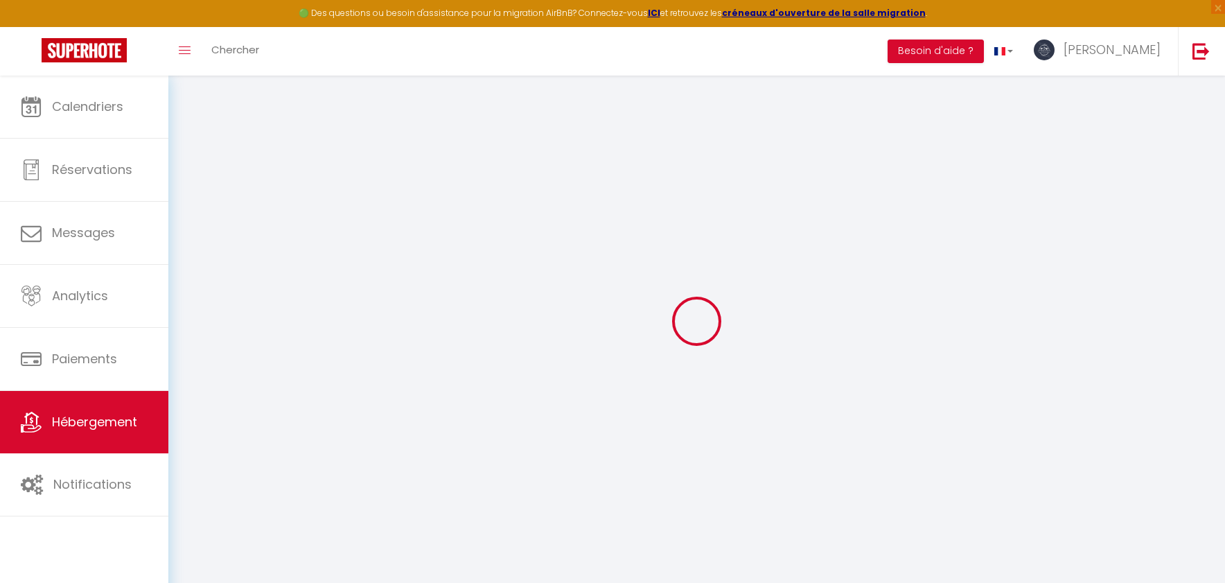
select select
checkbox input "false"
checkbox input "true"
checkbox input "false"
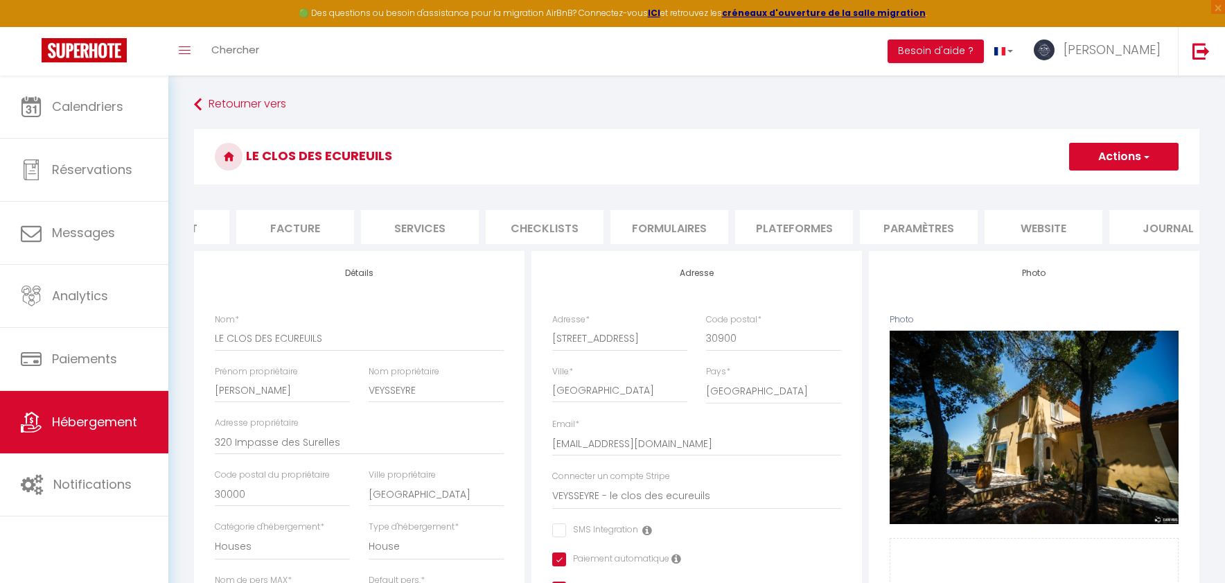
scroll to position [0, 242]
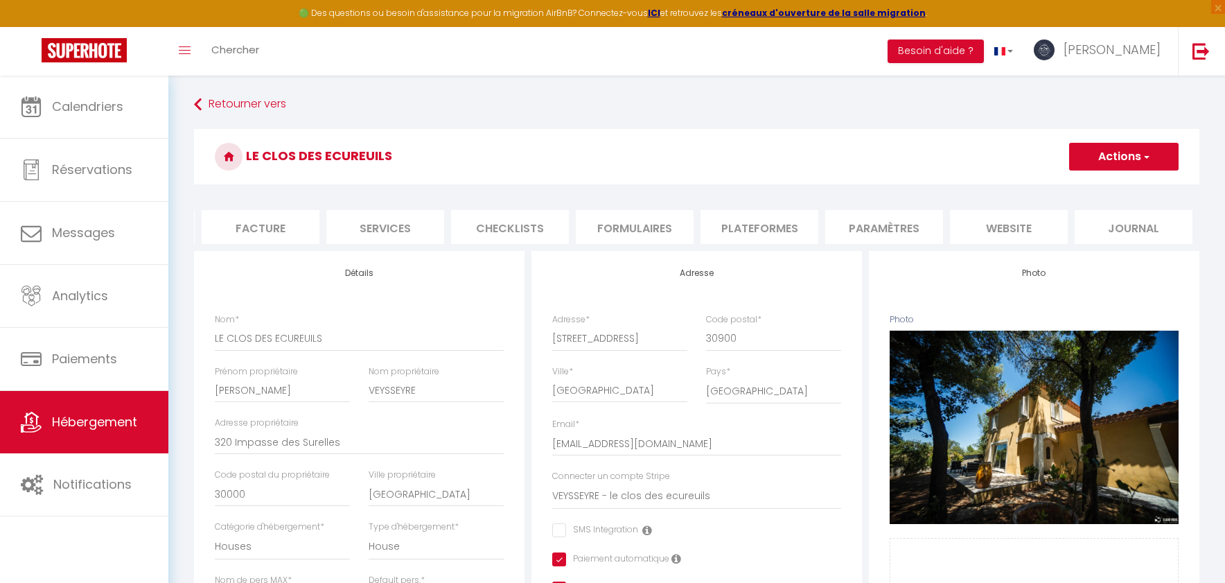
click at [1023, 228] on li "website" at bounding box center [1009, 227] width 118 height 34
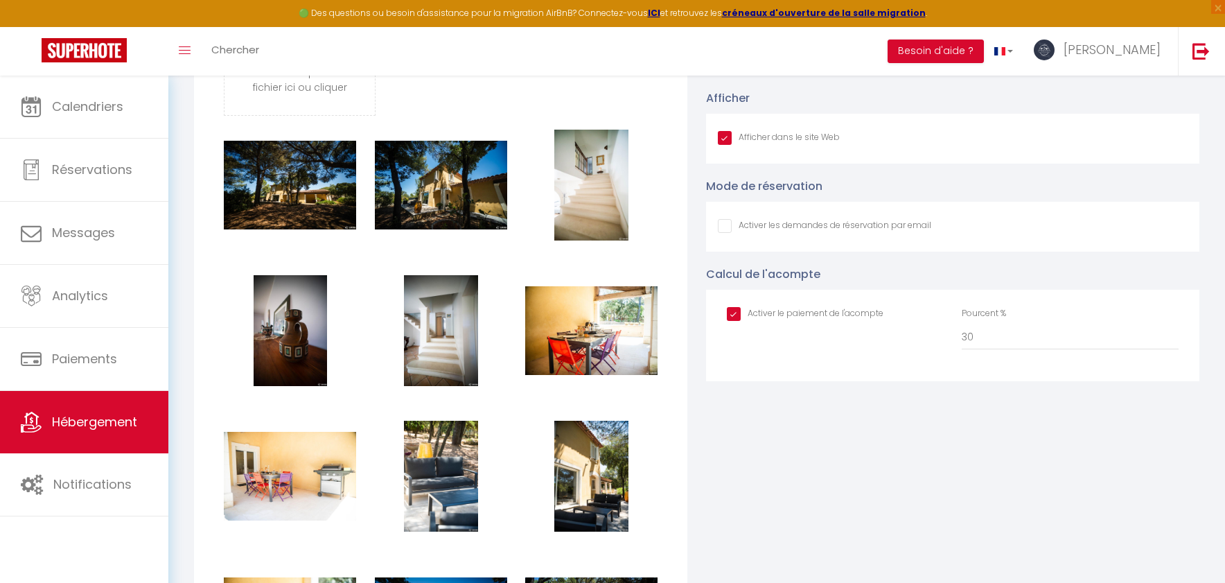
scroll to position [2010, 0]
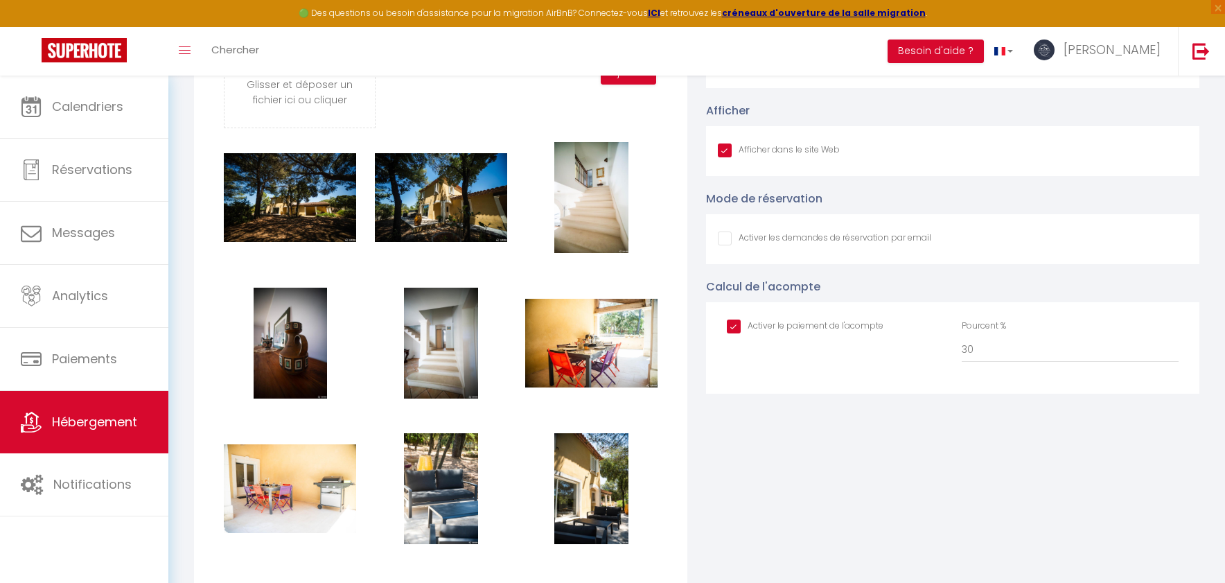
click at [730, 152] on input "Afficher dans le site Web" at bounding box center [779, 150] width 122 height 14
checkbox input "false"
checkbox input "true"
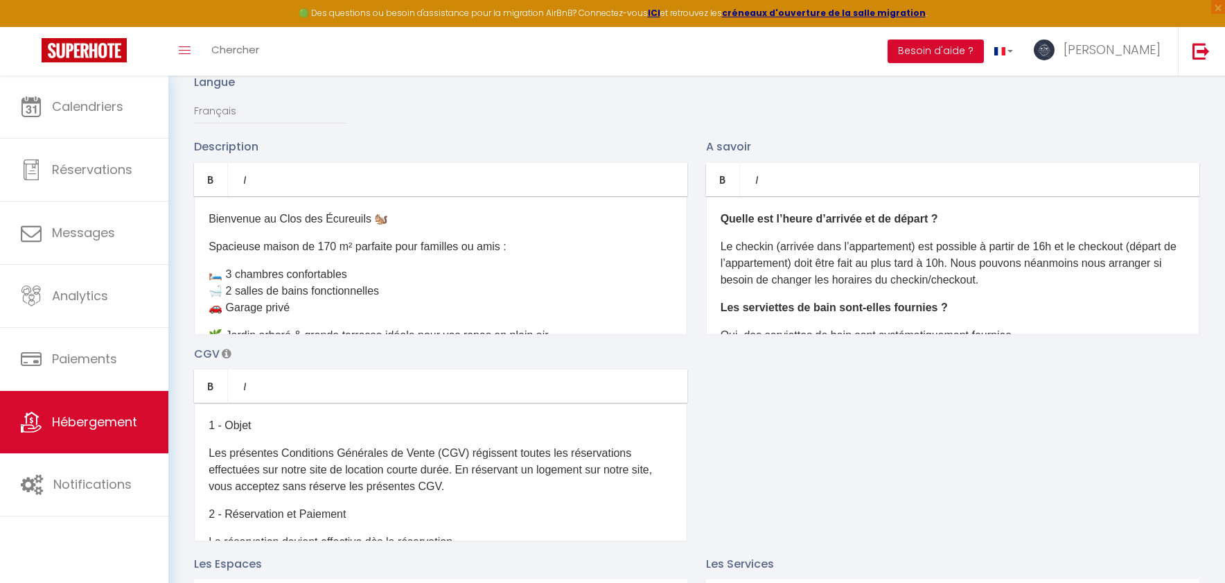
scroll to position [0, 0]
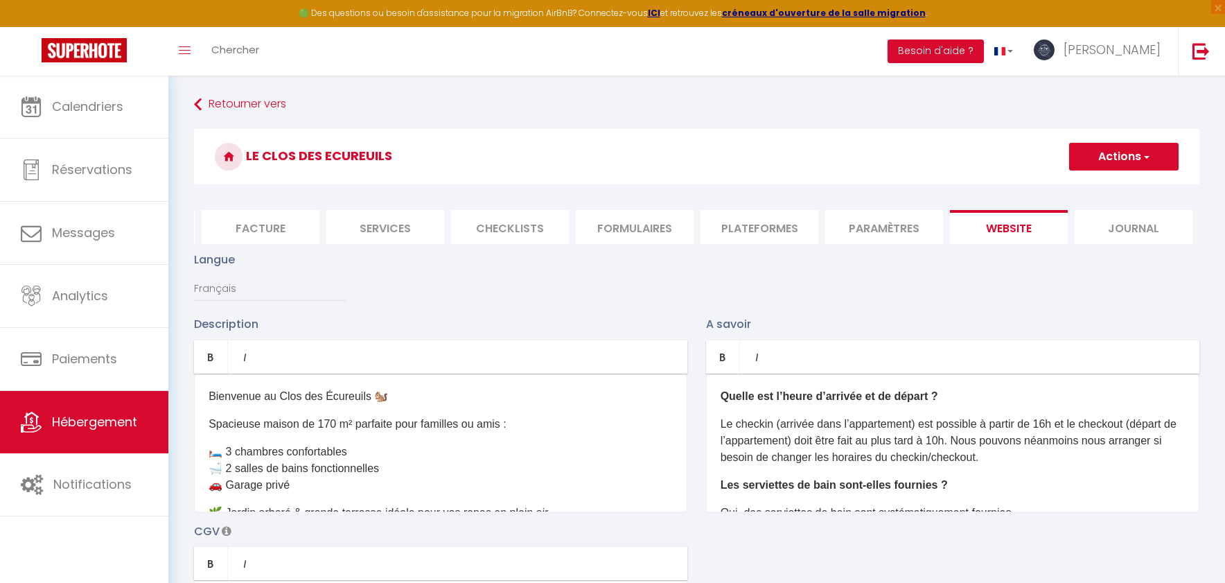
click at [1108, 143] on button "Actions" at bounding box center [1123, 157] width 109 height 28
click at [1115, 189] on input "Enregistrer" at bounding box center [1107, 187] width 51 height 14
checkbox input "false"
checkbox input "true"
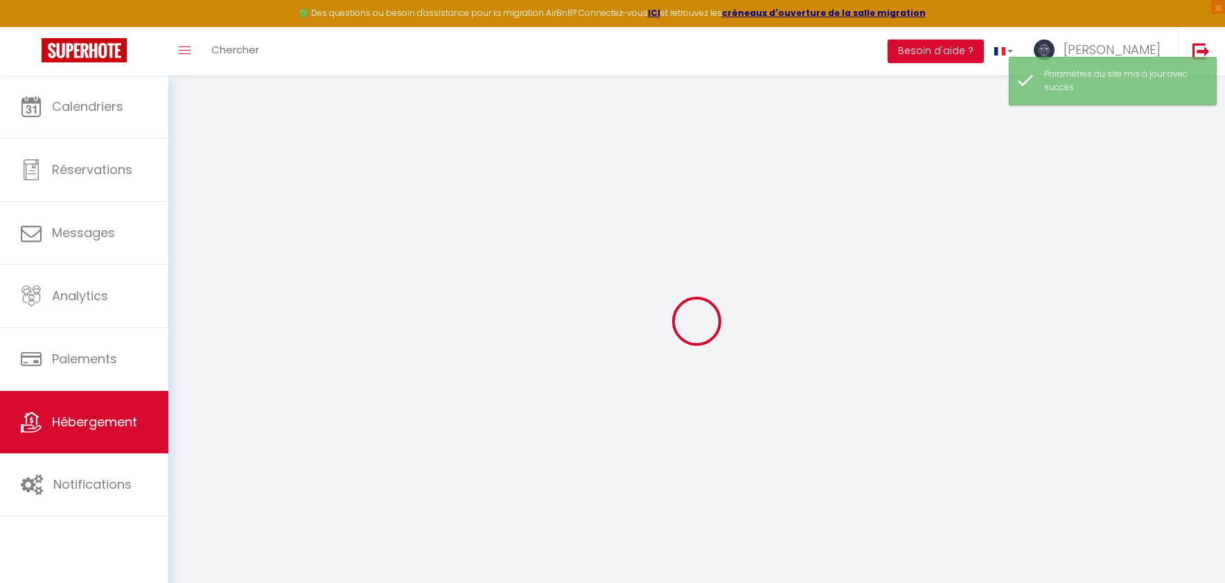
click at [1100, 184] on div at bounding box center [696, 321] width 1023 height 458
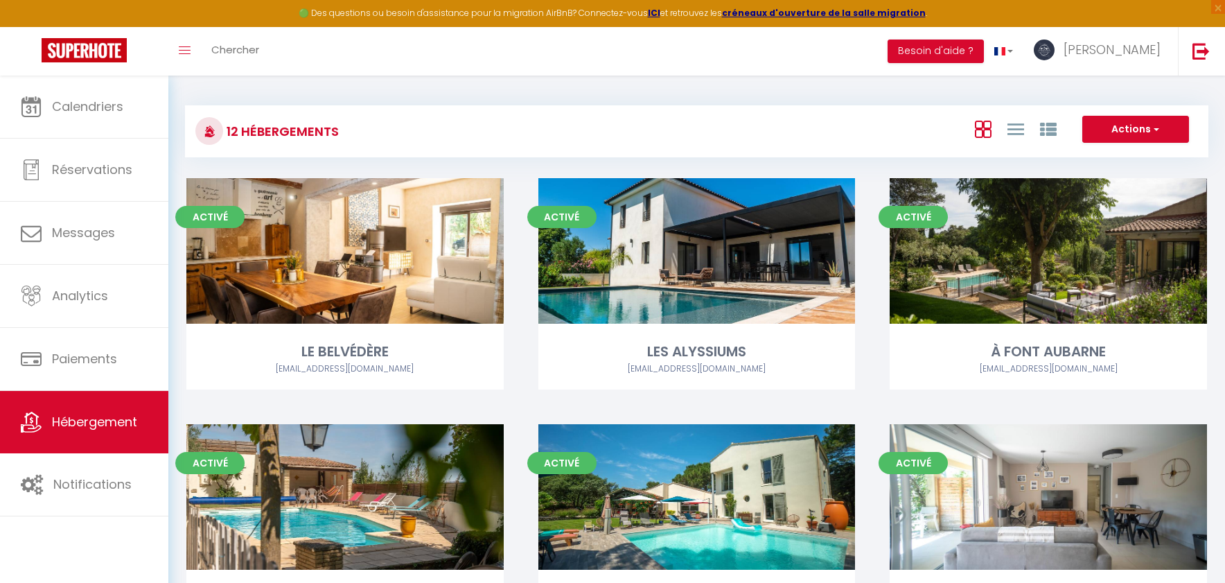
scroll to position [596, 0]
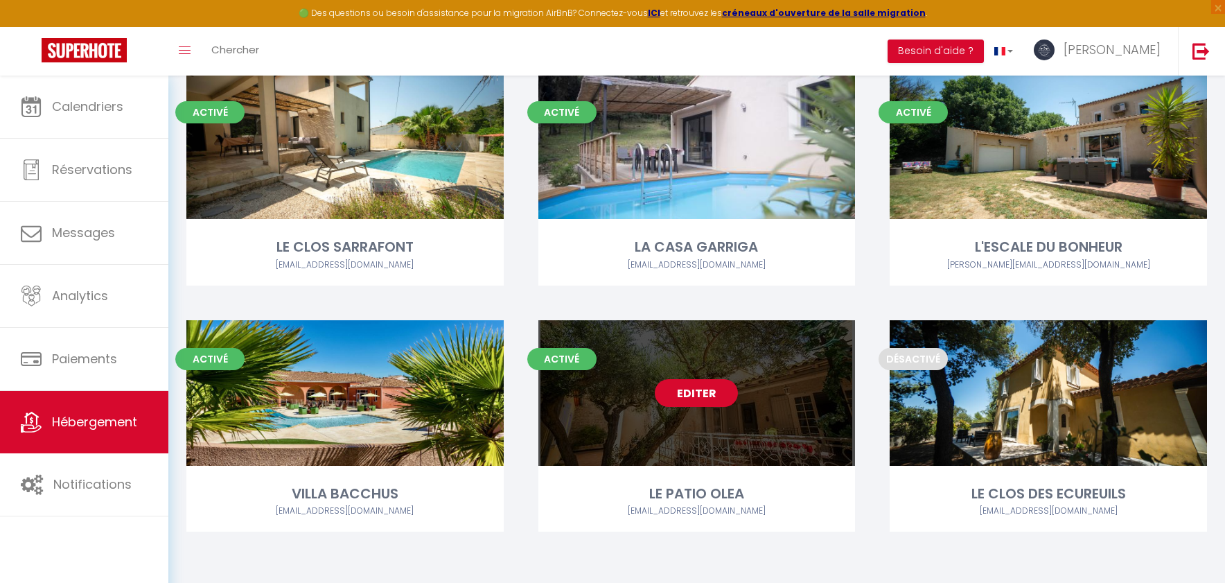
click at [711, 393] on link "Editer" at bounding box center [696, 393] width 83 height 28
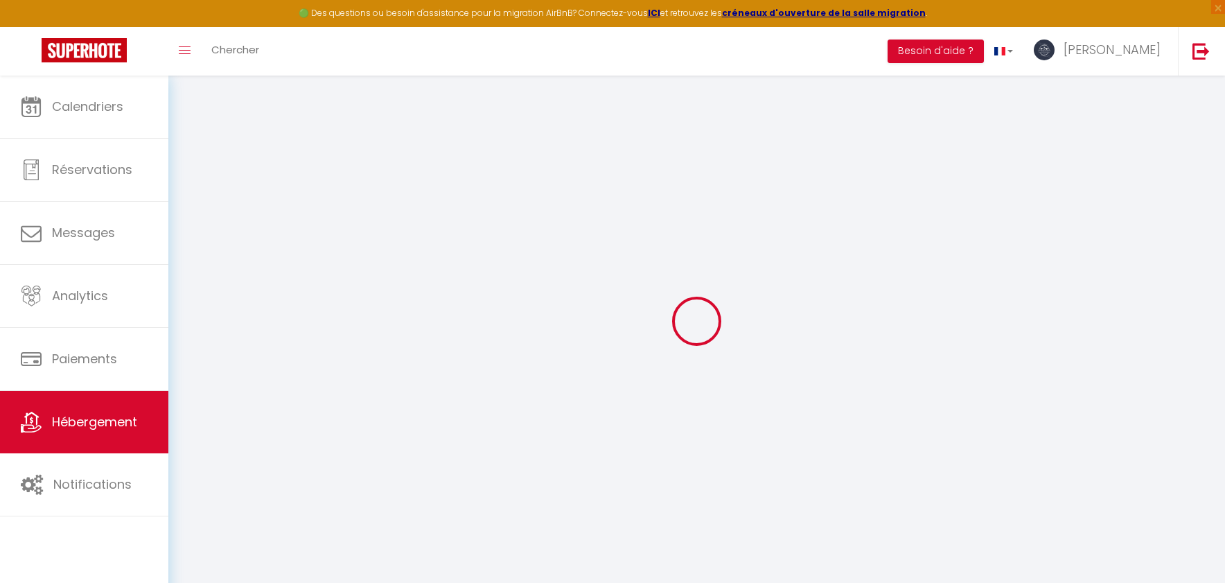
type input "LE PATIO OLEA"
type input "[GEOGRAPHIC_DATA]"
type input "BEGEY"
type input "[STREET_ADDRESS][PERSON_NAME]"
type input "30490"
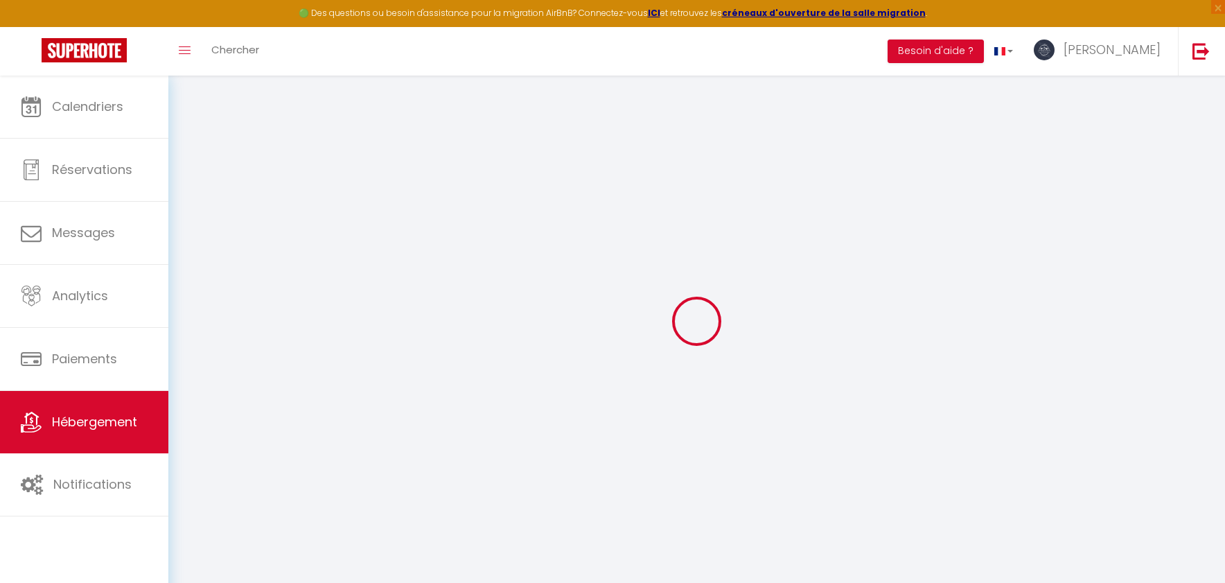
type input "MONTFRIN"
select select "houses"
select select "2"
type input "500"
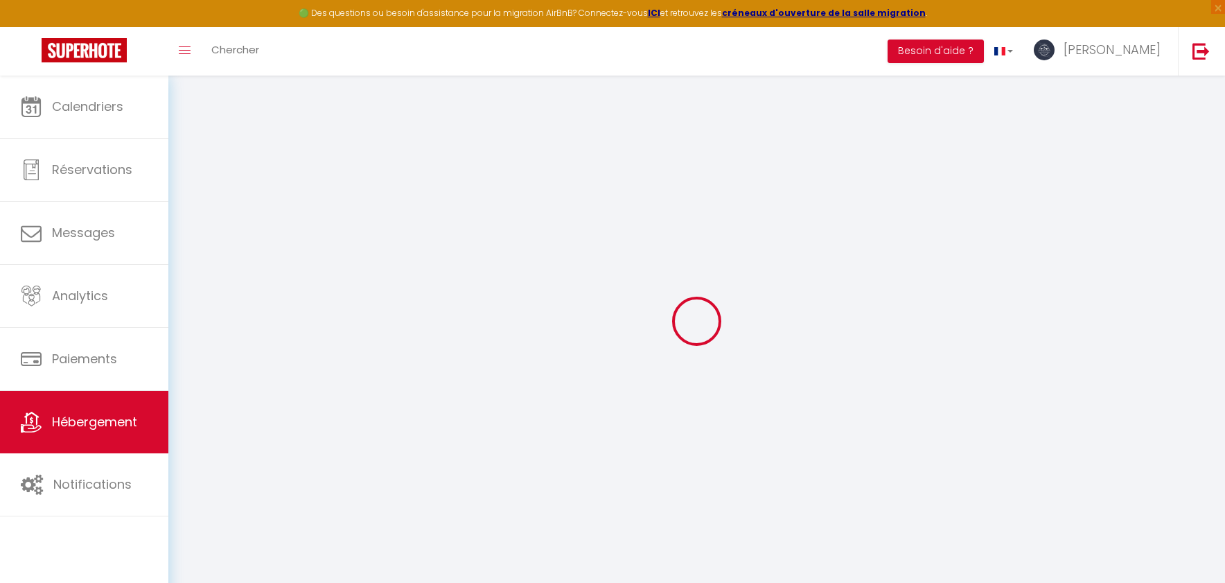
type input "98"
type input "5.50"
type input "5.06"
type input "500"
select select
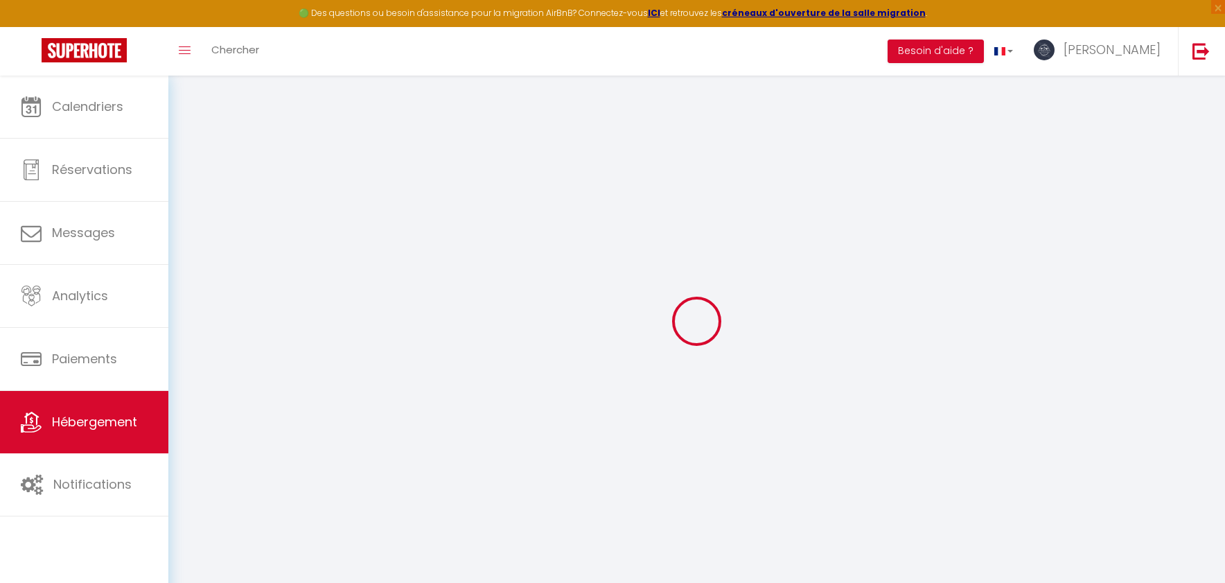
select select
type input "[STREET_ADDRESS][PERSON_NAME]"
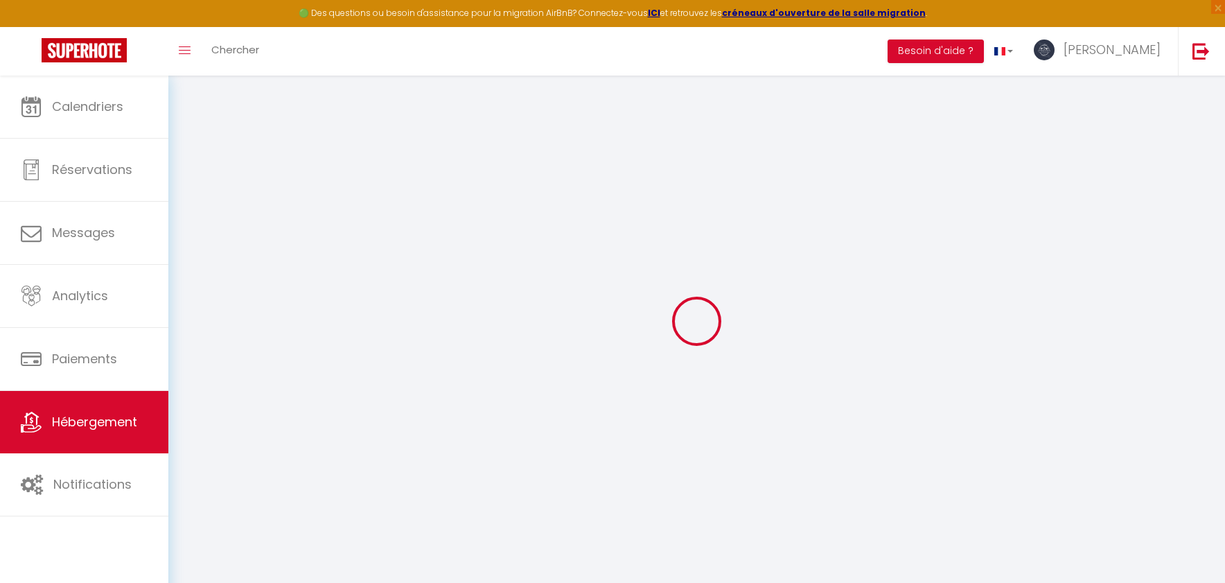
type input "30490"
type input "Montfrin"
type input "[EMAIL_ADDRESS][DOMAIN_NAME]"
select select "15741"
checkbox input "false"
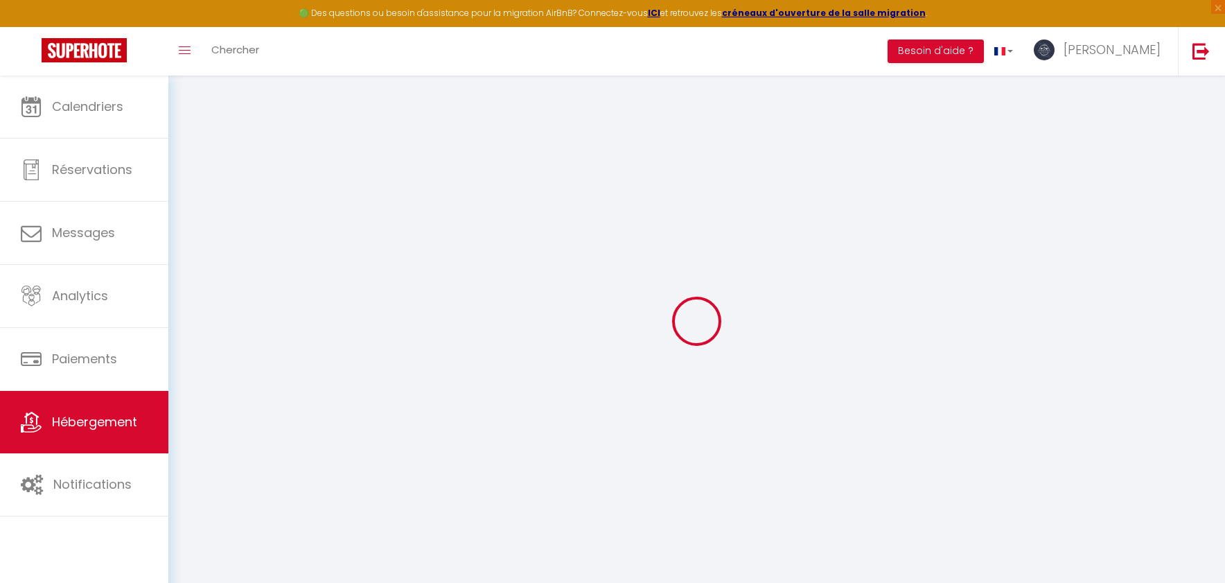
checkbox input "true"
checkbox input "false"
radio input "true"
type input "22"
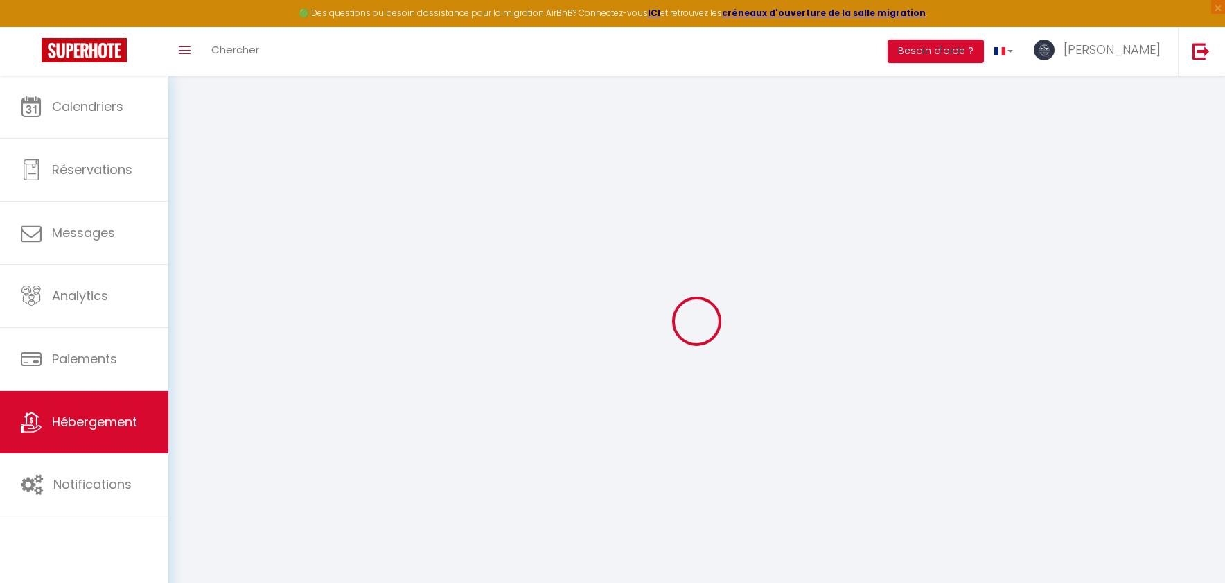
type input "123"
type input "0"
select select
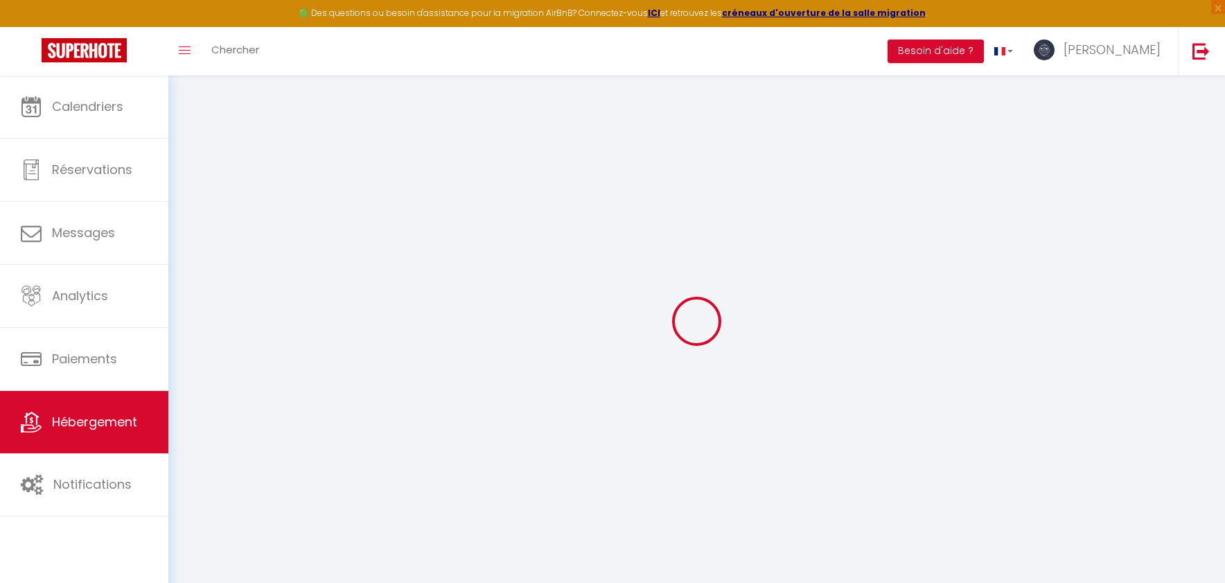
select select
checkbox input "false"
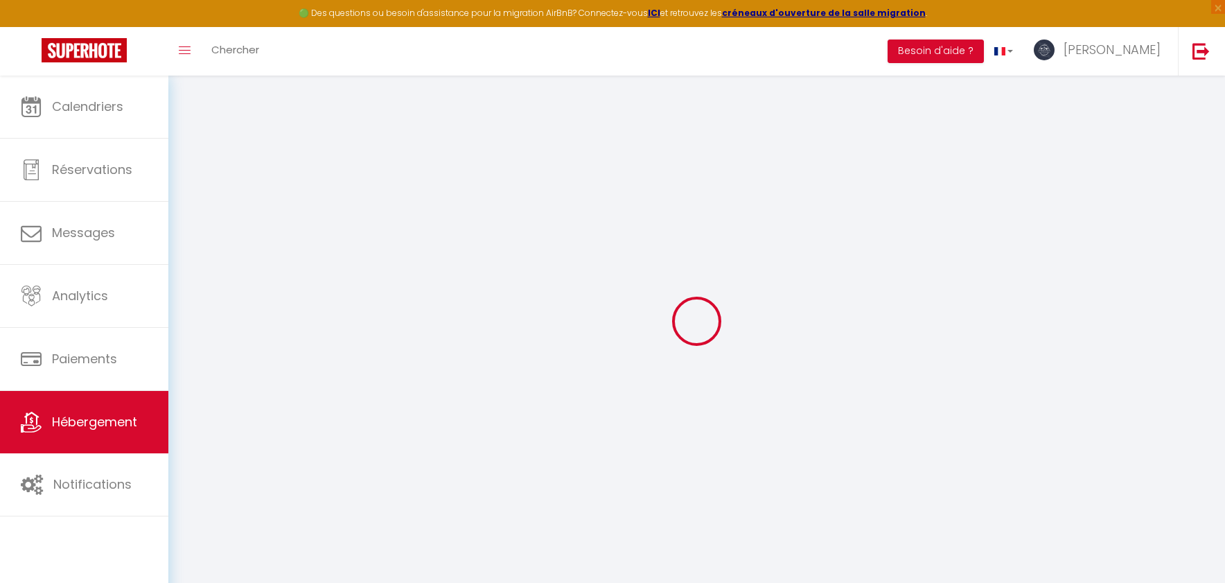
checkbox input "true"
checkbox input "false"
select select "townhouse"
select select "45626"
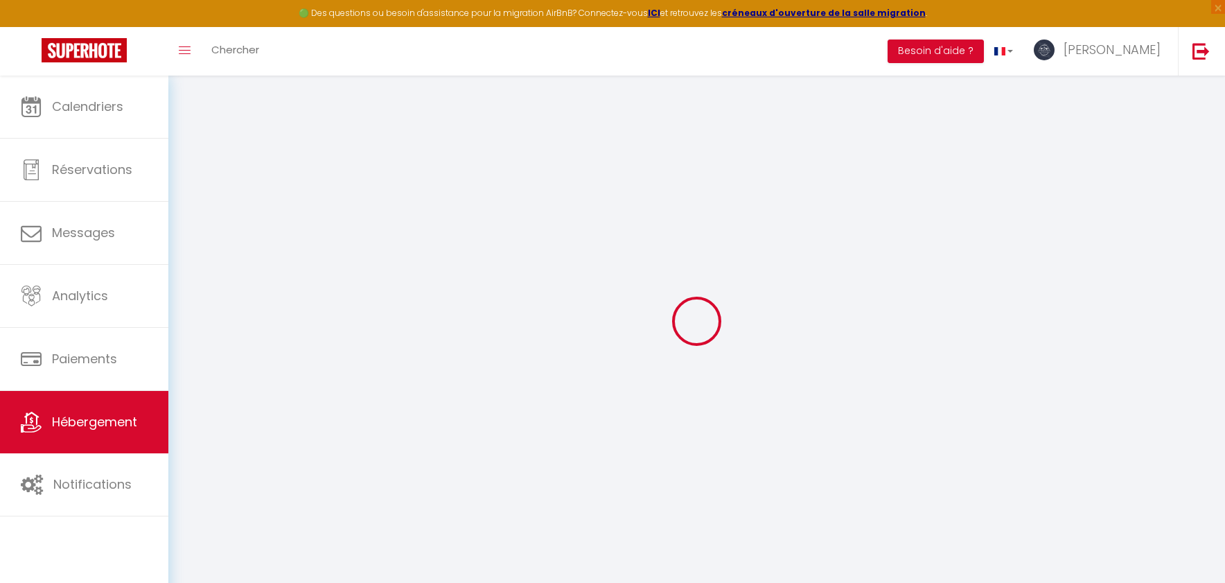
select select
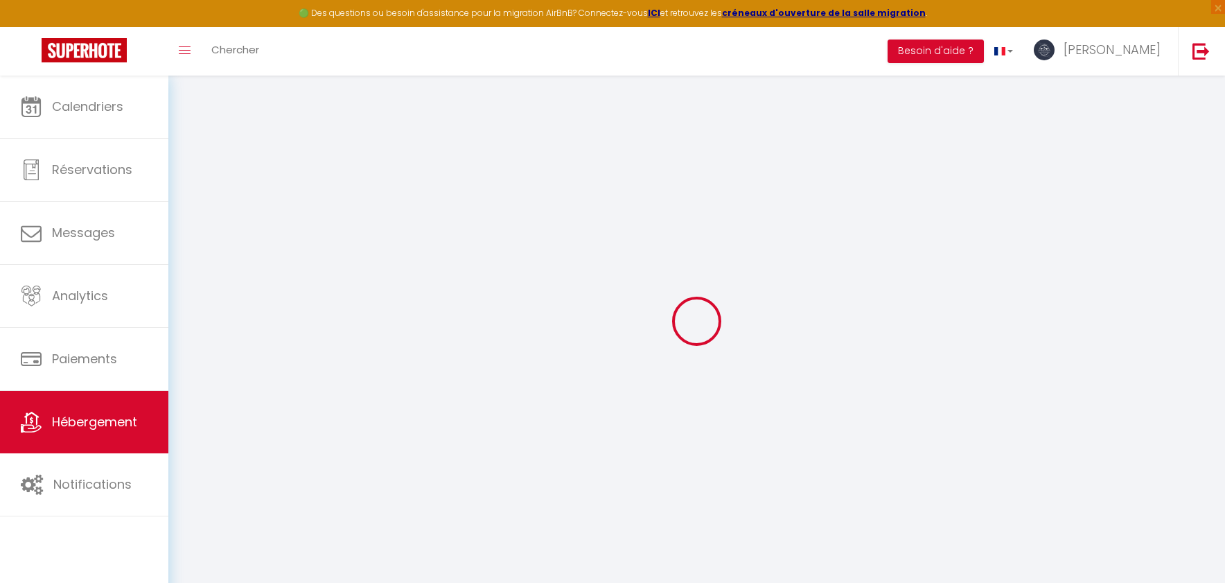
checkbox input "false"
checkbox input "true"
checkbox input "false"
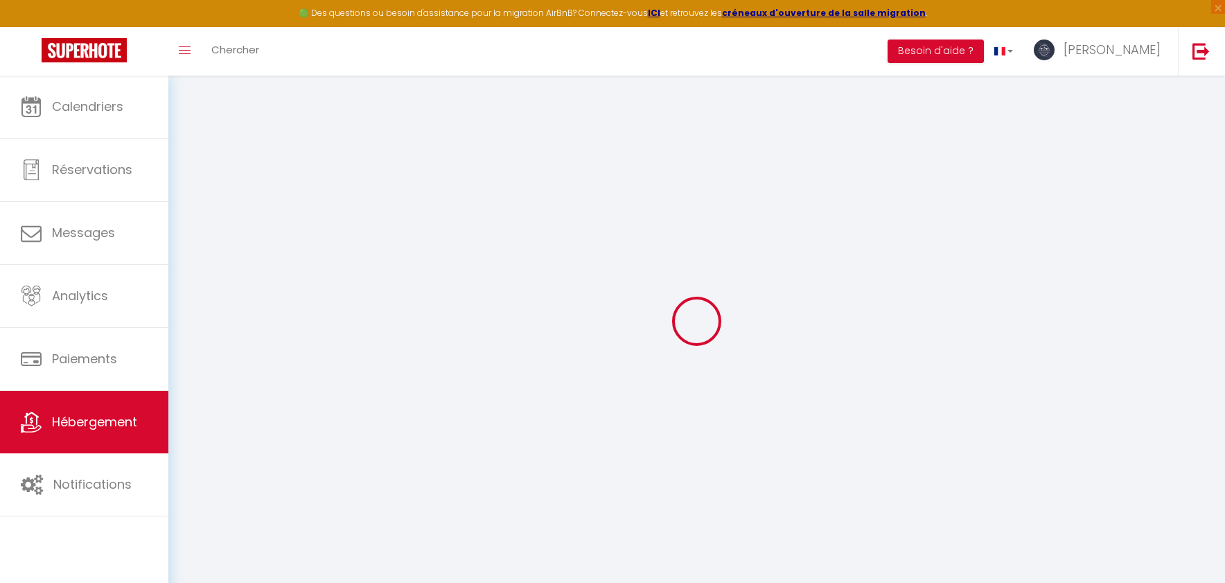
checkbox input "true"
checkbox input "false"
select select "16:00"
select select "23:45"
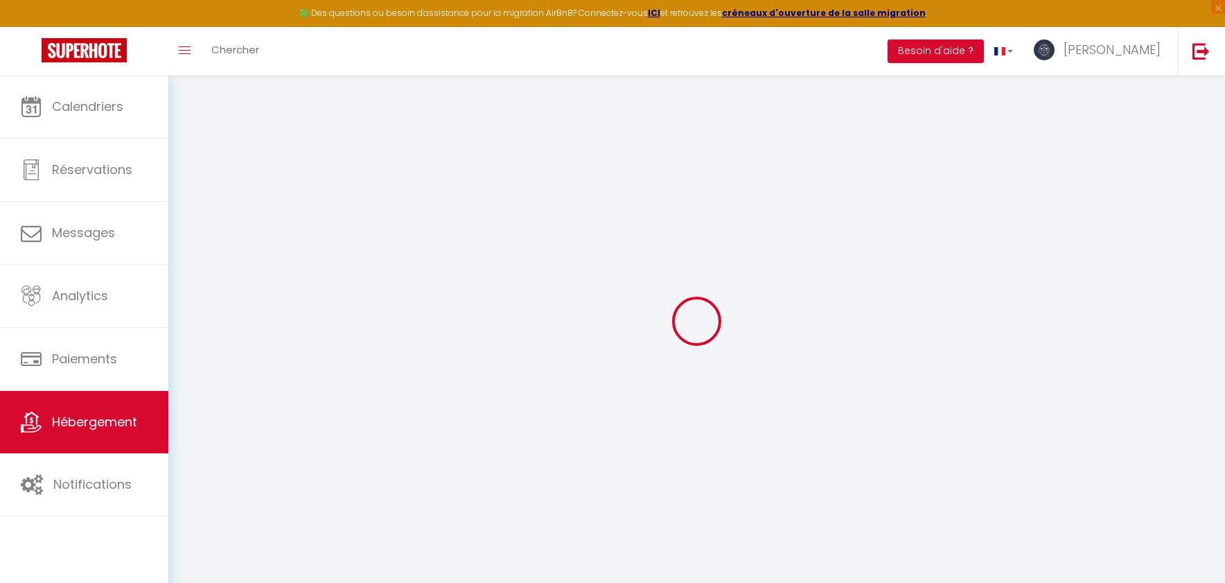
select select "10:00"
select select "30"
select select "120"
checkbox input "false"
checkbox input "true"
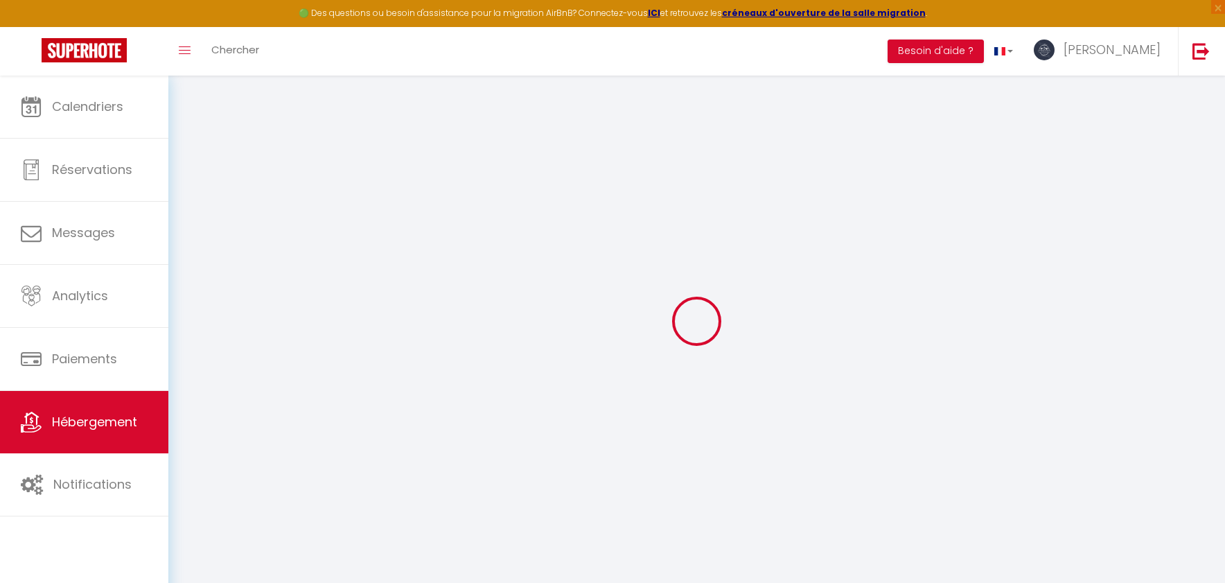
checkbox input "true"
checkbox input "false"
checkbox input "true"
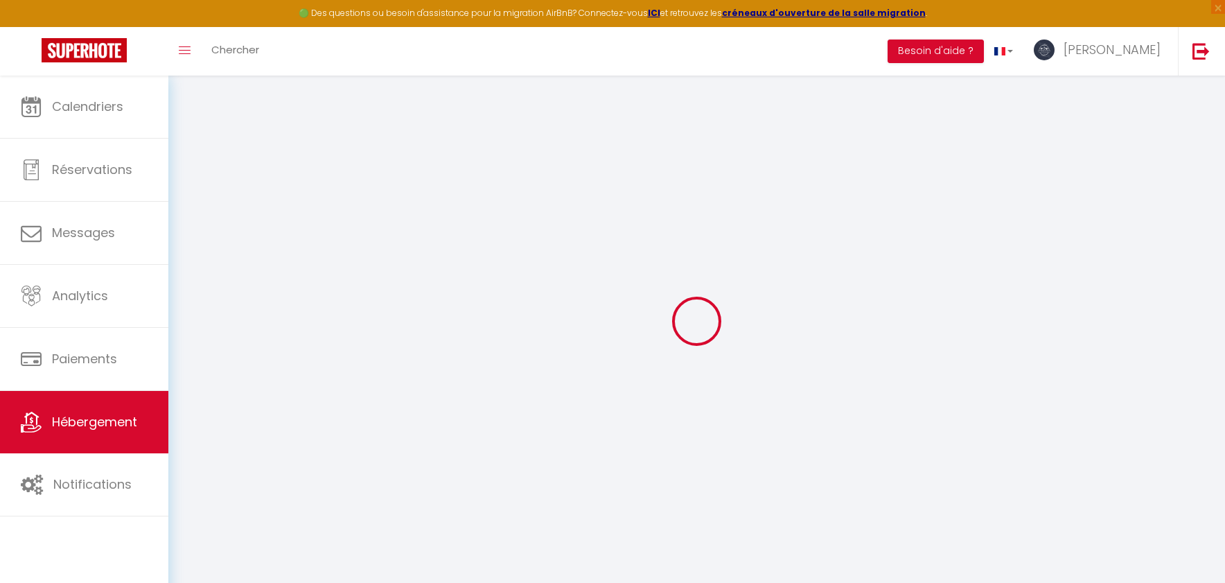
checkbox input "false"
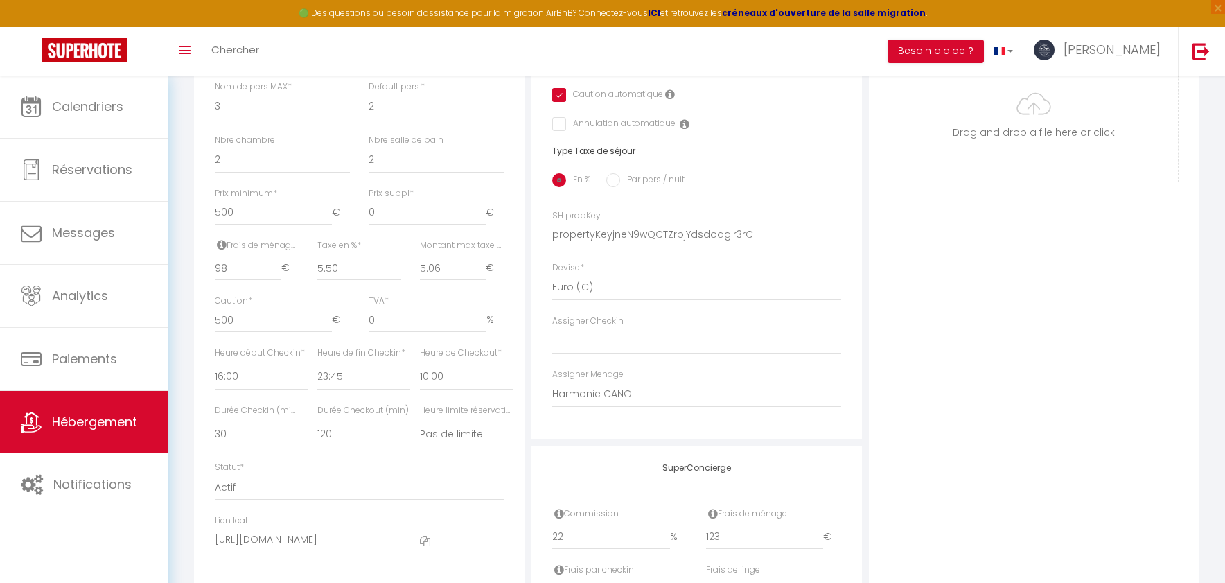
scroll to position [494, 0]
drag, startPoint x: 242, startPoint y: 210, endPoint x: 184, endPoint y: 213, distance: 58.3
click at [185, 213] on div "Retourner vers LE PATIO OLEA Actions Enregistrer Dupliquer Supprimer Importer l…" at bounding box center [696, 144] width 1023 height 1093
type input "8"
checkbox input "false"
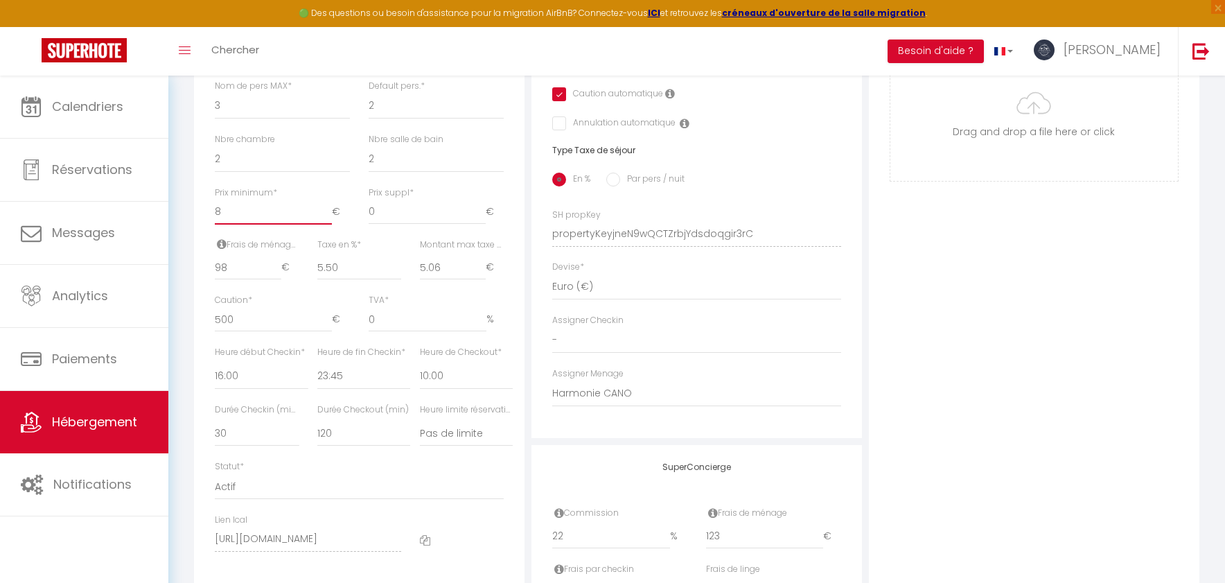
checkbox input "true"
checkbox input "false"
click at [283, 222] on input "8" at bounding box center [273, 212] width 117 height 25
type input "80"
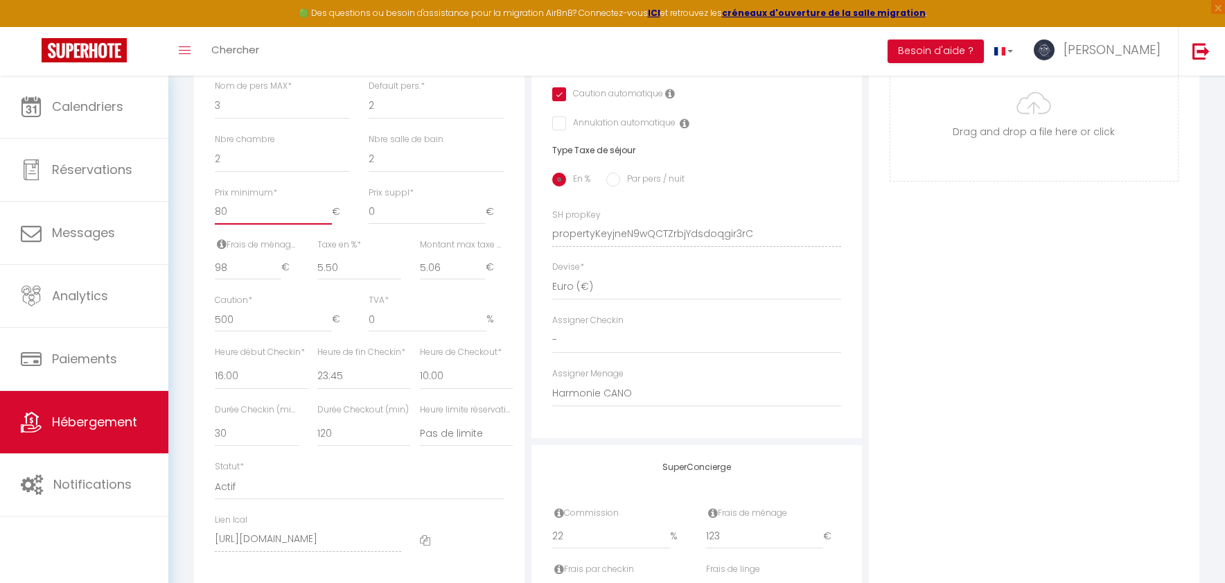
checkbox input "false"
checkbox input "true"
checkbox input "false"
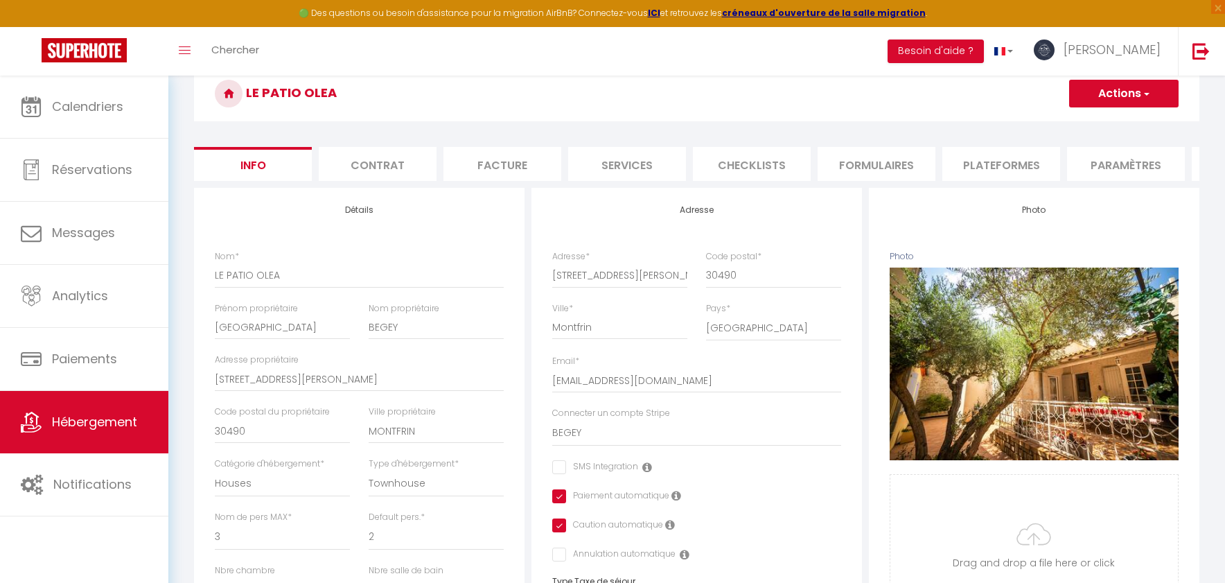
scroll to position [0, 0]
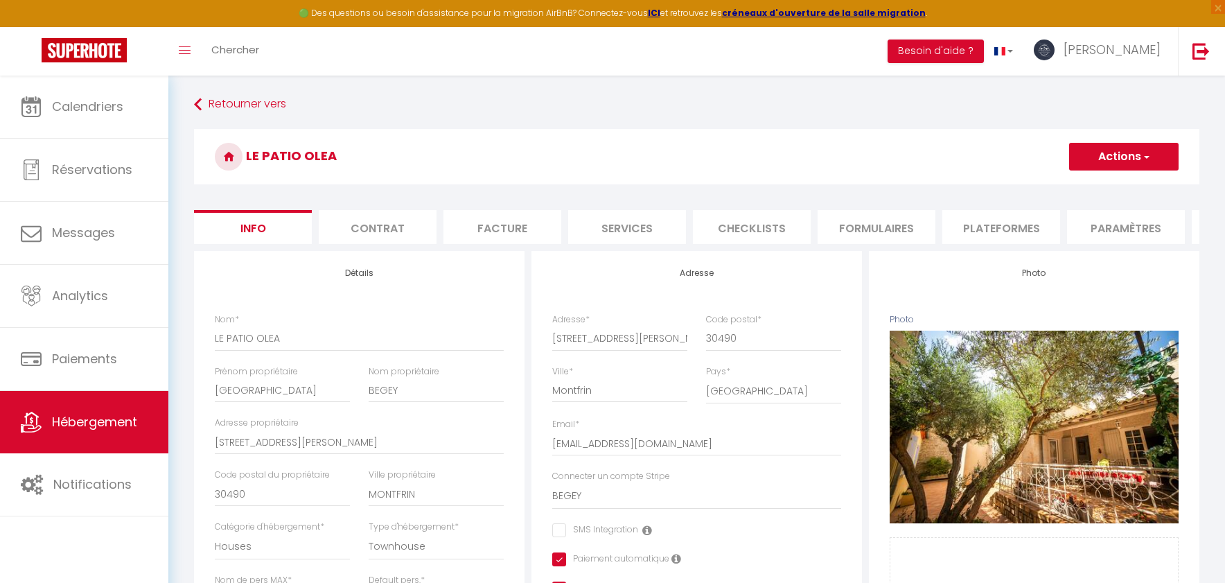
type input "80"
click at [1095, 154] on button "Actions" at bounding box center [1123, 157] width 109 height 28
click at [1079, 185] on input "Enregistrer" at bounding box center [1068, 187] width 51 height 14
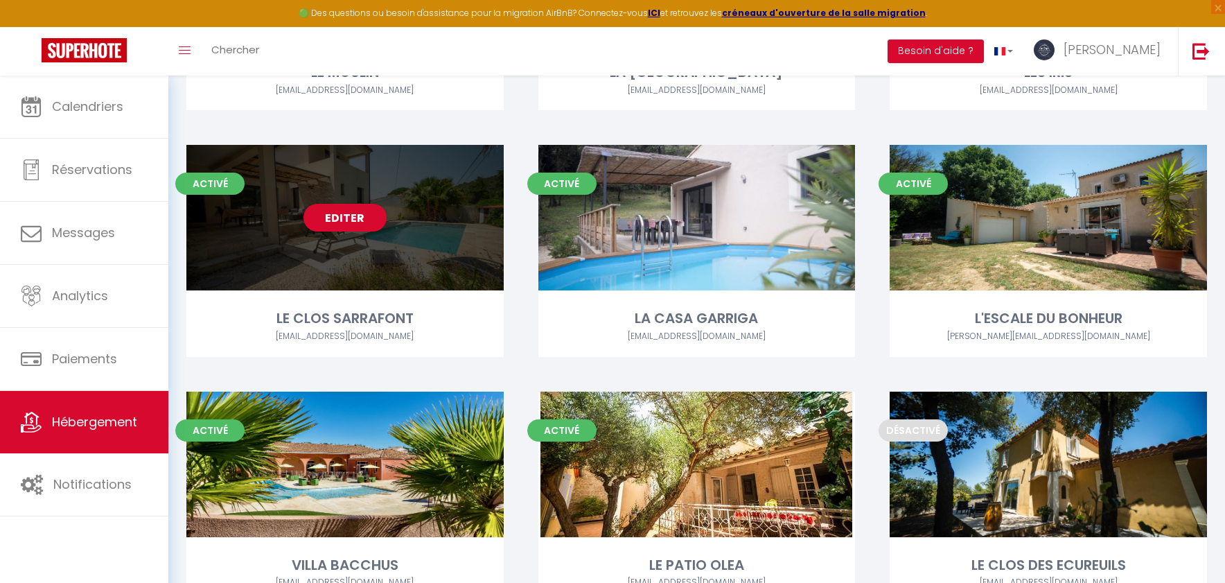
scroll to position [596, 0]
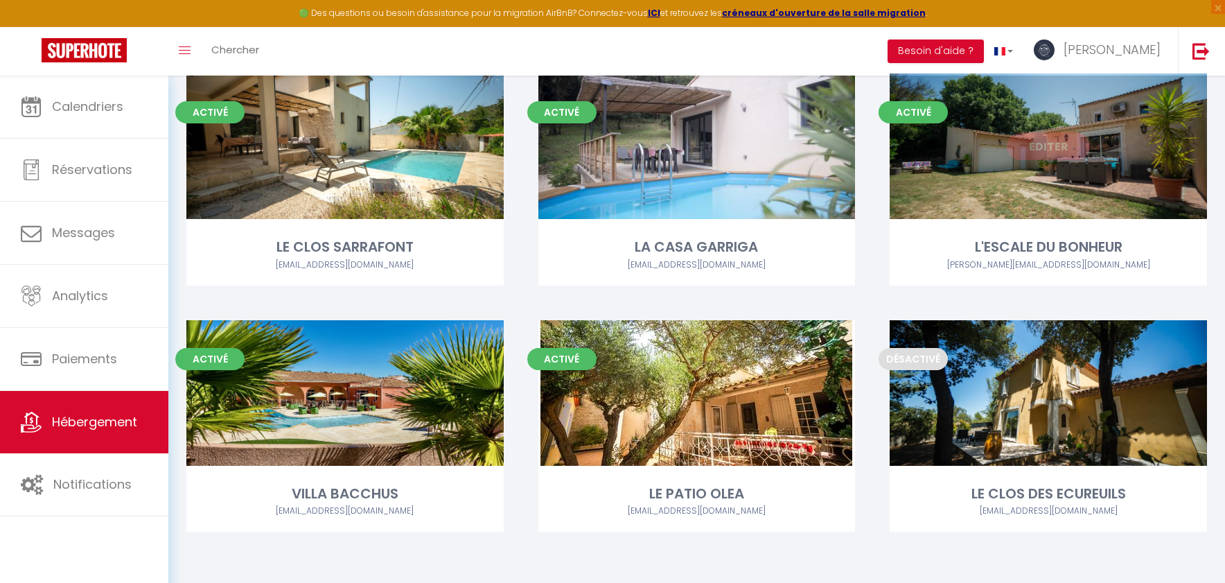
click at [1052, 146] on link "Editer" at bounding box center [1048, 146] width 83 height 28
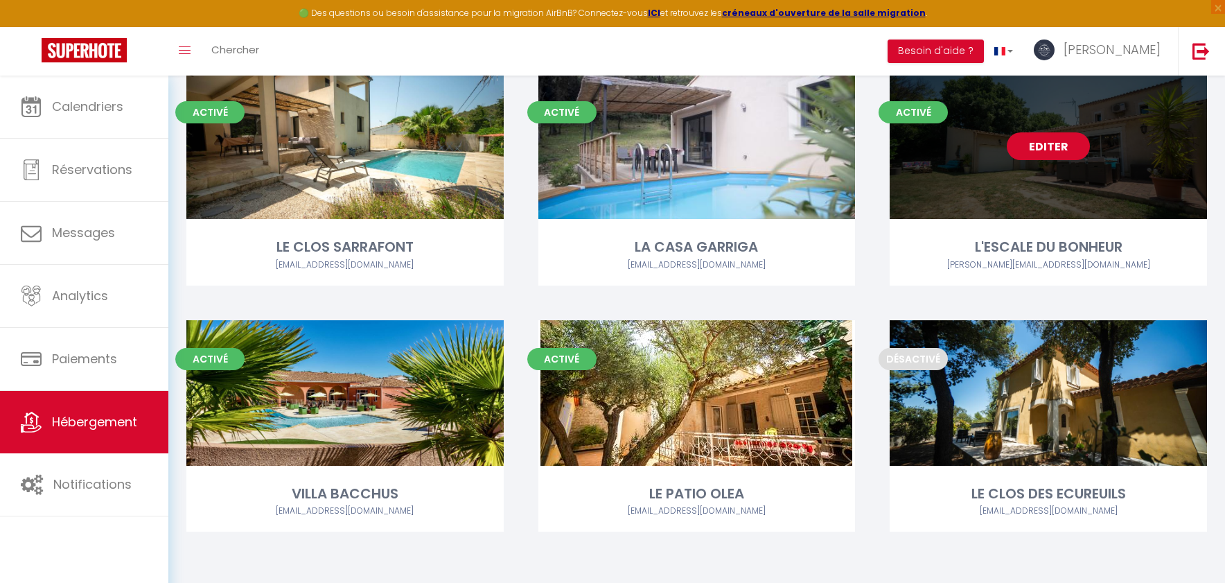
click at [1062, 145] on link "Editer" at bounding box center [1048, 146] width 83 height 28
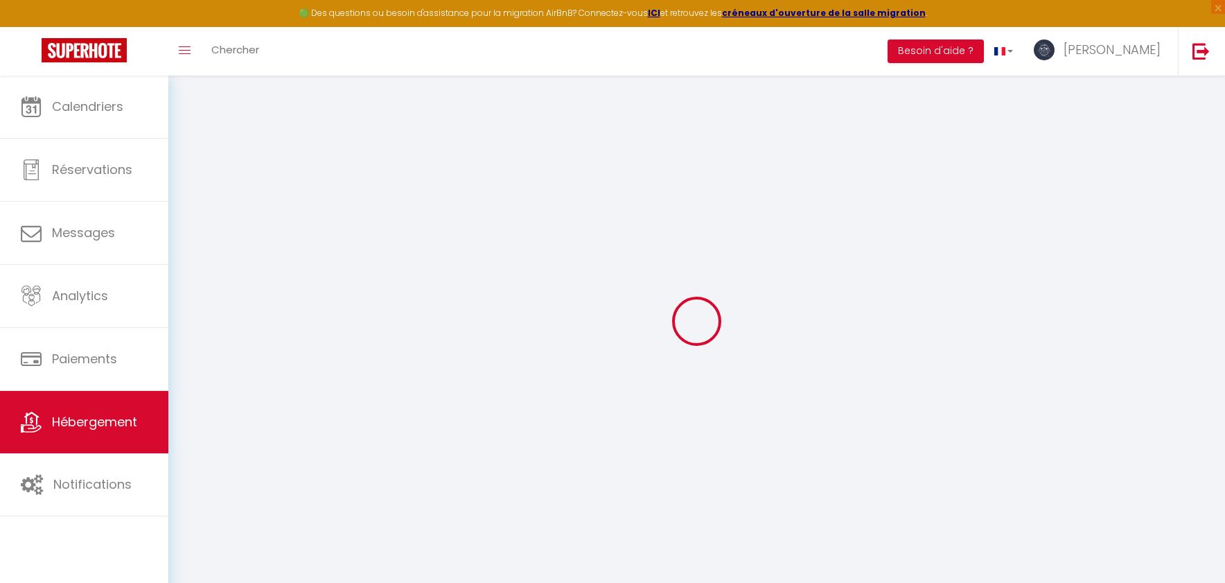
select select
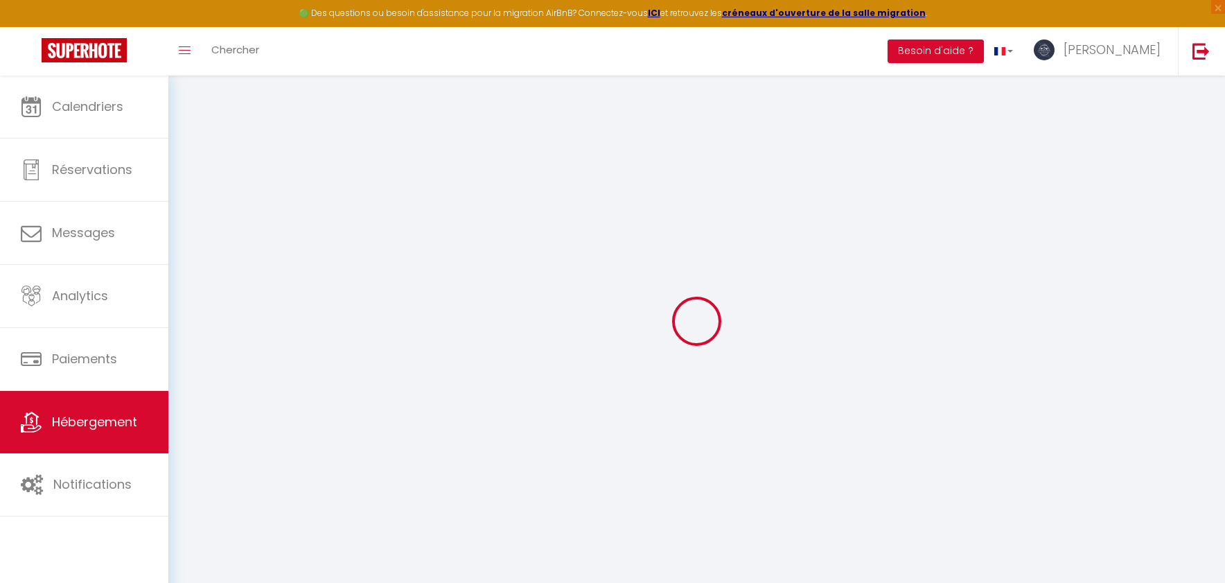
select select
checkbox input "false"
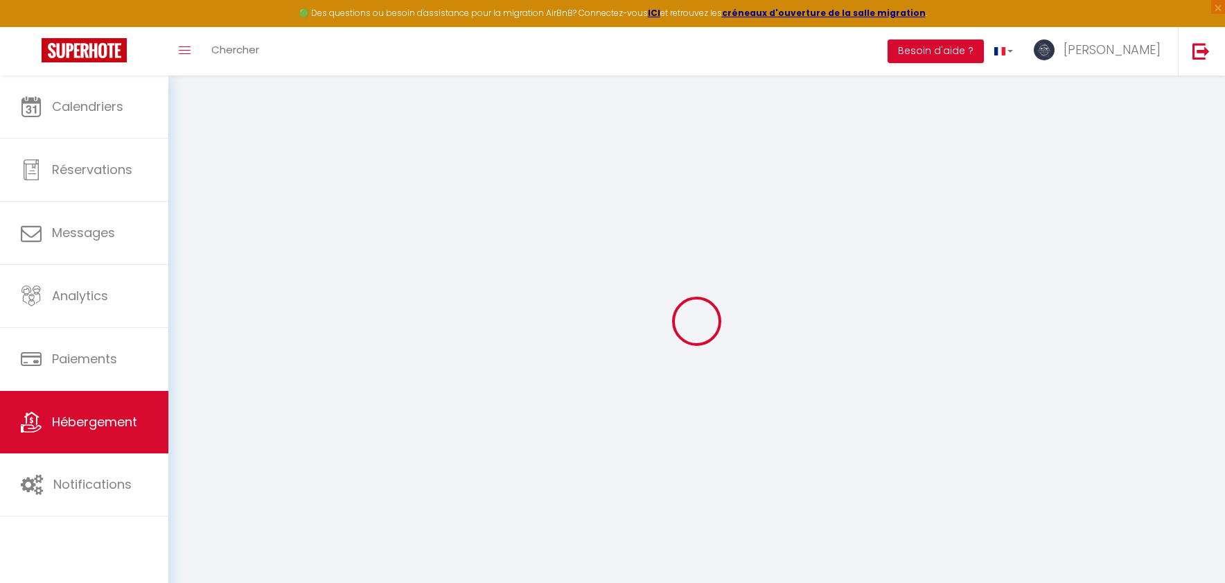
select select
type input "L'ESCALE DU BONHEUR"
type input "Yoan"
type input "[PERSON_NAME]"
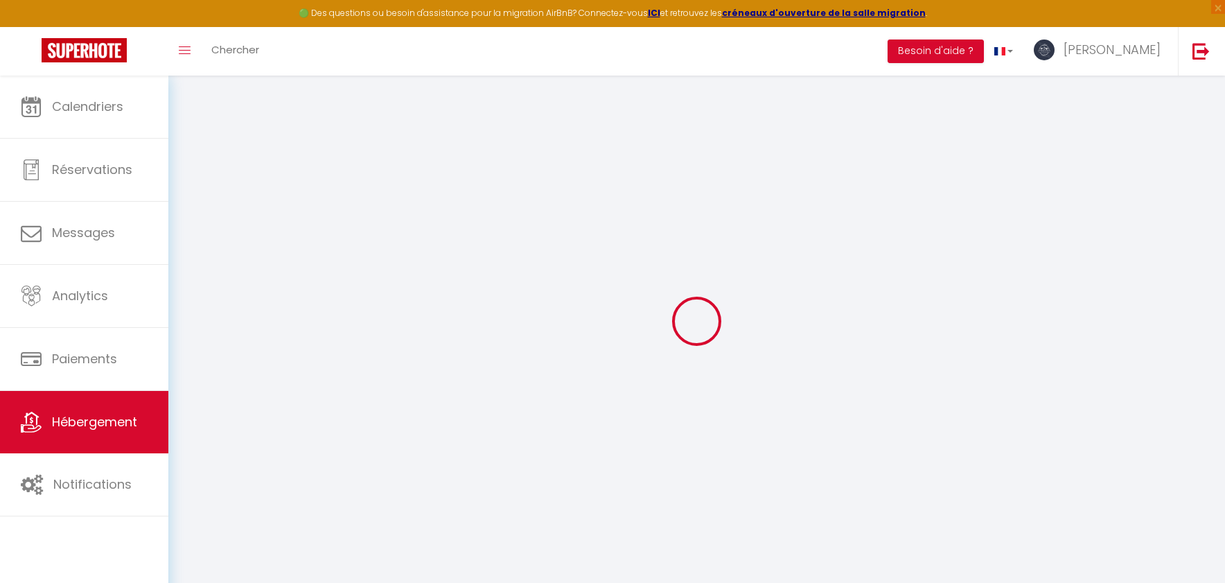
type input "31 rue des Air Vieilles"
type input "30210"
type input "SERNHAC"
select select "6"
select select "1"
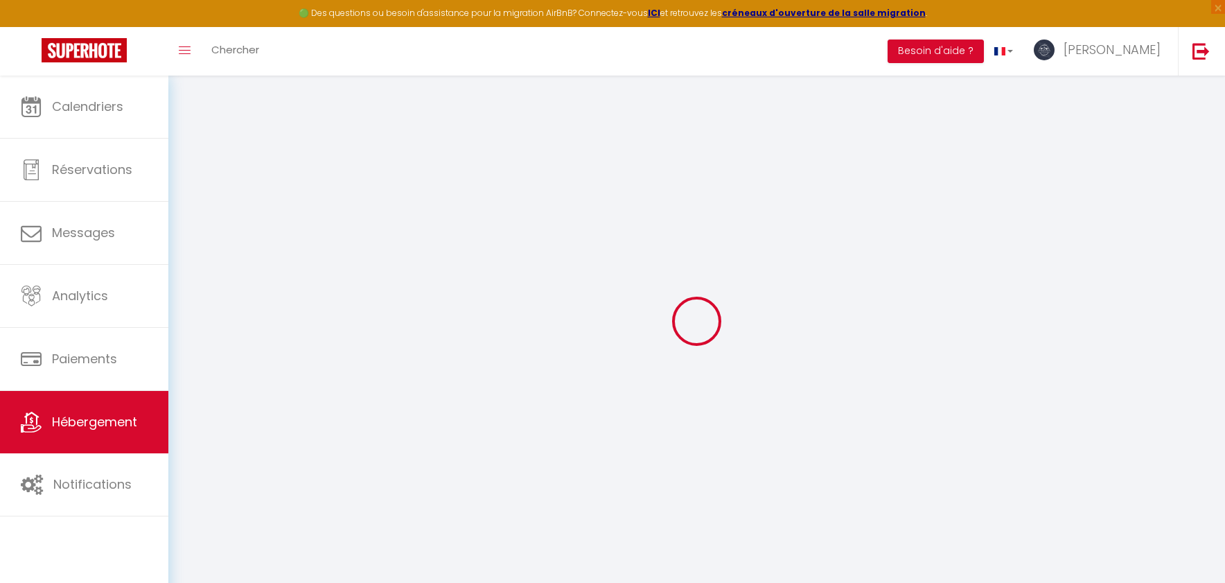
select select "2"
type input "64"
type input "70"
type input "0.99"
type input "500"
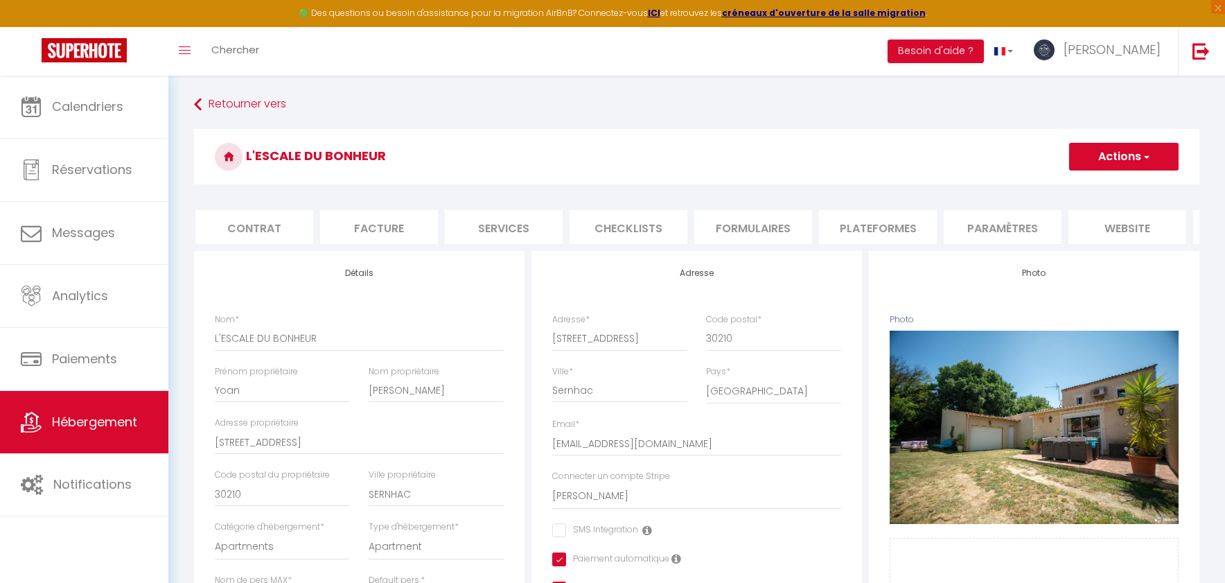
scroll to position [0, 242]
click at [1010, 229] on li "website" at bounding box center [1009, 227] width 118 height 34
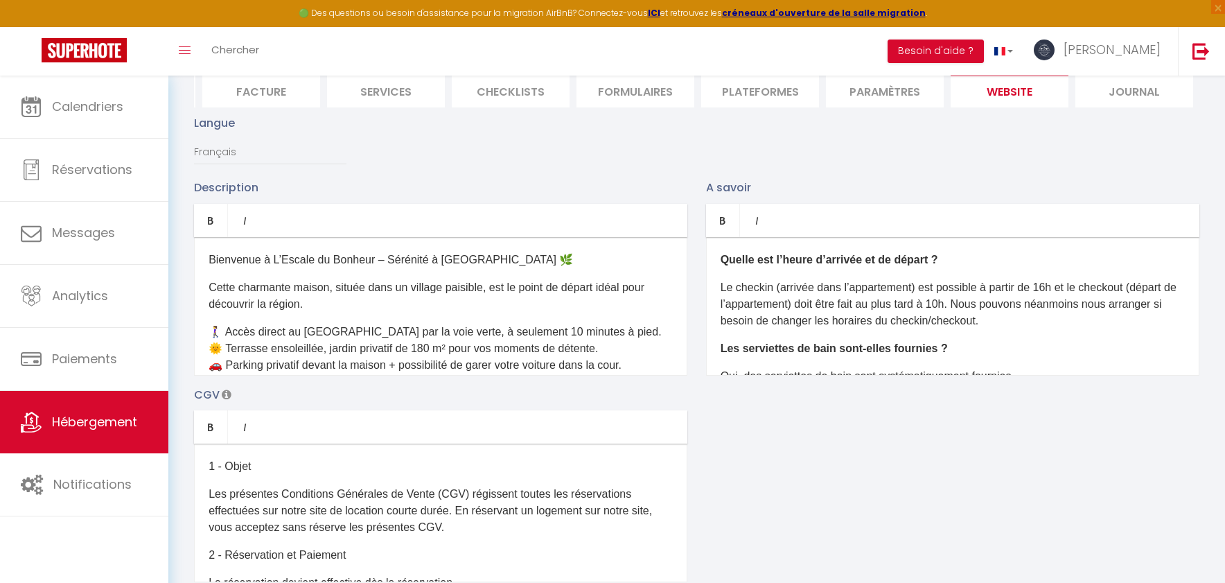
scroll to position [132, 0]
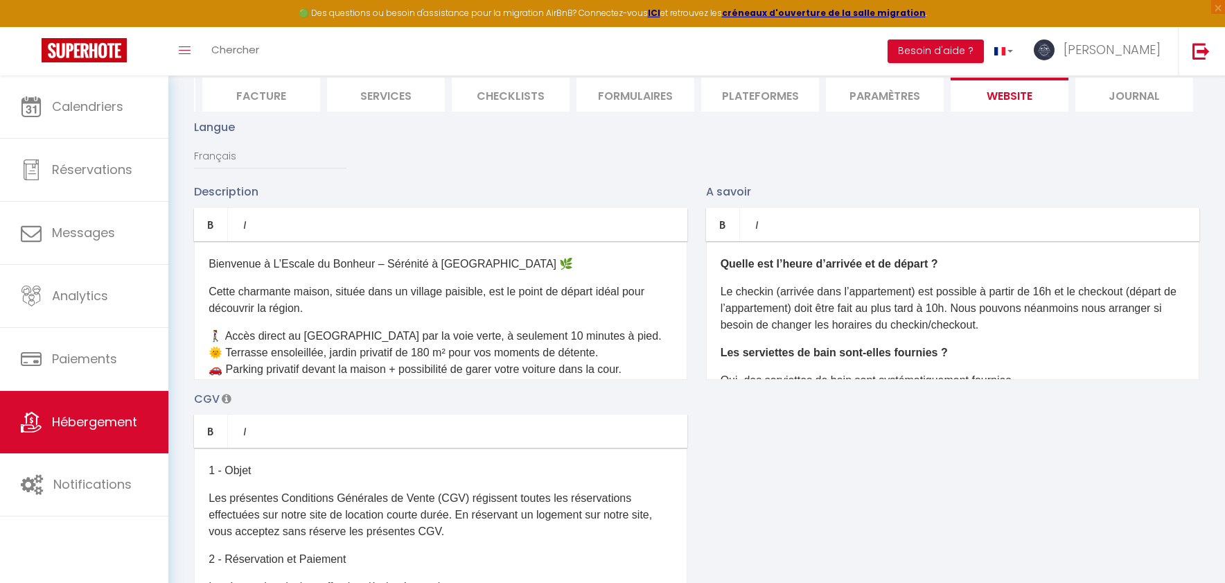
click at [772, 99] on li "Plateformes" at bounding box center [760, 95] width 118 height 34
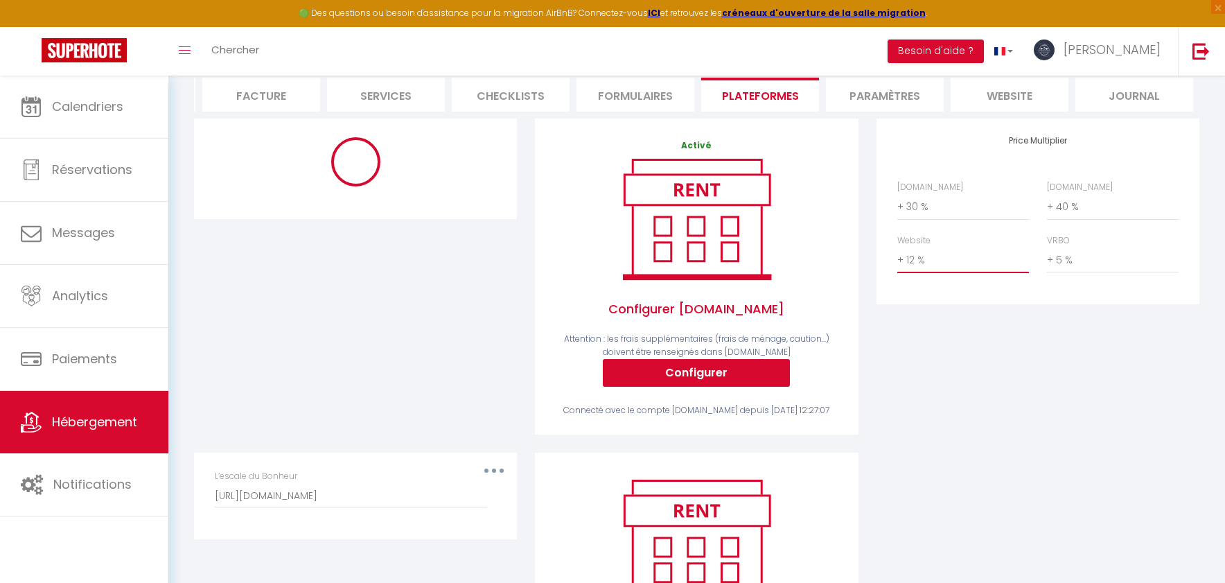
click at [951, 260] on select "0 + 1 % + 2 % + 3 % + 4 % + 5 % + 6 % + 7 % + 8 % + 9 %" at bounding box center [963, 260] width 132 height 26
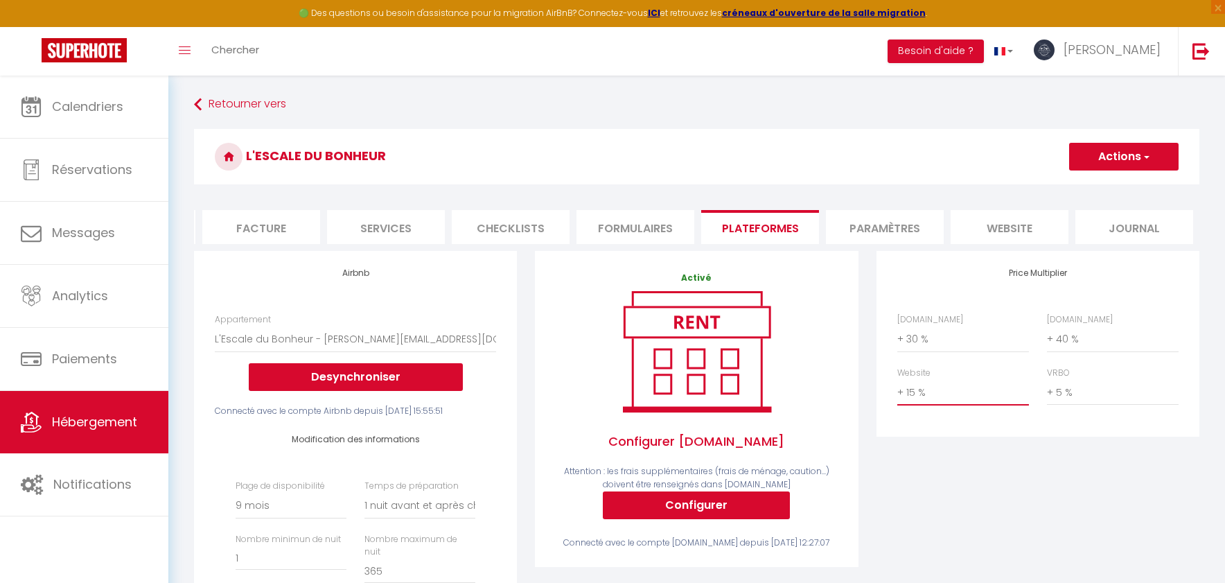
scroll to position [1, 0]
click at [952, 340] on select "0 + 1 % + 2 % + 3 % + 4 % + 5 % + 6 % + 7 % + 8 % + 9 %" at bounding box center [963, 338] width 132 height 26
click at [1102, 158] on button "Actions" at bounding box center [1123, 157] width 109 height 28
click at [1093, 187] on link "Enregistrer" at bounding box center [1122, 187] width 109 height 18
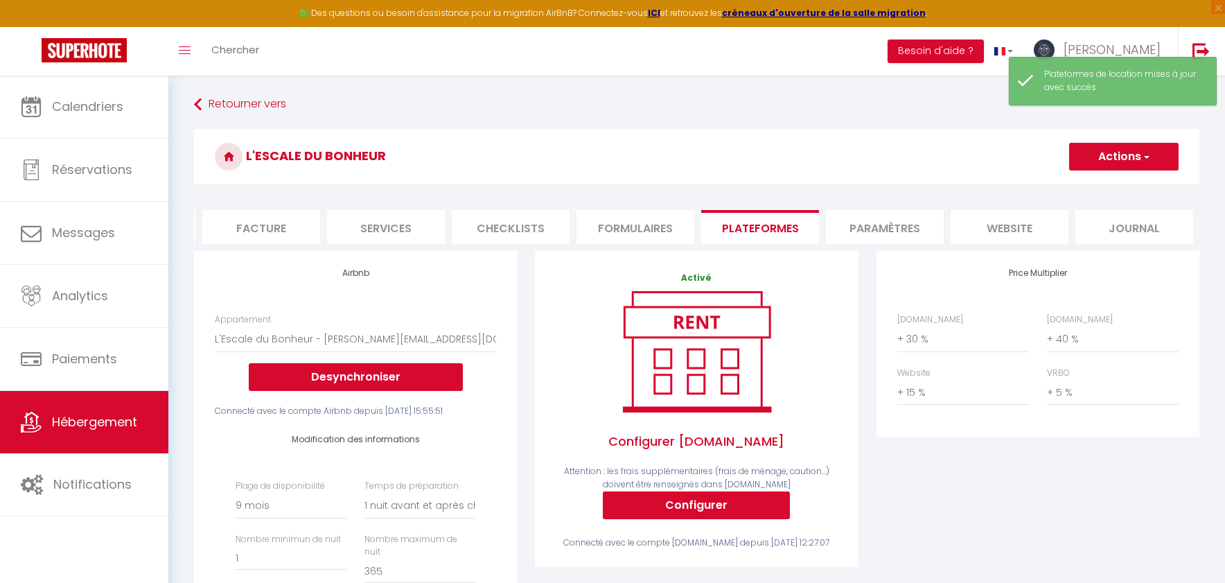
click at [249, 229] on li "Facture" at bounding box center [261, 227] width 118 height 34
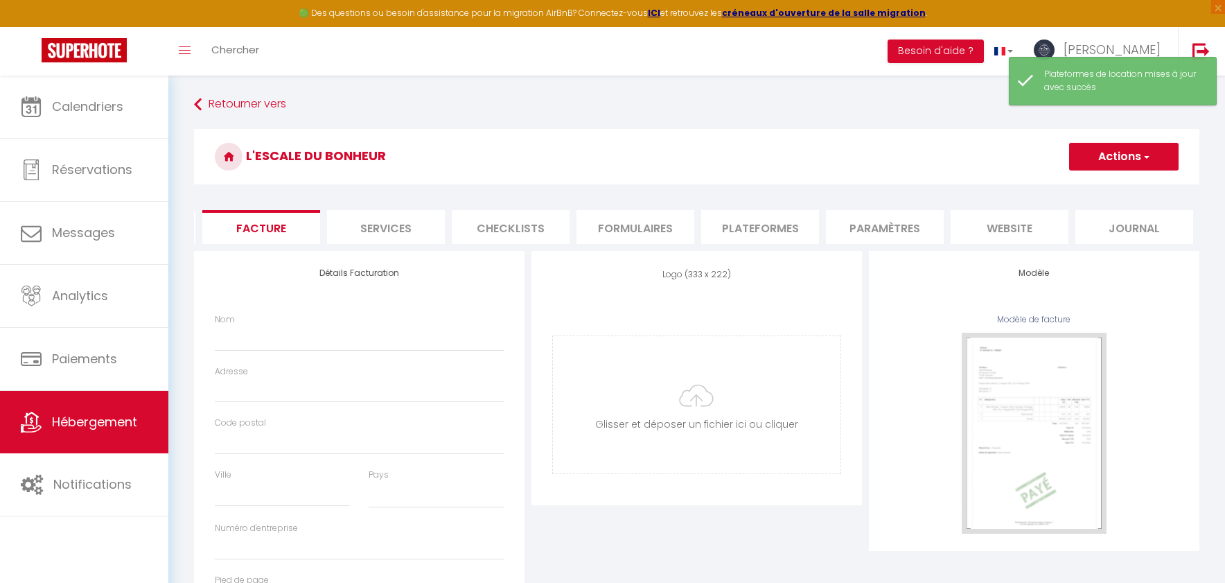
click at [1125, 150] on button "Actions" at bounding box center [1123, 157] width 109 height 28
click at [1115, 187] on link "Enregistrer" at bounding box center [1122, 187] width 109 height 18
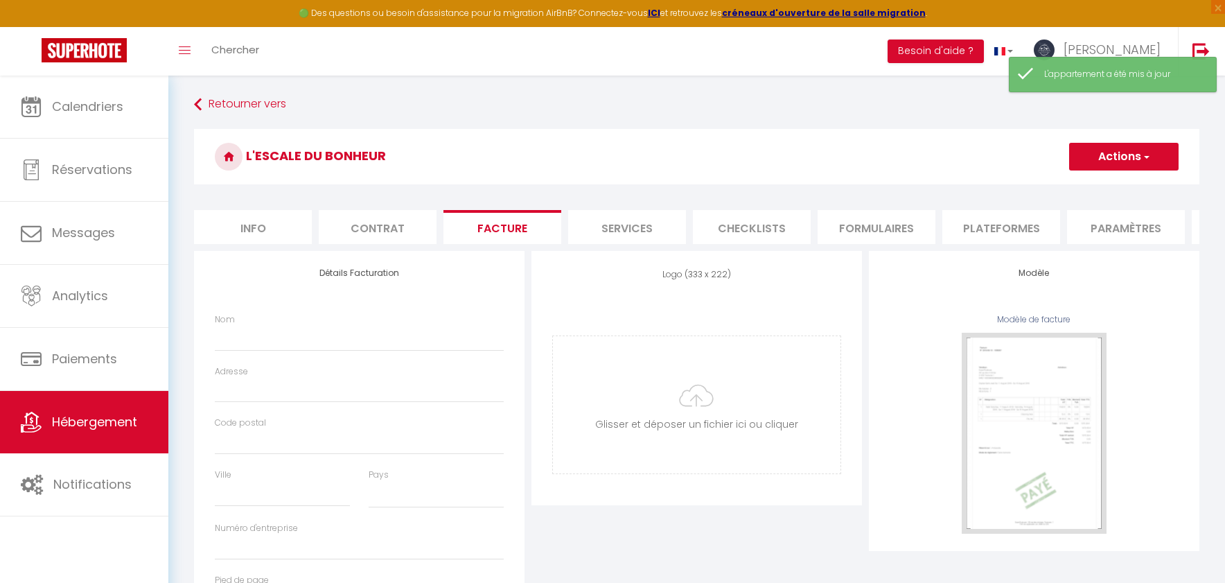
click at [235, 221] on li "Info" at bounding box center [253, 227] width 118 height 34
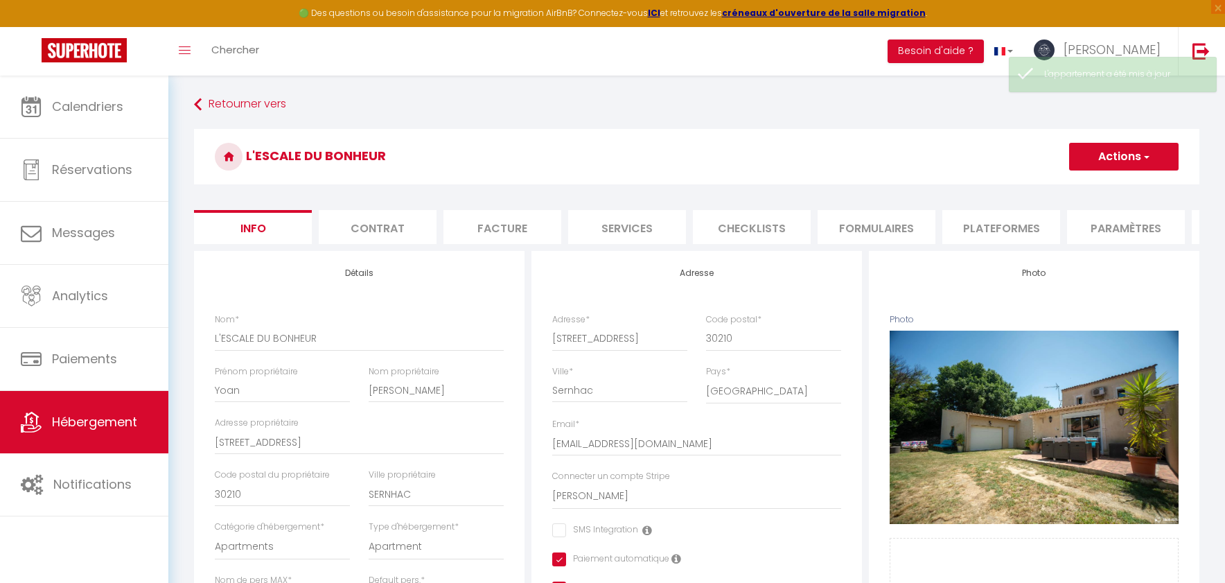
click at [1080, 143] on button "Actions" at bounding box center [1123, 157] width 109 height 28
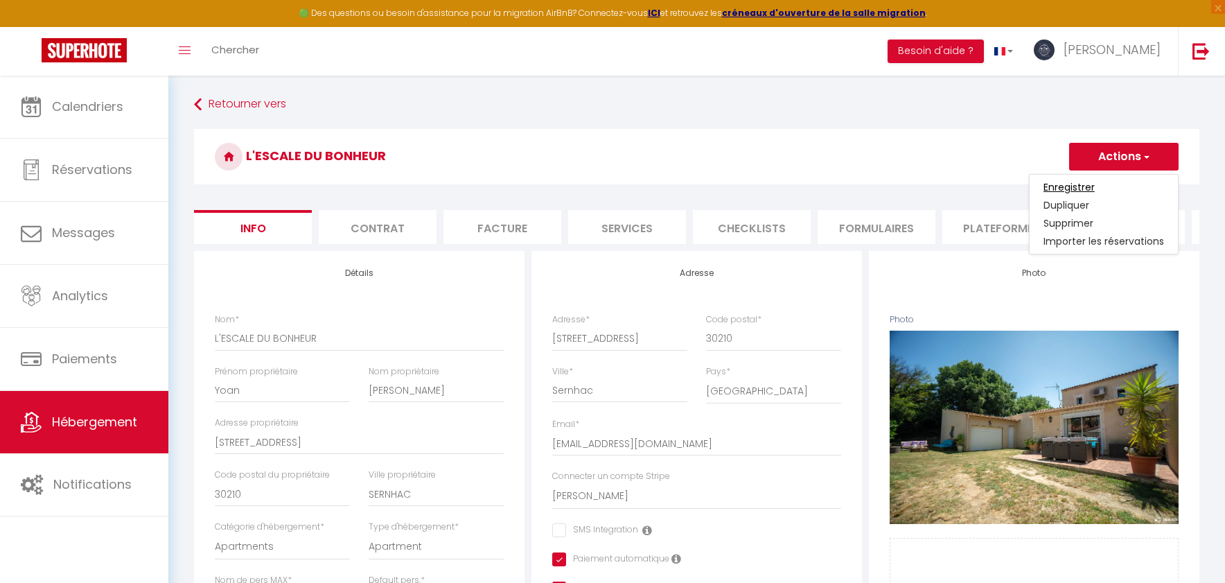
click at [1078, 184] on input "Enregistrer" at bounding box center [1068, 187] width 51 height 14
